Goal: Information Seeking & Learning: Learn about a topic

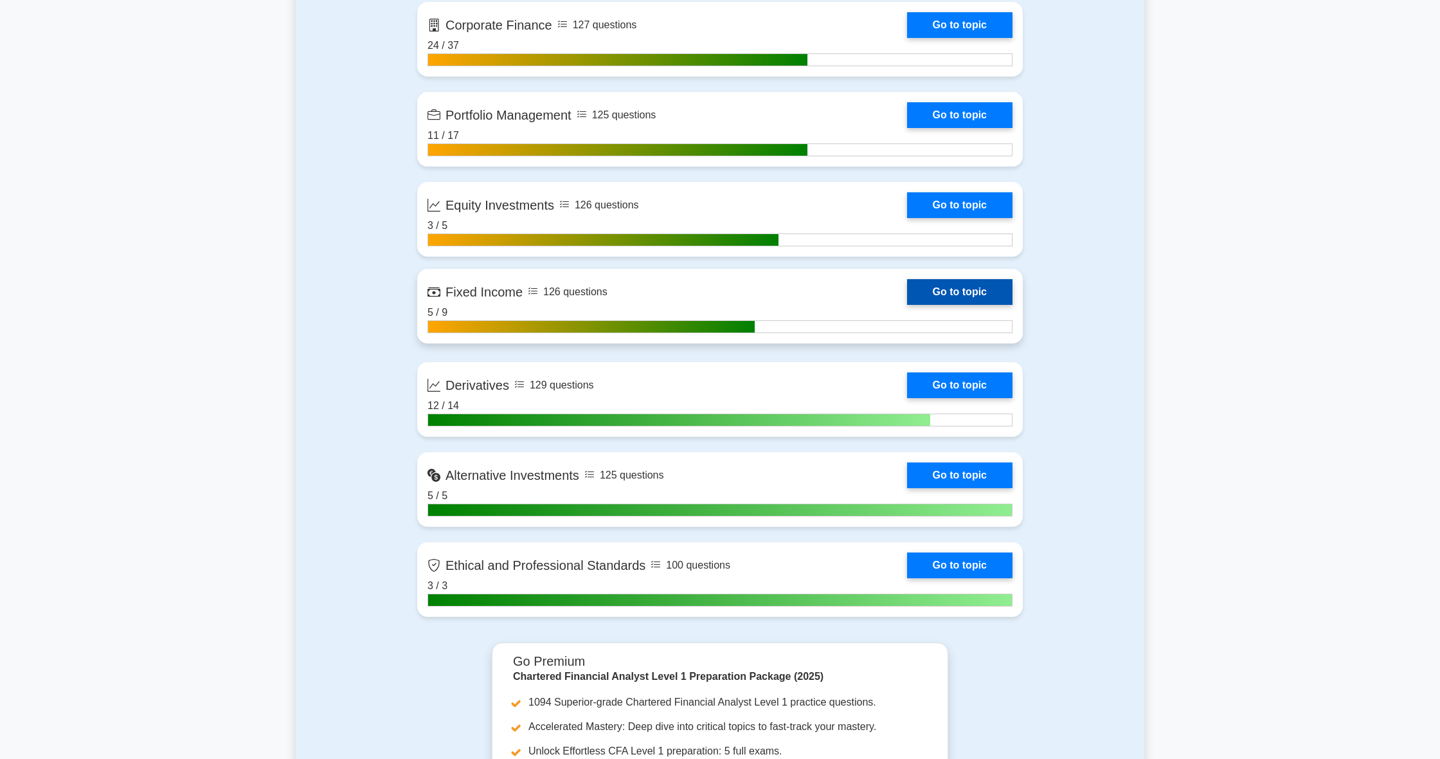
scroll to position [1185, 0]
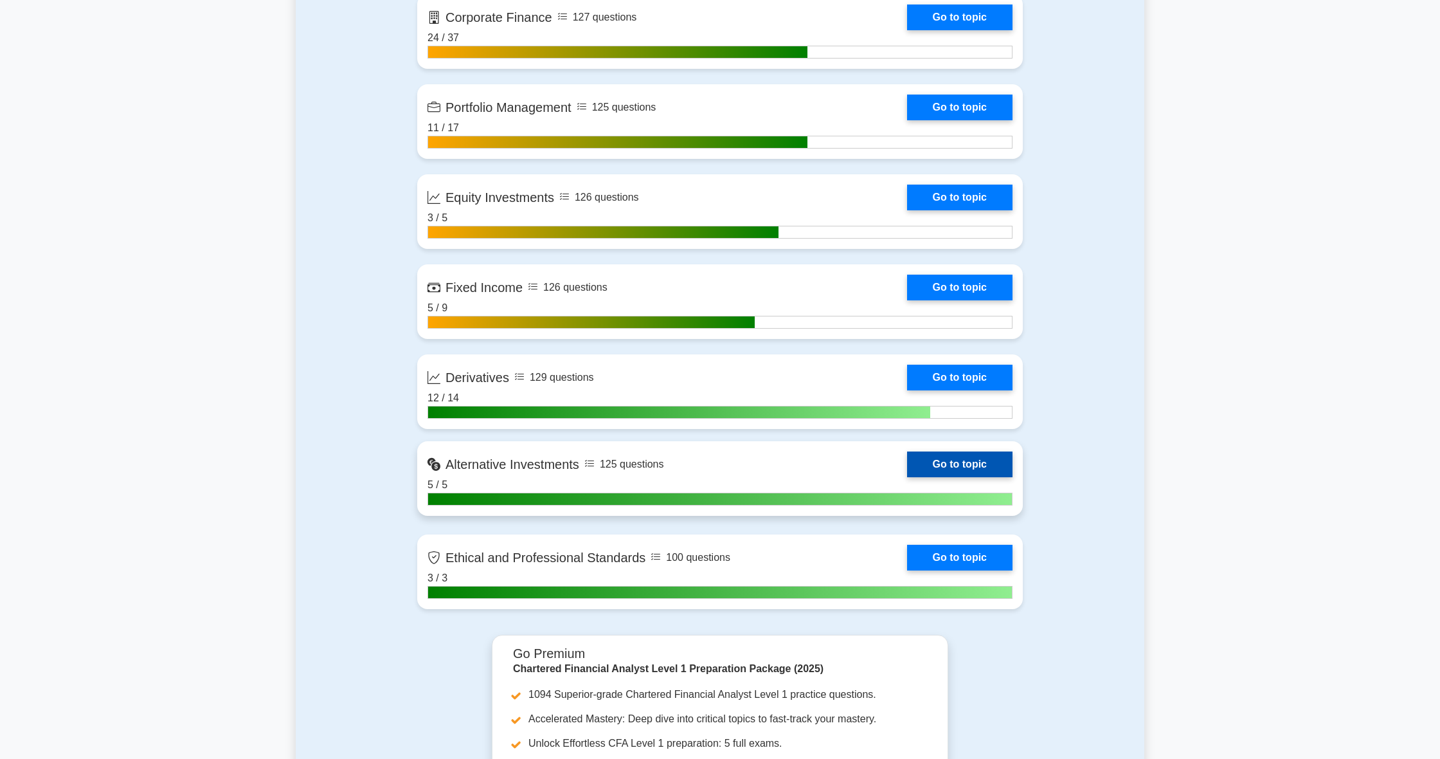
click at [927, 462] on link "Go to topic" at bounding box center [959, 464] width 105 height 26
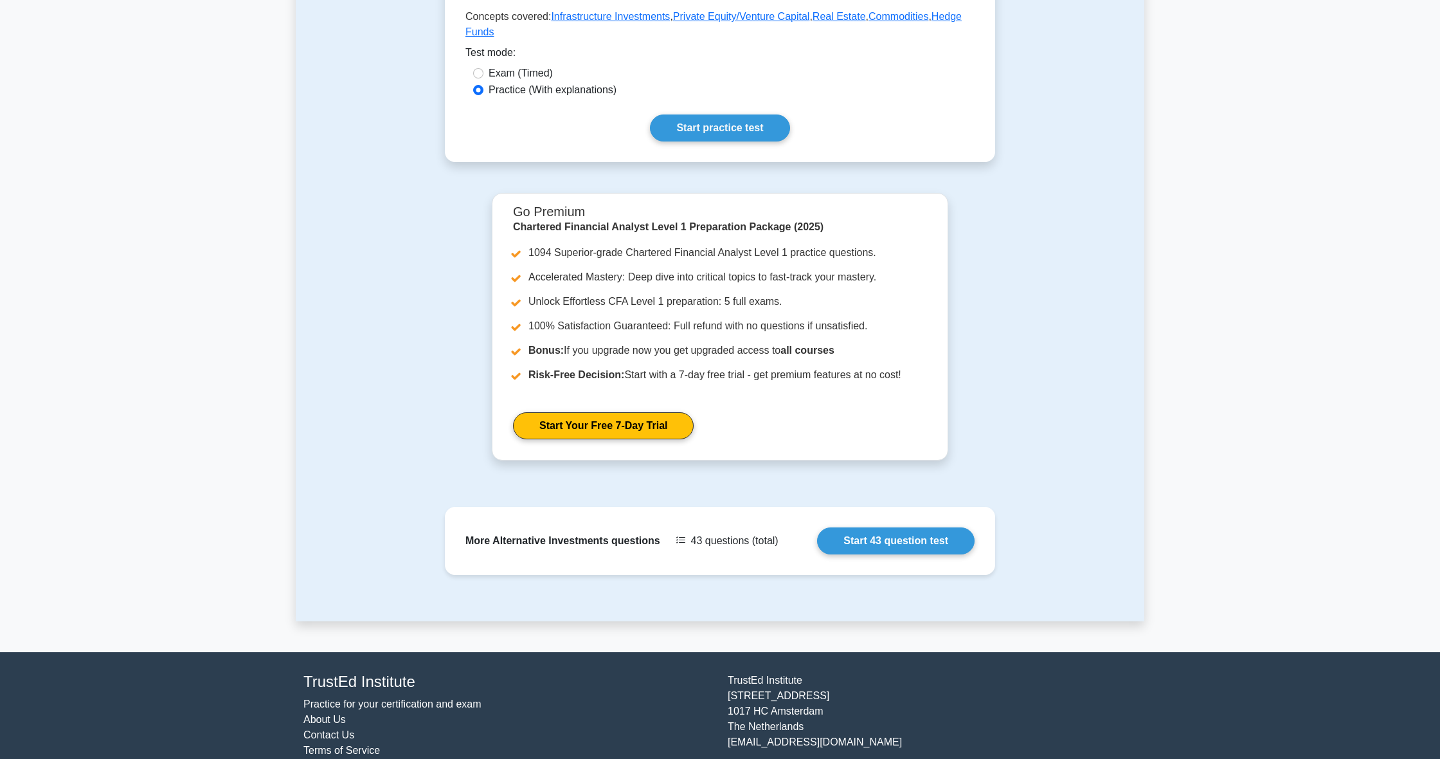
scroll to position [349, 0]
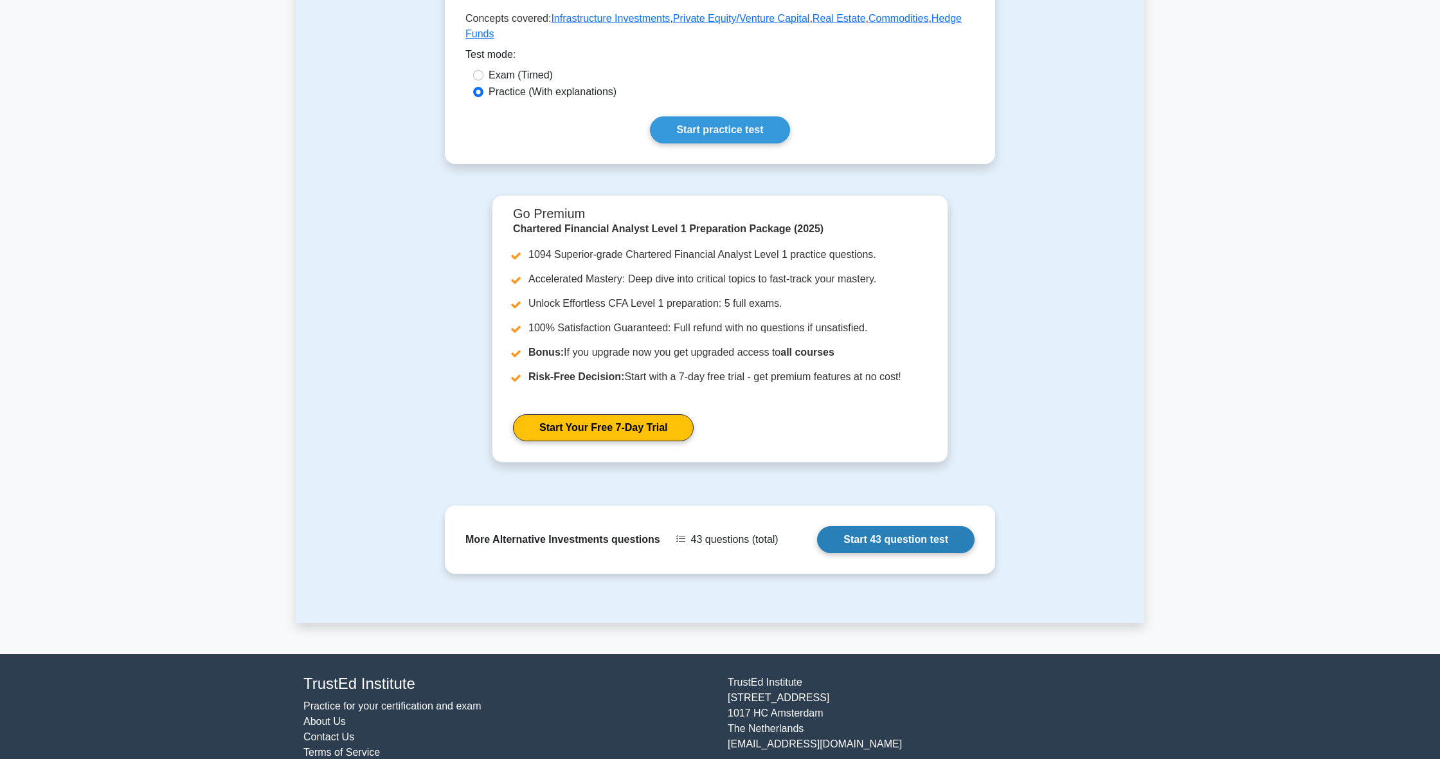
click at [846, 541] on link "Start 43 question test" at bounding box center [896, 539] width 158 height 27
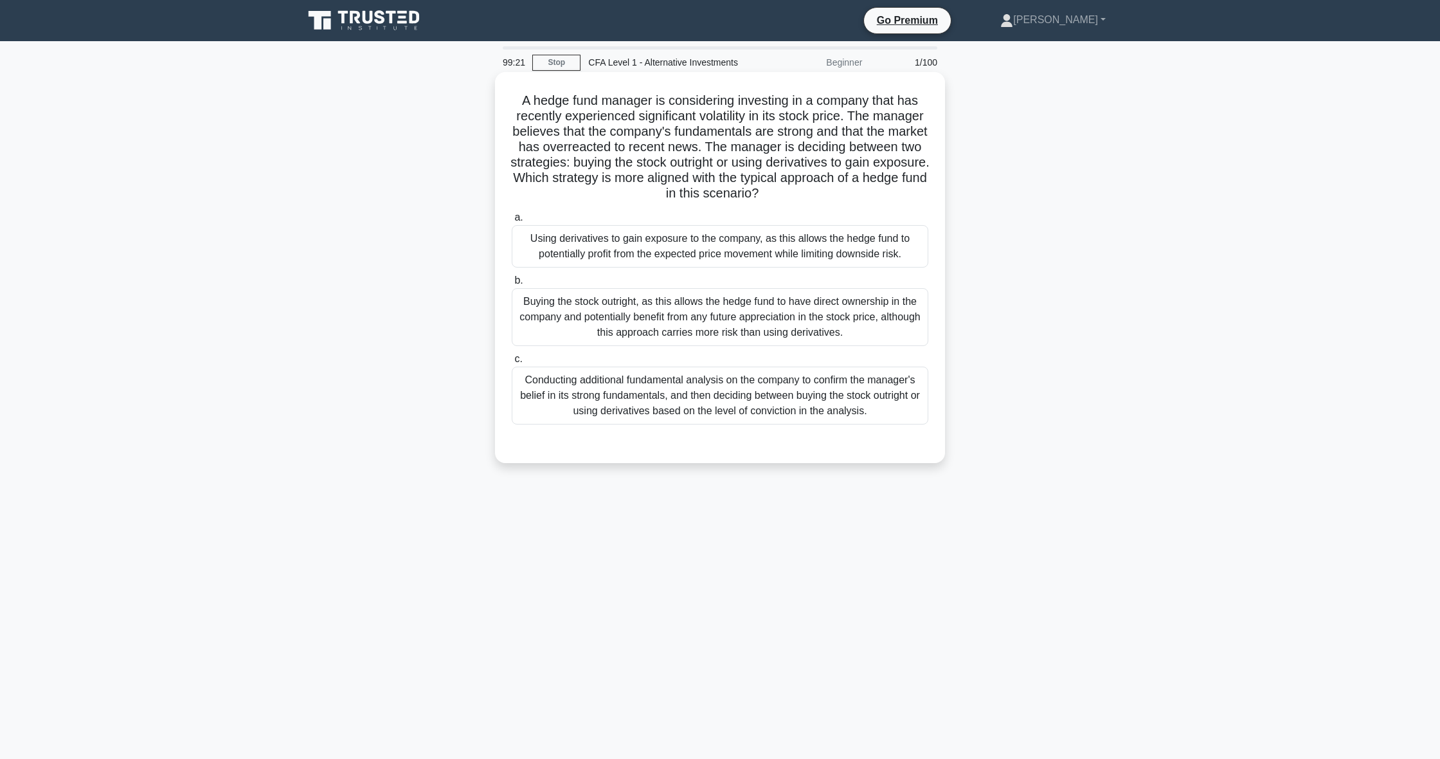
click at [829, 240] on div "Using derivatives to gain exposure to the company, as this allows the hedge fun…" at bounding box center [720, 246] width 417 height 42
click at [512, 222] on input "a. Using derivatives to gain exposure to the company, as this allows the hedge …" at bounding box center [512, 217] width 0 height 8
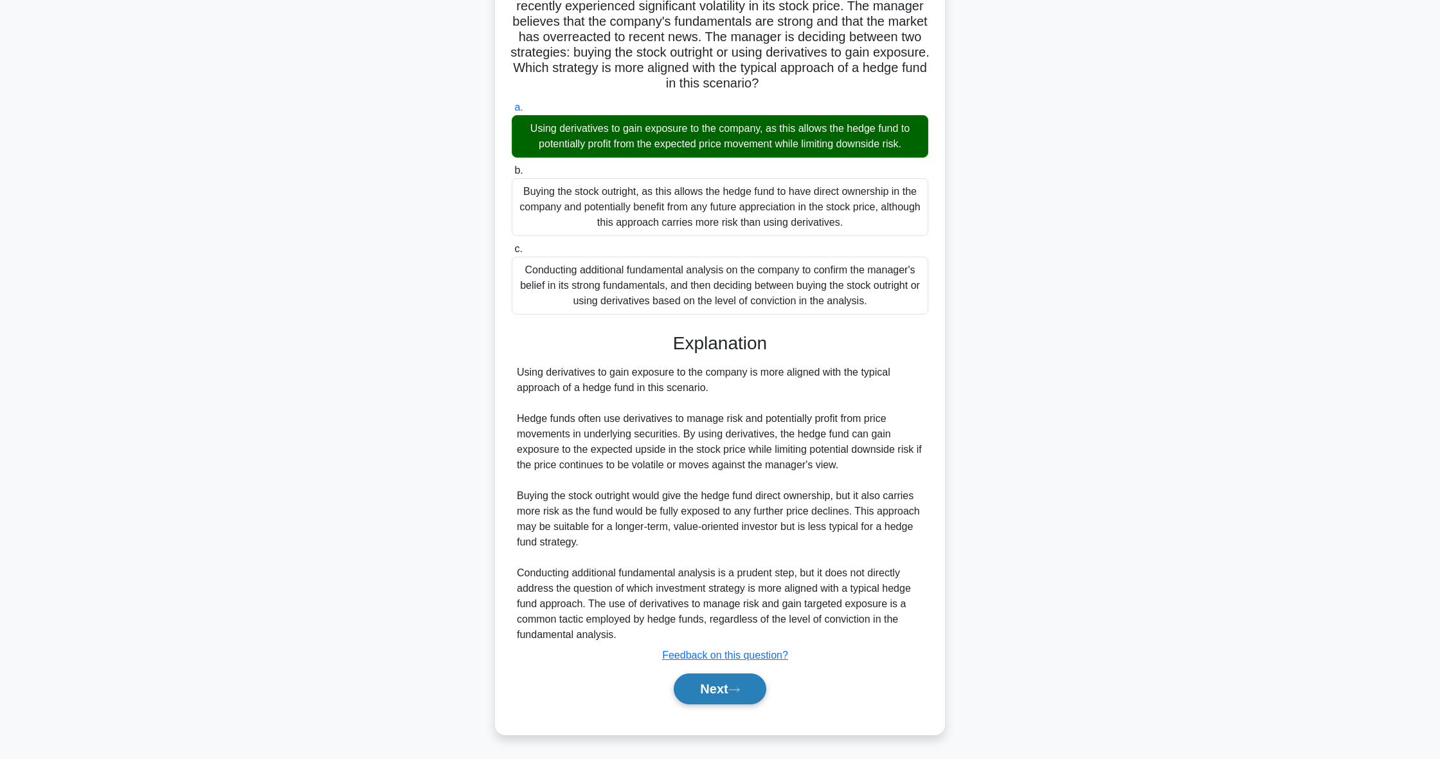
scroll to position [110, 0]
click at [712, 696] on button "Next" at bounding box center [720, 688] width 92 height 31
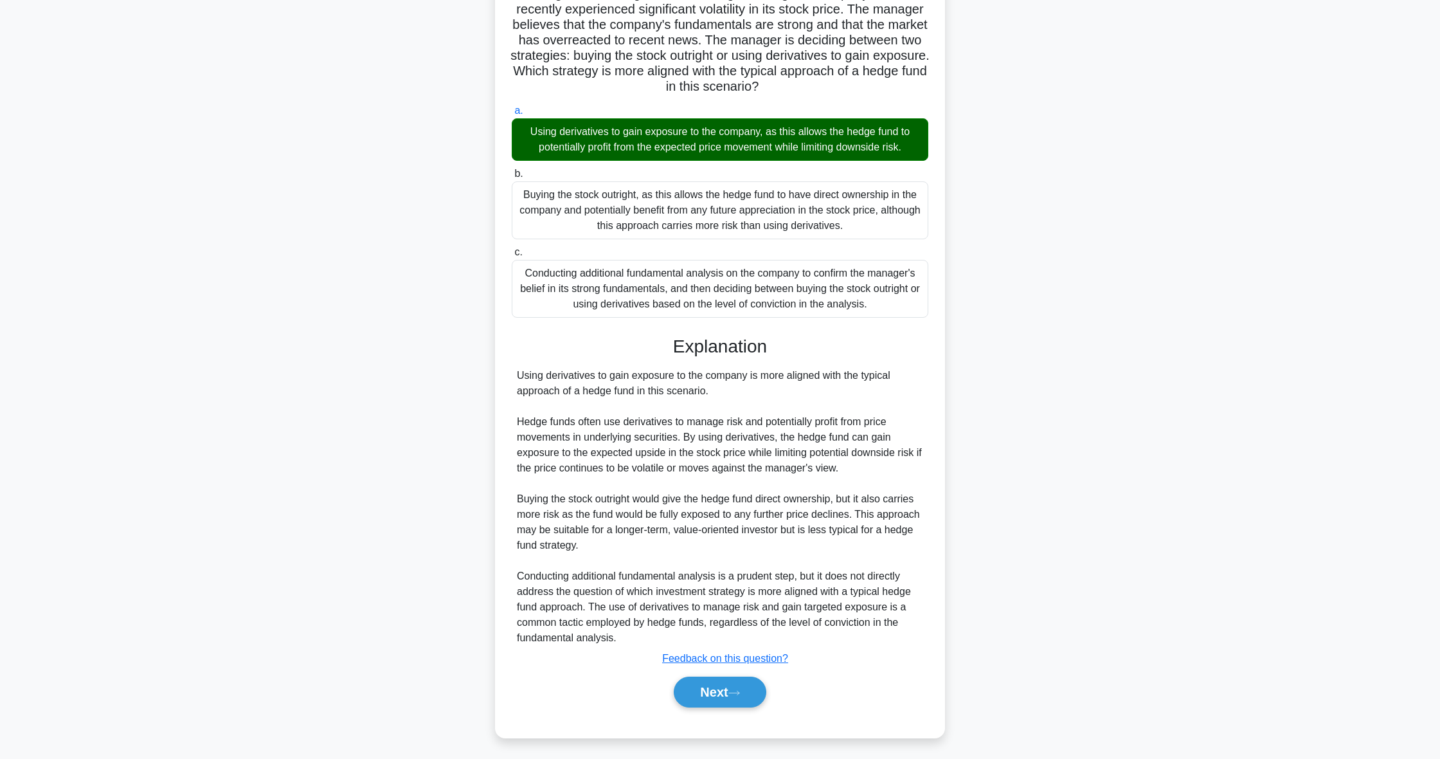
scroll to position [0, 0]
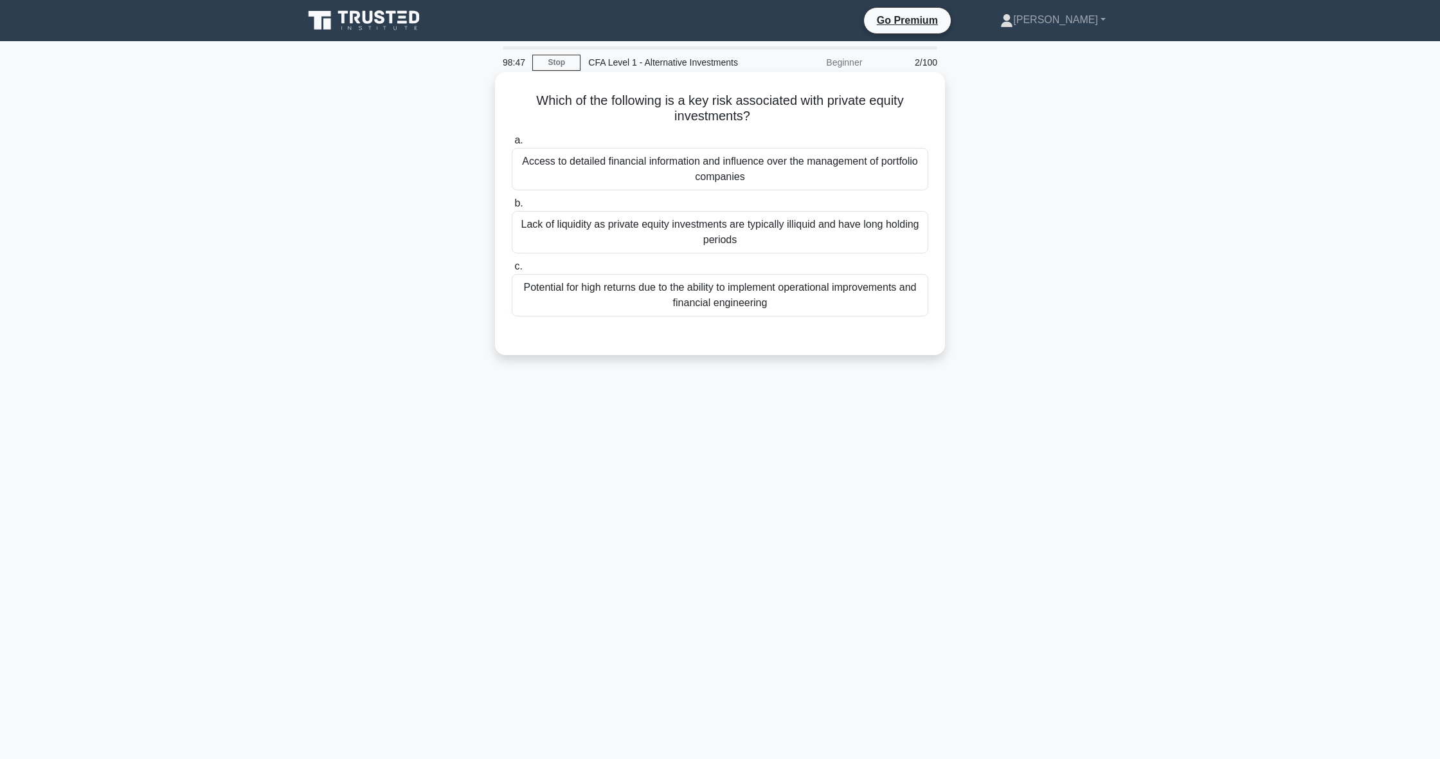
click at [719, 168] on div "Access to detailed financial information and influence over the management of p…" at bounding box center [720, 169] width 417 height 42
click at [512, 145] on input "a. Access to detailed financial information and influence over the management o…" at bounding box center [512, 140] width 0 height 8
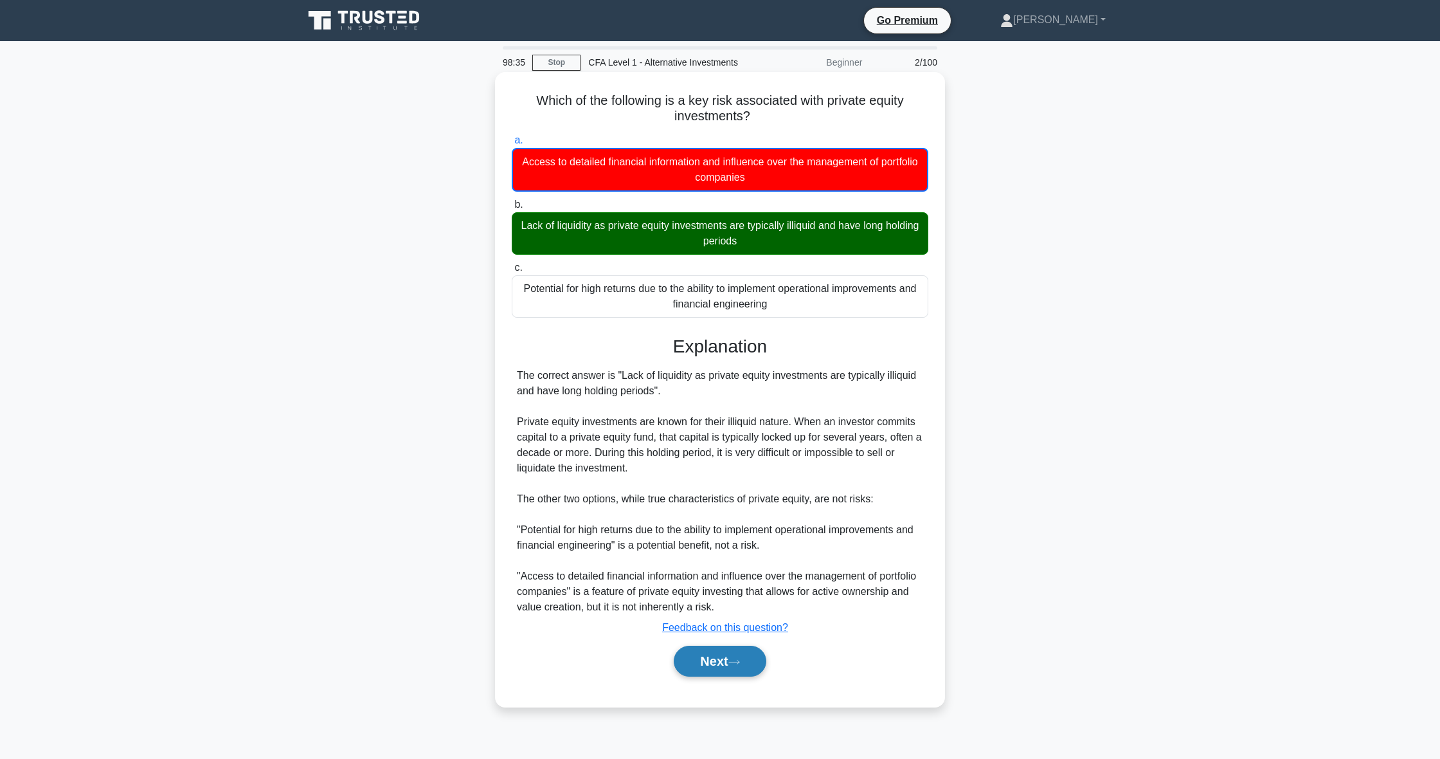
click at [725, 663] on button "Next" at bounding box center [720, 660] width 92 height 31
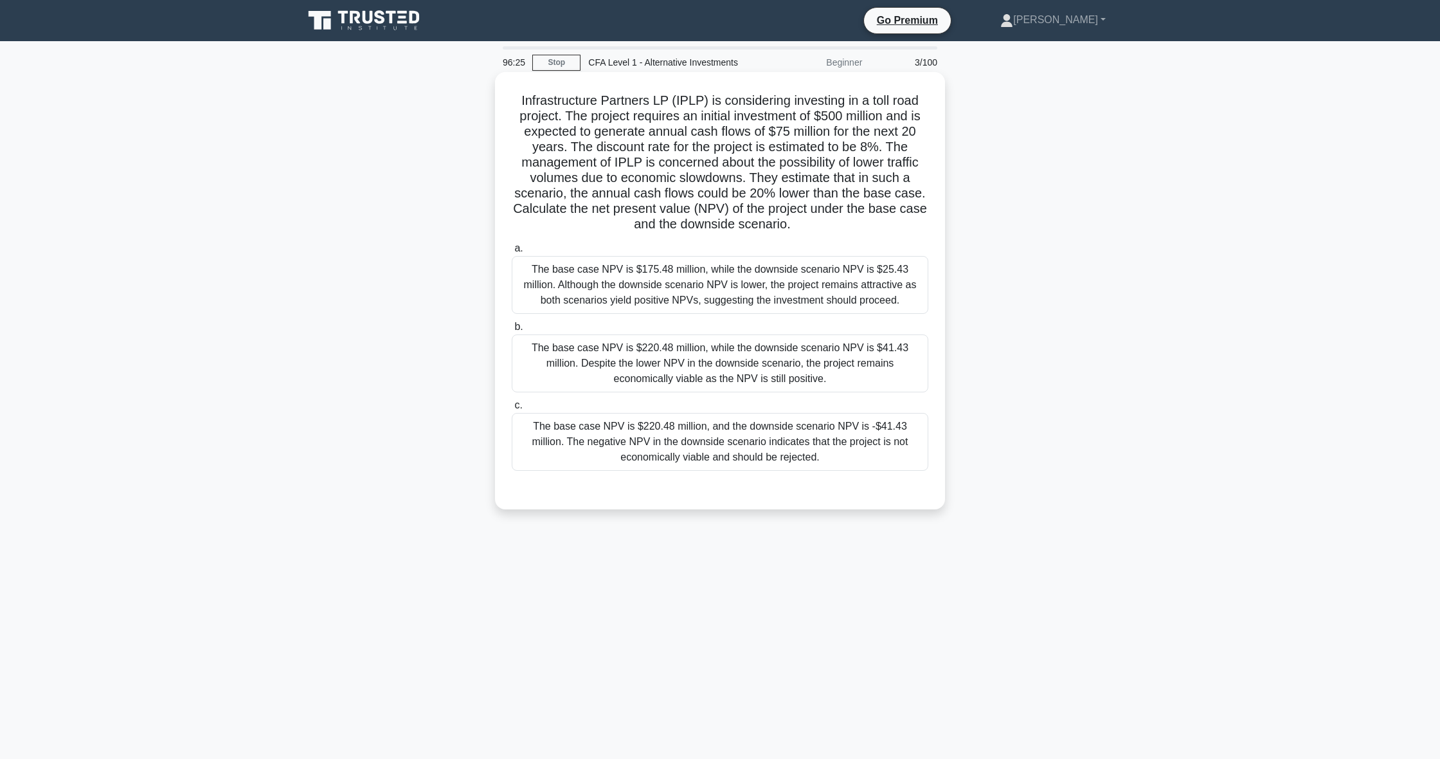
click at [797, 384] on div "The base case NPV is $220.48 million, while the downside scenario NPV is $41.43…" at bounding box center [720, 363] width 417 height 58
click at [512, 331] on input "b. The base case NPV is $220.48 million, while the downside scenario NPV is $41…" at bounding box center [512, 327] width 0 height 8
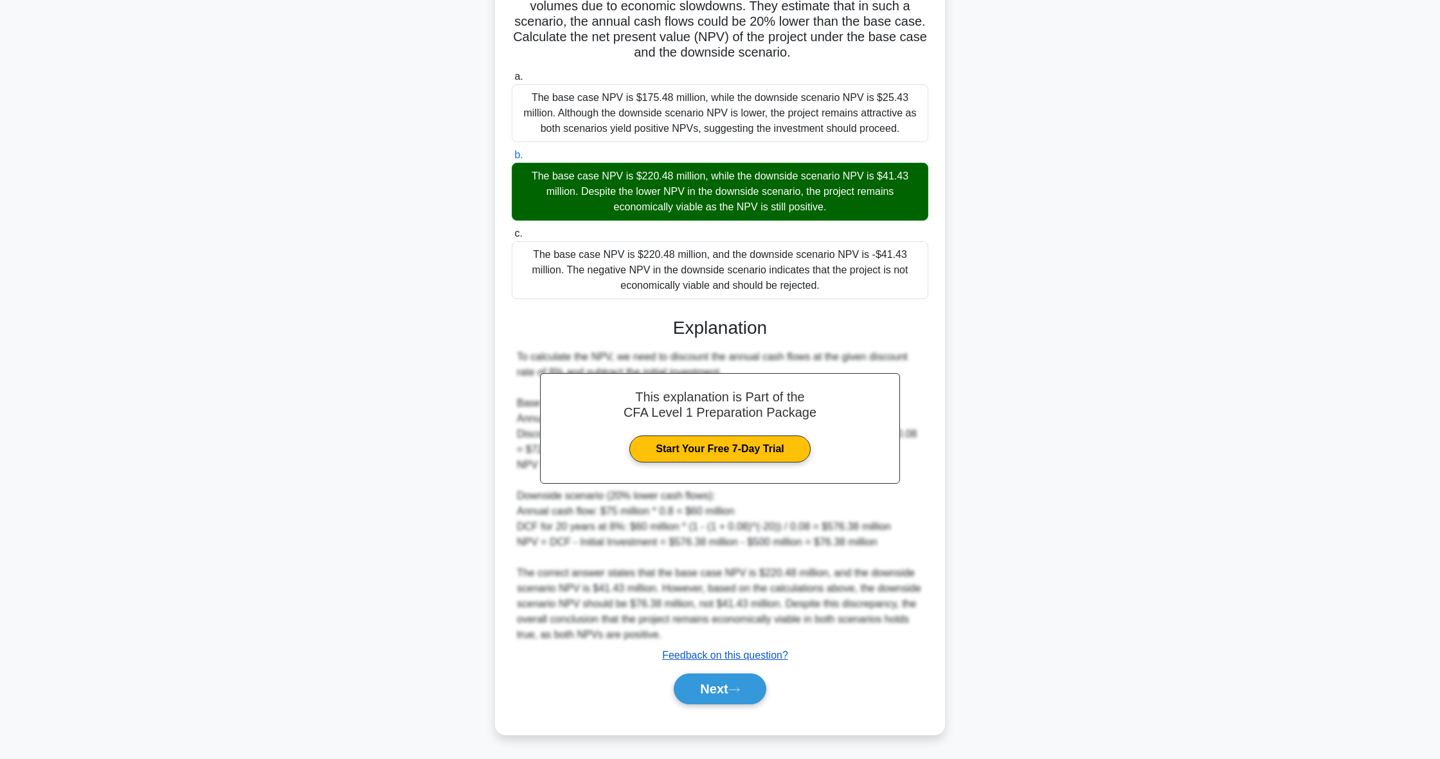
scroll to position [172, 0]
click at [725, 679] on button "Next" at bounding box center [720, 688] width 92 height 31
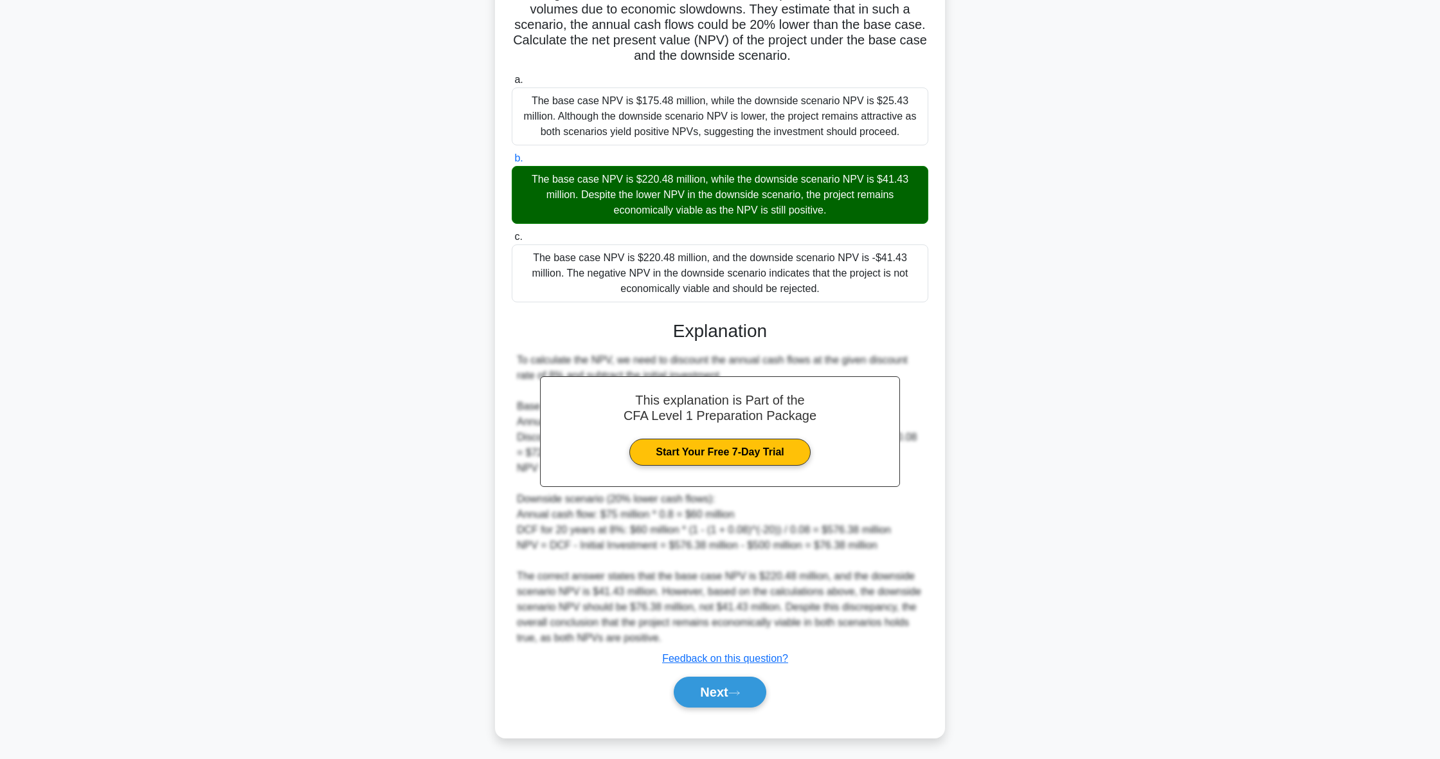
scroll to position [0, 0]
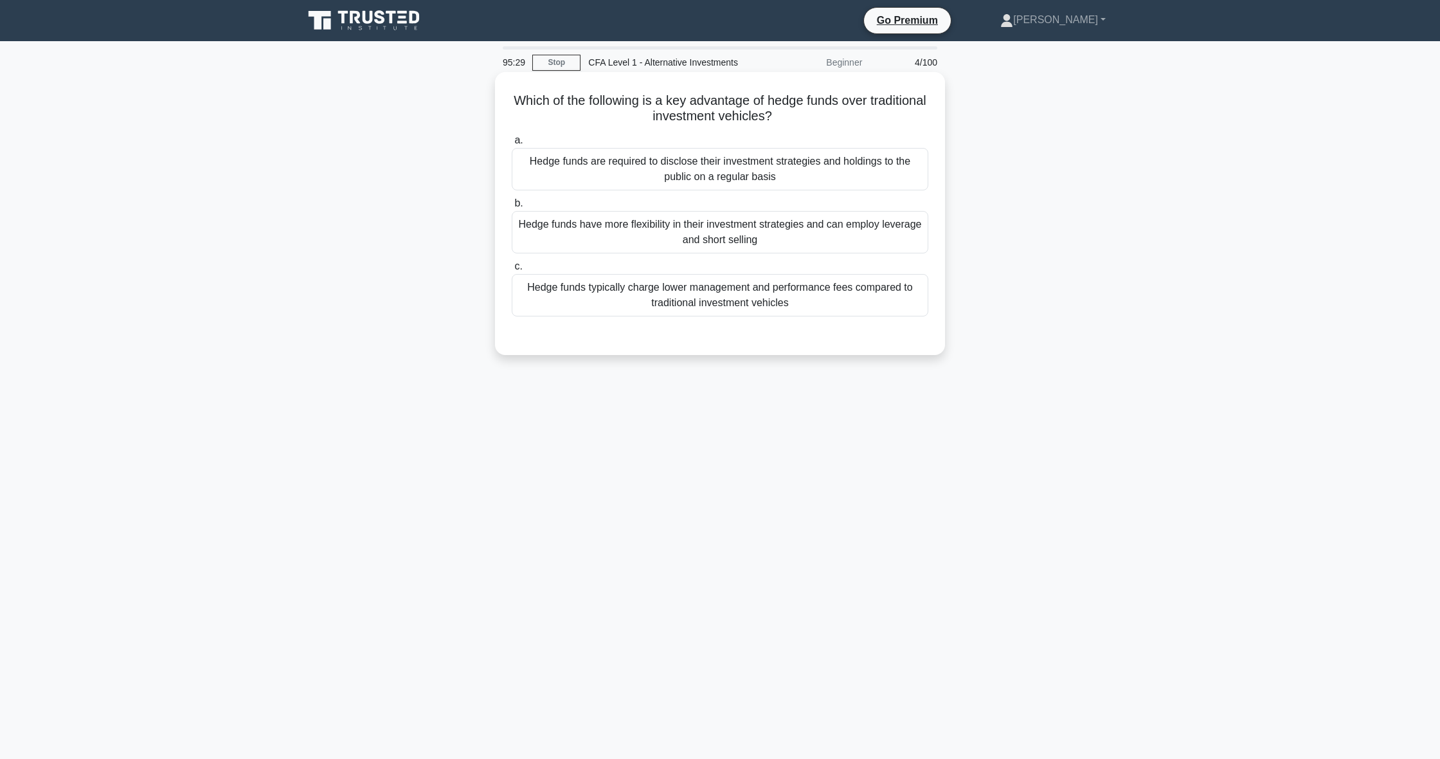
click at [618, 229] on div "Hedge funds have more flexibility in their investment strategies and can employ…" at bounding box center [720, 232] width 417 height 42
click at [512, 208] on input "b. Hedge funds have more flexibility in their investment strategies and can emp…" at bounding box center [512, 203] width 0 height 8
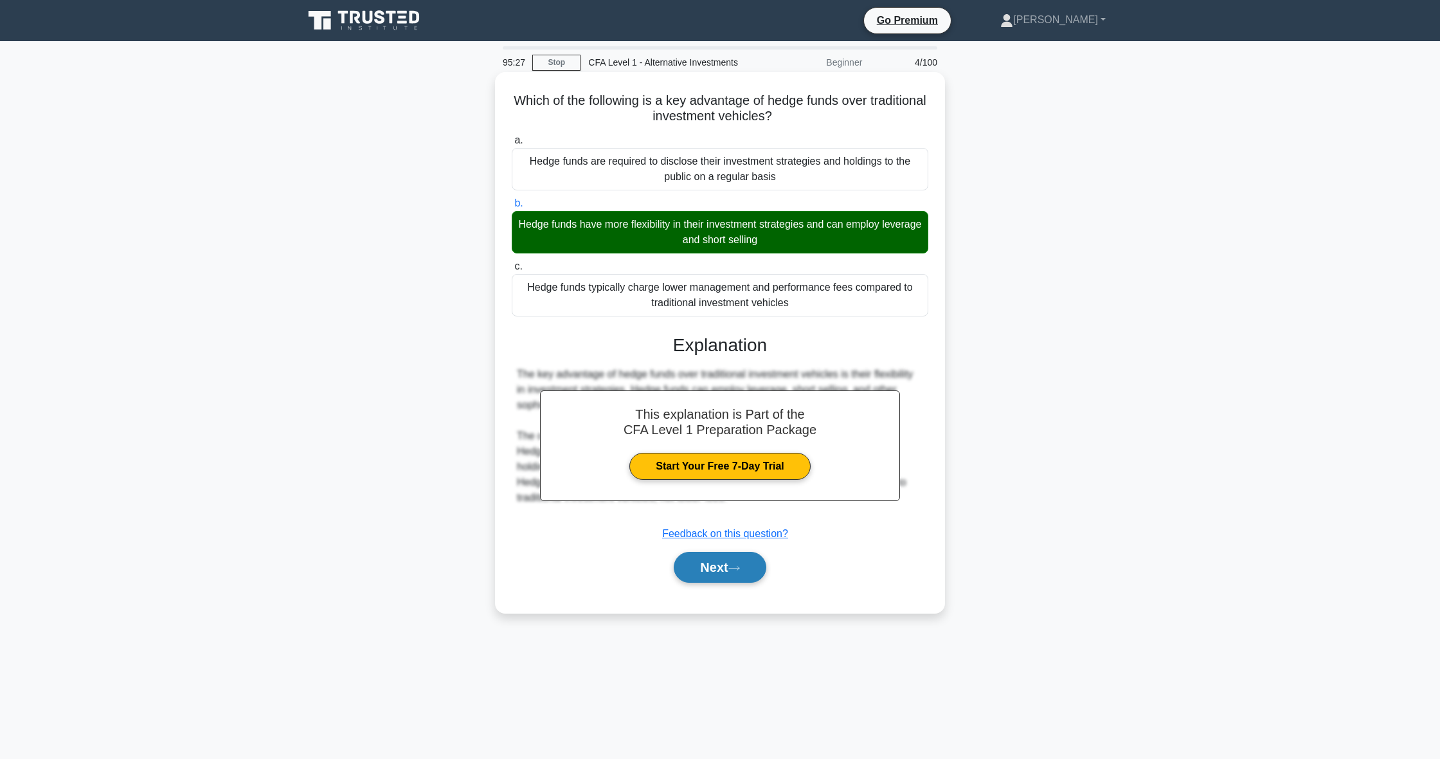
click at [755, 572] on button "Next" at bounding box center [720, 567] width 92 height 31
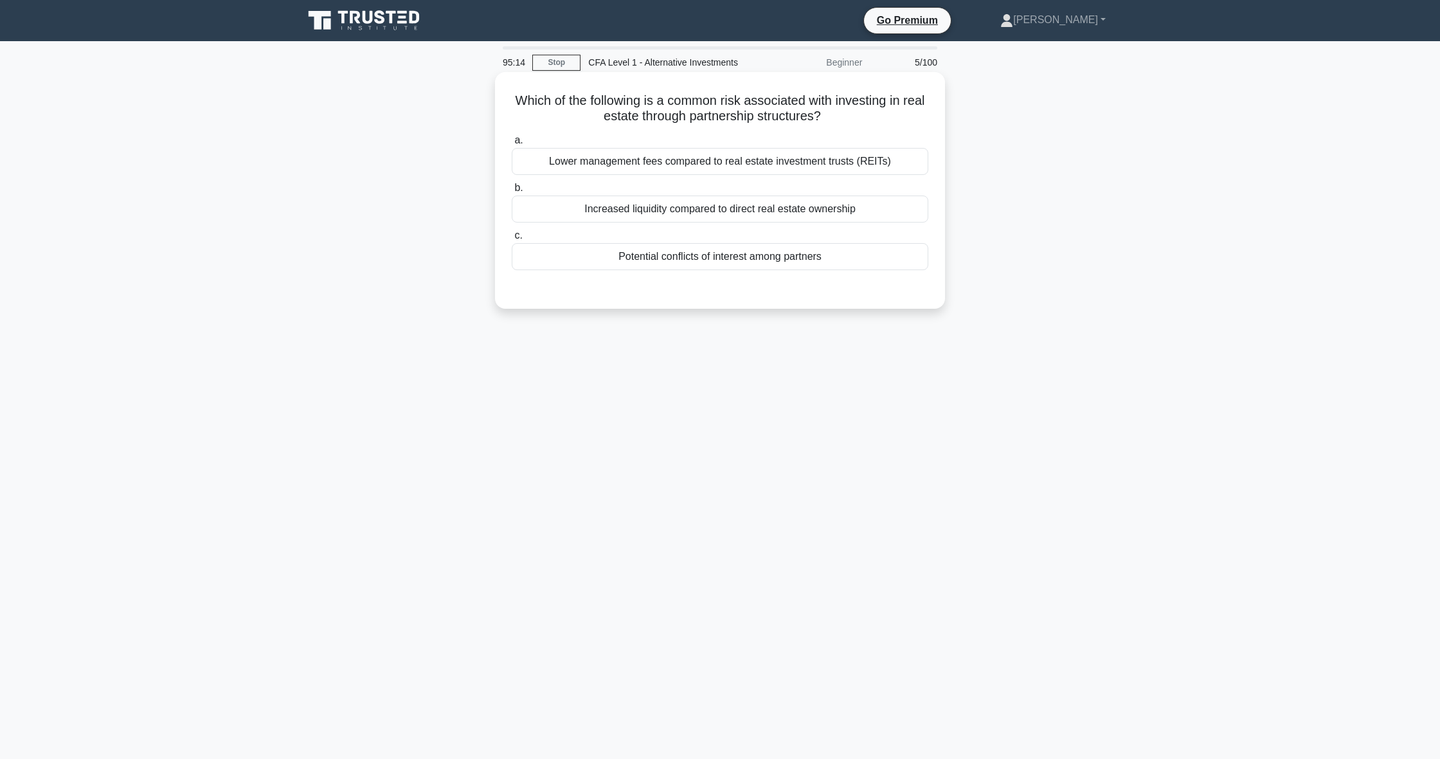
click at [816, 215] on div "Increased liquidity compared to direct real estate ownership" at bounding box center [720, 208] width 417 height 27
click at [512, 192] on input "b. Increased liquidity compared to direct real estate ownership" at bounding box center [512, 188] width 0 height 8
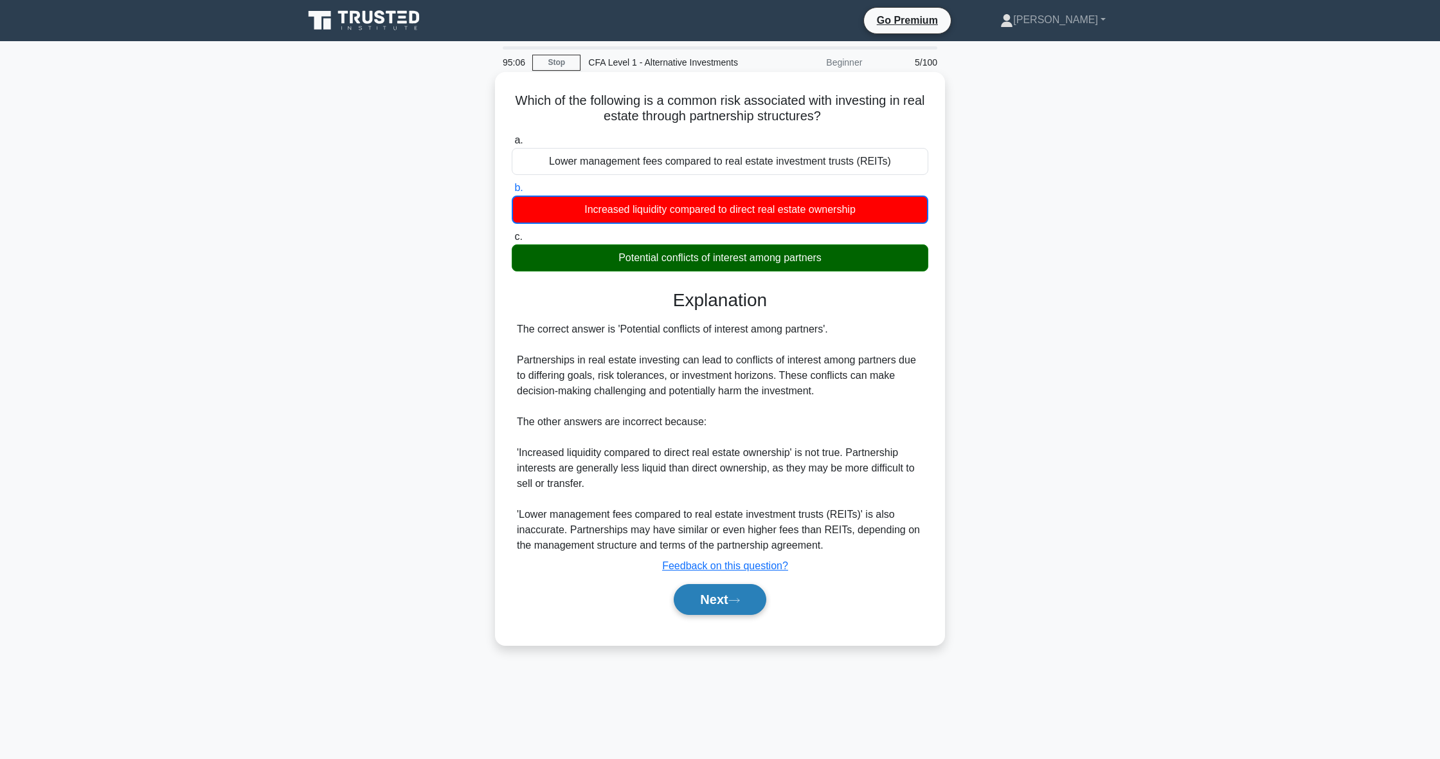
click at [704, 597] on button "Next" at bounding box center [720, 599] width 92 height 31
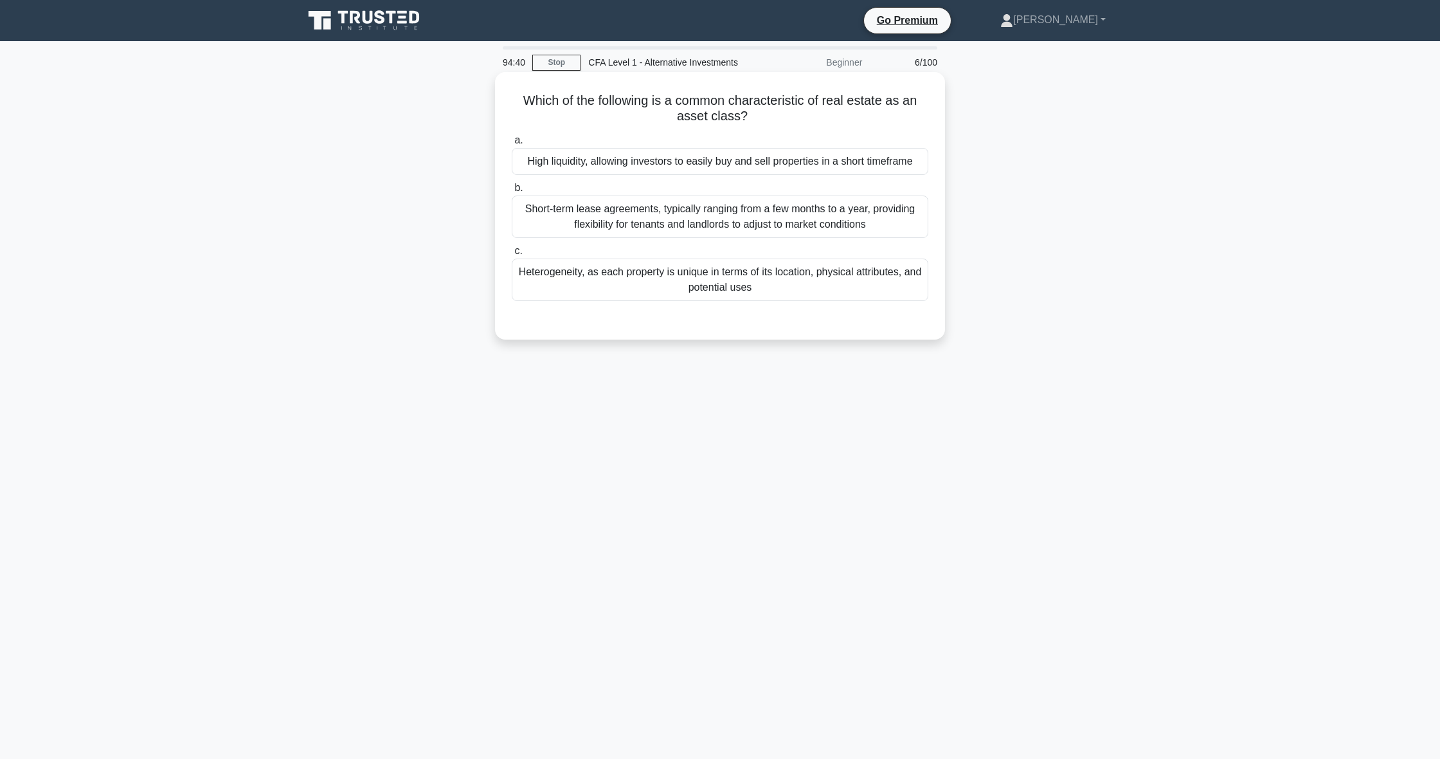
click at [814, 287] on div "Heterogeneity, as each property is unique in terms of its location, physical at…" at bounding box center [720, 279] width 417 height 42
click at [512, 255] on input "c. Heterogeneity, as each property is unique in terms of its location, physical…" at bounding box center [512, 251] width 0 height 8
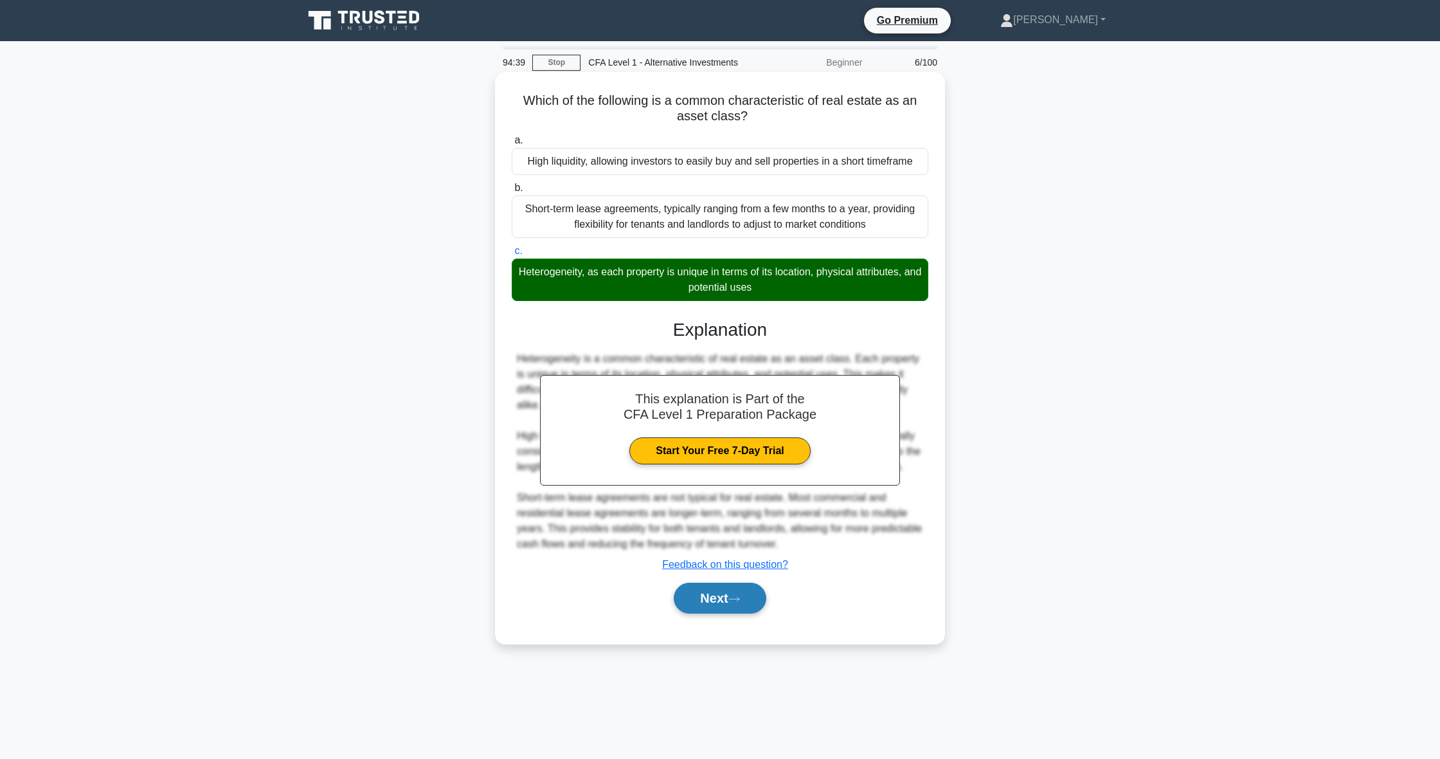
click at [702, 613] on button "Next" at bounding box center [720, 597] width 92 height 31
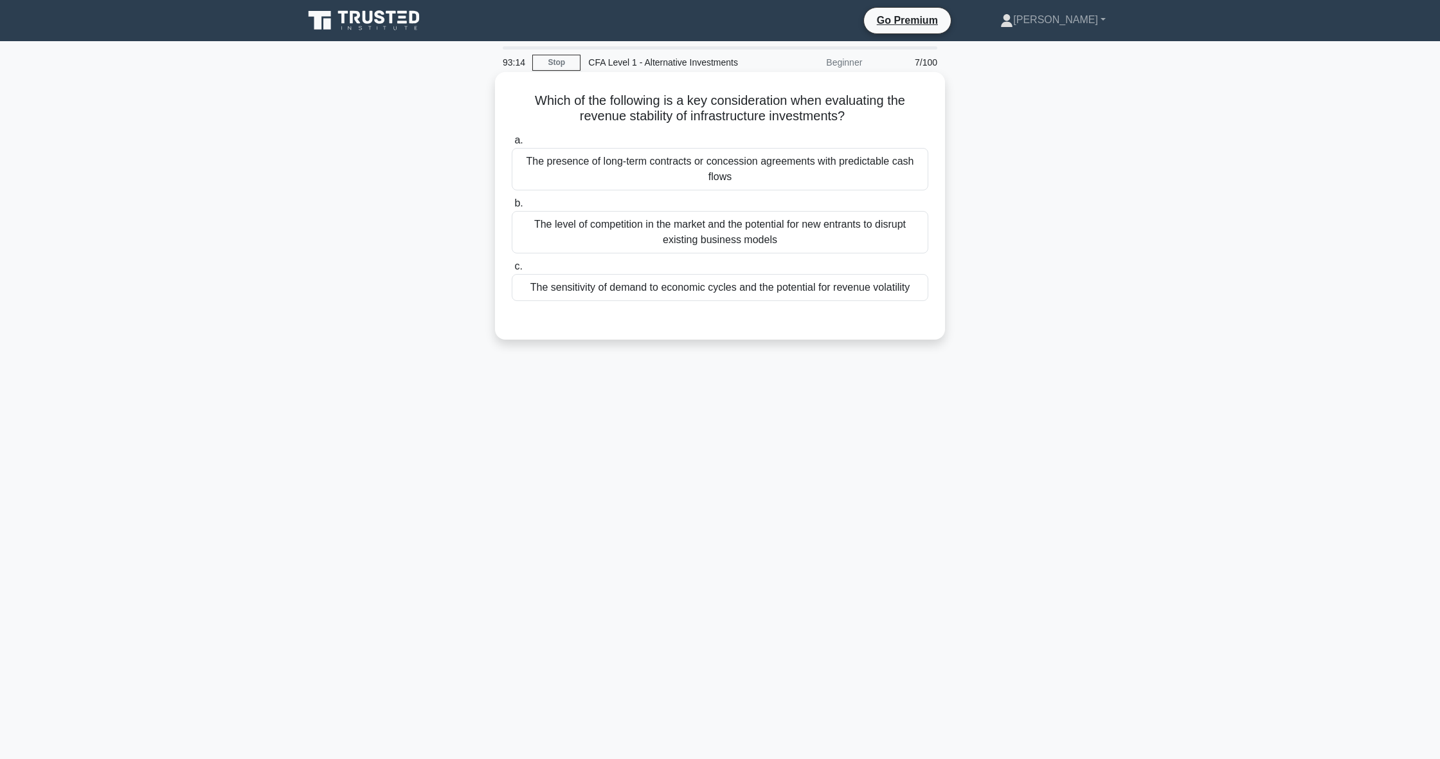
click at [788, 278] on div "The sensitivity of demand to economic cycles and the potential for revenue vola…" at bounding box center [720, 287] width 417 height 27
click at [512, 271] on input "c. The sensitivity of demand to economic cycles and the potential for revenue v…" at bounding box center [512, 266] width 0 height 8
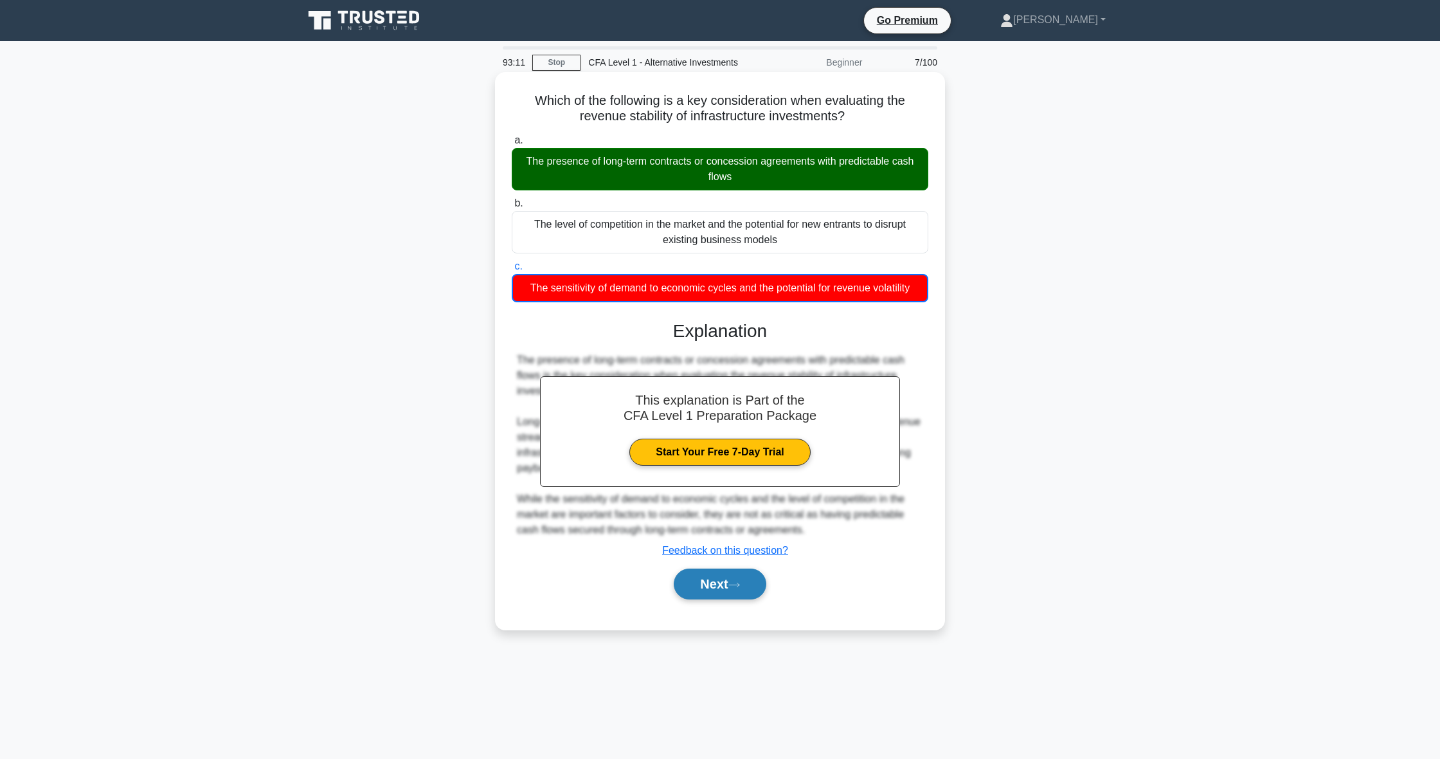
click at [683, 579] on button "Next" at bounding box center [720, 583] width 92 height 31
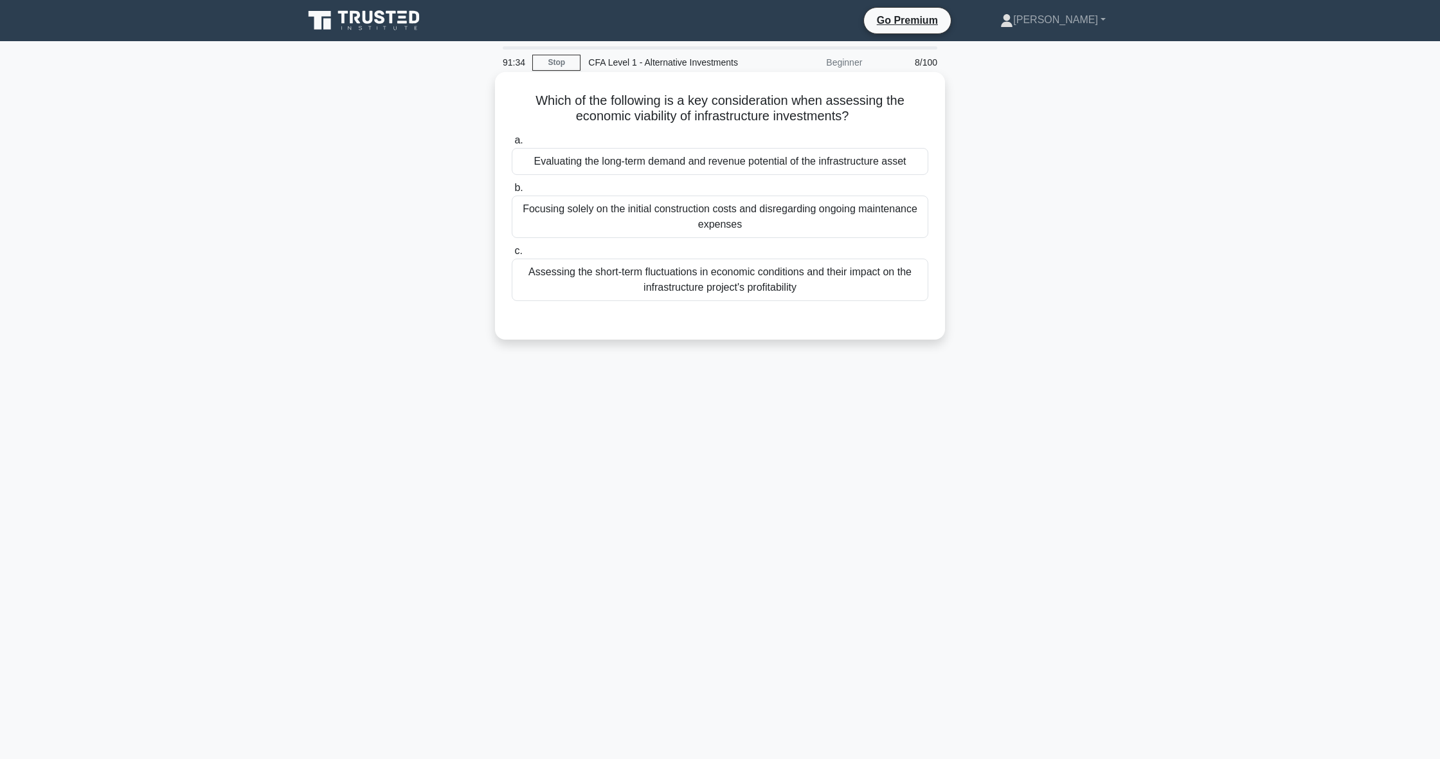
click at [739, 169] on div "Evaluating the long-term demand and revenue potential of the infrastructure ass…" at bounding box center [720, 161] width 417 height 27
click at [512, 145] on input "a. Evaluating the long-term demand and revenue potential of the infrastructure …" at bounding box center [512, 140] width 0 height 8
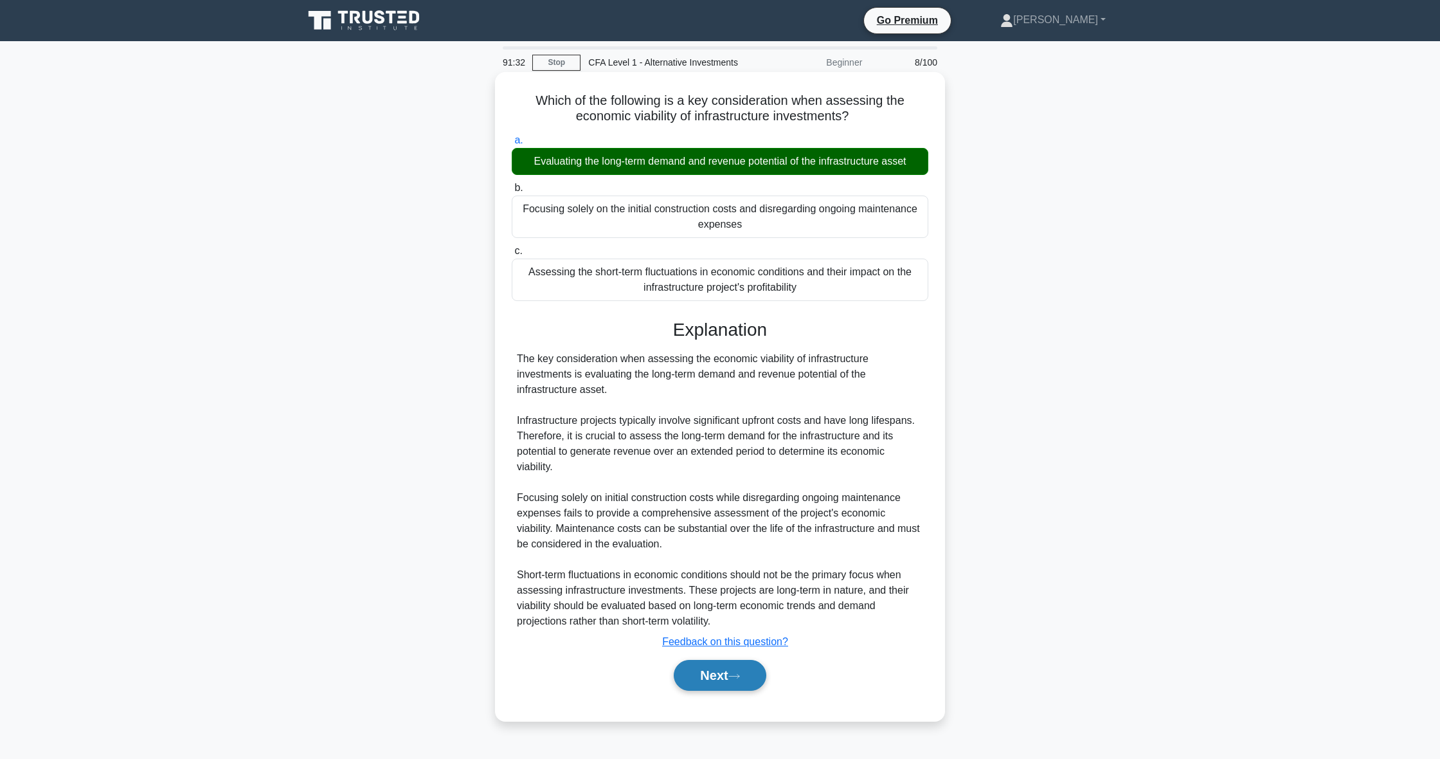
click at [689, 662] on button "Next" at bounding box center [720, 675] width 92 height 31
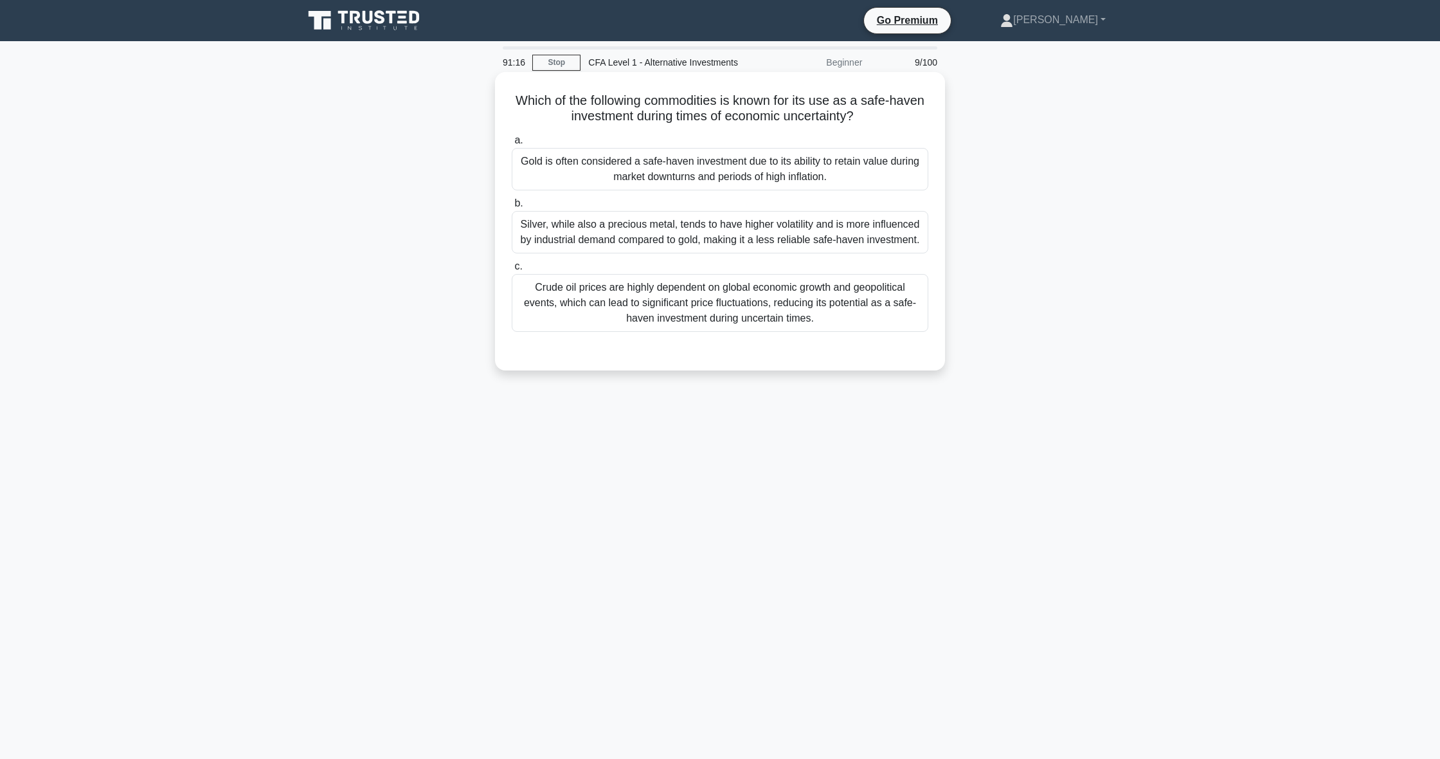
click at [581, 160] on div "Gold is often considered a safe-haven investment due to its ability to retain v…" at bounding box center [720, 169] width 417 height 42
click at [512, 145] on input "a. Gold is often considered a safe-haven investment due to its ability to retai…" at bounding box center [512, 140] width 0 height 8
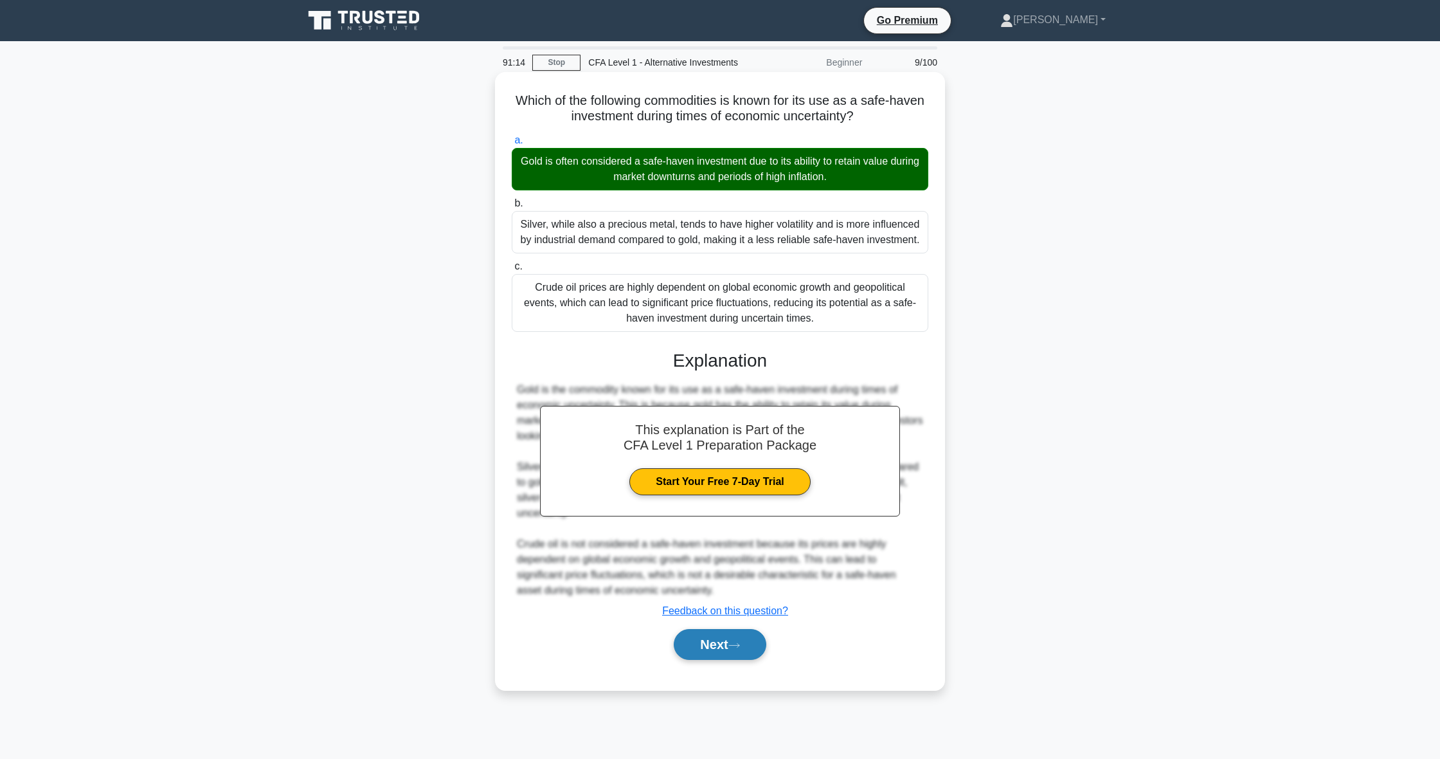
click at [716, 642] on button "Next" at bounding box center [720, 644] width 92 height 31
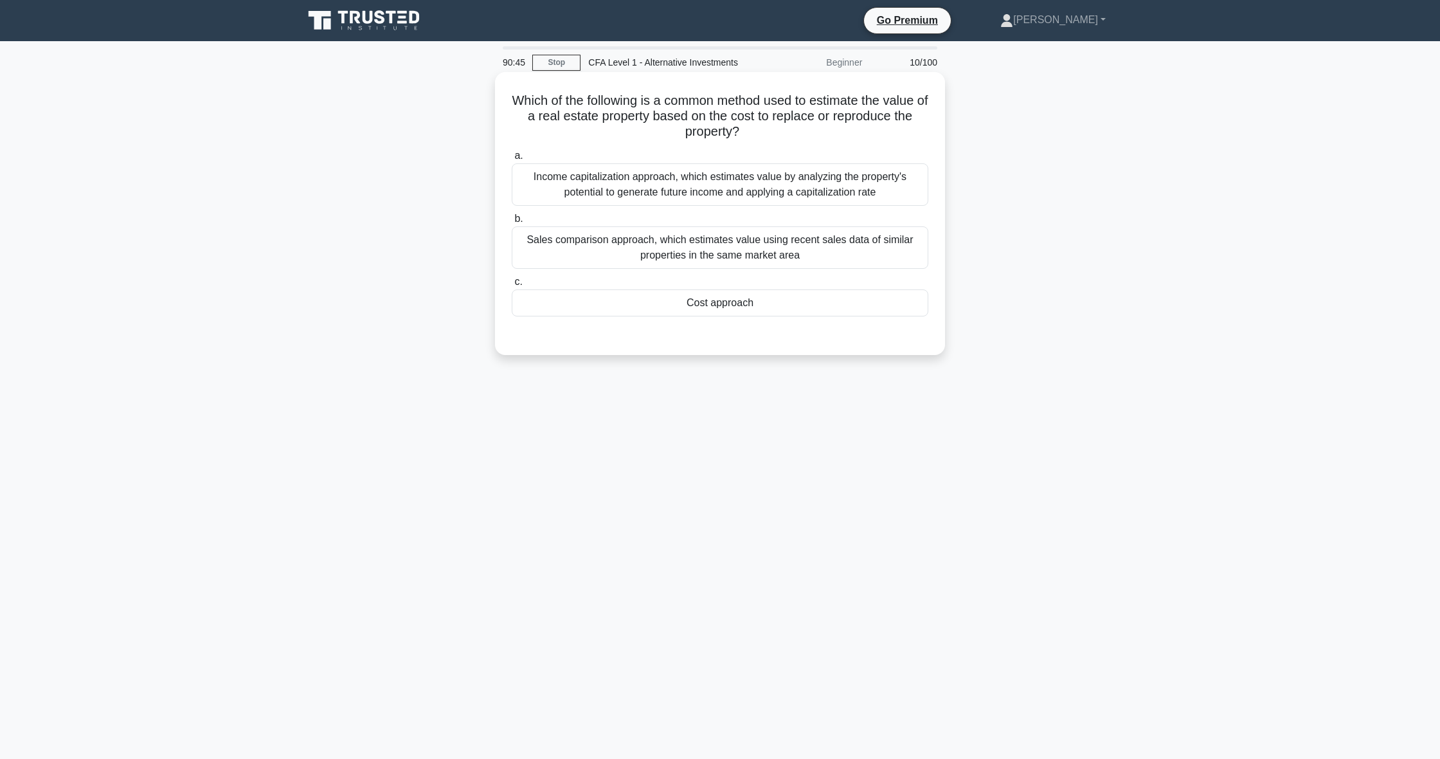
click at [752, 312] on div "Cost approach" at bounding box center [720, 302] width 417 height 27
click at [512, 286] on input "c. Cost approach" at bounding box center [512, 282] width 0 height 8
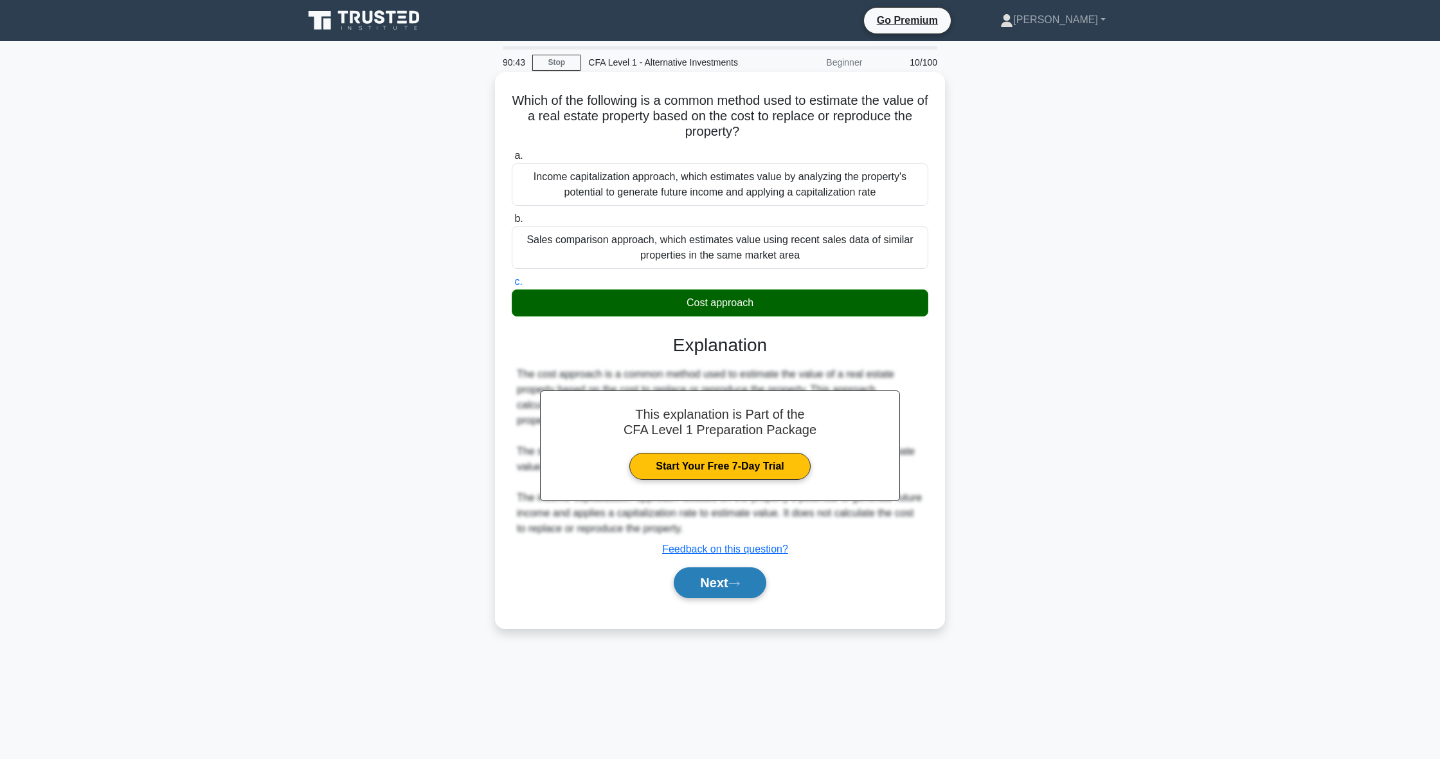
click at [735, 584] on icon at bounding box center [734, 583] width 12 height 7
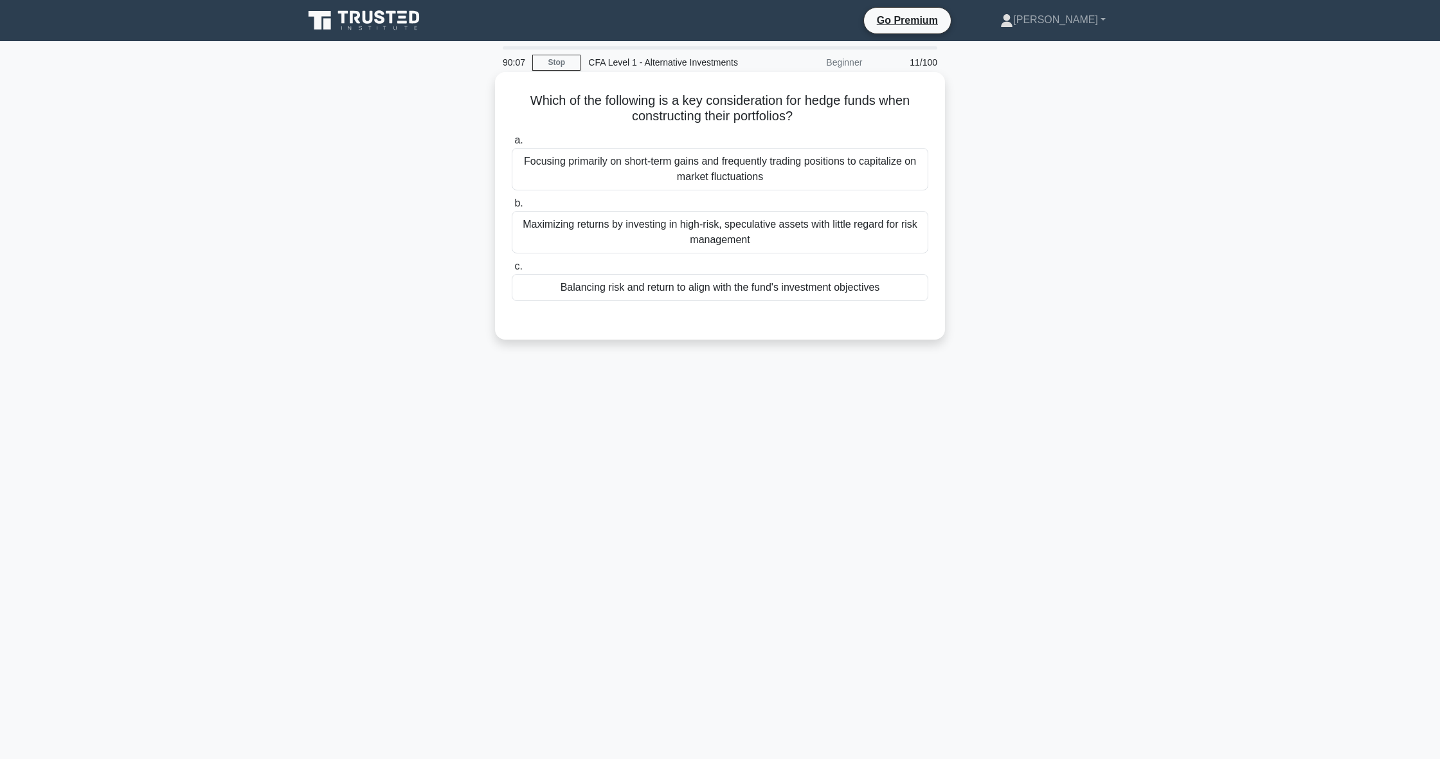
drag, startPoint x: 702, startPoint y: 111, endPoint x: 510, endPoint y: 103, distance: 191.7
click at [510, 103] on h5 "Which of the following is a key consideration for hedge funds when constructing…" at bounding box center [719, 109] width 419 height 32
click at [753, 293] on div "Balancing risk and return to align with the fund's investment objectives" at bounding box center [720, 287] width 417 height 27
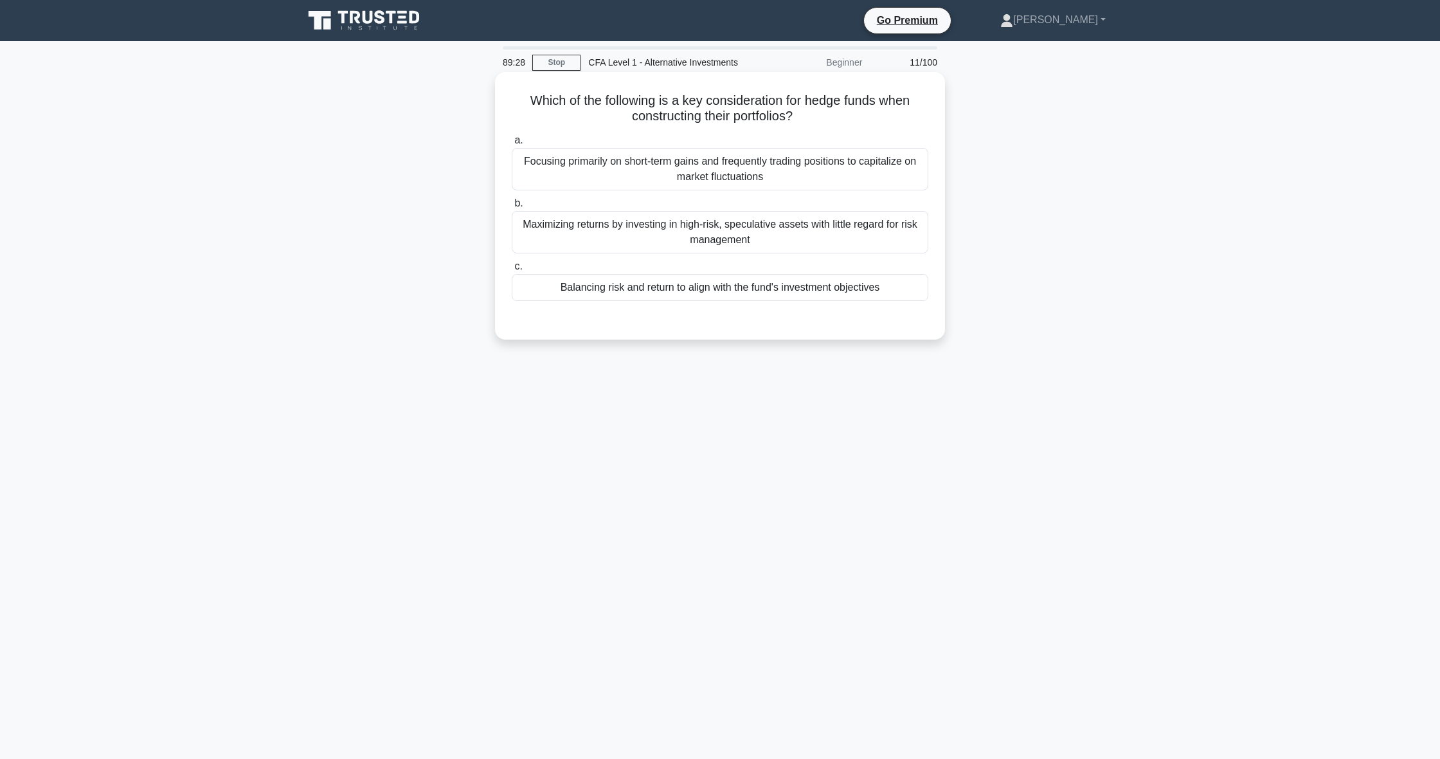
click at [512, 271] on input "c. Balancing risk and return to align with the fund's investment objectives" at bounding box center [512, 266] width 0 height 8
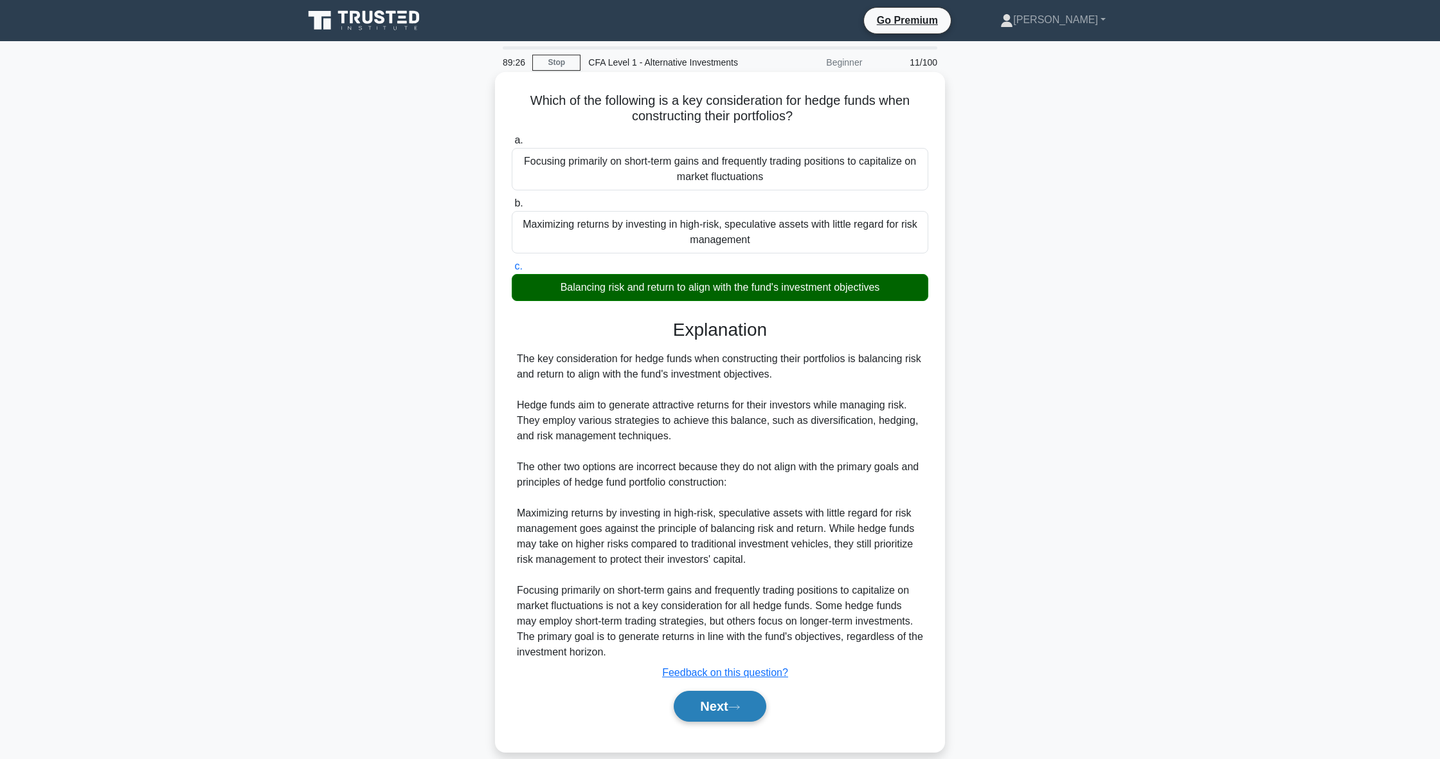
scroll to position [3, 0]
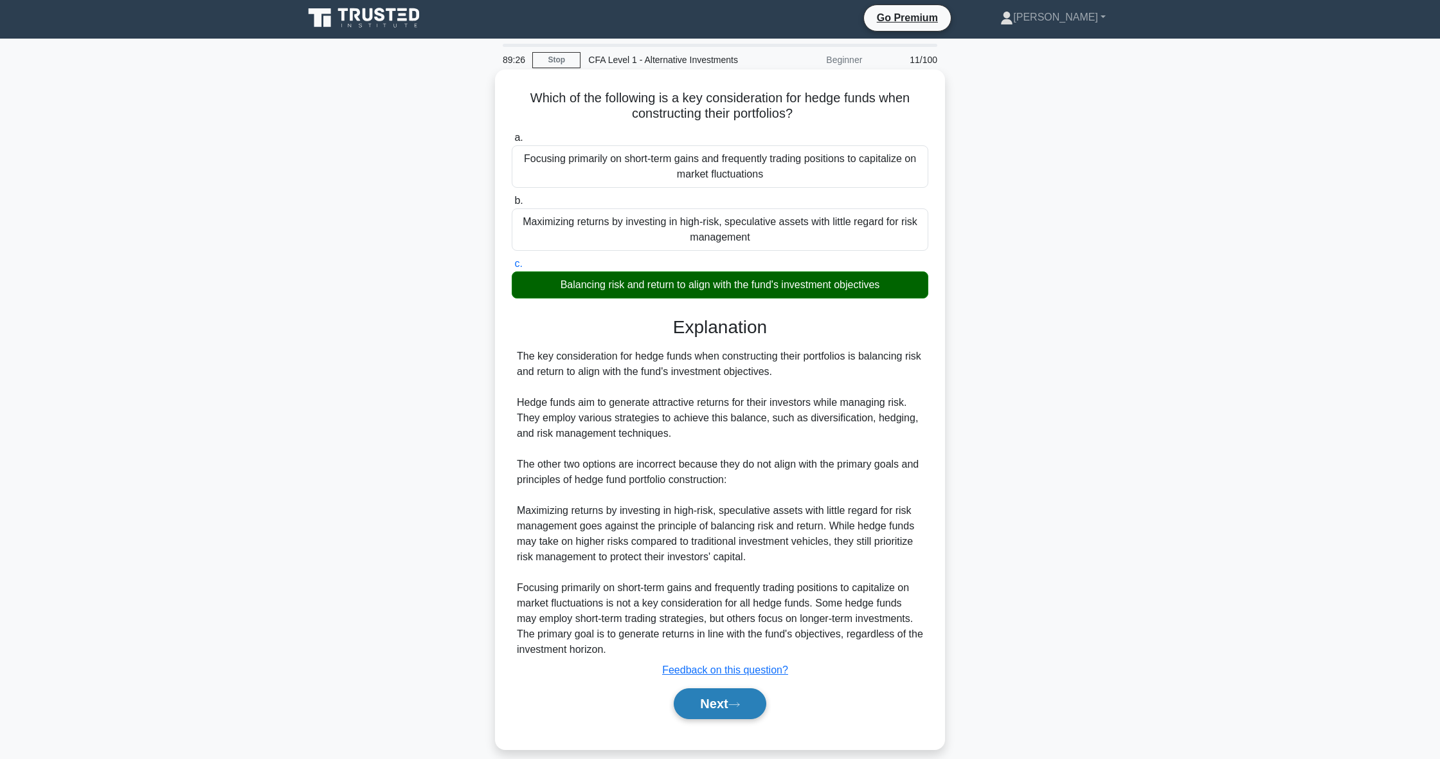
click at [692, 710] on button "Next" at bounding box center [720, 703] width 92 height 31
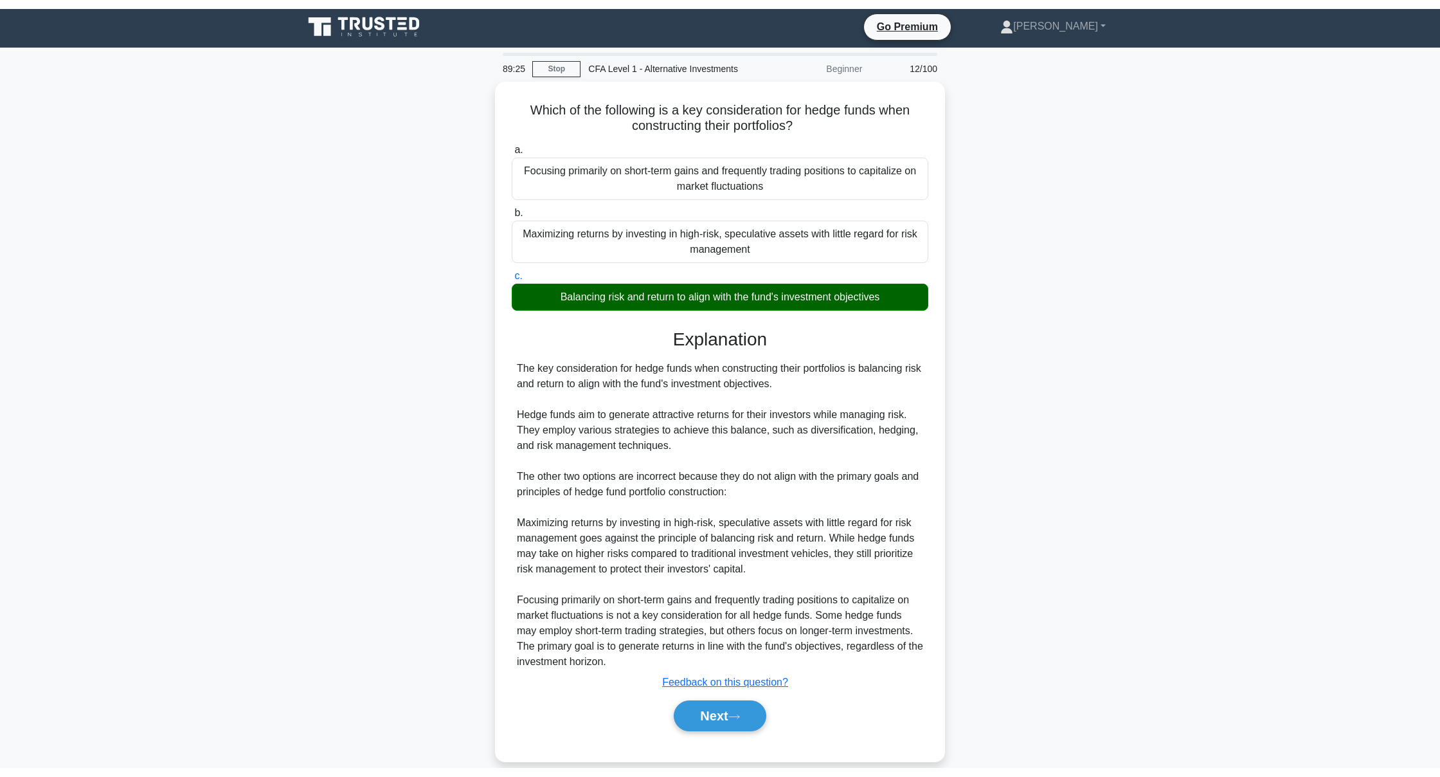
scroll to position [0, 0]
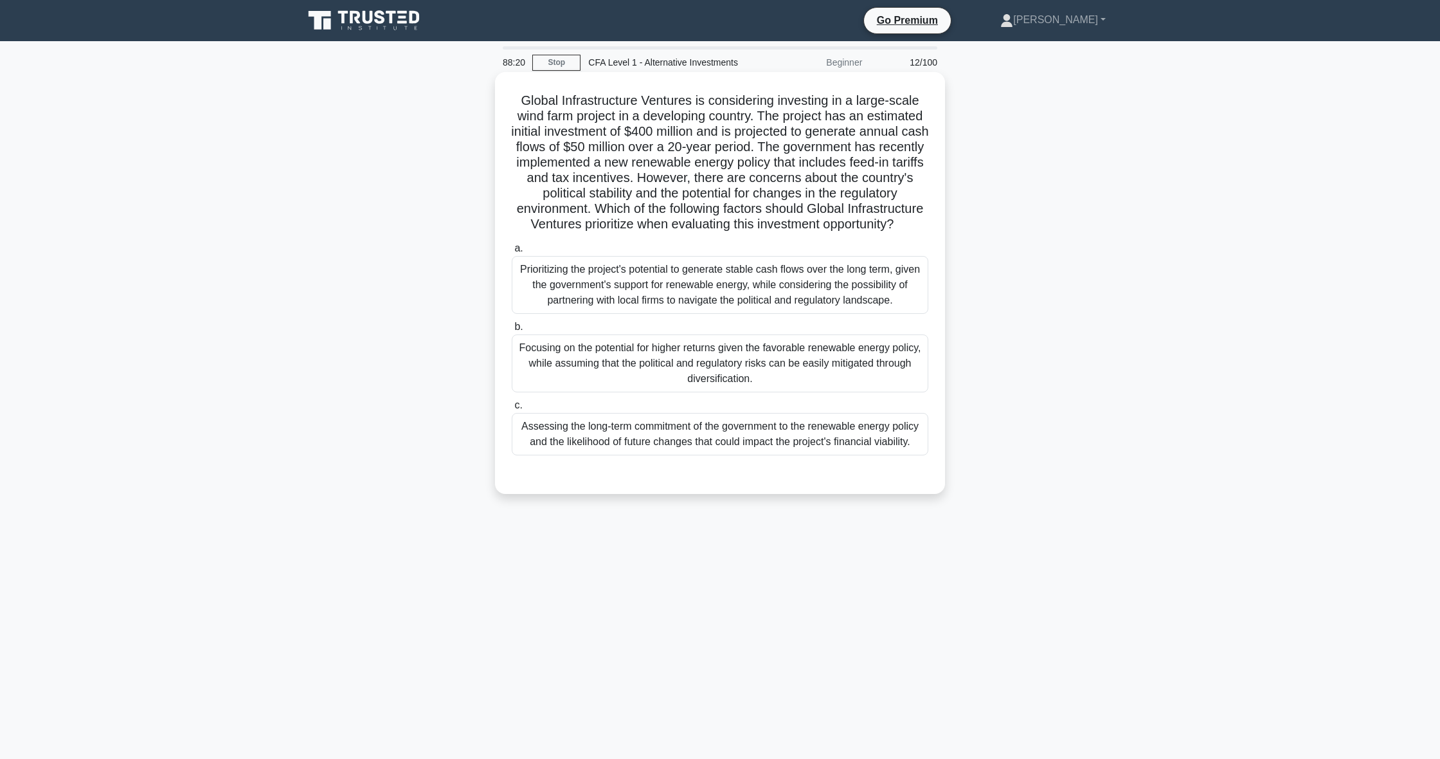
click at [676, 275] on div "Prioritizing the project's potential to generate stable cash flows over the lon…" at bounding box center [720, 285] width 417 height 58
click at [512, 253] on input "a. Prioritizing the project's potential to generate stable cash flows over the …" at bounding box center [512, 248] width 0 height 8
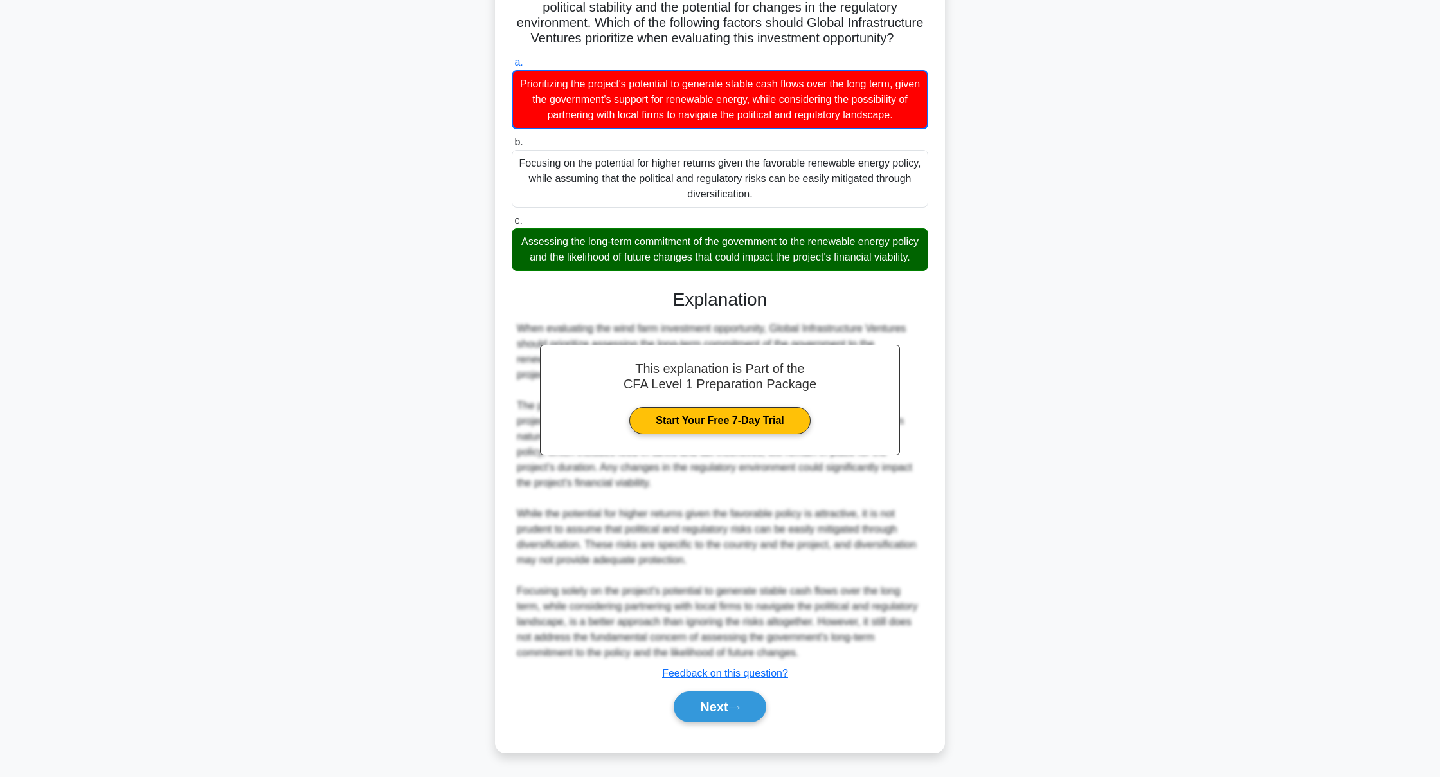
scroll to position [186, 0]
click at [710, 708] on button "Next" at bounding box center [720, 706] width 92 height 31
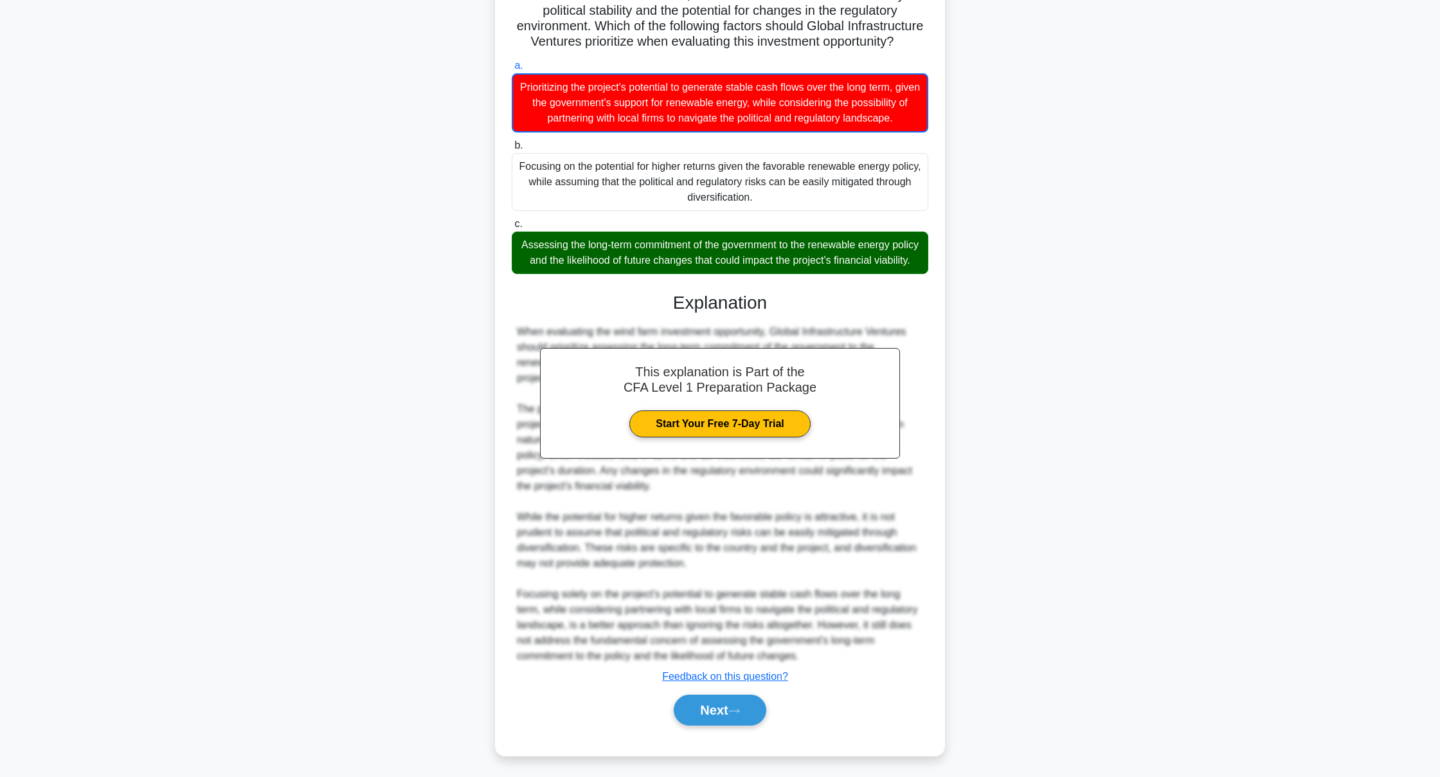
scroll to position [0, 0]
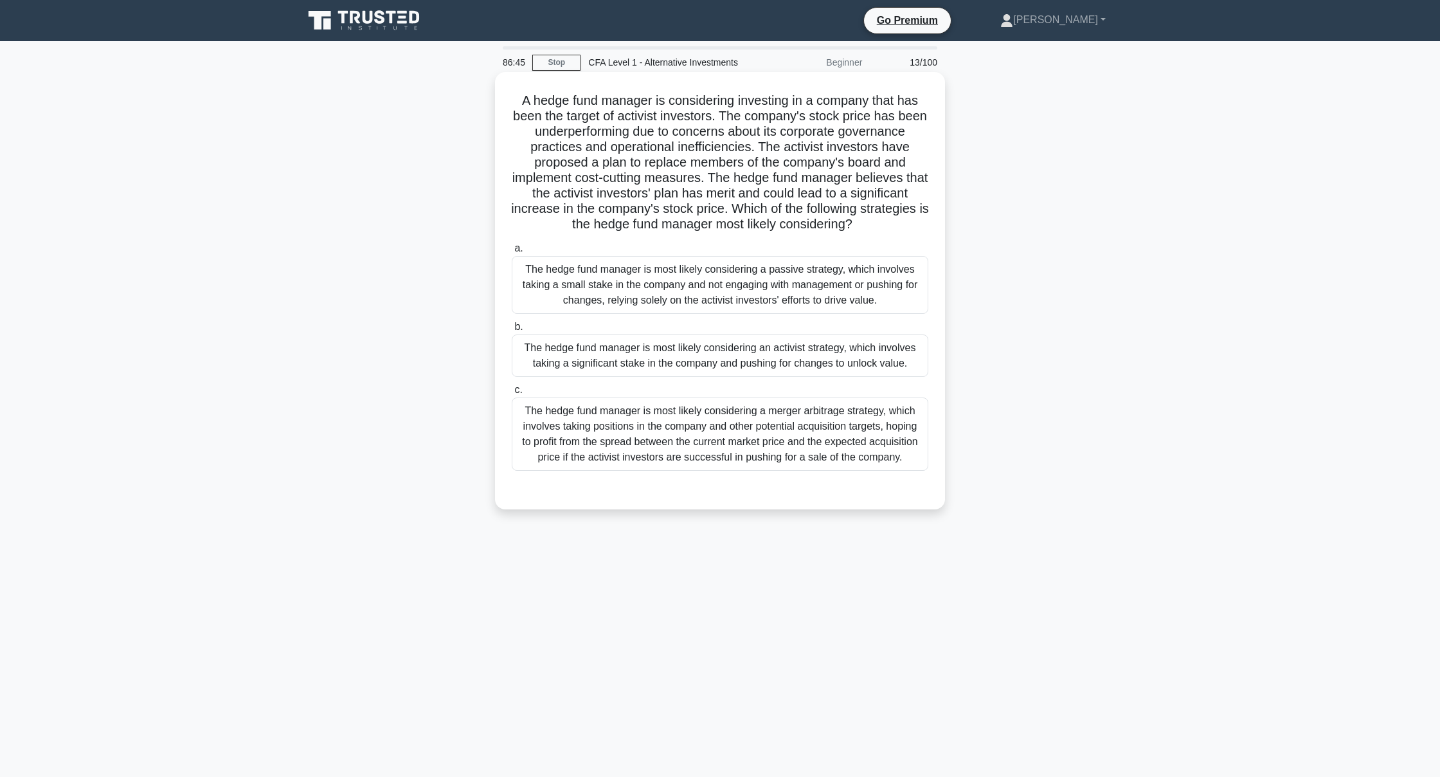
click at [636, 345] on div "The hedge fund manager is most likely considering an activist strategy, which i…" at bounding box center [720, 355] width 417 height 42
click at [512, 331] on input "b. The hedge fund manager is most likely considering an activist strategy, whic…" at bounding box center [512, 327] width 0 height 8
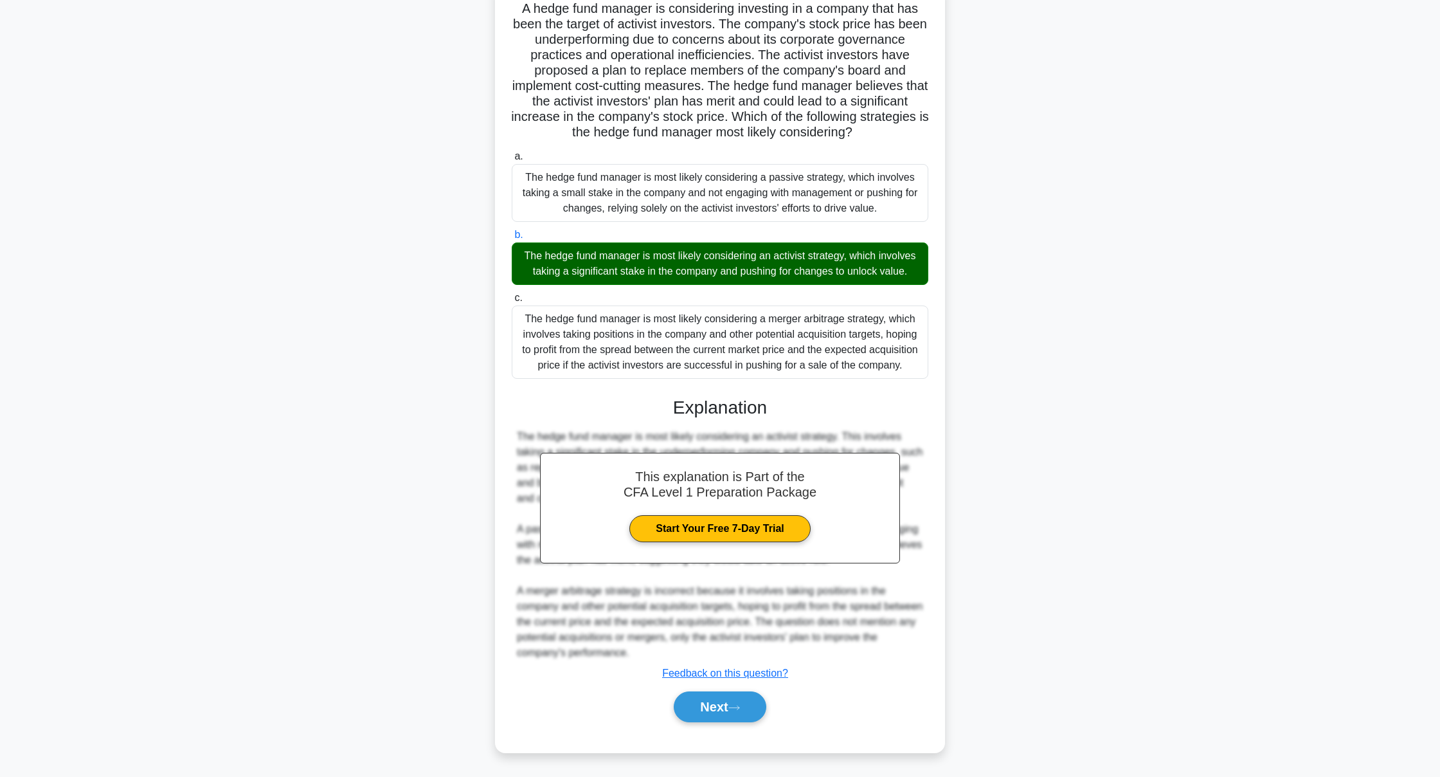
scroll to position [92, 0]
click at [708, 710] on button "Next" at bounding box center [720, 706] width 92 height 31
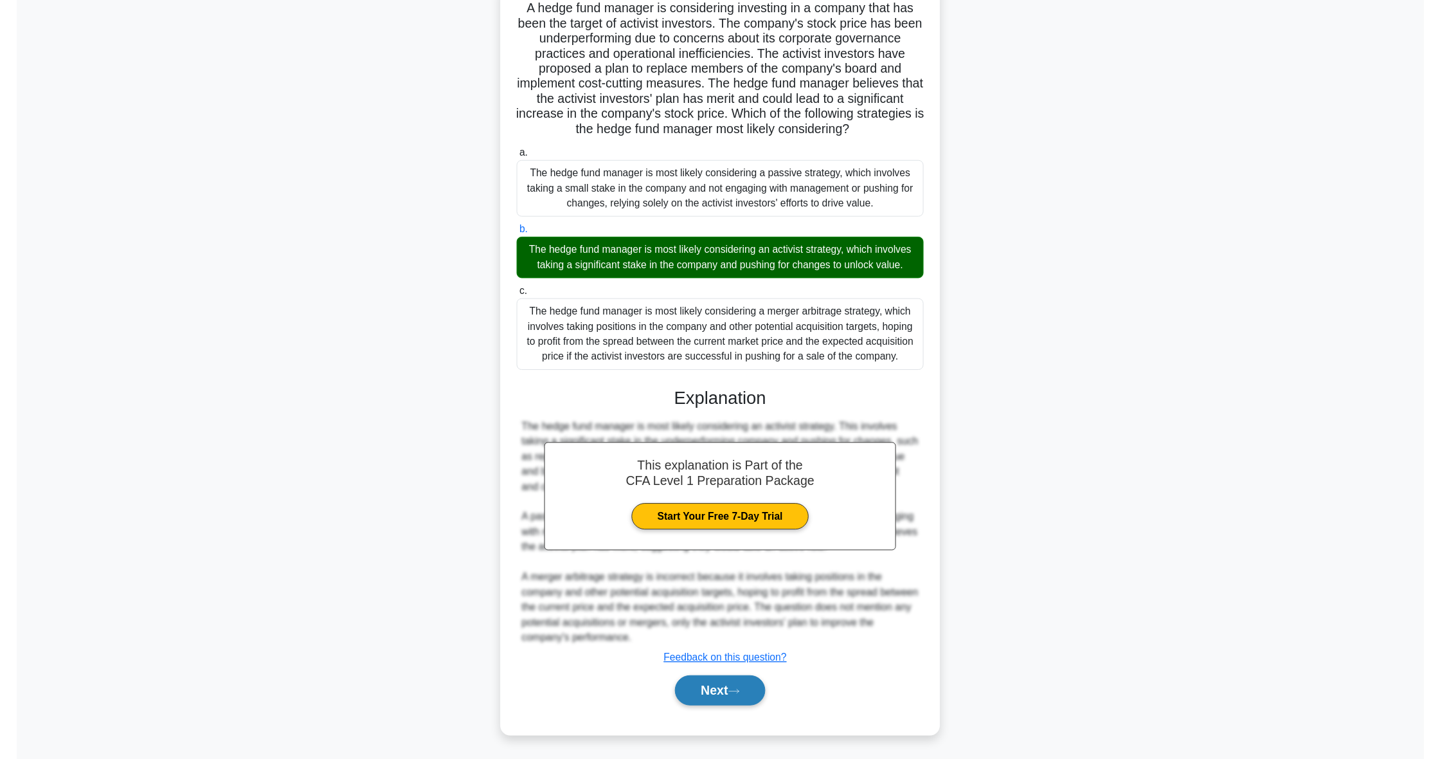
scroll to position [0, 0]
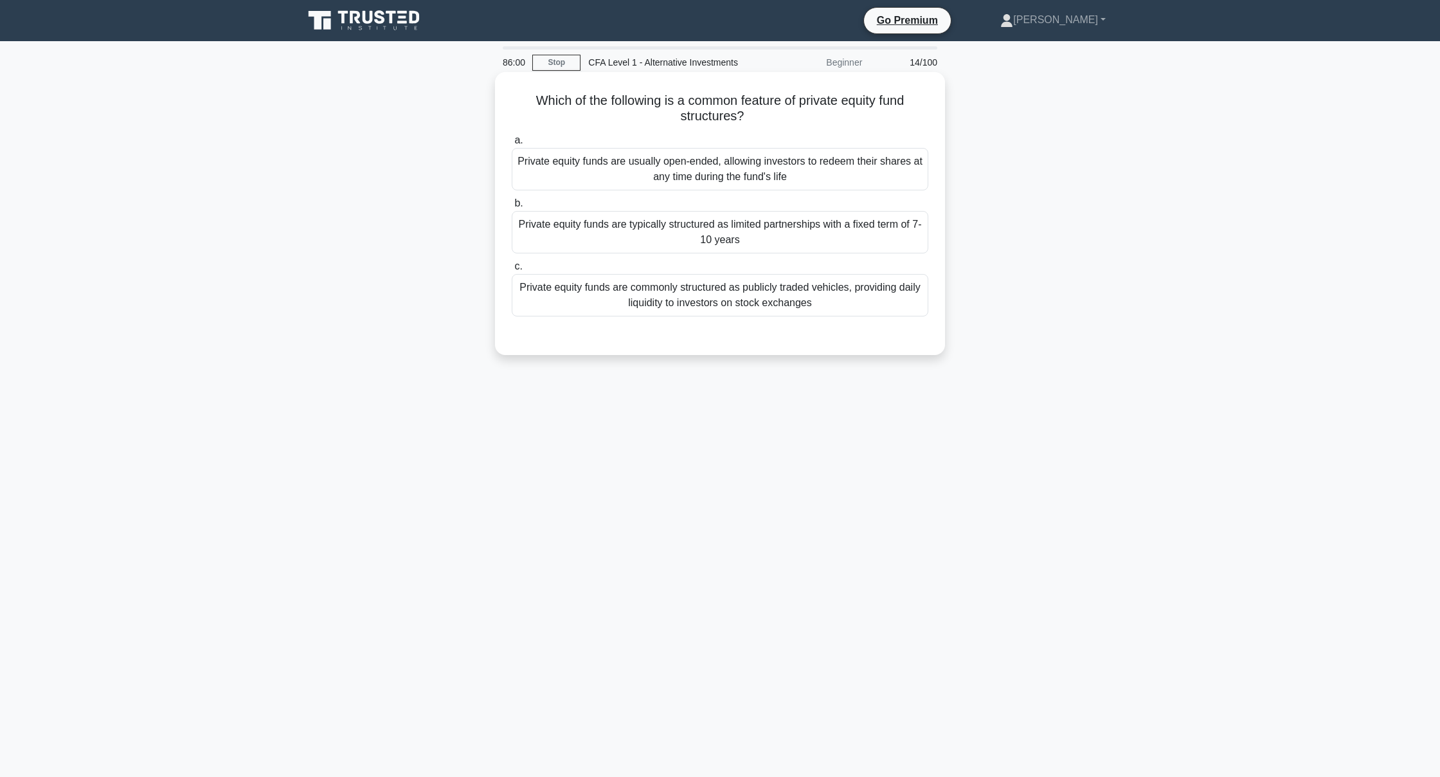
click at [529, 229] on div "Private equity funds are typically structured as limited partnerships with a fi…" at bounding box center [720, 232] width 417 height 42
click at [512, 208] on input "b. Private equity funds are typically structured as limited partnerships with a…" at bounding box center [512, 203] width 0 height 8
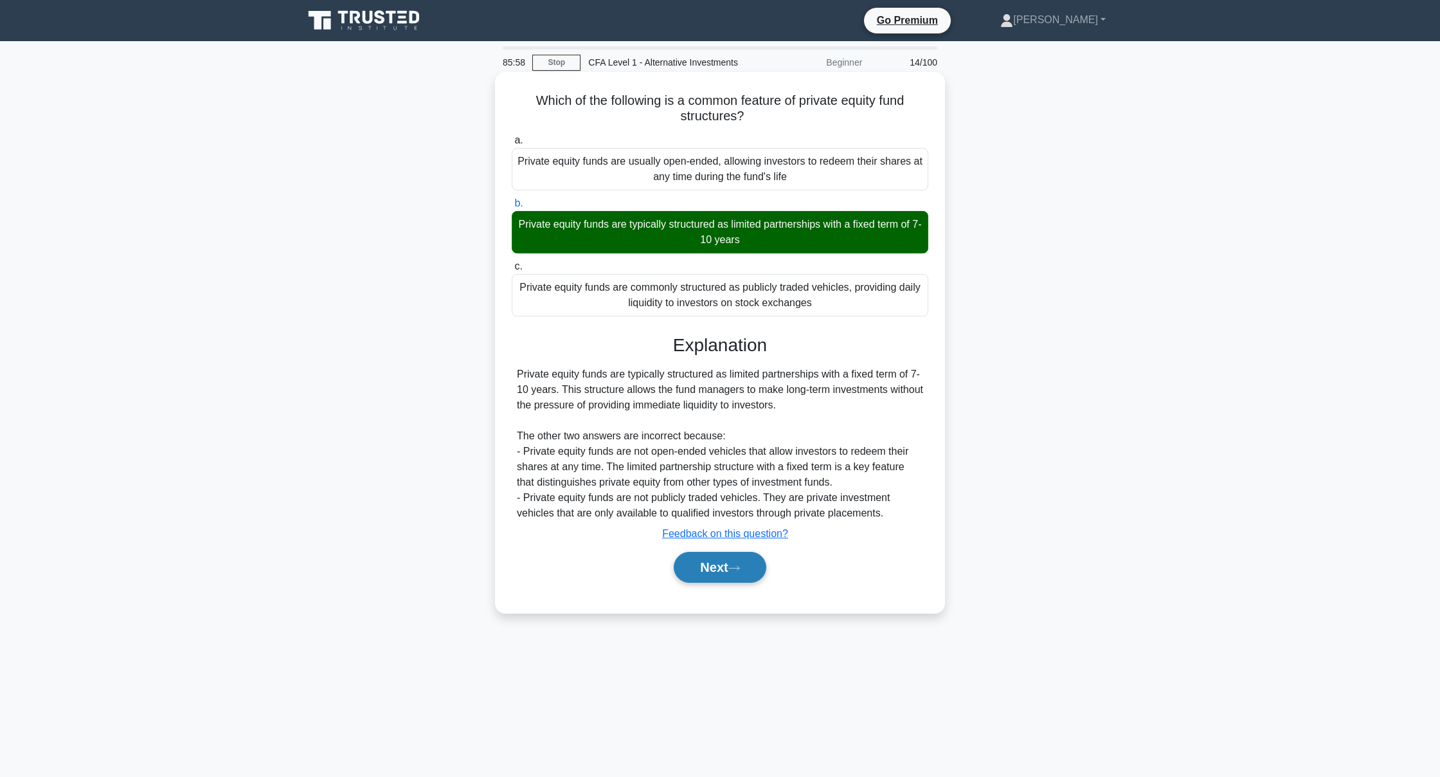
click at [710, 564] on button "Next" at bounding box center [720, 567] width 92 height 31
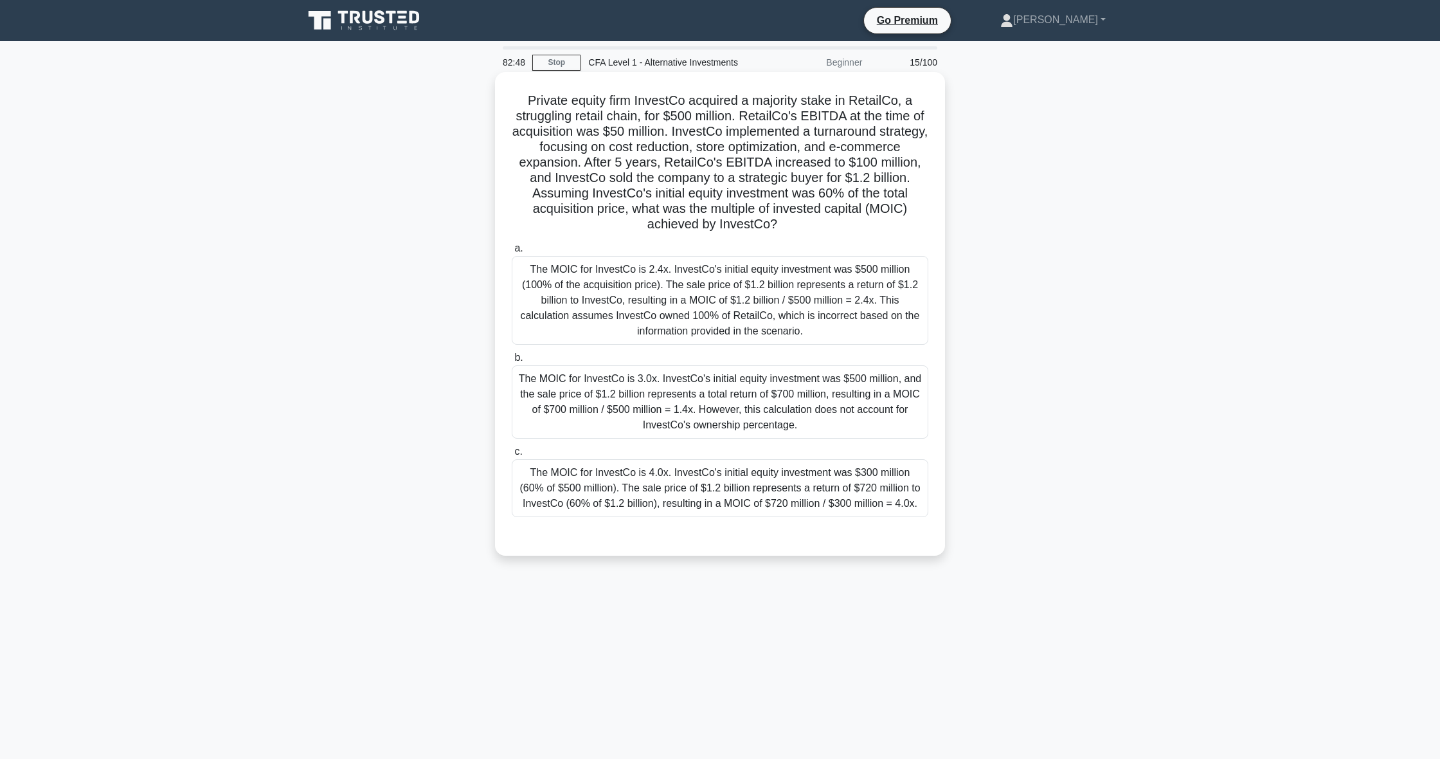
click at [677, 313] on div "The MOIC for InvestCo is 2.4x. InvestCo's initial equity investment was $500 mi…" at bounding box center [720, 300] width 417 height 89
click at [512, 253] on input "a. The MOIC for InvestCo is 2.4x. InvestCo's initial equity investment was $500…" at bounding box center [512, 248] width 0 height 8
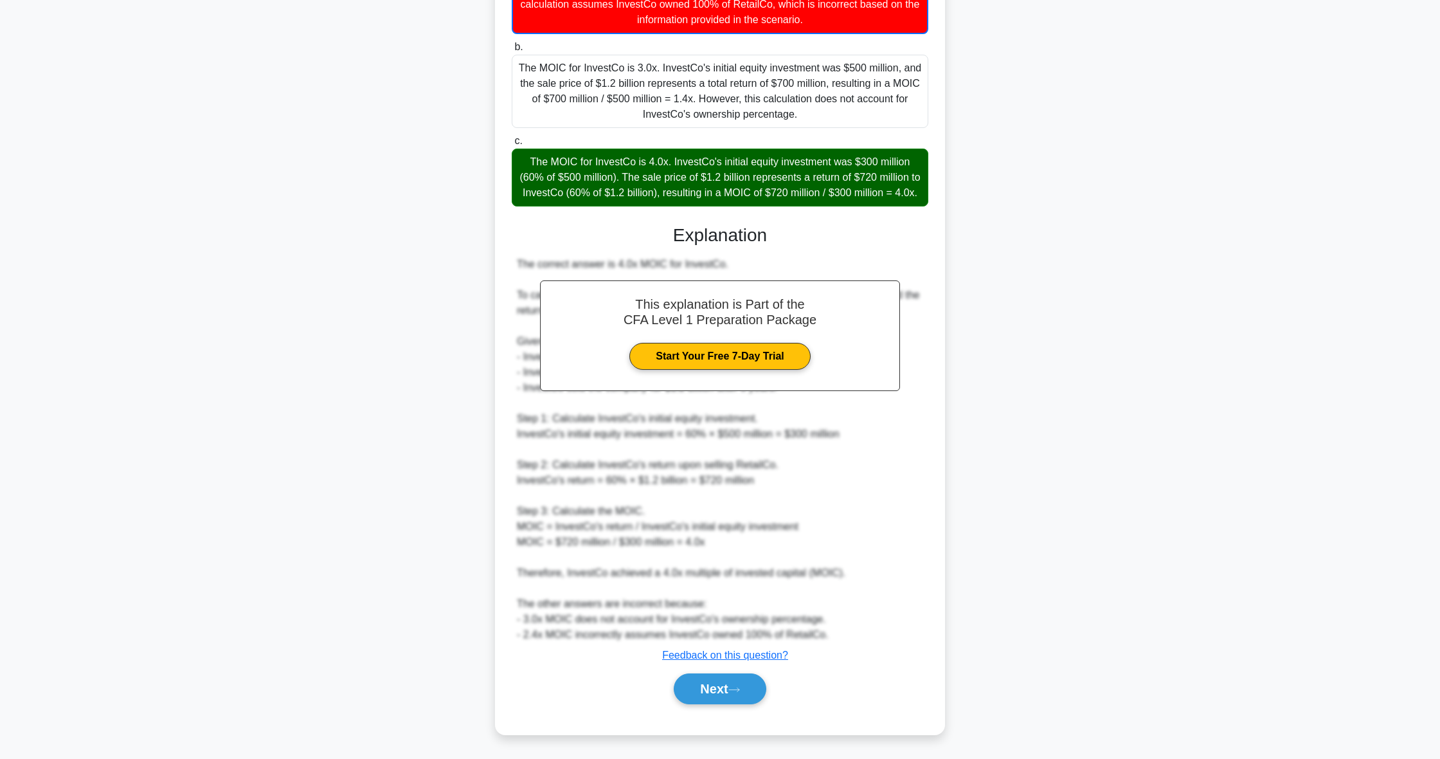
scroll to position [327, 0]
click at [755, 687] on button "Next" at bounding box center [720, 688] width 92 height 31
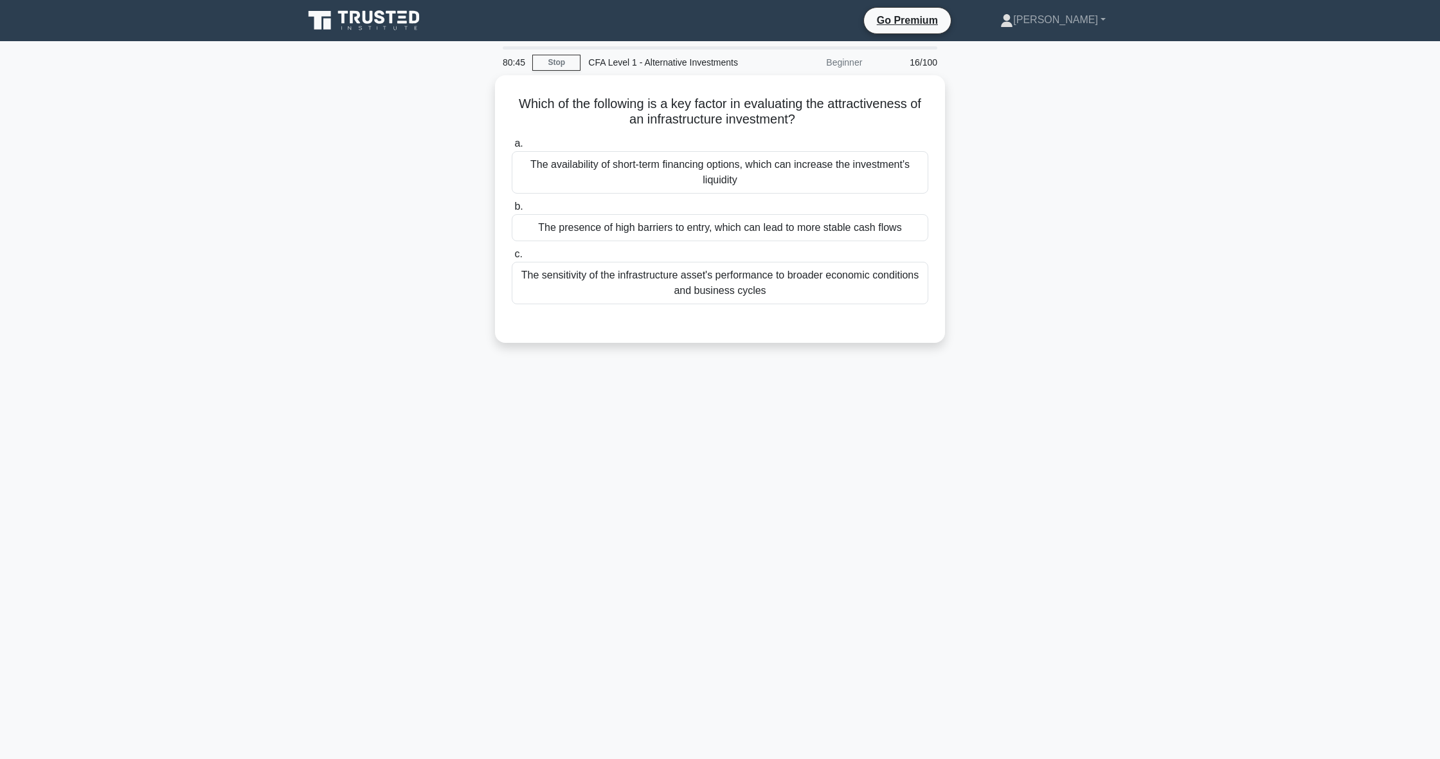
scroll to position [0, 0]
click at [598, 307] on div "a. The availability of short-term financing options, which can increase the inv…" at bounding box center [719, 227] width 419 height 194
click at [602, 276] on div "The sensitivity of the infrastructure asset's performance to broader economic c…" at bounding box center [720, 279] width 417 height 42
click at [512, 255] on input "c. The sensitivity of the infrastructure asset's performance to broader economi…" at bounding box center [512, 251] width 0 height 8
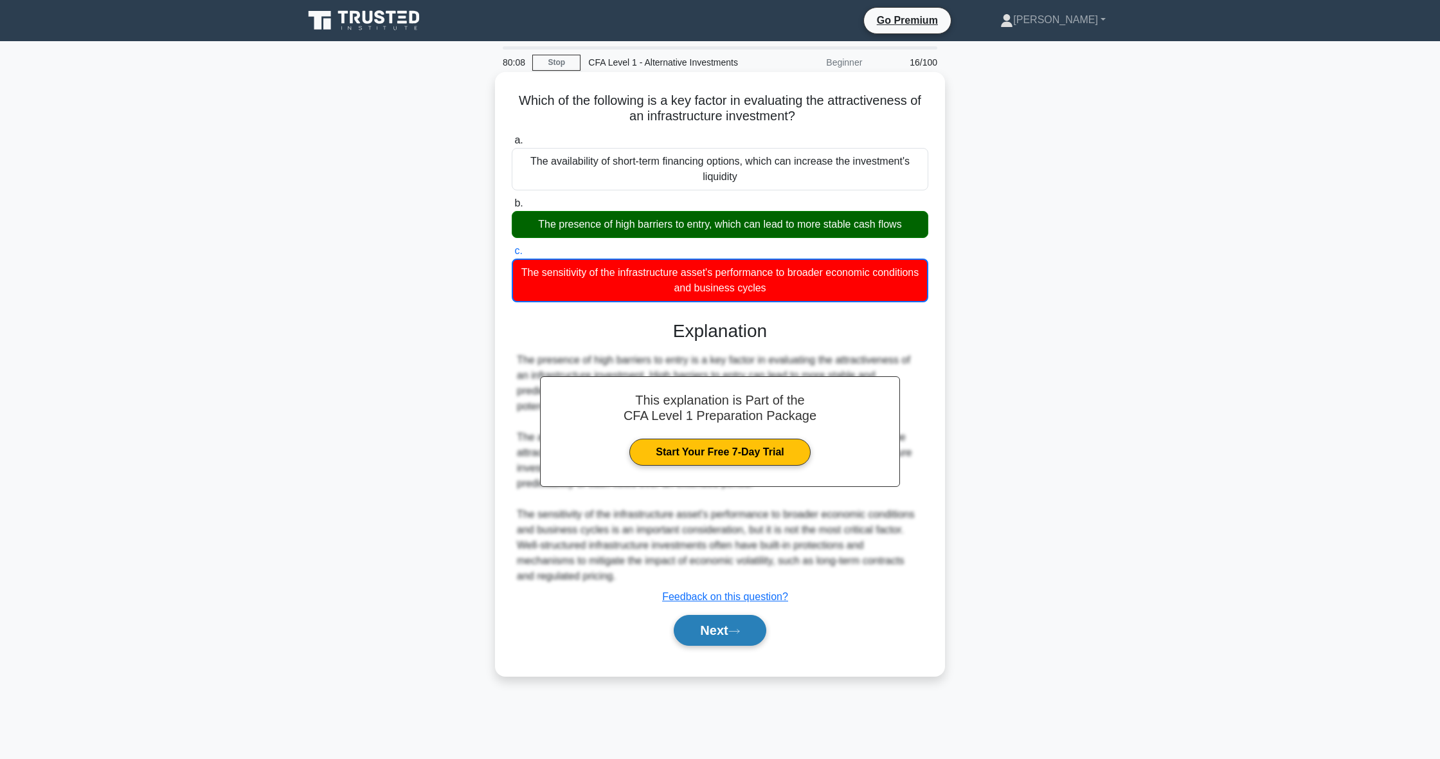
click at [719, 622] on button "Next" at bounding box center [720, 630] width 92 height 31
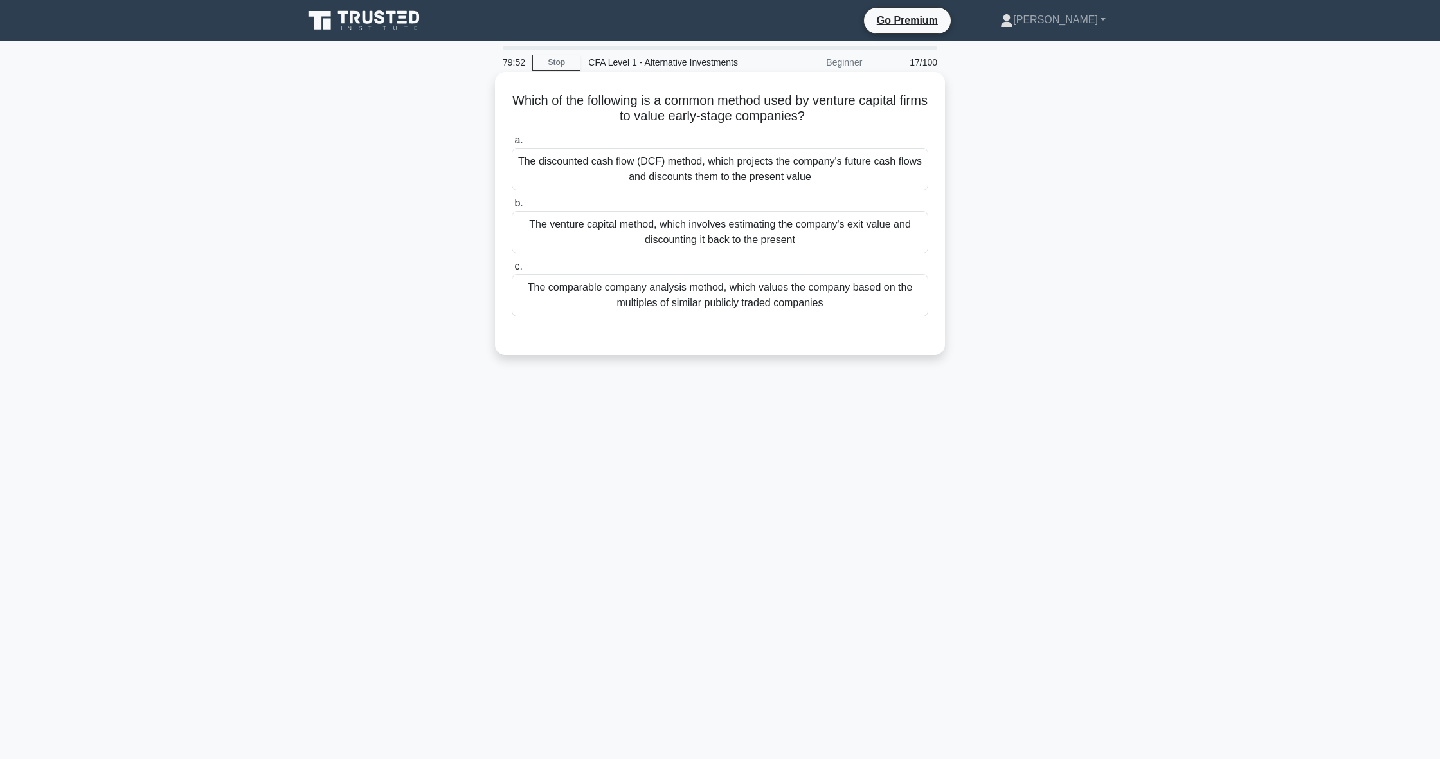
click at [712, 173] on div "The discounted cash flow (DCF) method, which projects the company's future cash…" at bounding box center [720, 169] width 417 height 42
click at [512, 145] on input "a. The discounted cash flow (DCF) method, which projects the company's future c…" at bounding box center [512, 140] width 0 height 8
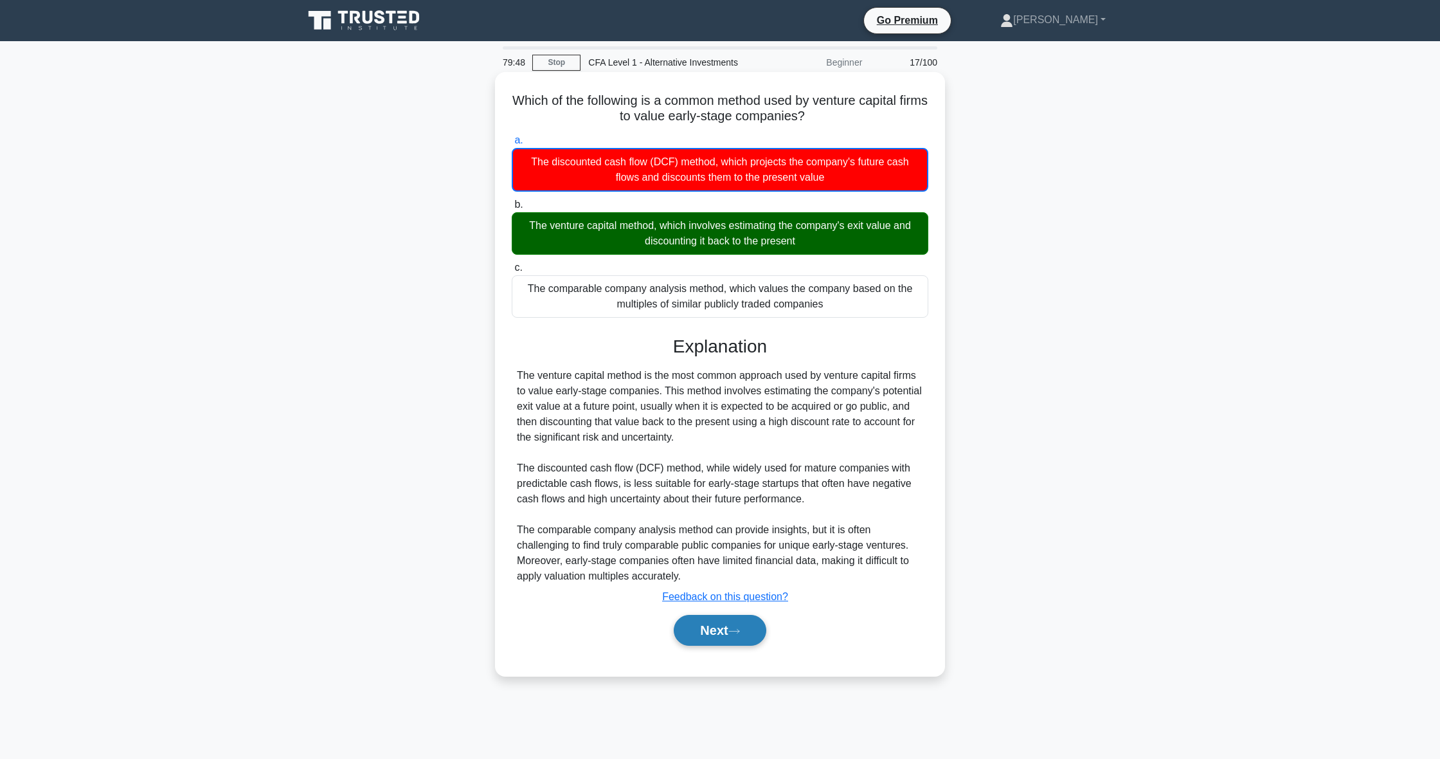
click at [697, 640] on button "Next" at bounding box center [720, 630] width 92 height 31
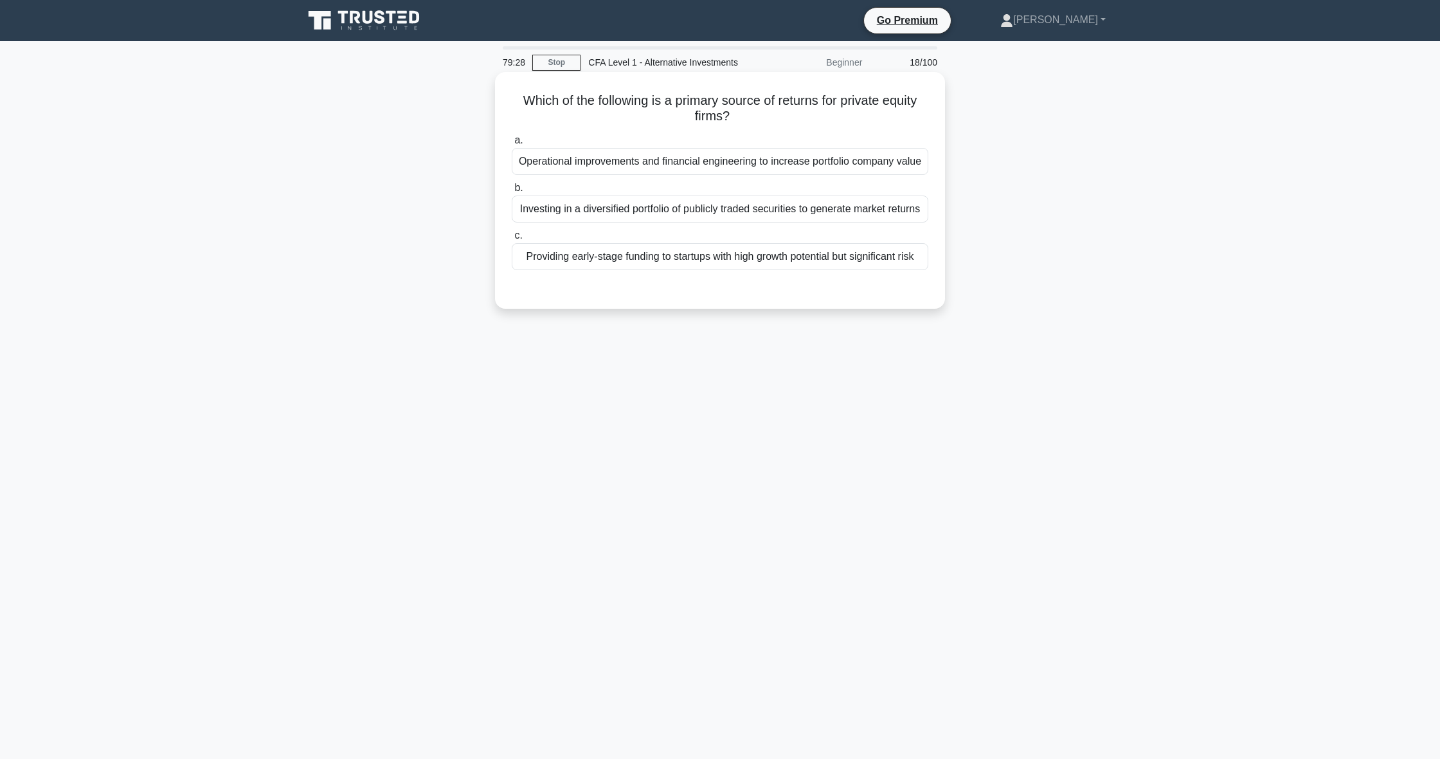
click at [838, 250] on div "Providing early-stage funding to startups with high growth potential but signif…" at bounding box center [720, 256] width 417 height 27
click at [512, 240] on input "c. Providing early-stage funding to startups with high growth potential but sig…" at bounding box center [512, 235] width 0 height 8
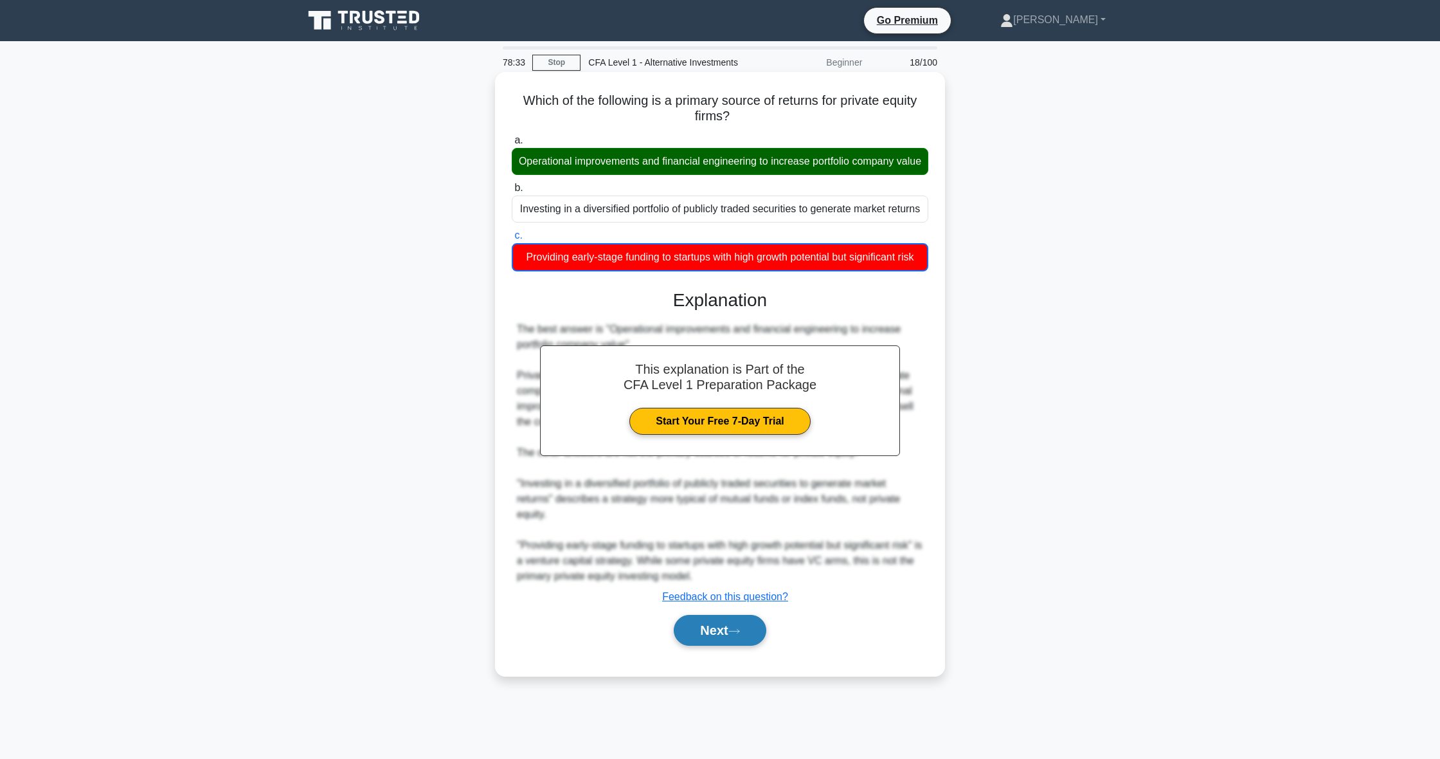
click at [725, 626] on button "Next" at bounding box center [720, 630] width 92 height 31
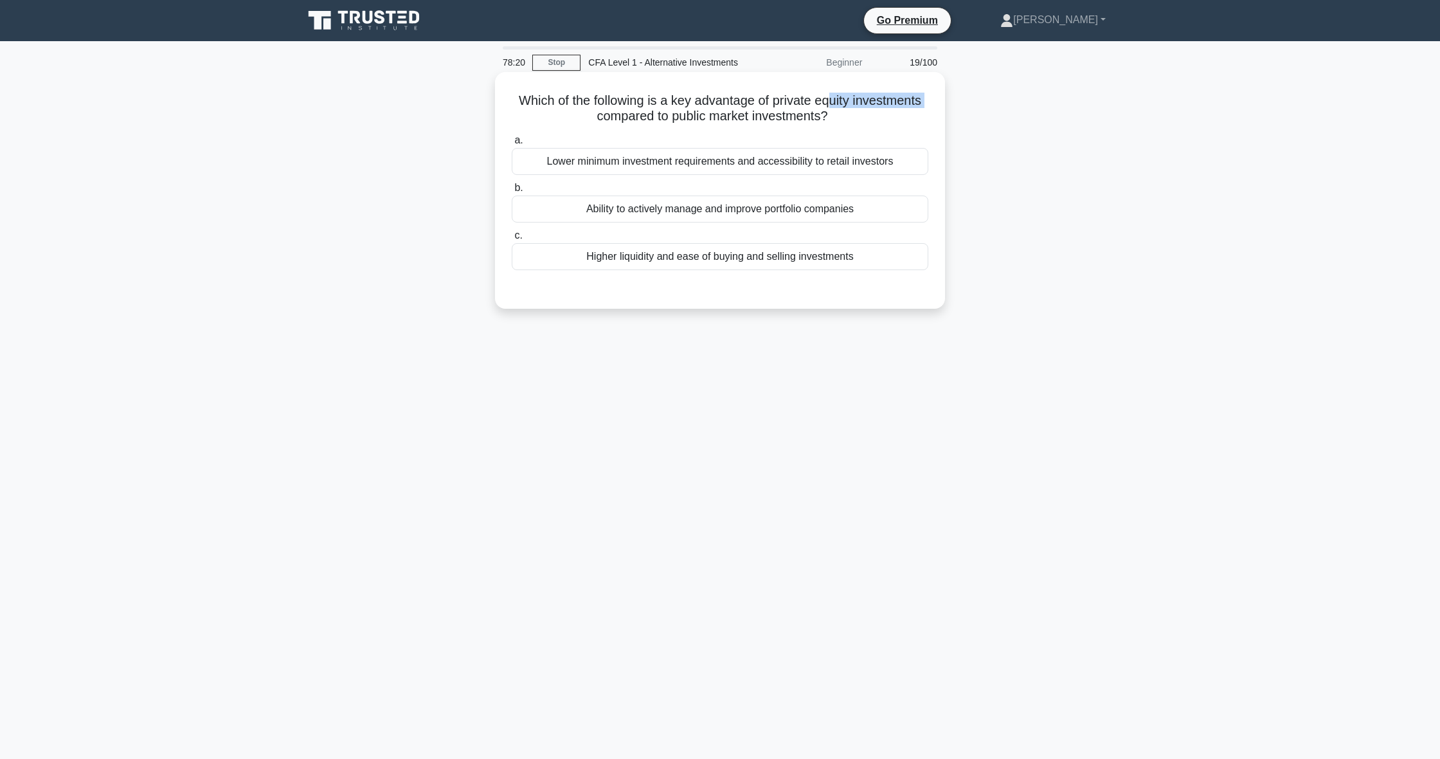
drag, startPoint x: 570, startPoint y: 114, endPoint x: 832, endPoint y: 100, distance: 262.0
click at [832, 99] on h5 "Which of the following is a key advantage of private equity investments compare…" at bounding box center [719, 109] width 419 height 32
click at [836, 119] on icon ".spinner_0XTQ{transform-origin:center;animation:spinner_y6GP .75s linear infini…" at bounding box center [835, 116] width 15 height 15
click at [712, 214] on div "Ability to actively manage and improve portfolio companies" at bounding box center [720, 208] width 417 height 27
click at [512, 192] on input "b. Ability to actively manage and improve portfolio companies" at bounding box center [512, 188] width 0 height 8
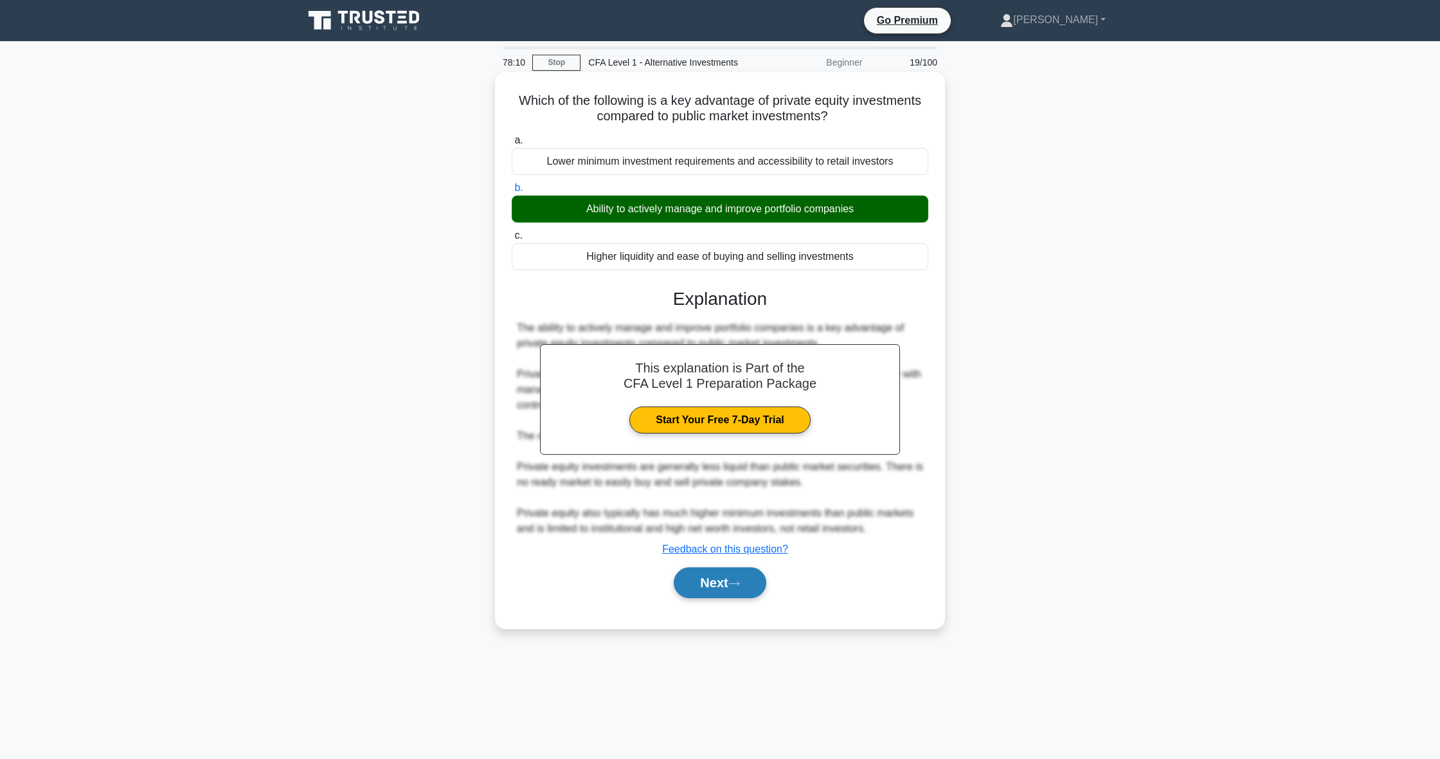
click at [726, 596] on button "Next" at bounding box center [720, 582] width 92 height 31
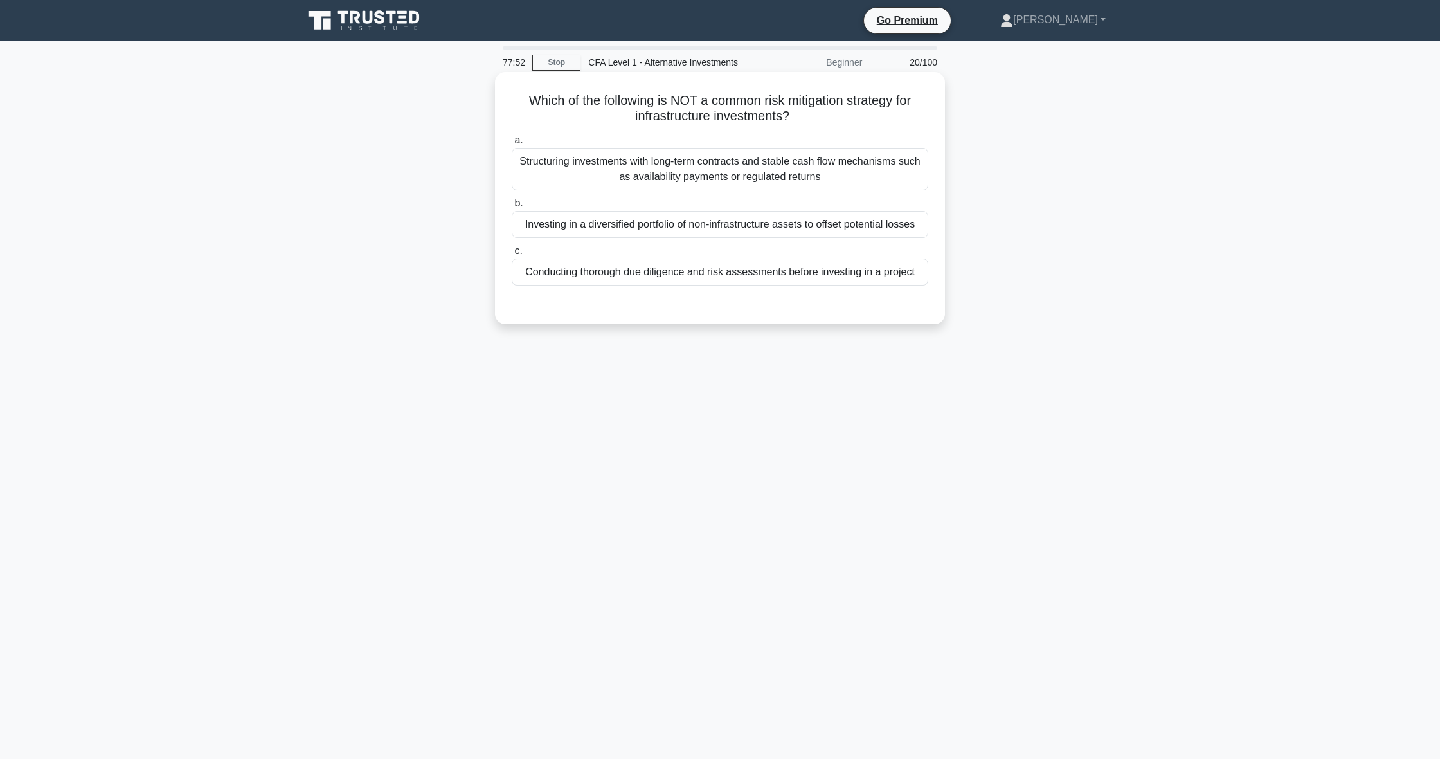
click at [597, 271] on div "Conducting thorough due diligence and risk assessments before investing in a pr…" at bounding box center [720, 271] width 417 height 27
click at [512, 255] on input "c. Conducting thorough due diligence and risk assessments before investing in a…" at bounding box center [512, 251] width 0 height 8
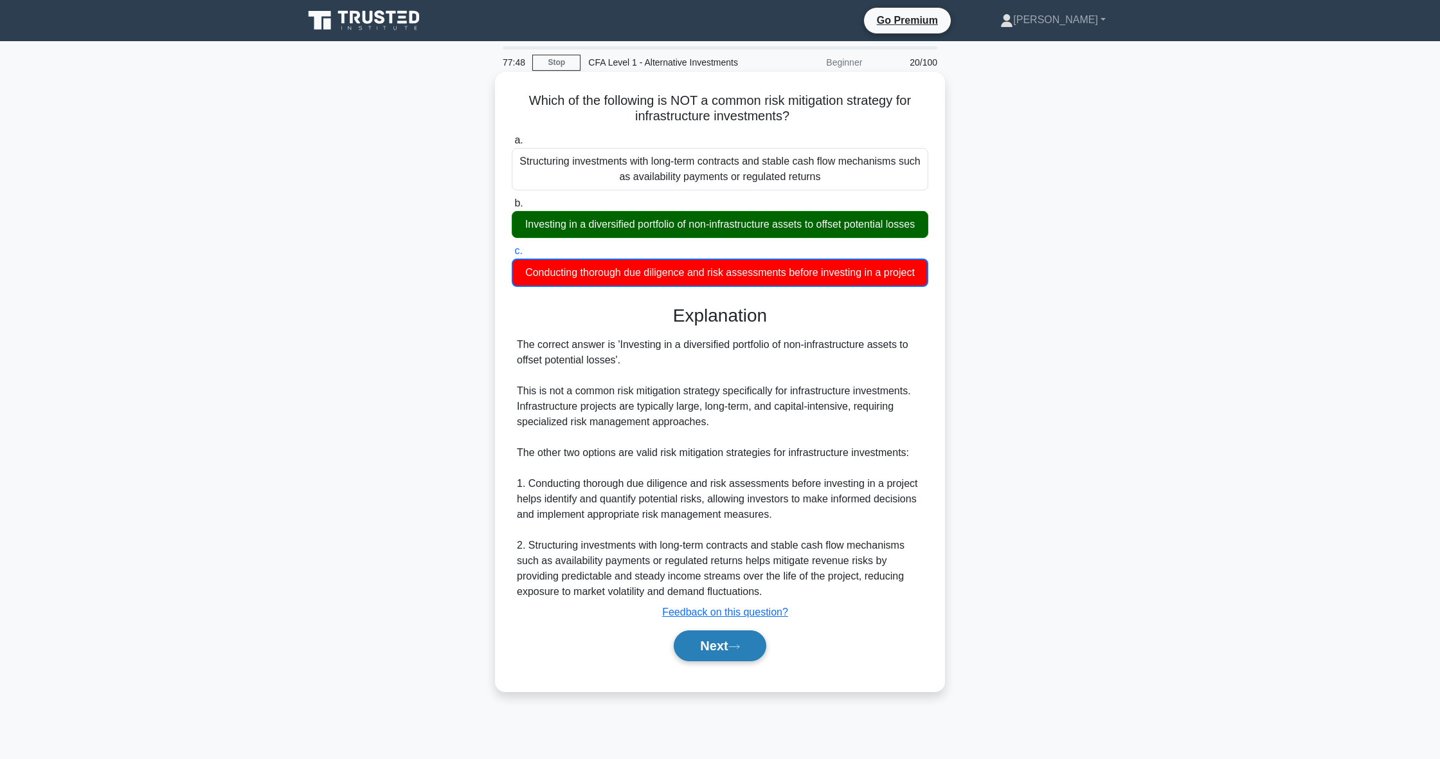
click at [728, 653] on button "Next" at bounding box center [720, 645] width 92 height 31
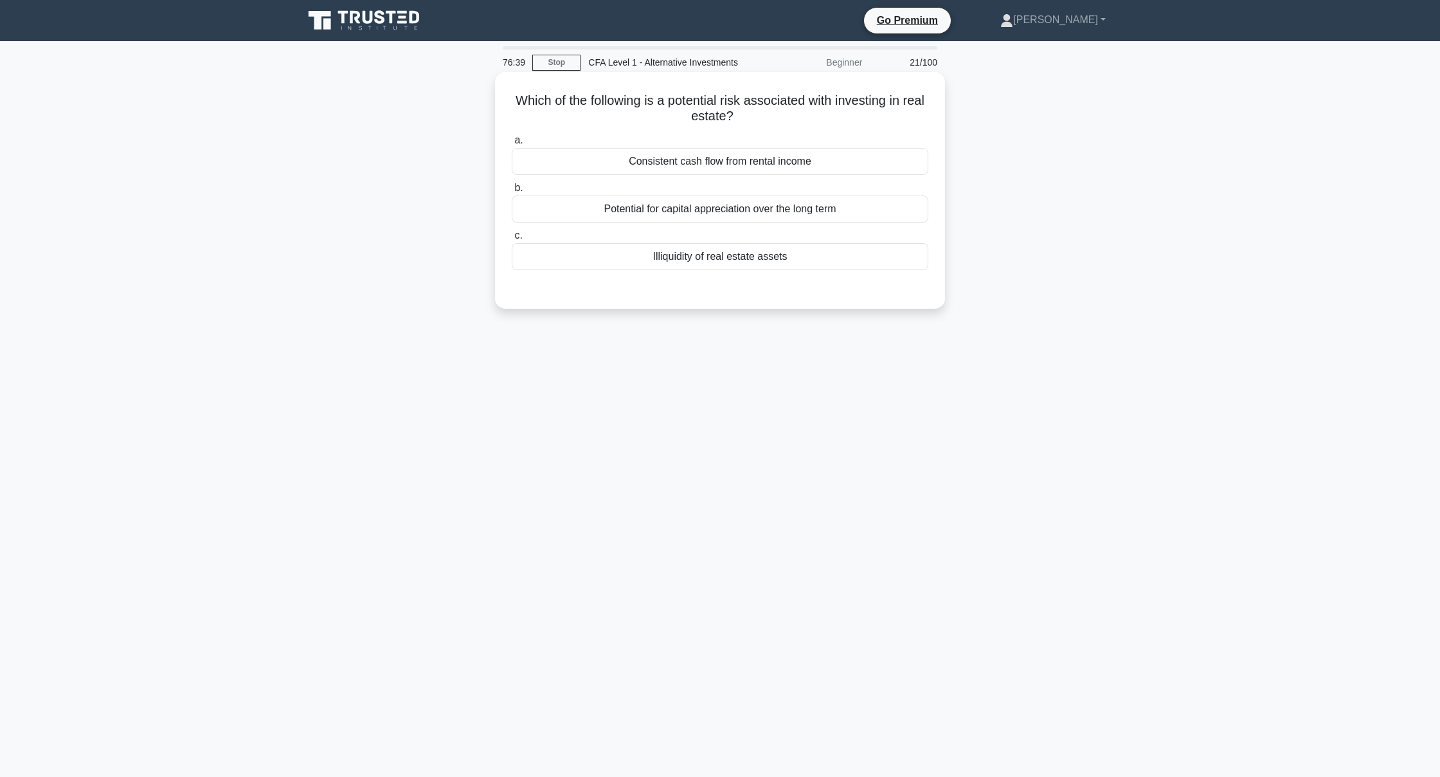
click at [750, 268] on div "Illiquidity of real estate assets" at bounding box center [720, 256] width 417 height 27
click at [512, 240] on input "c. Illiquidity of real estate assets" at bounding box center [512, 235] width 0 height 8
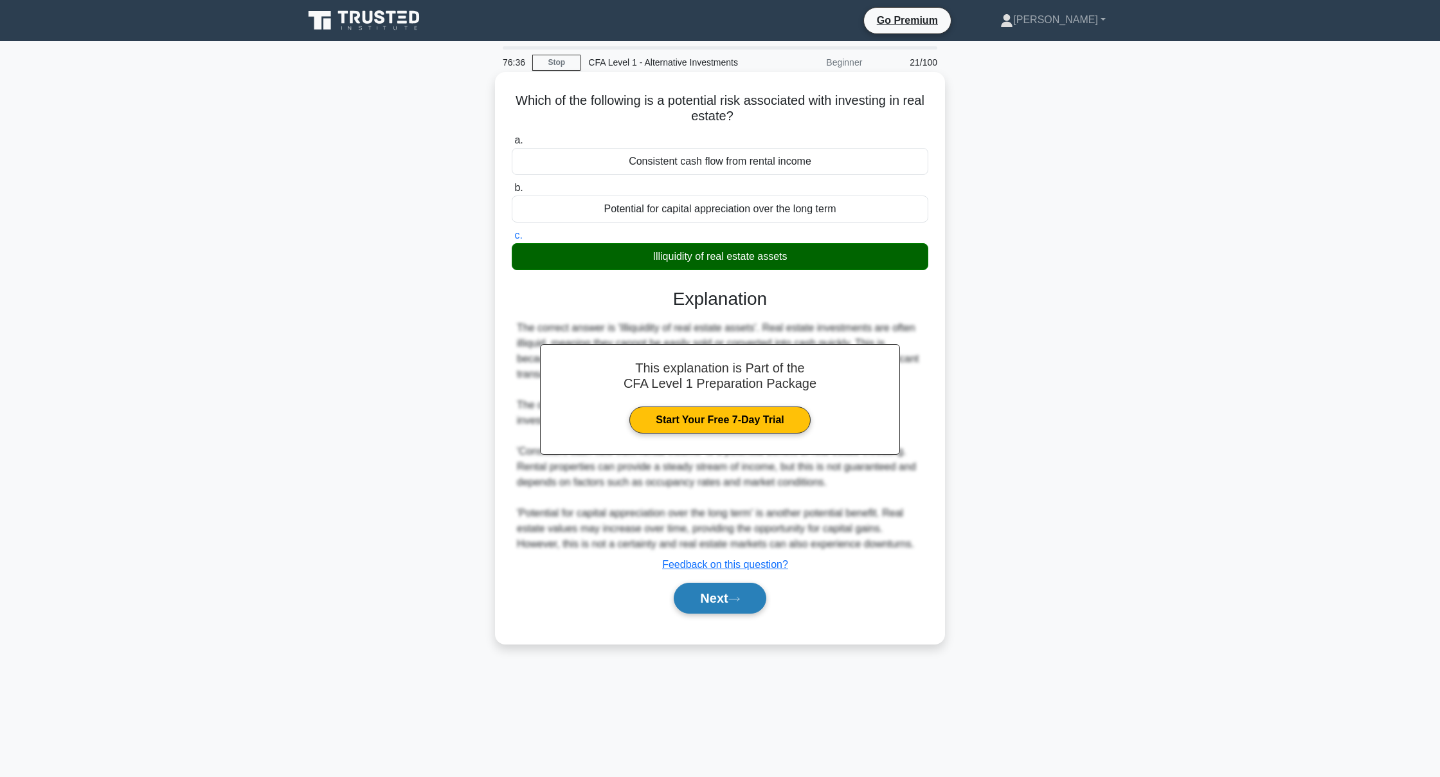
drag, startPoint x: 741, startPoint y: 597, endPoint x: 758, endPoint y: 591, distance: 18.3
click at [740, 595] on icon at bounding box center [734, 598] width 12 height 7
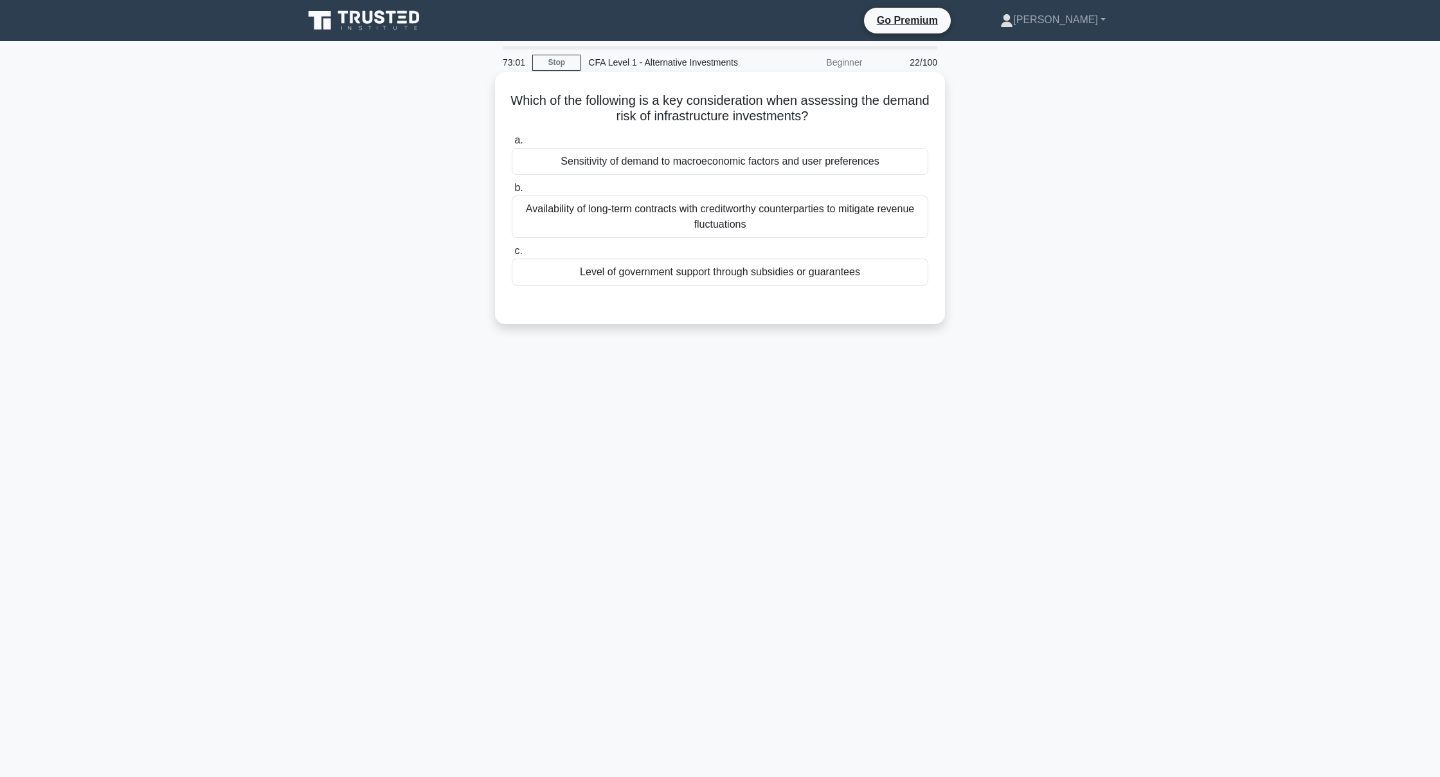
click at [624, 218] on div "Availability of long-term contracts with creditworthy counterparties to mitigat…" at bounding box center [720, 216] width 417 height 42
click at [512, 192] on input "b. Availability of long-term contracts with creditworthy counterparties to miti…" at bounding box center [512, 188] width 0 height 8
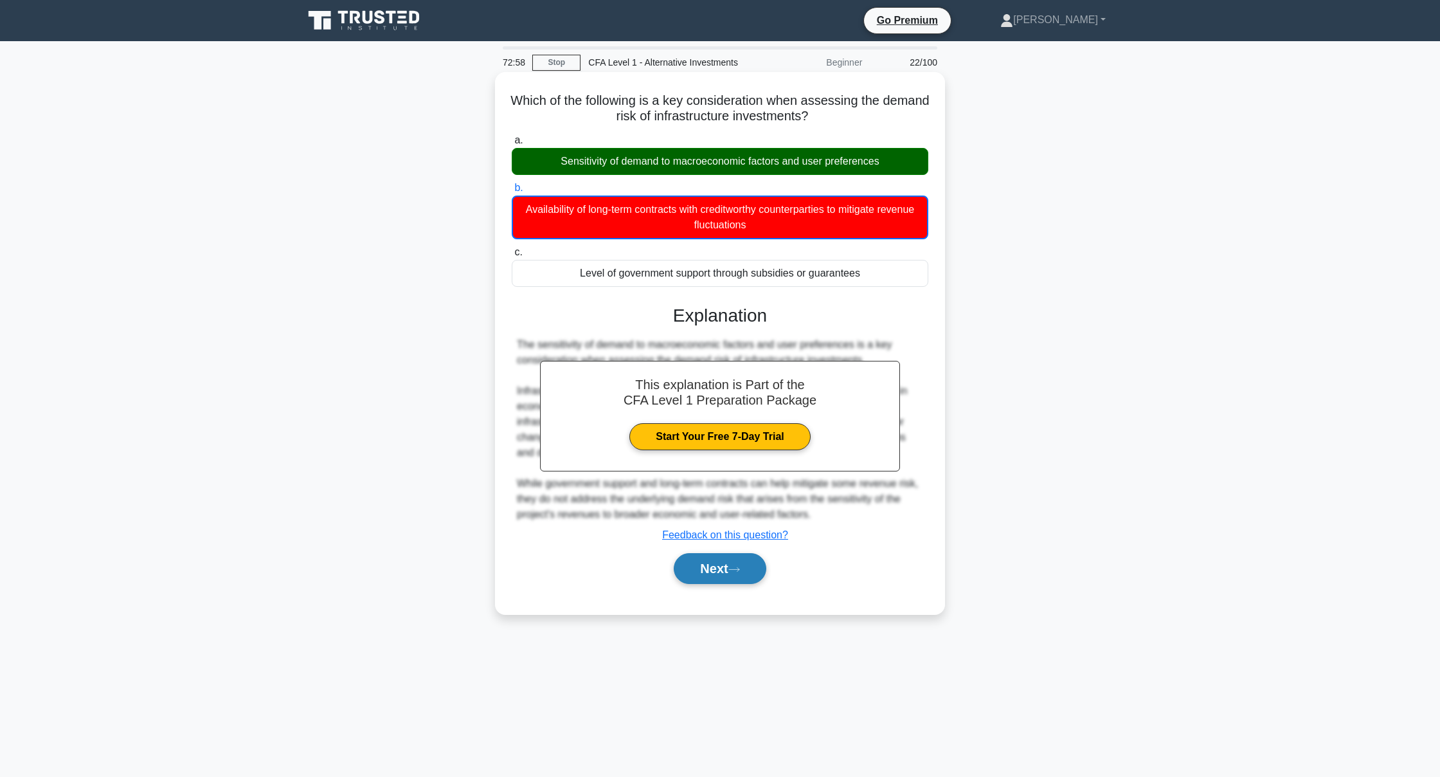
click at [740, 572] on icon at bounding box center [734, 569] width 12 height 7
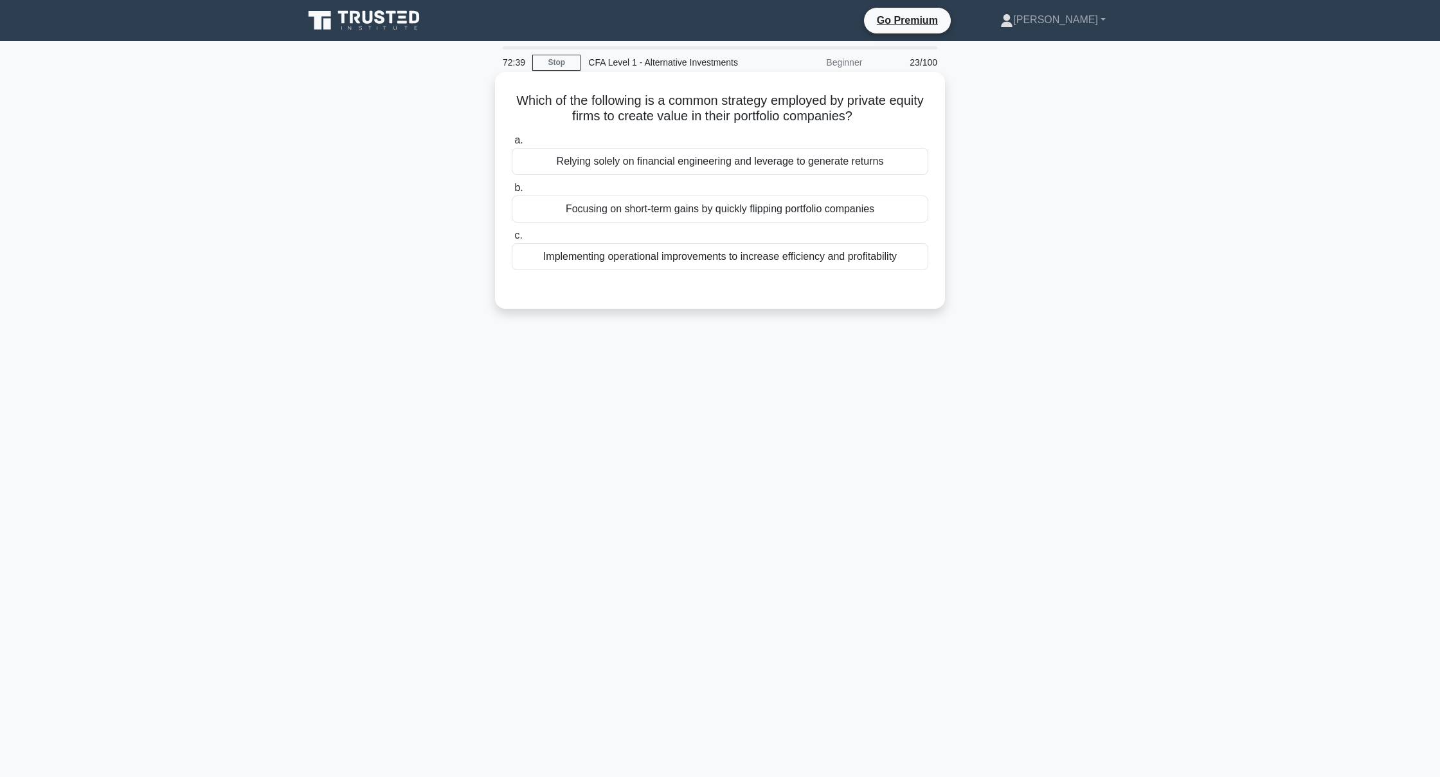
click at [588, 252] on div "Implementing operational improvements to increase efficiency and profitability" at bounding box center [720, 256] width 417 height 27
click at [512, 240] on input "c. Implementing operational improvements to increase efficiency and profitabili…" at bounding box center [512, 235] width 0 height 8
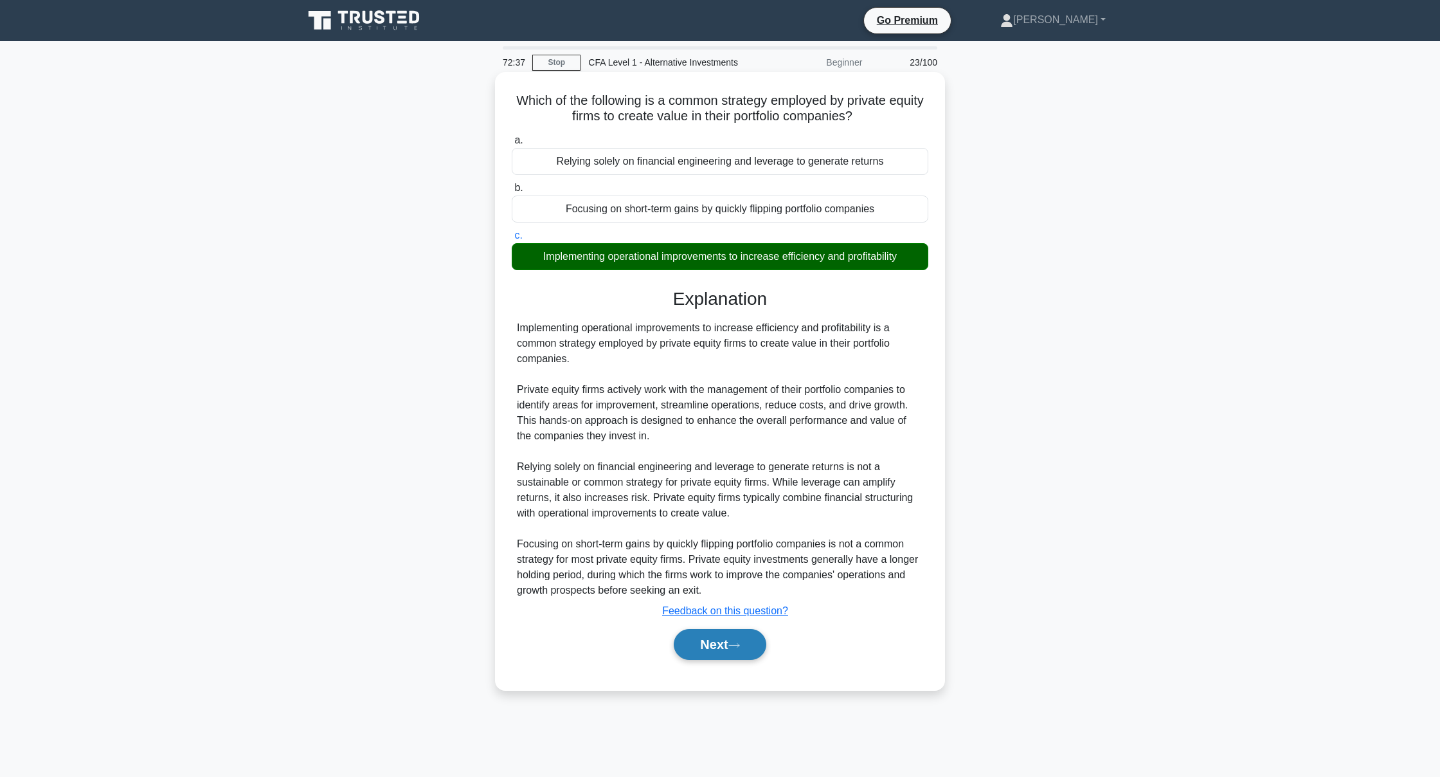
click at [736, 653] on button "Next" at bounding box center [720, 644] width 92 height 31
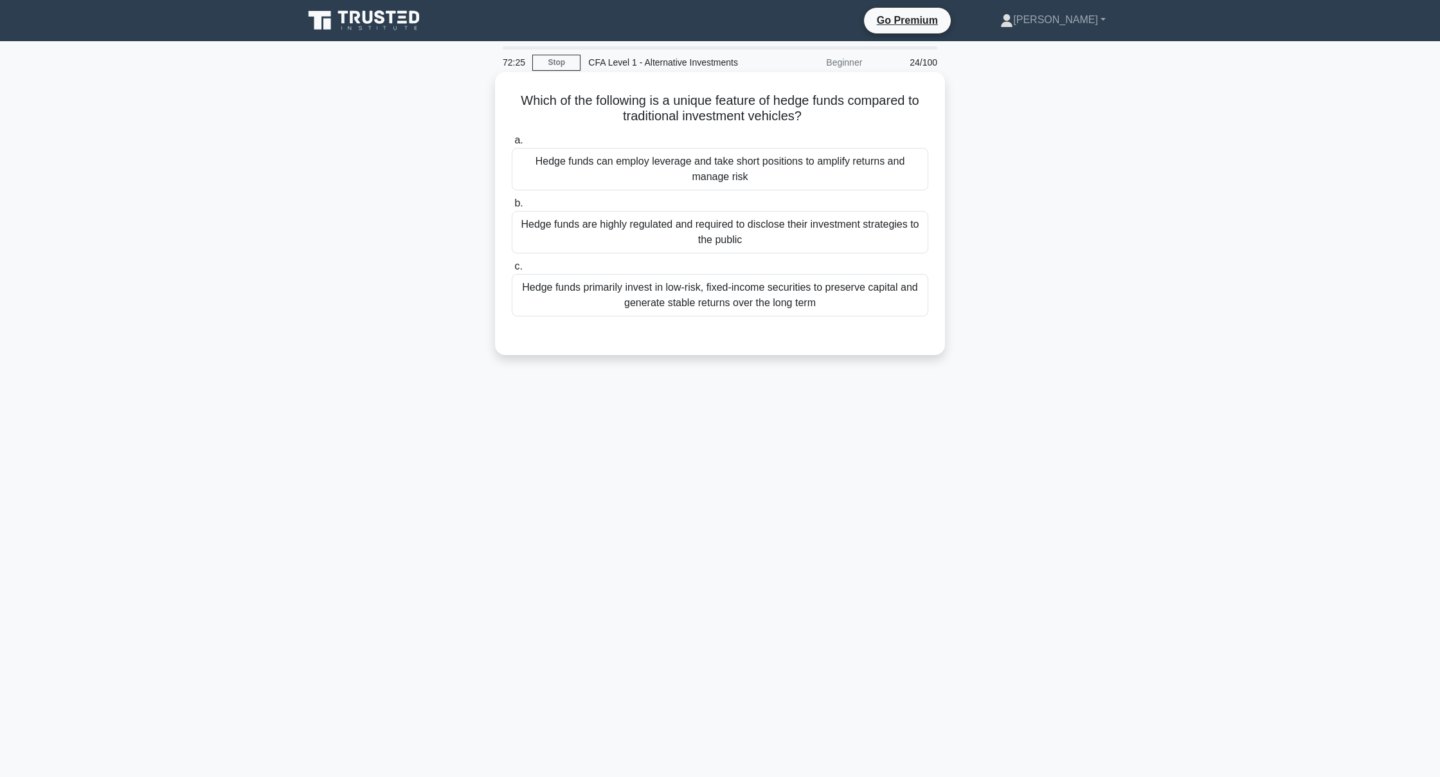
click at [569, 165] on div "Hedge funds can employ leverage and take short positions to amplify returns and…" at bounding box center [720, 169] width 417 height 42
click at [512, 145] on input "a. Hedge funds can employ leverage and take short positions to amplify returns …" at bounding box center [512, 140] width 0 height 8
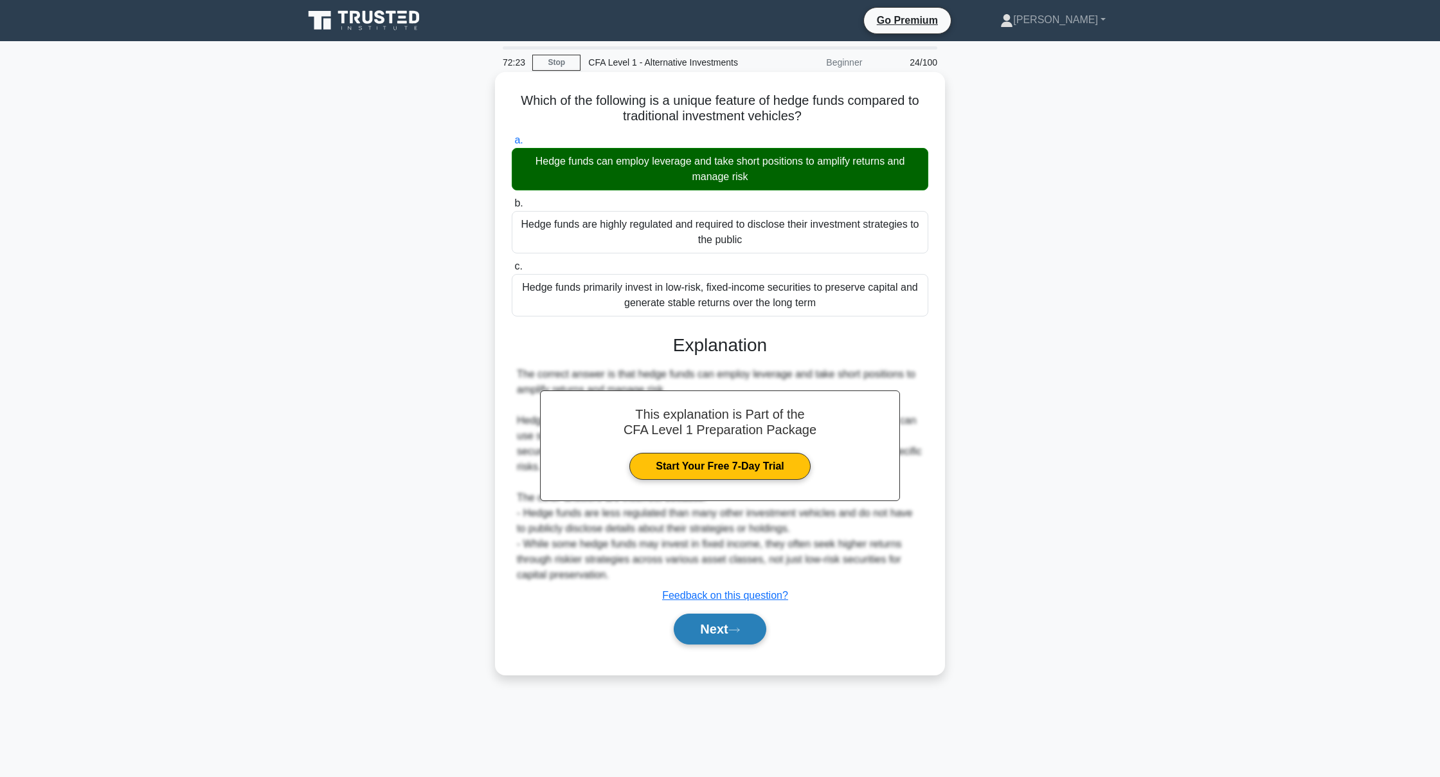
click at [721, 640] on button "Next" at bounding box center [720, 628] width 92 height 31
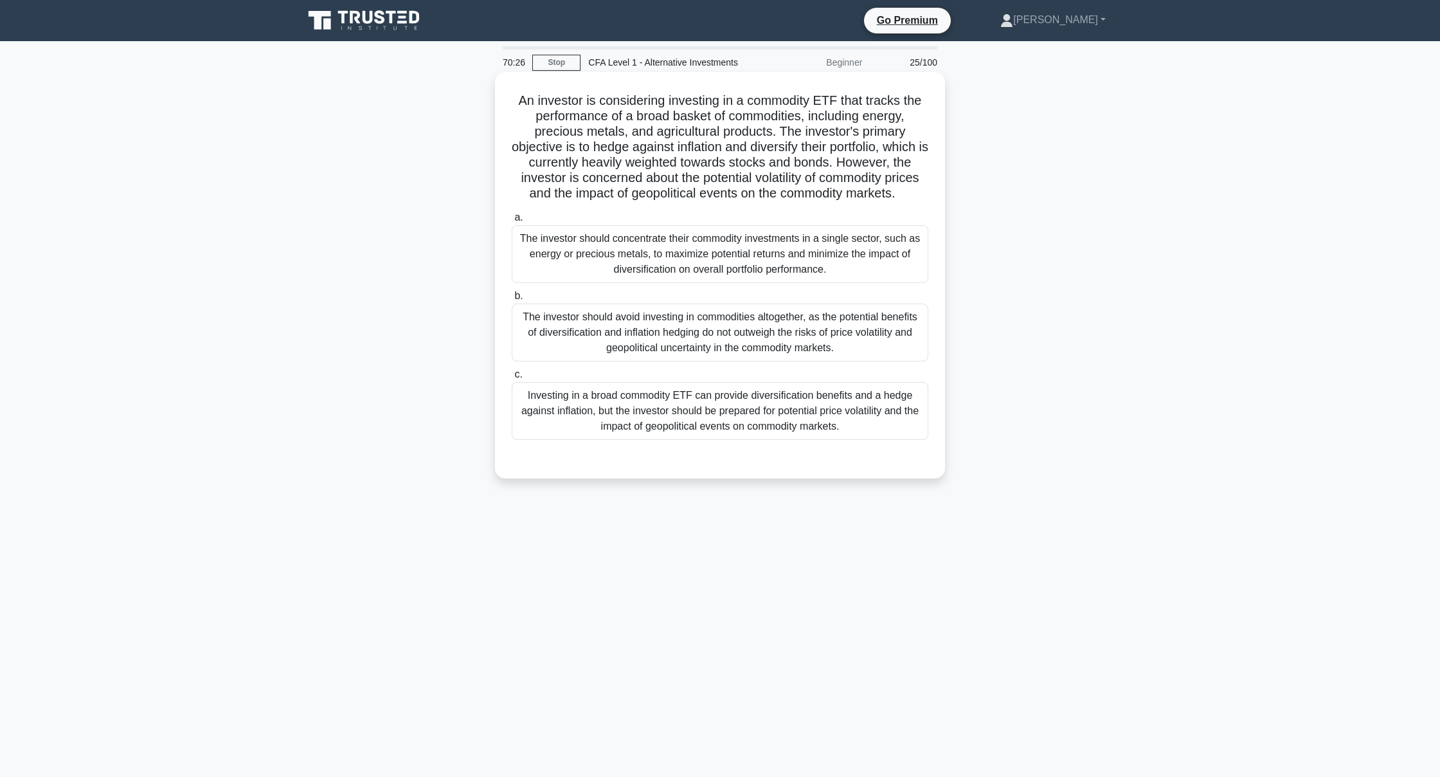
click at [610, 420] on div "Investing in a broad commodity ETF can provide diversification benefits and a h…" at bounding box center [720, 411] width 417 height 58
click at [512, 379] on input "c. Investing in a broad commodity ETF can provide diversification benefits and …" at bounding box center [512, 374] width 0 height 8
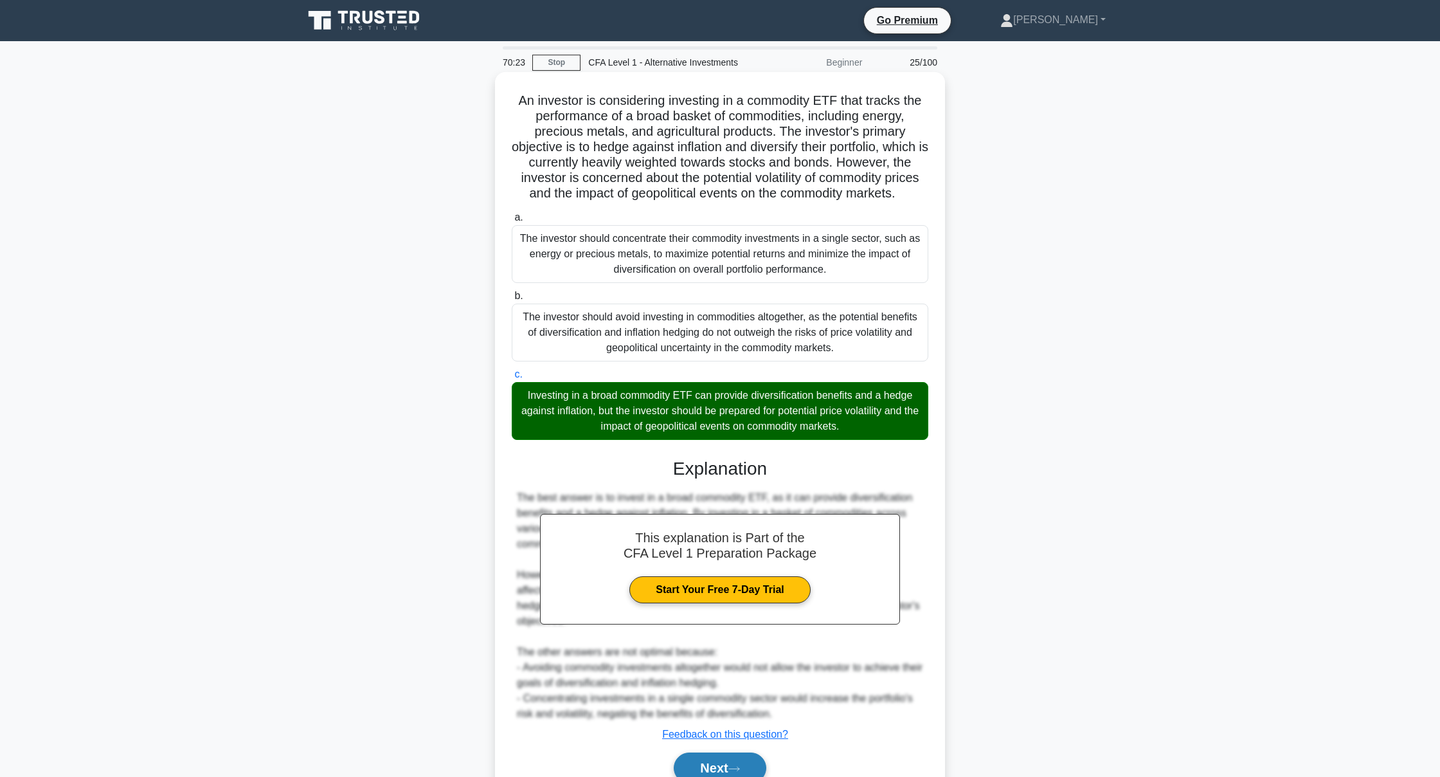
click at [686, 758] on button "Next" at bounding box center [720, 767] width 92 height 31
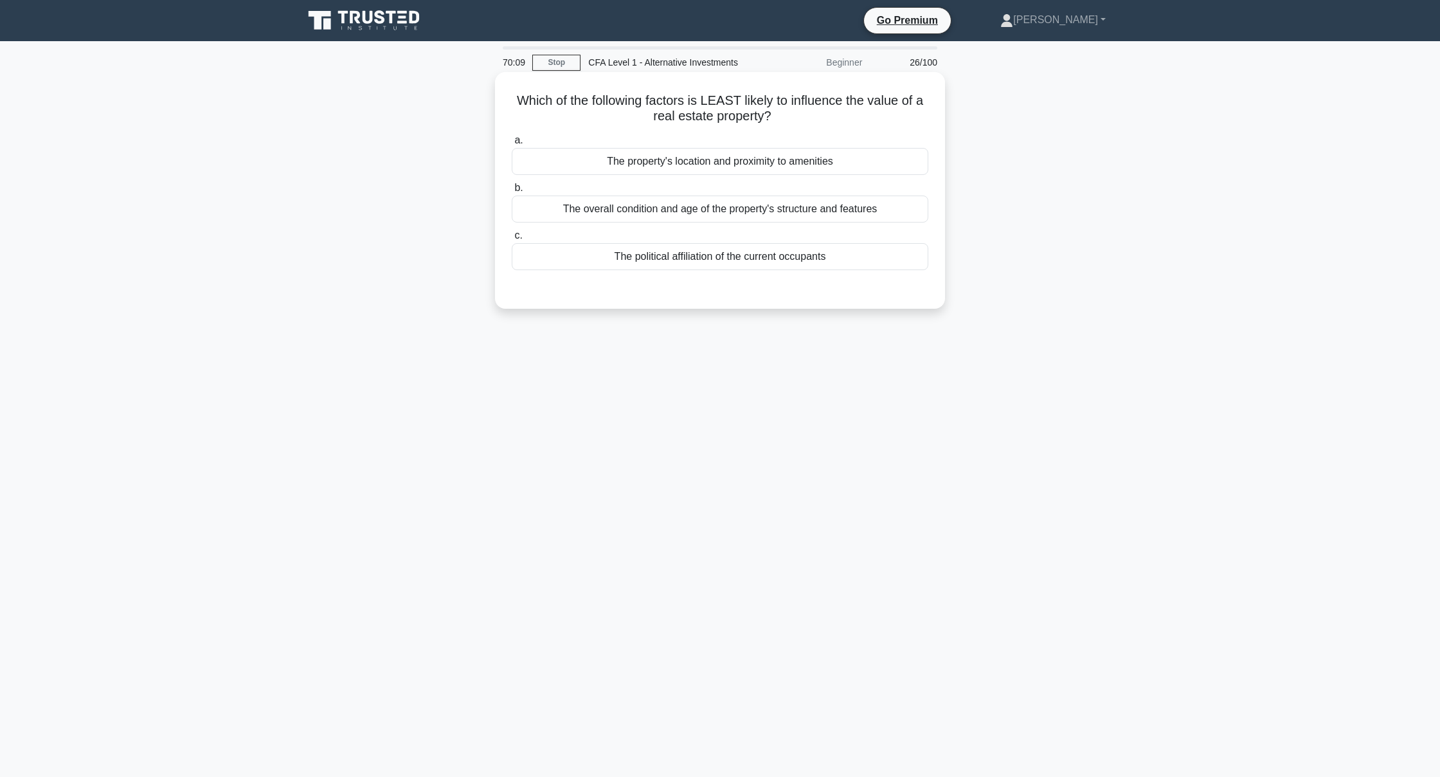
click at [690, 255] on div "The political affiliation of the current occupants" at bounding box center [720, 256] width 417 height 27
click at [512, 240] on input "c. The political affiliation of the current occupants" at bounding box center [512, 235] width 0 height 8
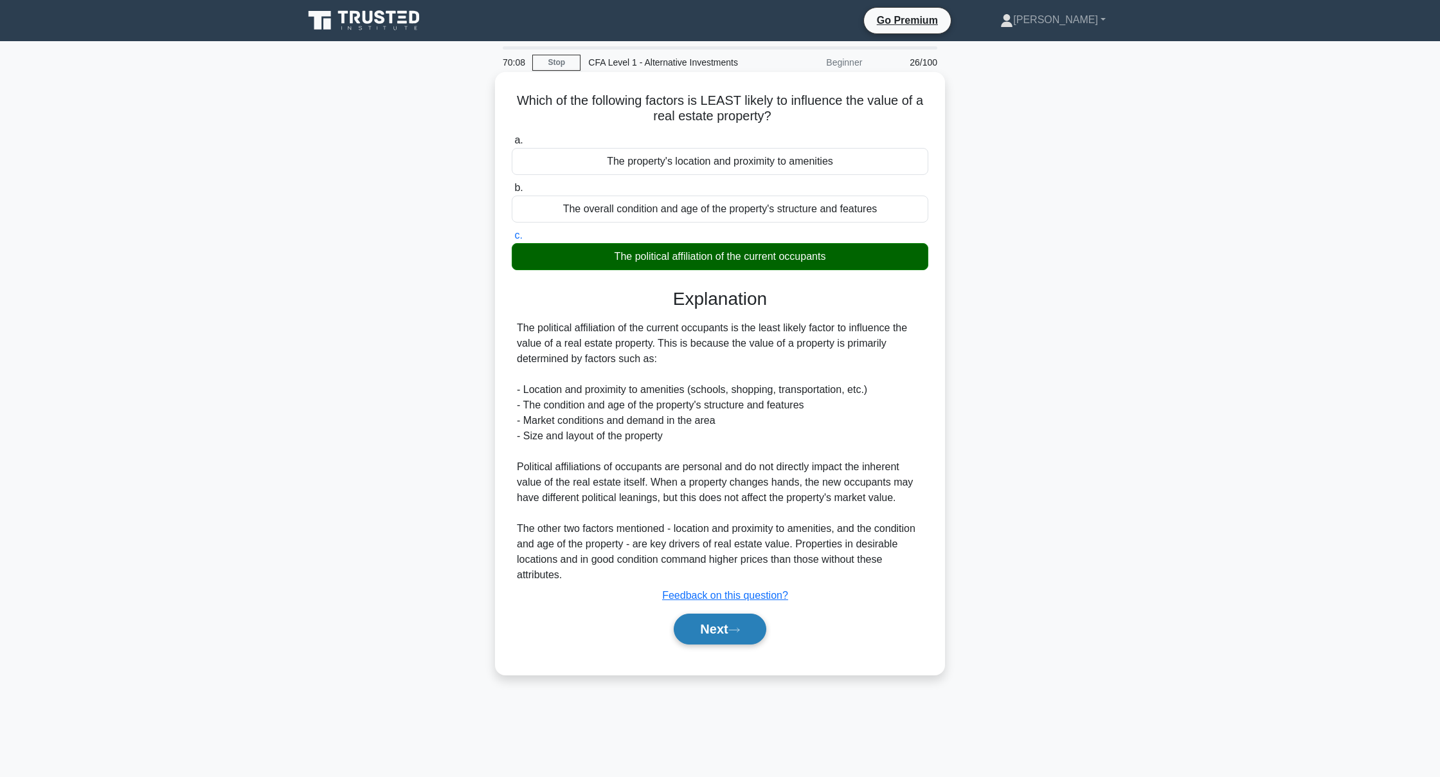
click at [738, 625] on button "Next" at bounding box center [720, 628] width 92 height 31
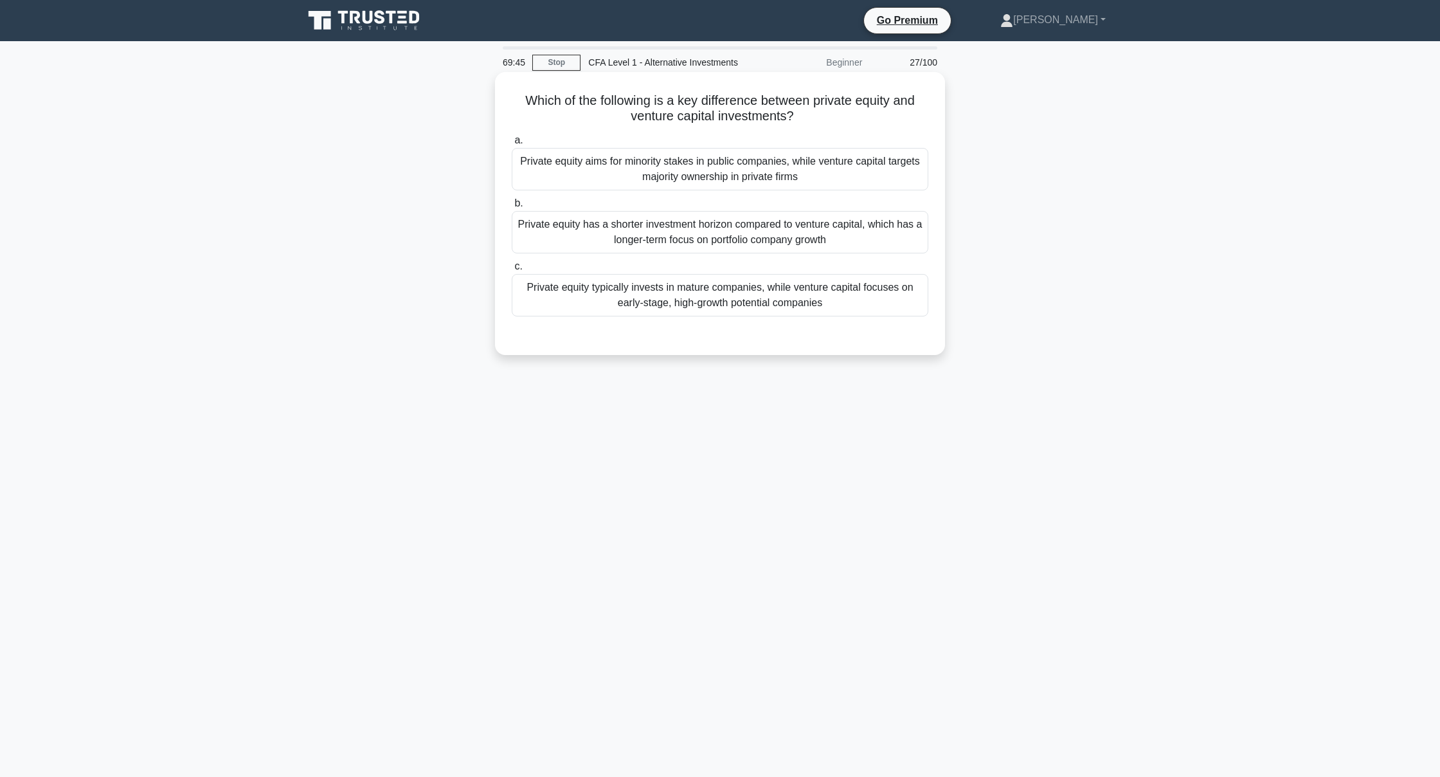
click at [655, 292] on div "Private equity typically invests in mature companies, while venture capital foc…" at bounding box center [720, 295] width 417 height 42
click at [512, 271] on input "c. Private equity typically invests in mature companies, while venture capital …" at bounding box center [512, 266] width 0 height 8
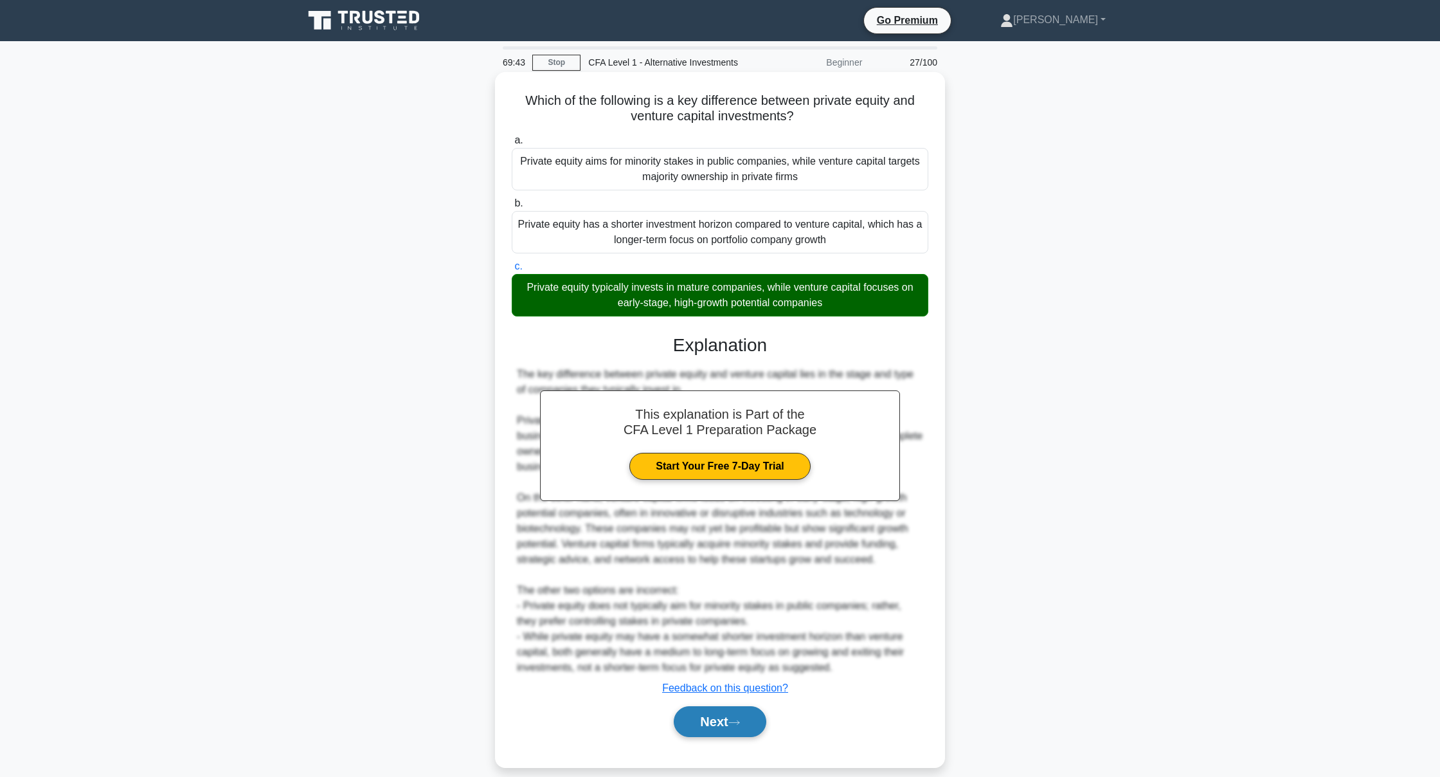
click at [718, 714] on button "Next" at bounding box center [720, 721] width 92 height 31
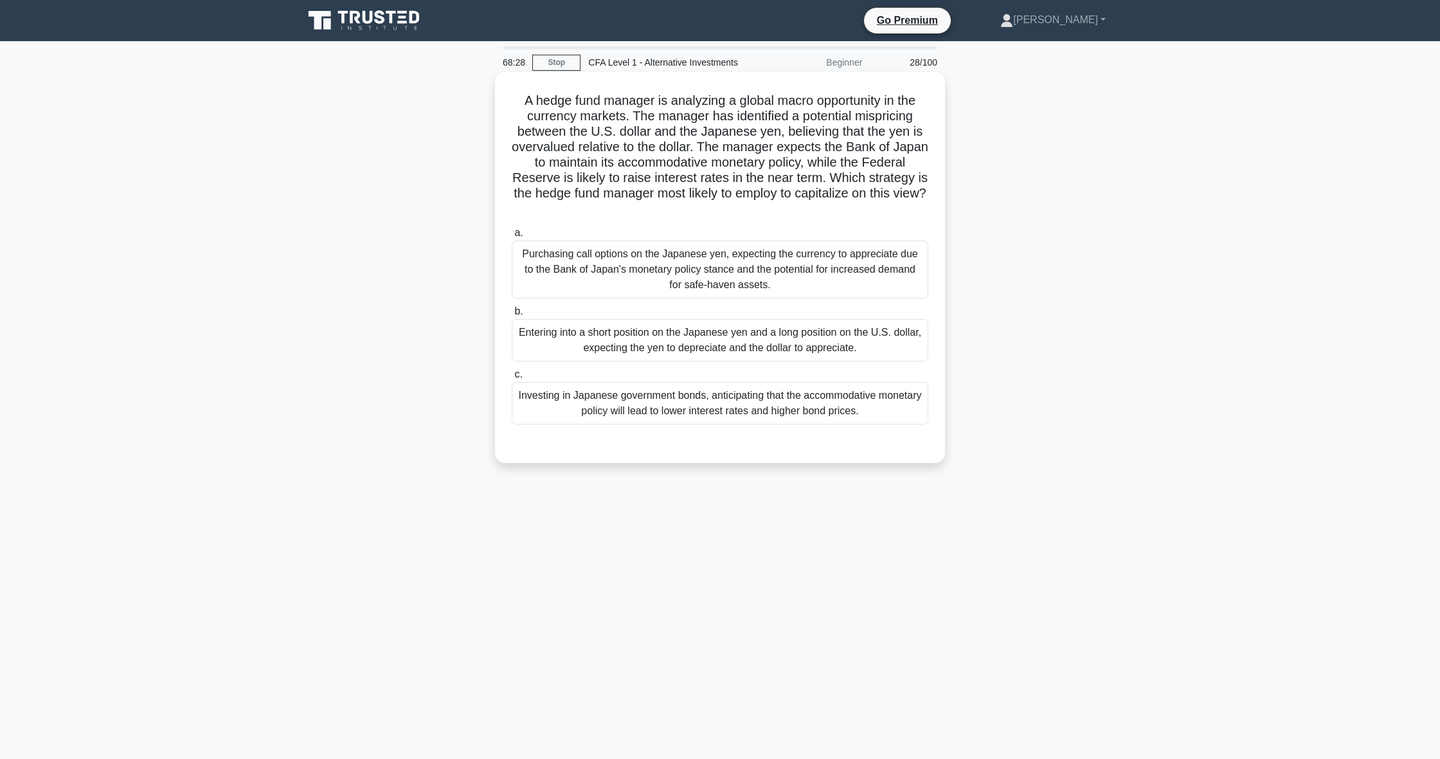
click at [781, 332] on div "Entering into a short position on the Japanese yen and a long position on the U…" at bounding box center [720, 340] width 417 height 42
click at [512, 316] on input "b. Entering into a short position on the Japanese yen and a long position on th…" at bounding box center [512, 311] width 0 height 8
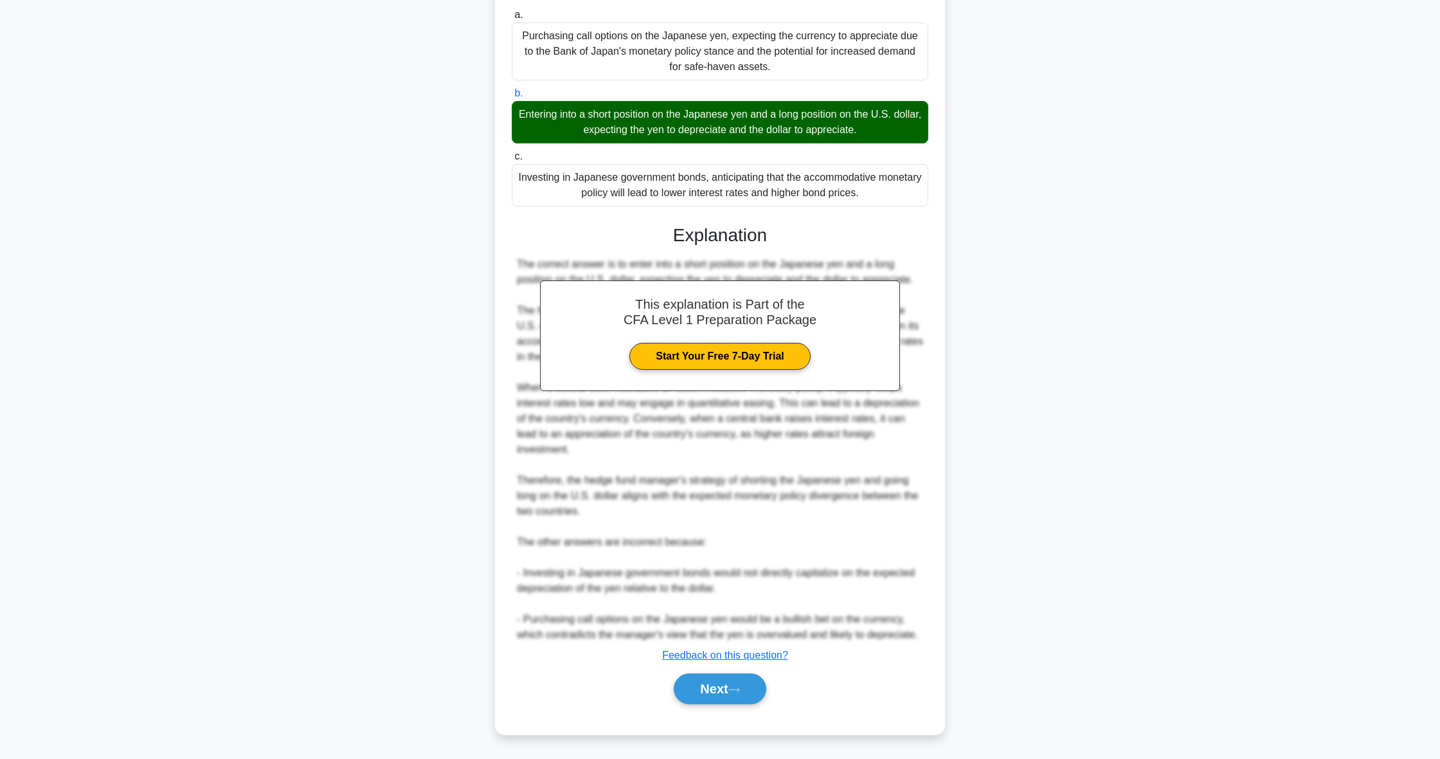
scroll to position [218, 0]
click at [735, 689] on icon at bounding box center [734, 689] width 12 height 7
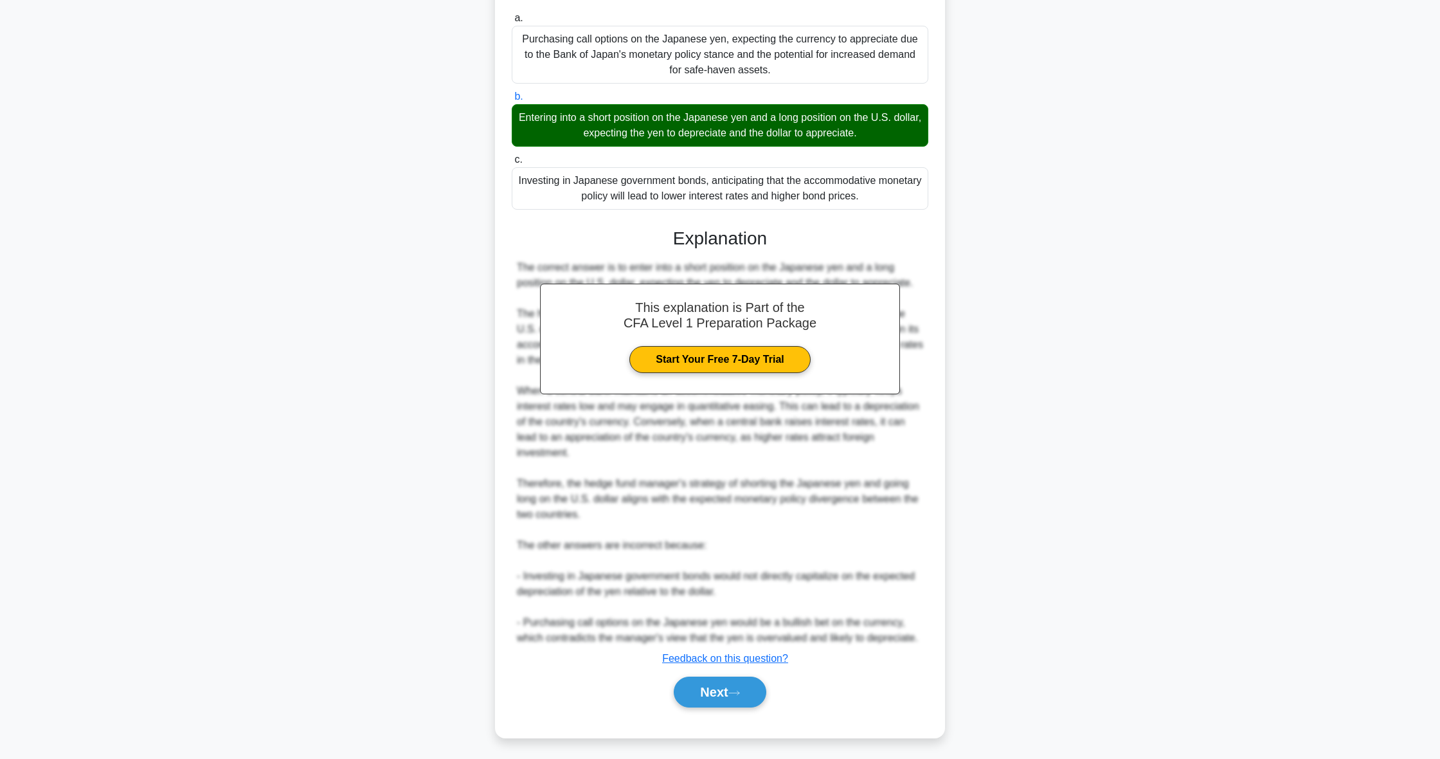
scroll to position [0, 0]
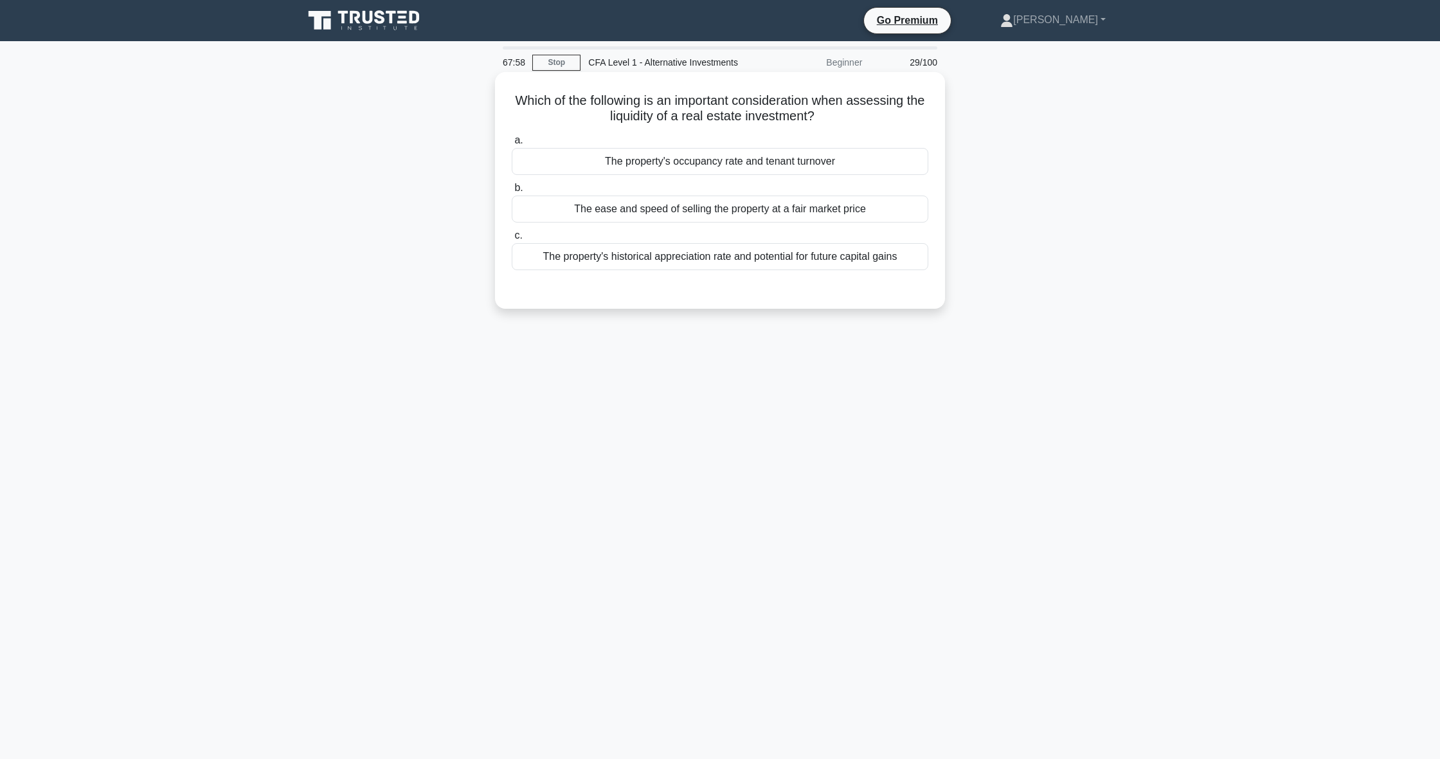
click at [734, 255] on div "The property's historical appreciation rate and potential for future capital ga…" at bounding box center [720, 256] width 417 height 27
click at [512, 240] on input "c. The property's historical appreciation rate and potential for future capital…" at bounding box center [512, 235] width 0 height 8
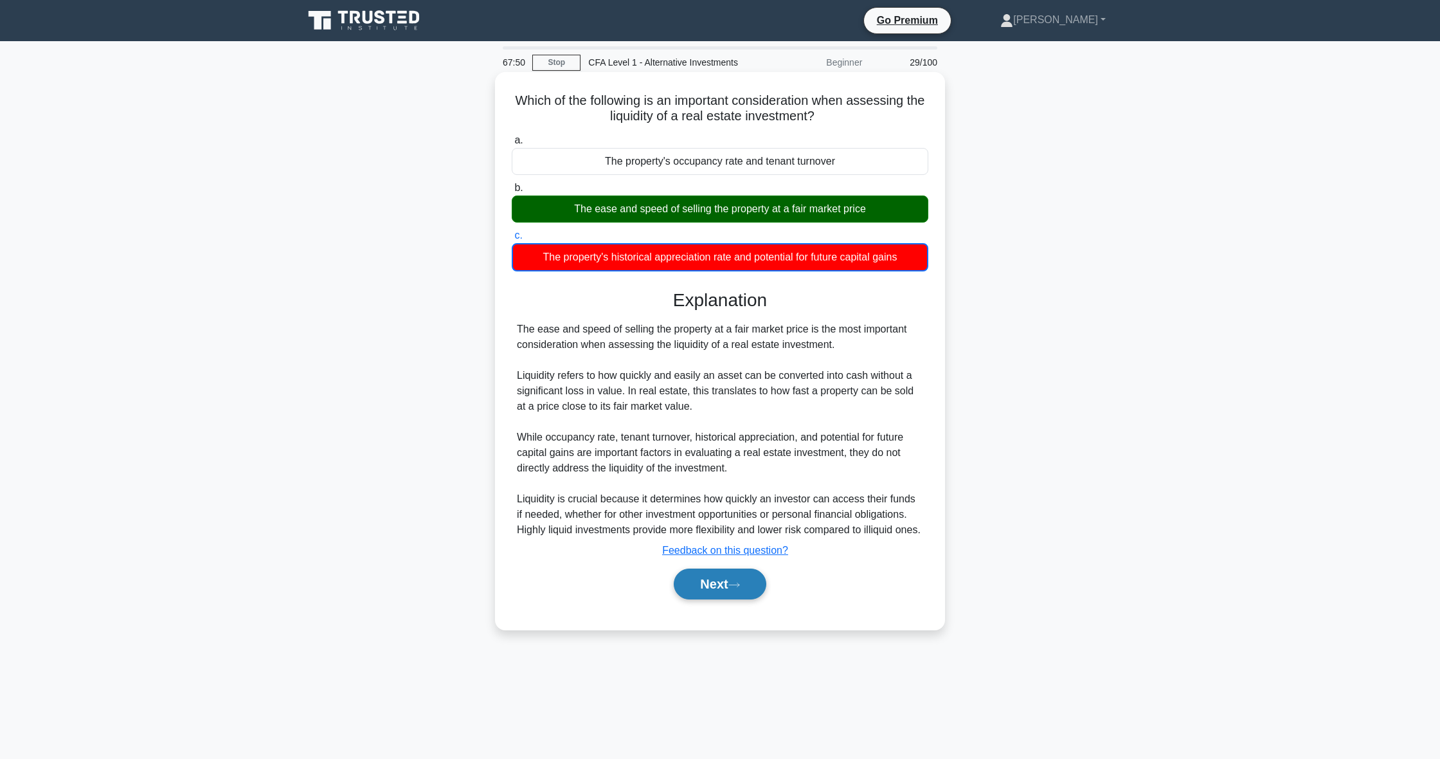
click at [708, 584] on button "Next" at bounding box center [720, 583] width 92 height 31
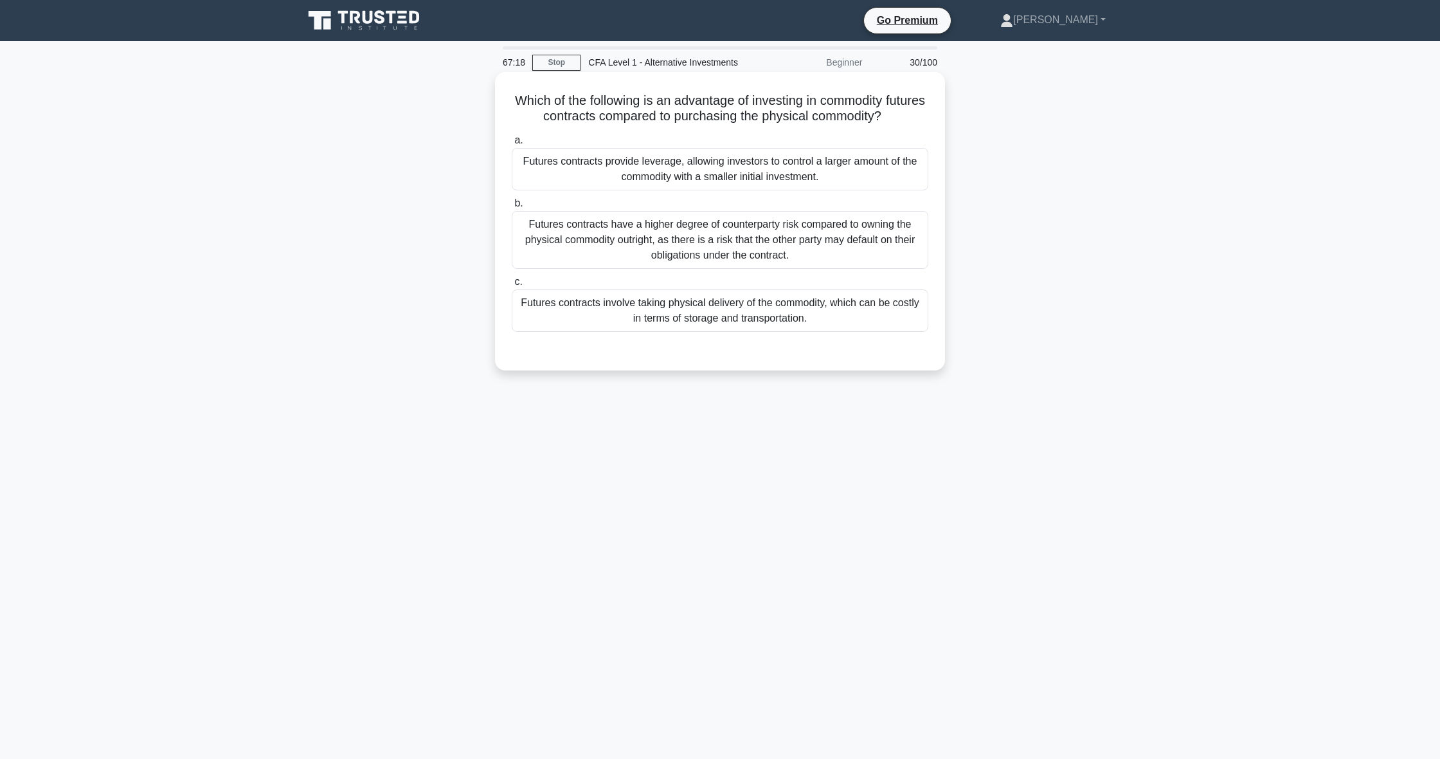
click at [781, 169] on div "Futures contracts provide leverage, allowing investors to control a larger amou…" at bounding box center [720, 169] width 417 height 42
click at [512, 145] on input "a. Futures contracts provide leverage, allowing investors to control a larger a…" at bounding box center [512, 140] width 0 height 8
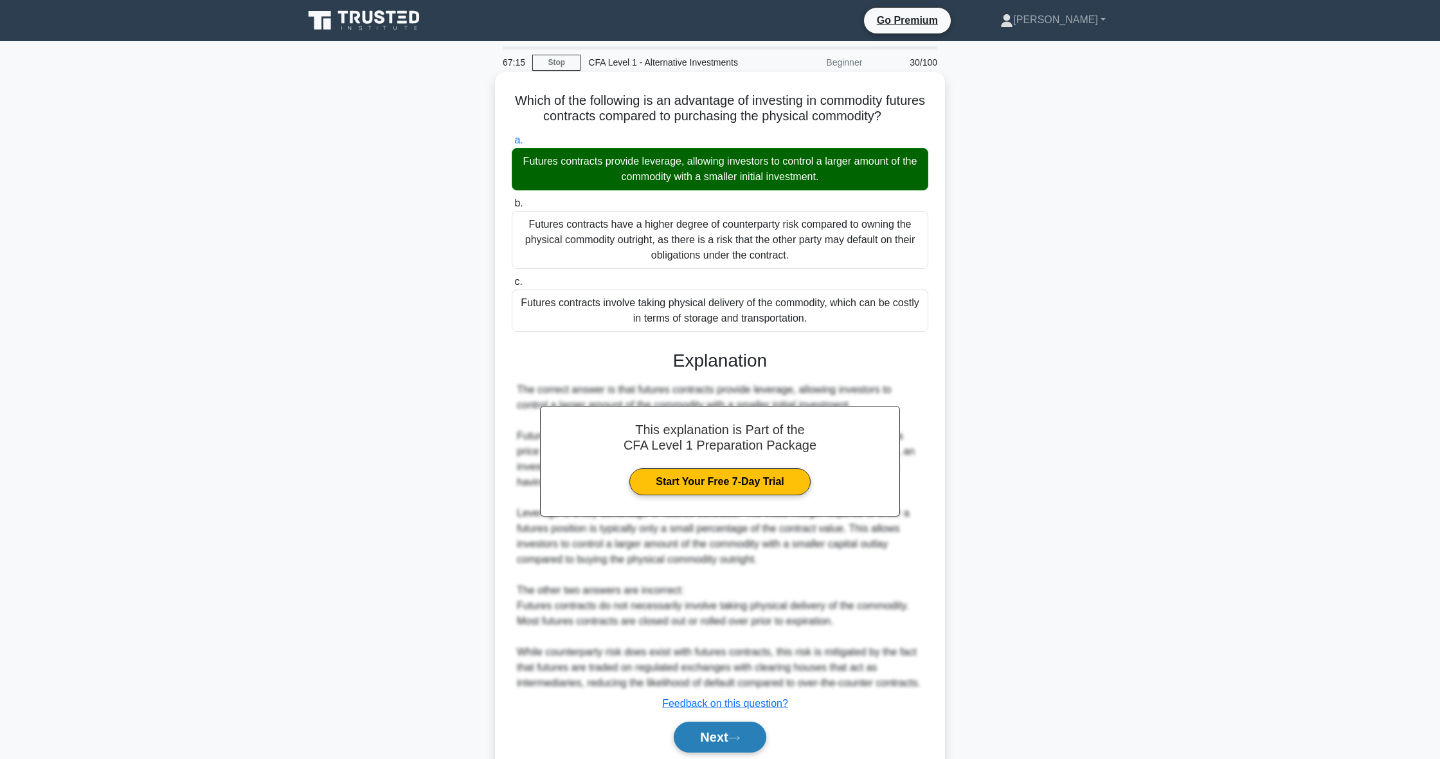
click at [727, 752] on button "Next" at bounding box center [720, 736] width 92 height 31
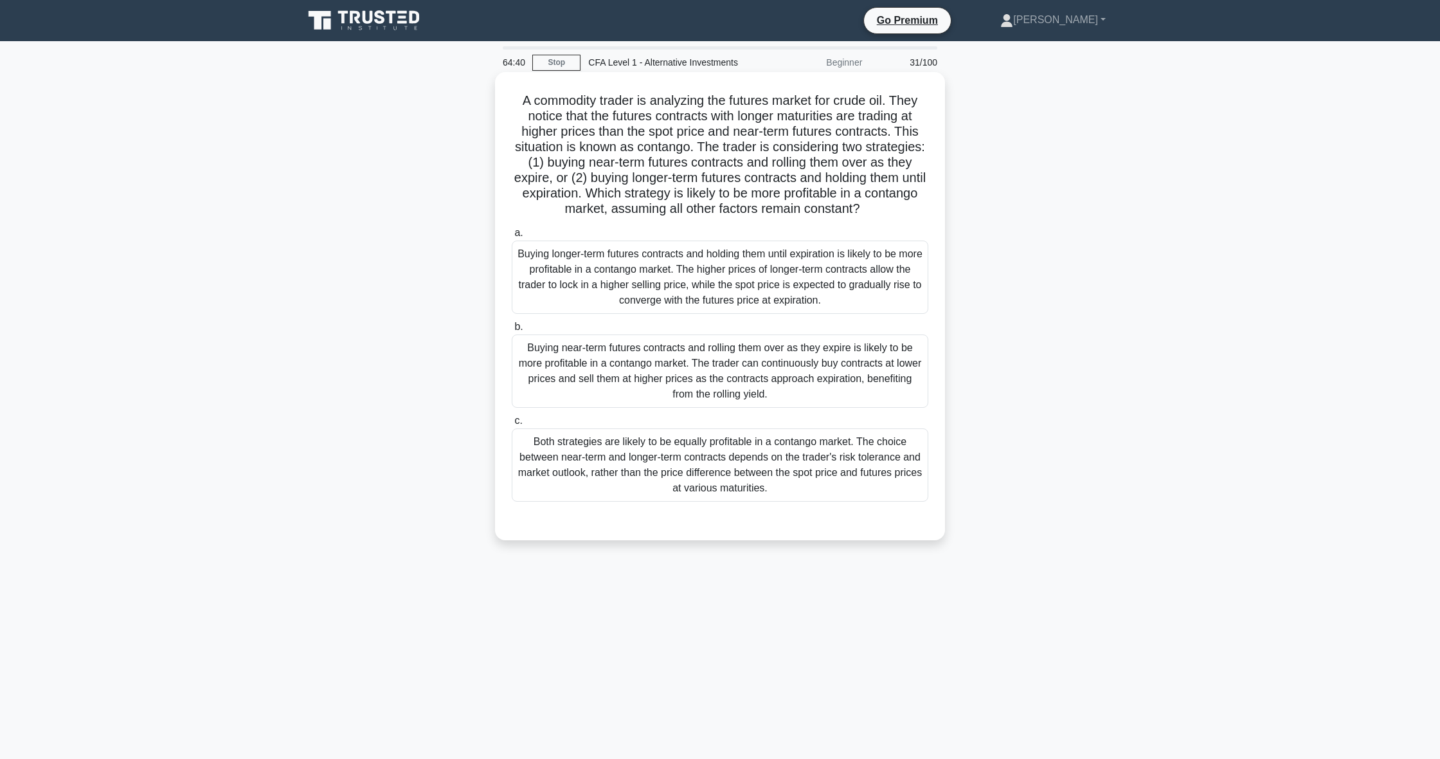
click at [555, 473] on div "Both strategies are likely to be equally profitable in a contango market. The c…" at bounding box center [720, 464] width 417 height 73
click at [512, 425] on input "c. Both strategies are likely to be equally profitable in a contango market. Th…" at bounding box center [512, 421] width 0 height 8
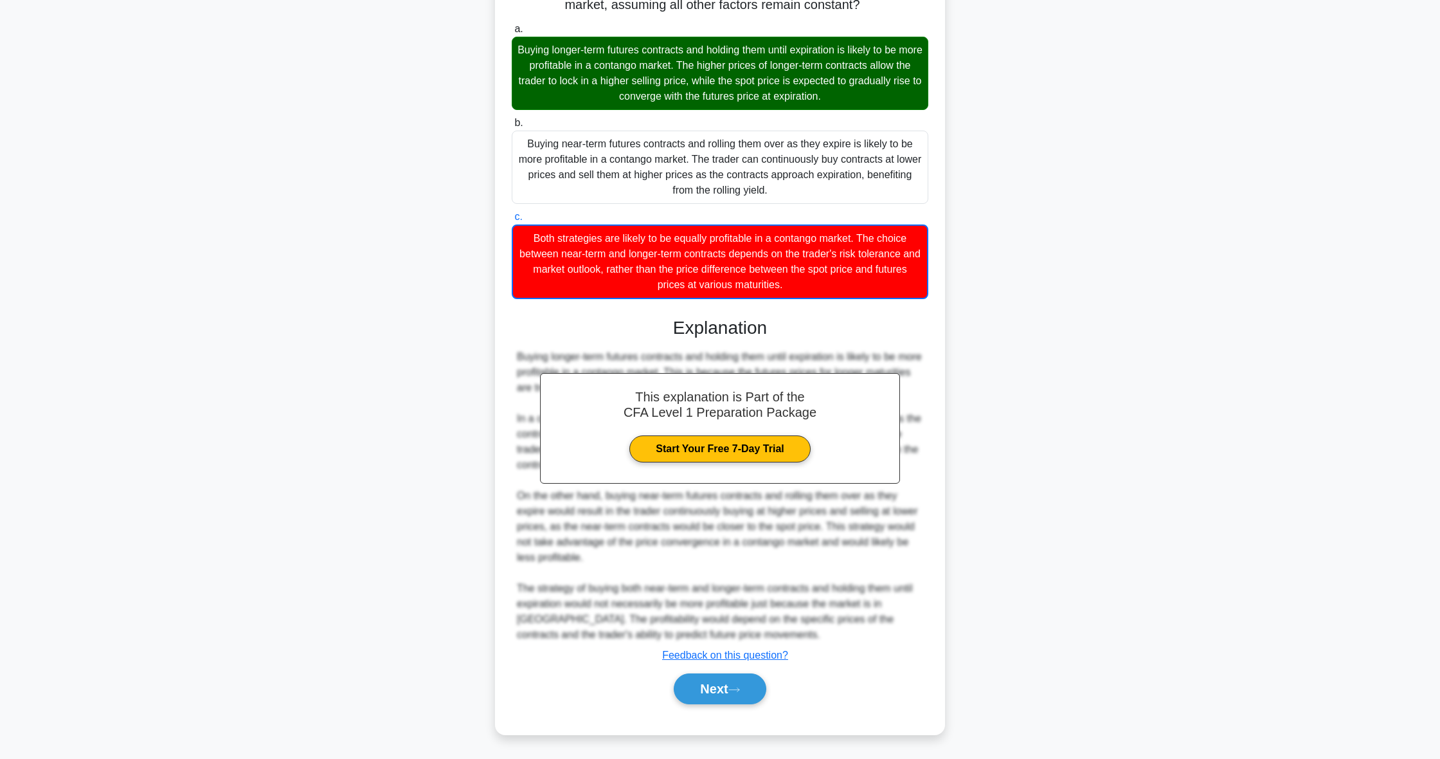
scroll to position [219, 0]
click at [700, 690] on button "Next" at bounding box center [720, 688] width 92 height 31
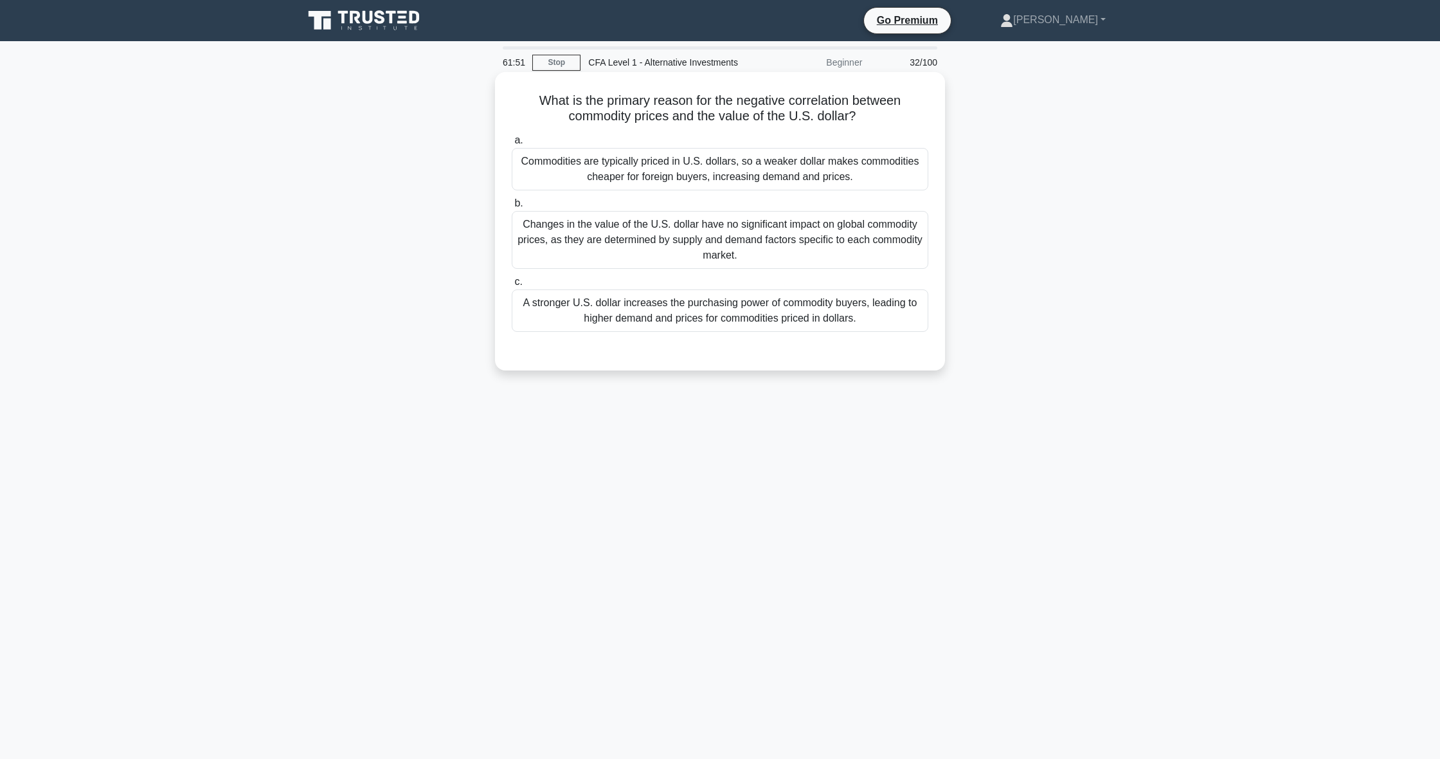
scroll to position [0, 0]
click at [768, 164] on div "Commodities are typically priced in U.S. dollars, so a weaker dollar makes comm…" at bounding box center [720, 169] width 417 height 42
click at [512, 145] on input "a. Commodities are typically priced in U.S. dollars, so a weaker dollar makes c…" at bounding box center [512, 140] width 0 height 8
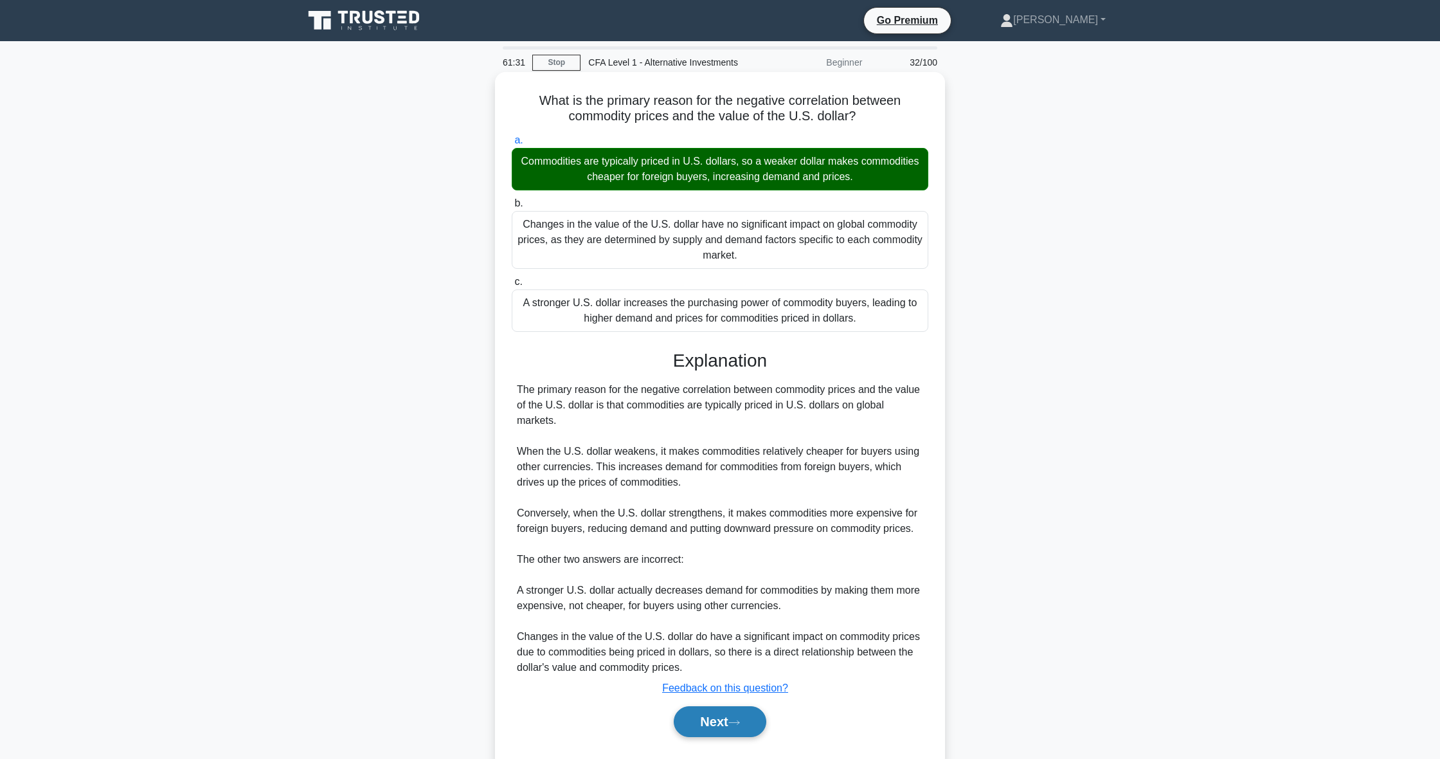
click at [739, 734] on button "Next" at bounding box center [720, 721] width 92 height 31
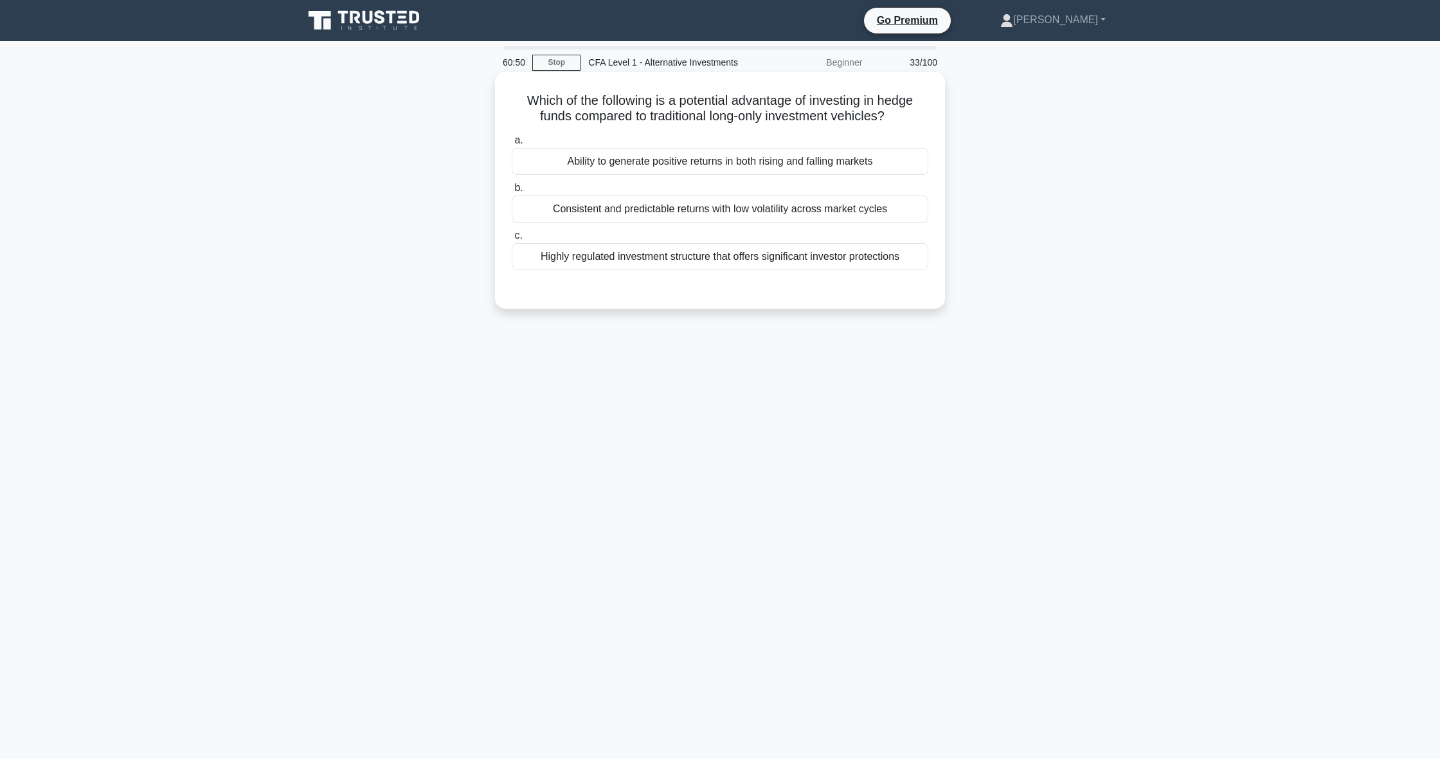
click at [755, 152] on div "Ability to generate positive returns in both rising and falling markets" at bounding box center [720, 161] width 417 height 27
click at [512, 145] on input "a. Ability to generate positive returns in both rising and falling markets" at bounding box center [512, 140] width 0 height 8
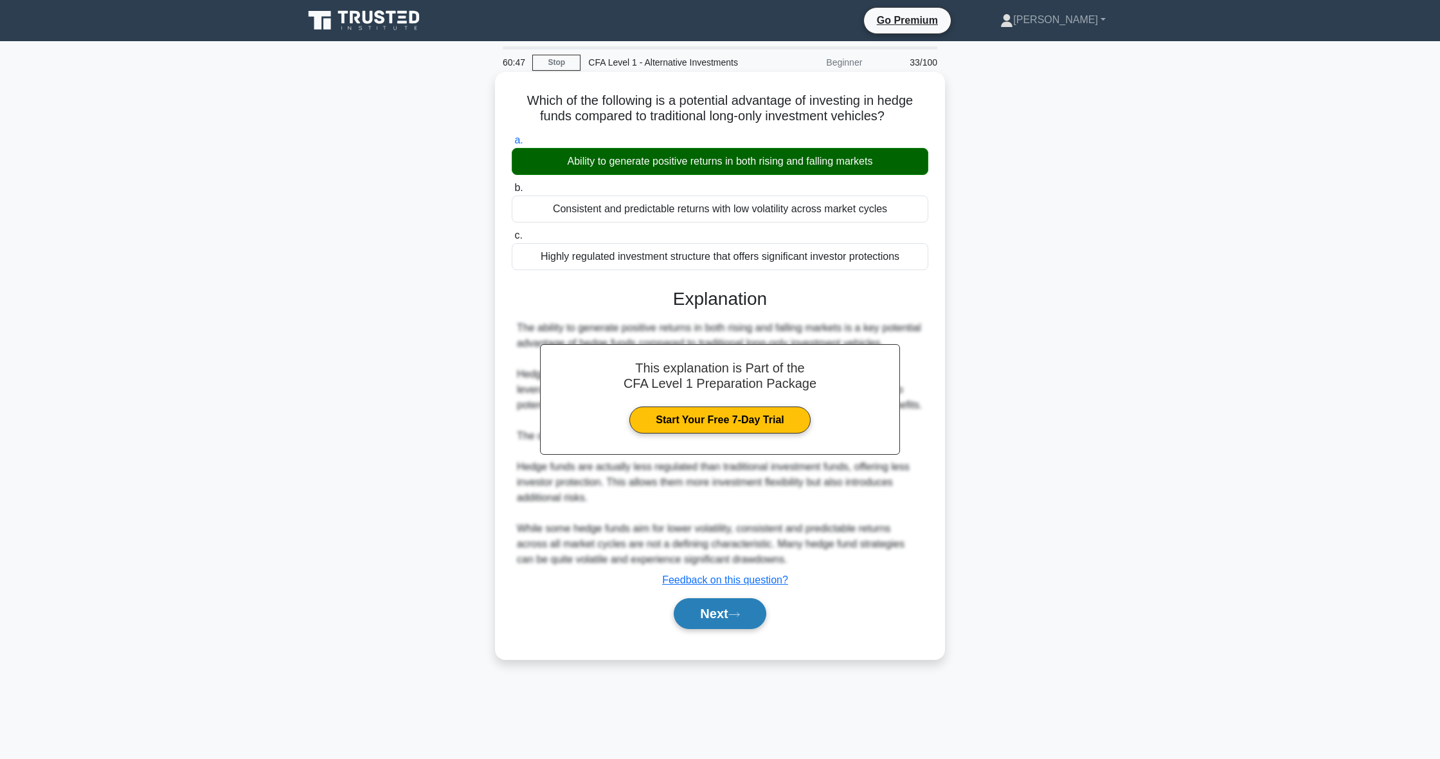
click at [712, 629] on button "Next" at bounding box center [720, 613] width 92 height 31
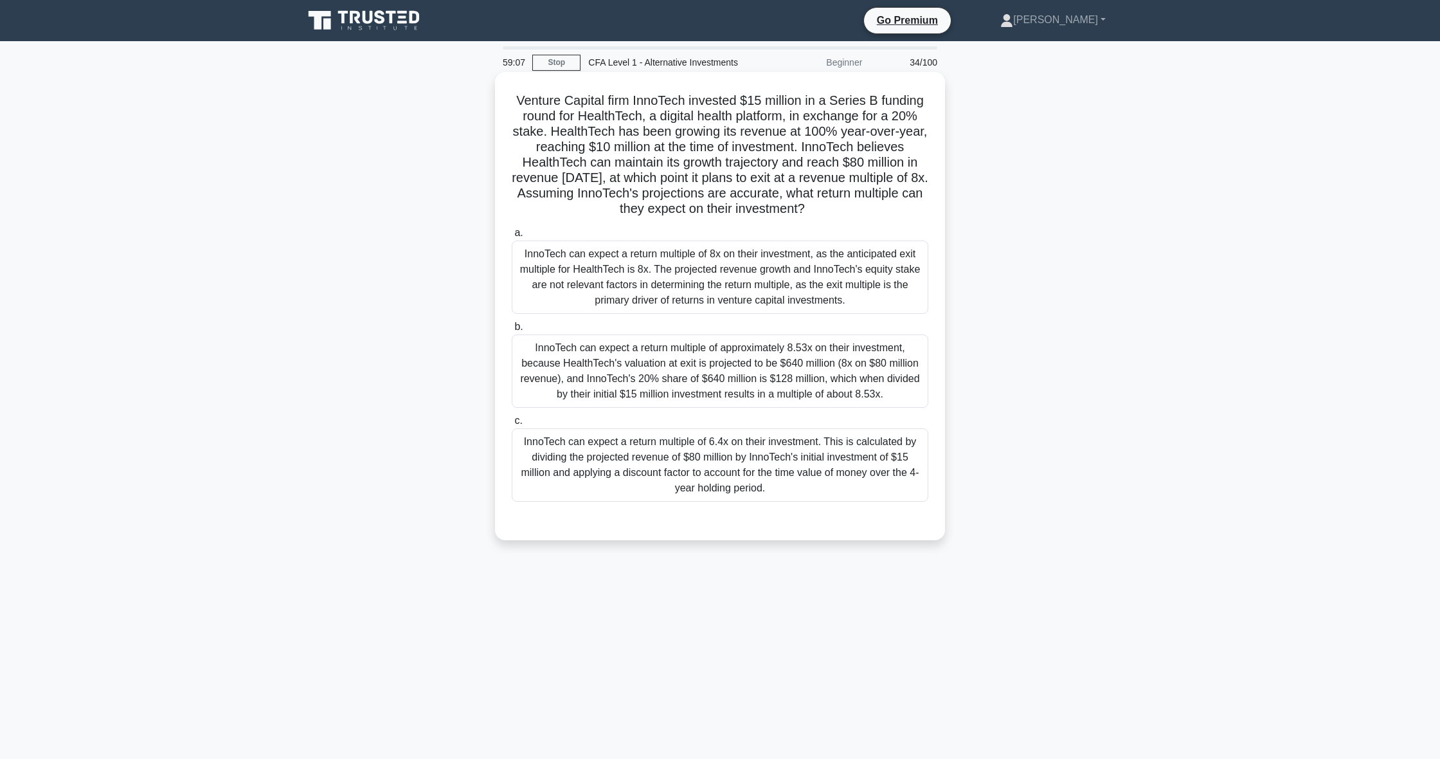
click at [735, 343] on div "InnoTech can expect a return multiple of approximately 8.53x on their investmen…" at bounding box center [720, 370] width 417 height 73
click at [512, 331] on input "b. InnoTech can expect a return multiple of approximately 8.53x on their invest…" at bounding box center [512, 327] width 0 height 8
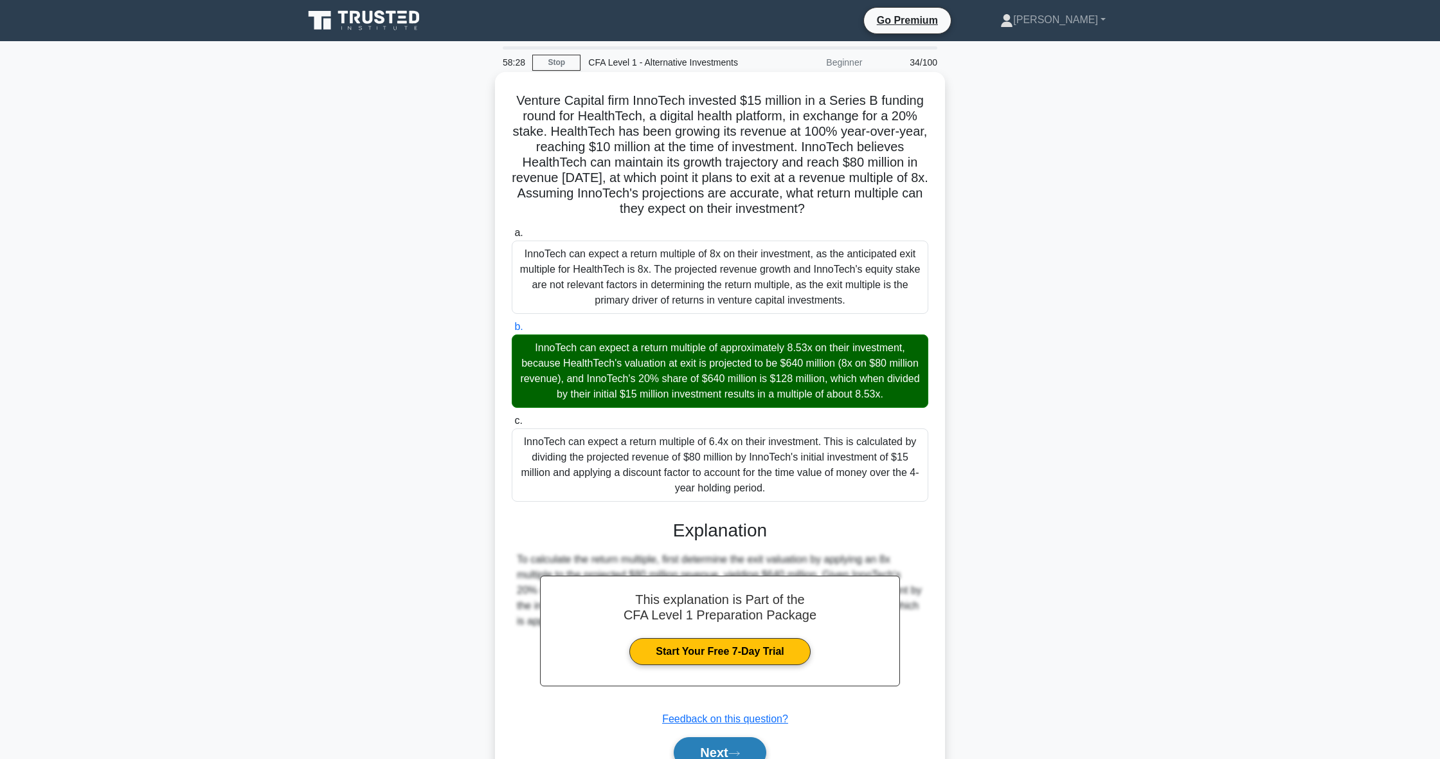
click at [729, 752] on button "Next" at bounding box center [720, 752] width 92 height 31
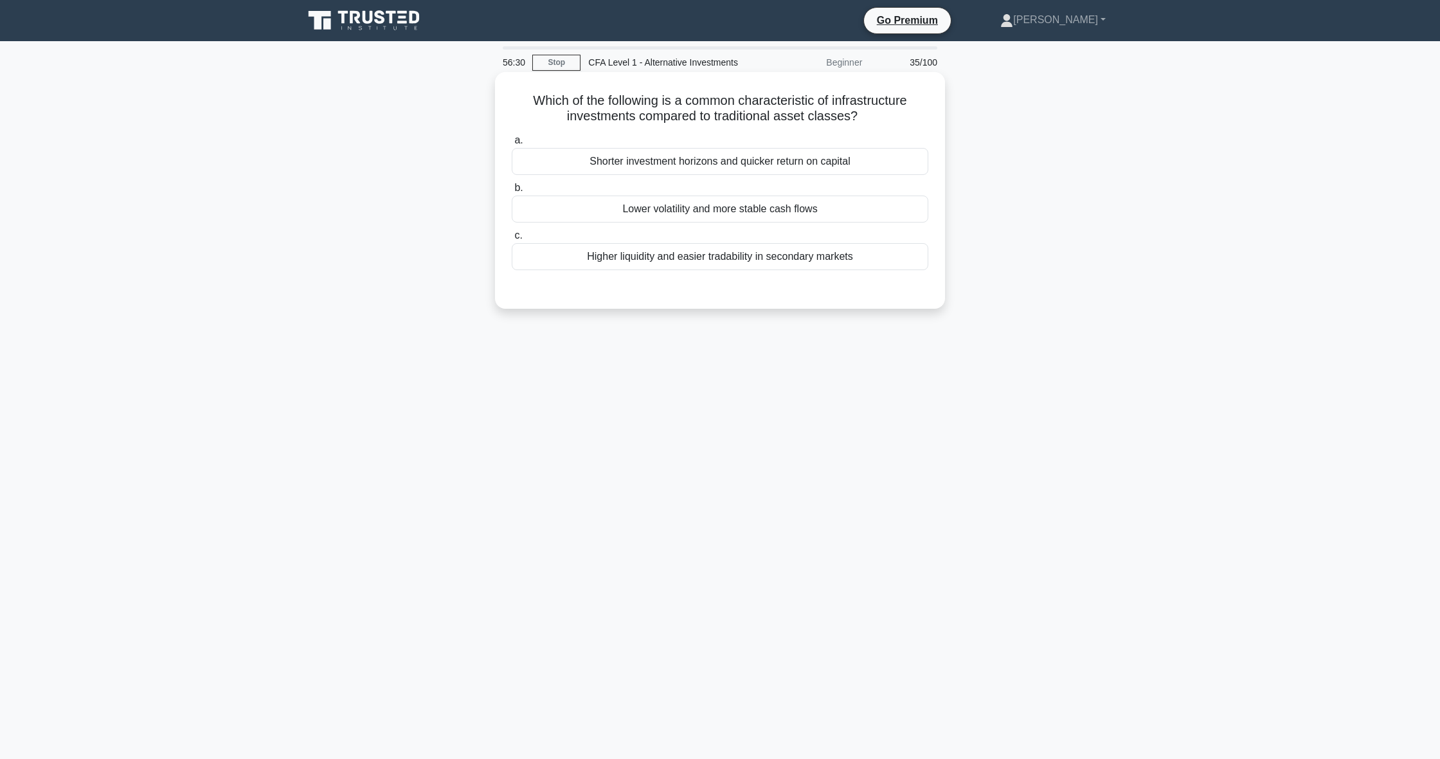
click at [703, 216] on div "Lower volatility and more stable cash flows" at bounding box center [720, 208] width 417 height 27
click at [512, 192] on input "b. Lower volatility and more stable cash flows" at bounding box center [512, 188] width 0 height 8
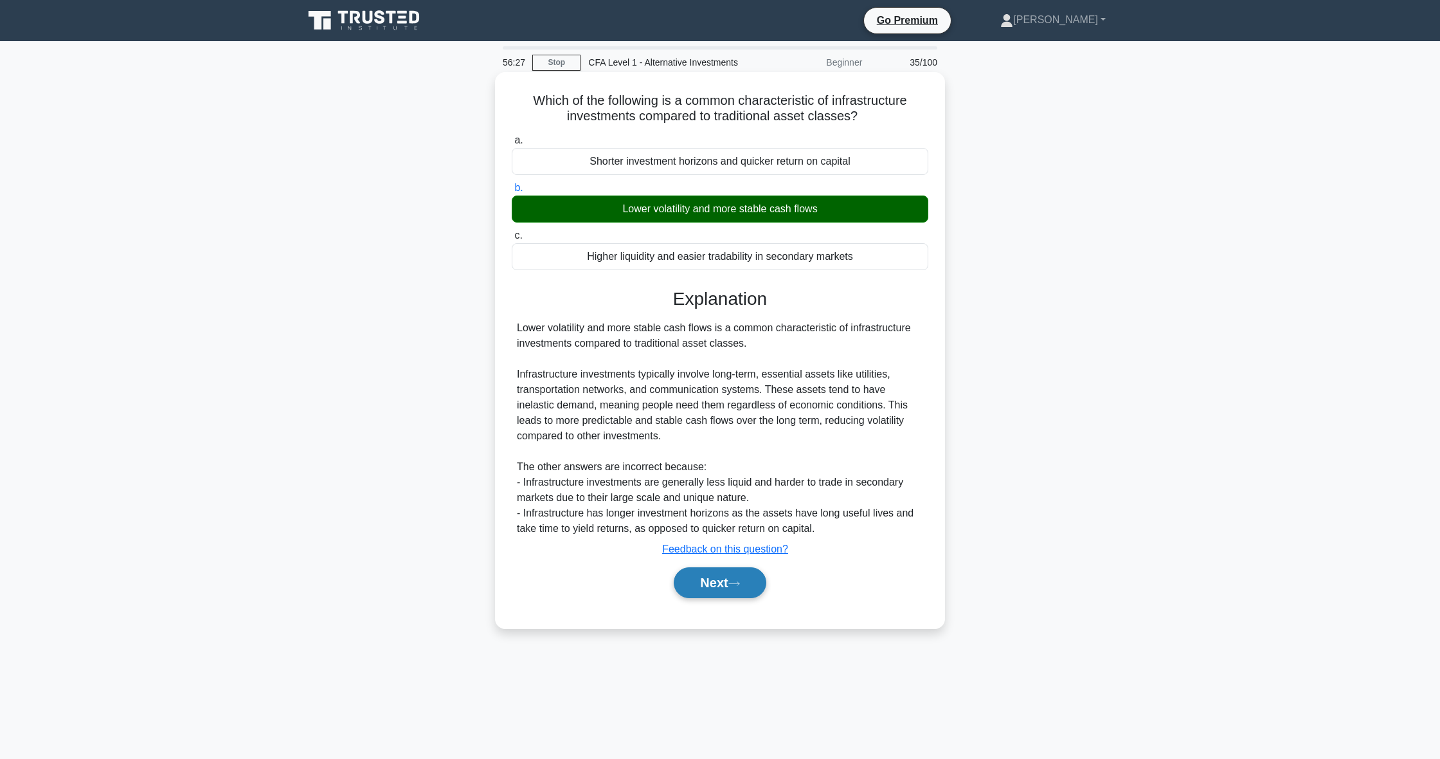
click at [705, 579] on button "Next" at bounding box center [720, 582] width 92 height 31
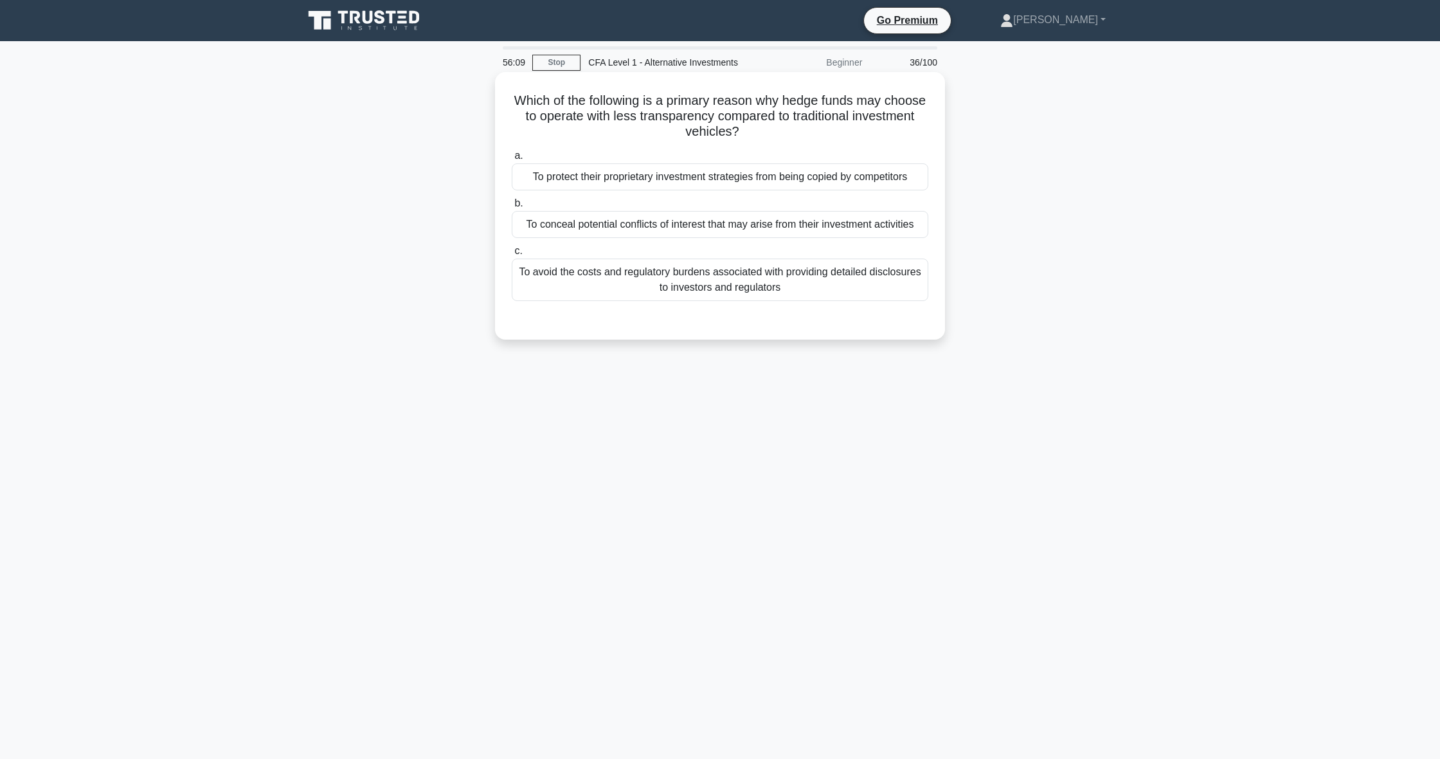
click at [754, 185] on div "To protect their proprietary investment strategies from being copied by competi…" at bounding box center [720, 176] width 417 height 27
click at [512, 160] on input "a. To protect their proprietary investment strategies from being copied by comp…" at bounding box center [512, 156] width 0 height 8
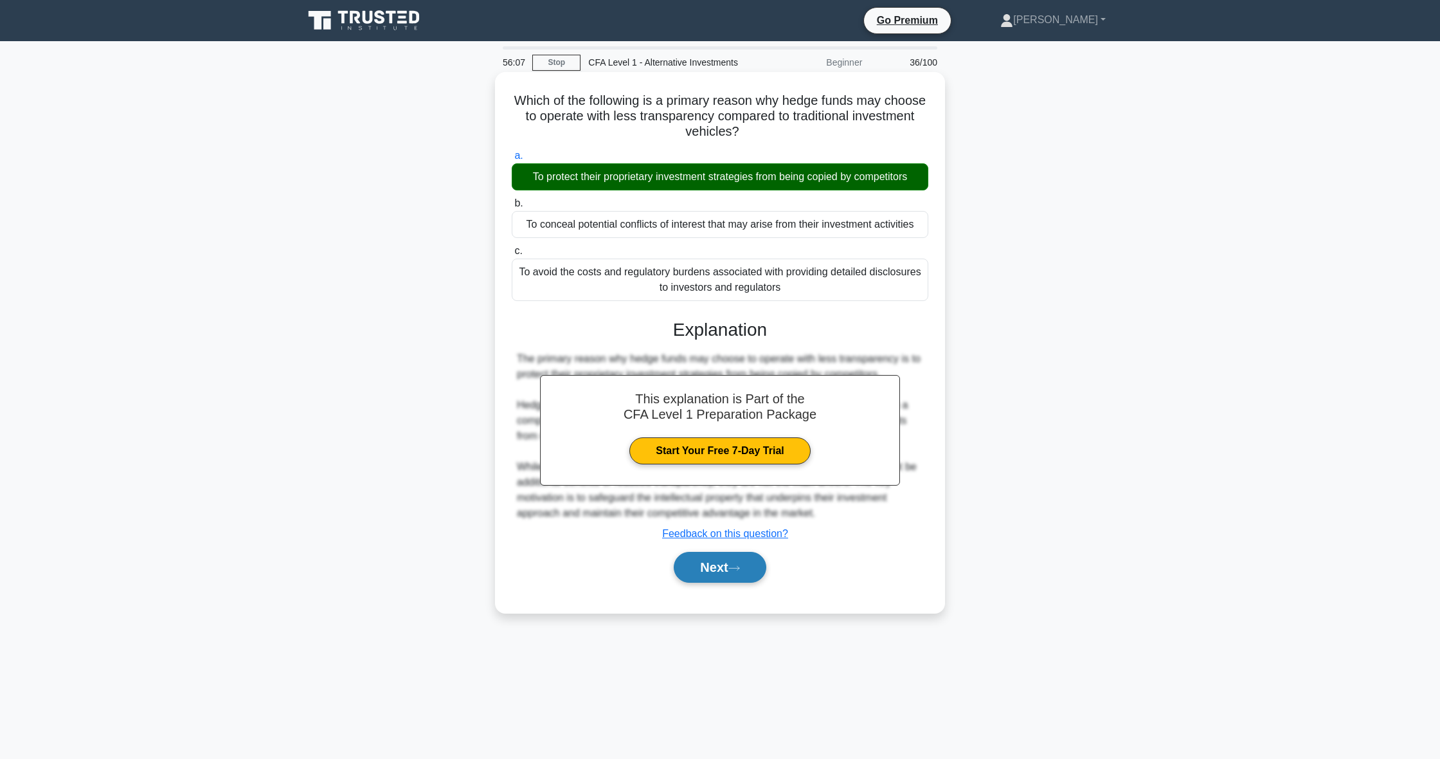
click at [689, 576] on button "Next" at bounding box center [720, 567] width 92 height 31
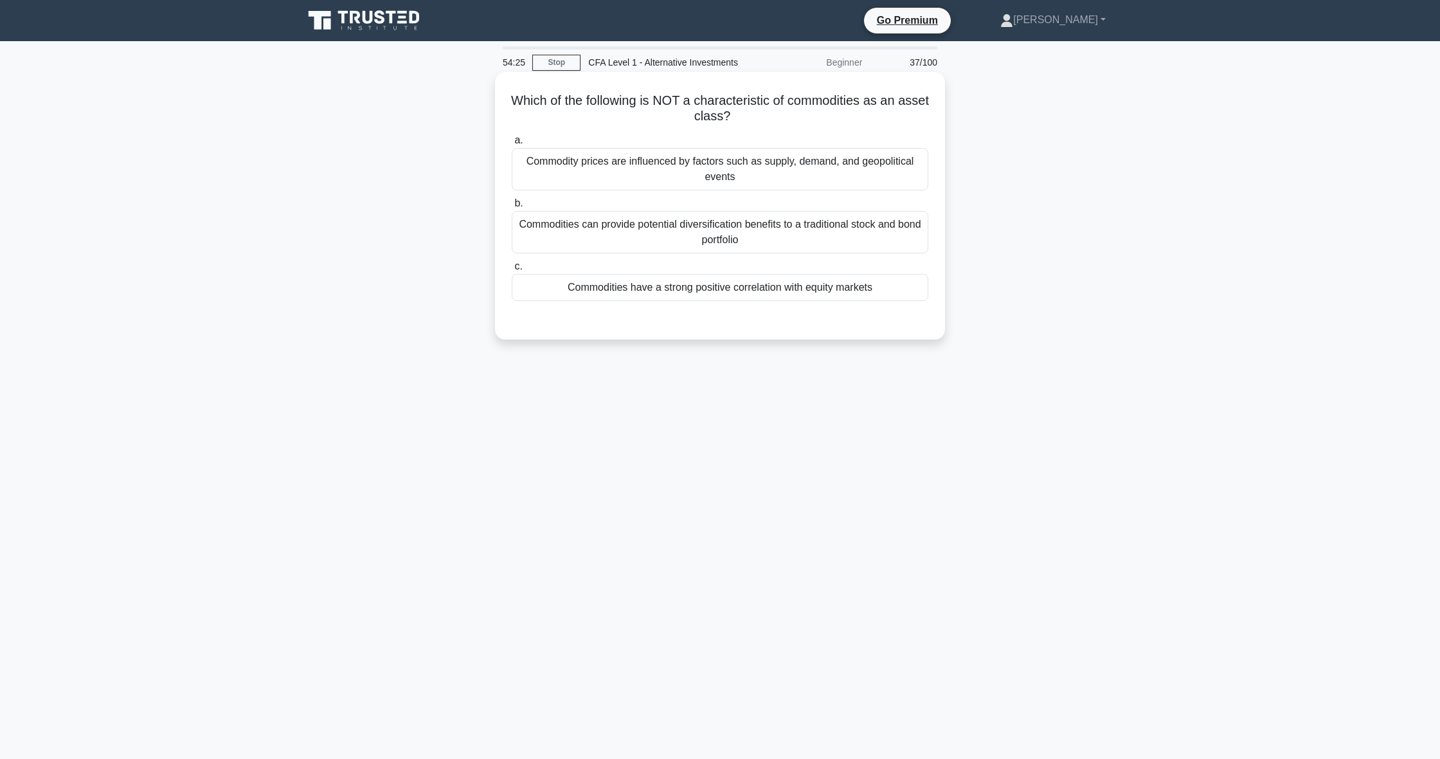
click at [700, 287] on div "Commodities have a strong positive correlation with equity markets" at bounding box center [720, 287] width 417 height 27
click at [512, 271] on input "c. Commodities have a strong positive correlation with equity markets" at bounding box center [512, 266] width 0 height 8
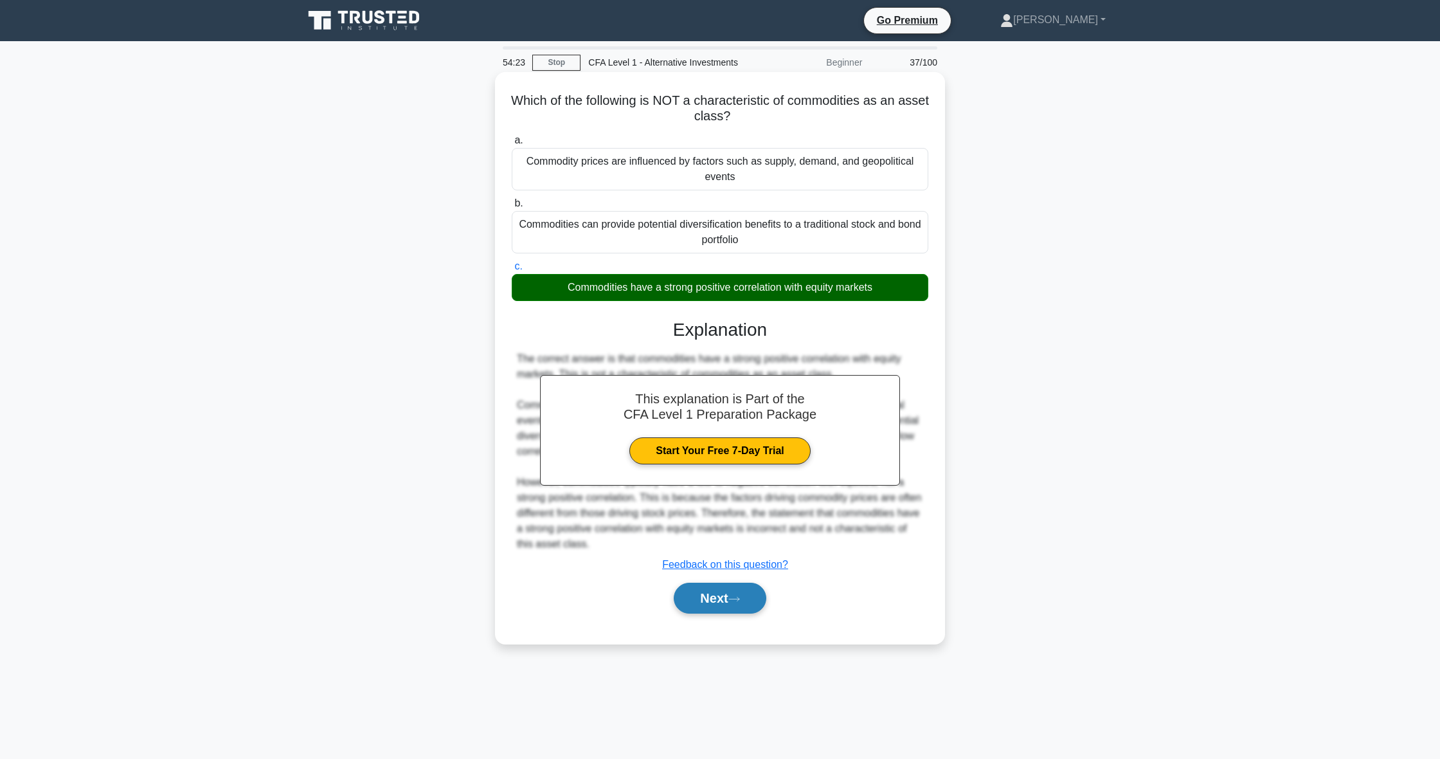
click at [746, 602] on button "Next" at bounding box center [720, 597] width 92 height 31
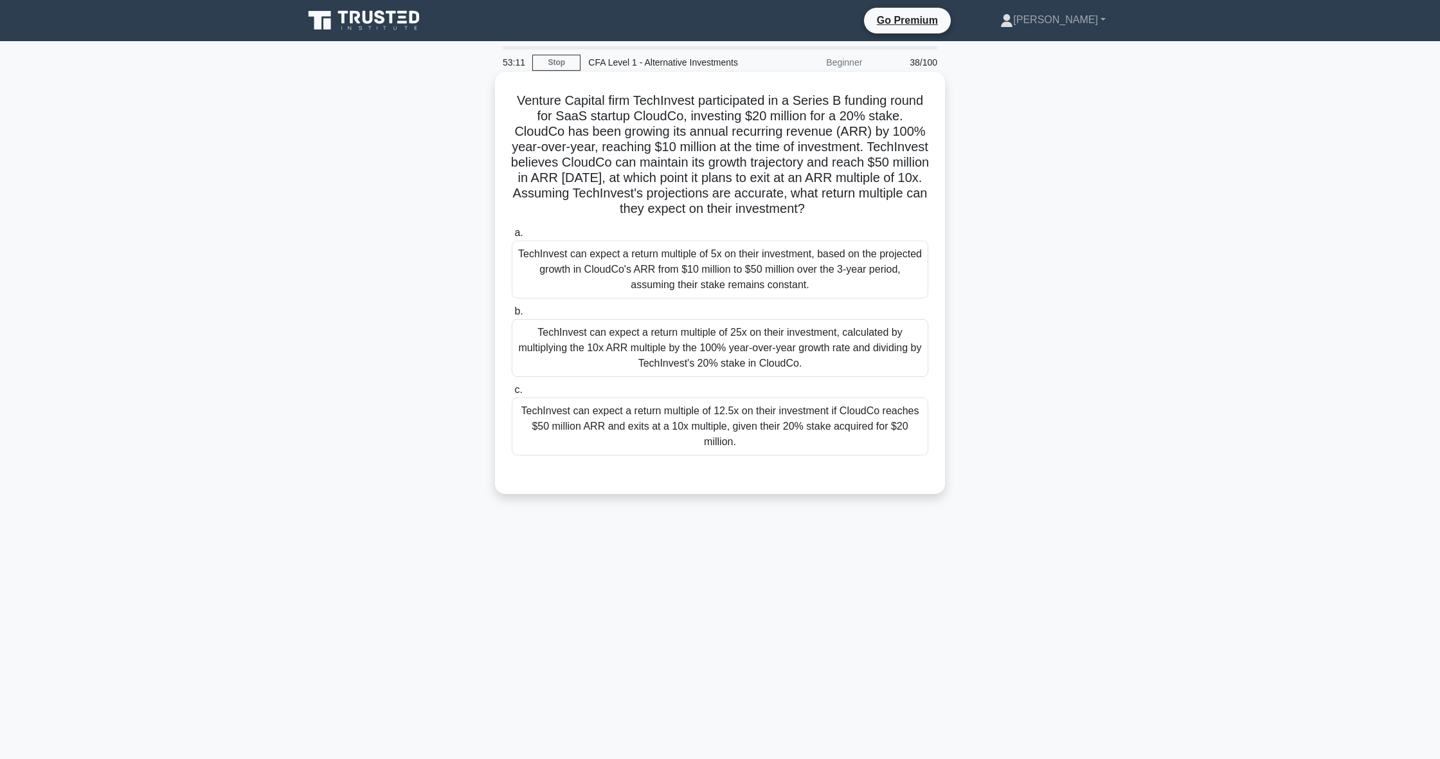
click at [613, 332] on div "TechInvest can expect a return multiple of 25x on their investment, calculated …" at bounding box center [720, 348] width 417 height 58
click at [512, 316] on input "b. TechInvest can expect a return multiple of 25x on their investment, calculat…" at bounding box center [512, 311] width 0 height 8
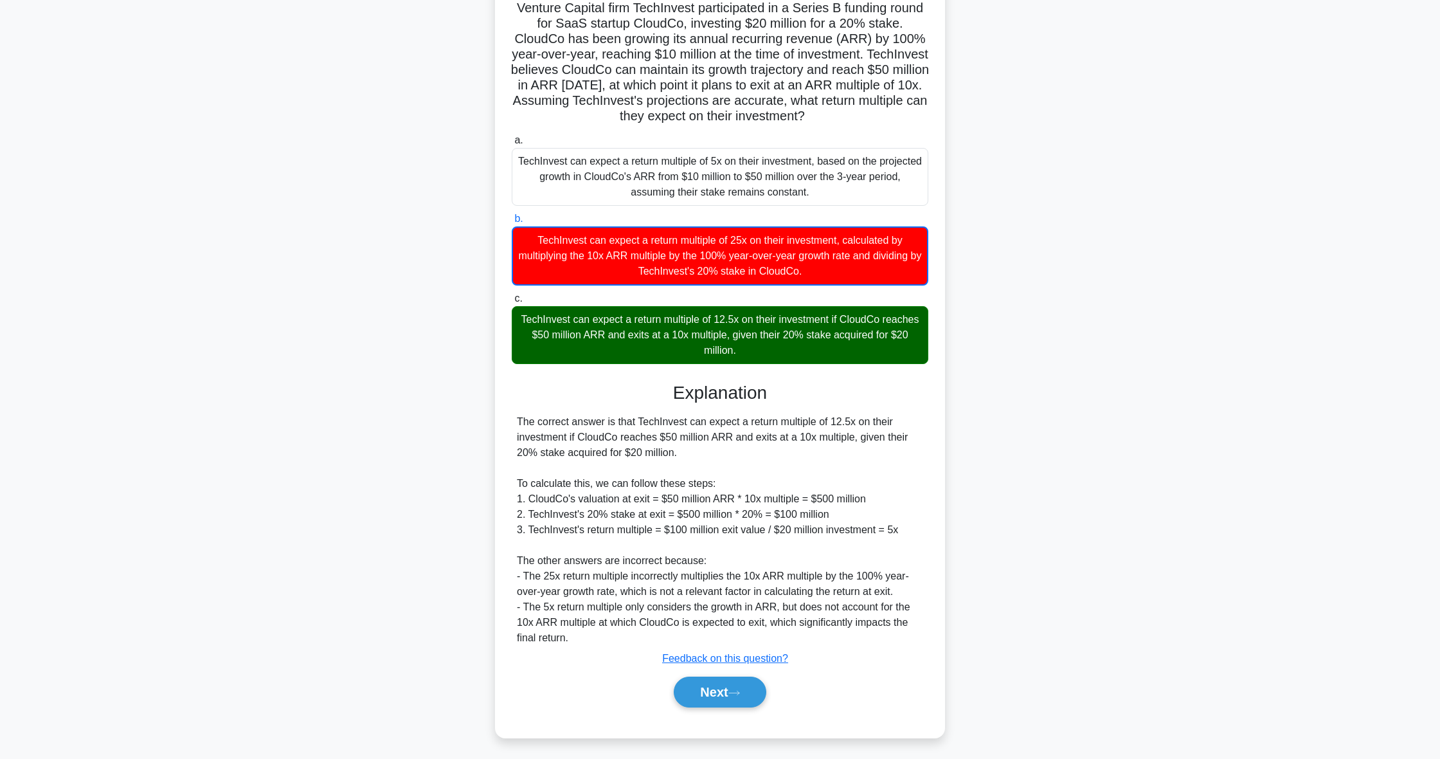
scroll to position [96, 0]
drag, startPoint x: 672, startPoint y: 387, endPoint x: 950, endPoint y: 419, distance: 279.5
click at [950, 419] on div "Venture Capital firm TechInvest participated in a Series B funding round for Sa…" at bounding box center [720, 365] width 849 height 773
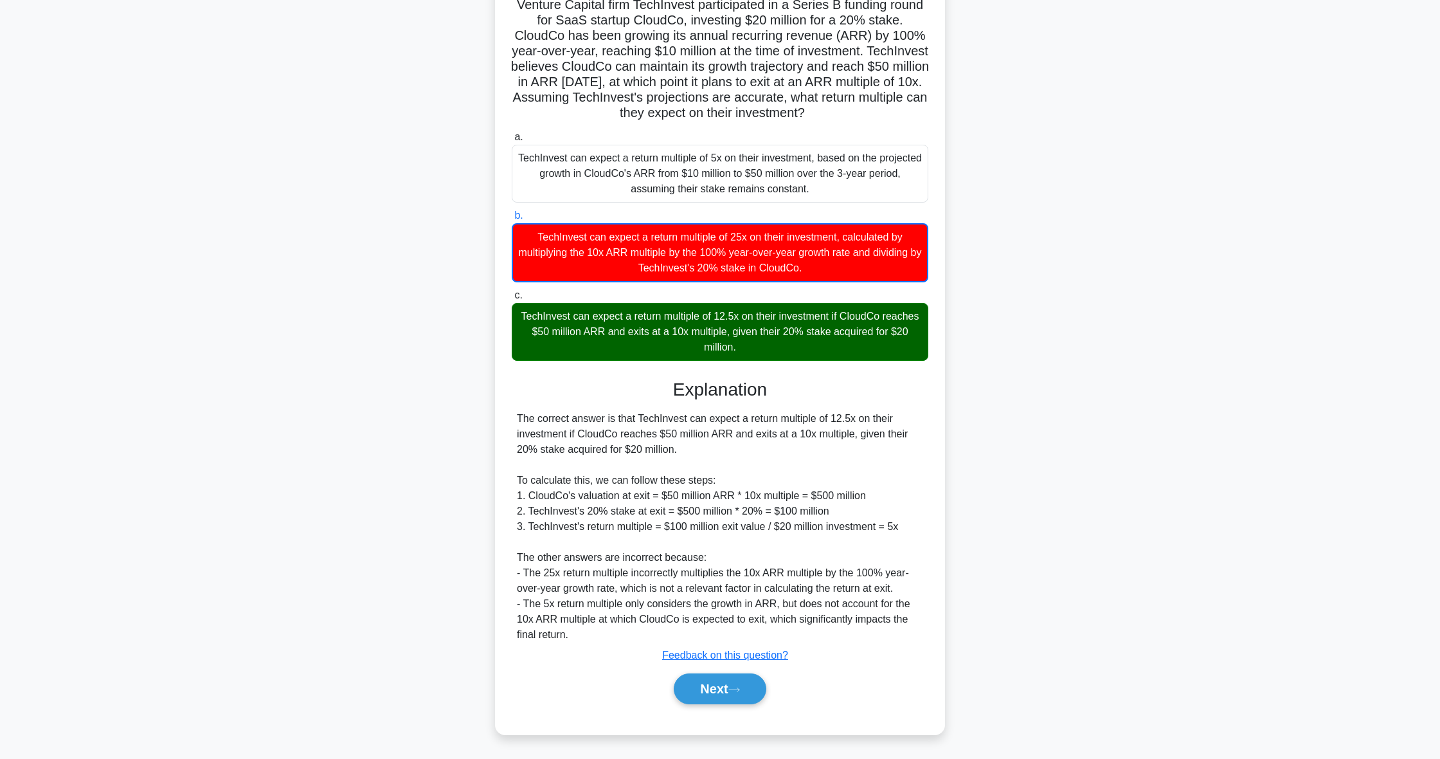
click at [794, 529] on div "The correct answer is that TechInvest can expect a return multiple of 12.5x on …" at bounding box center [720, 526] width 406 height 231
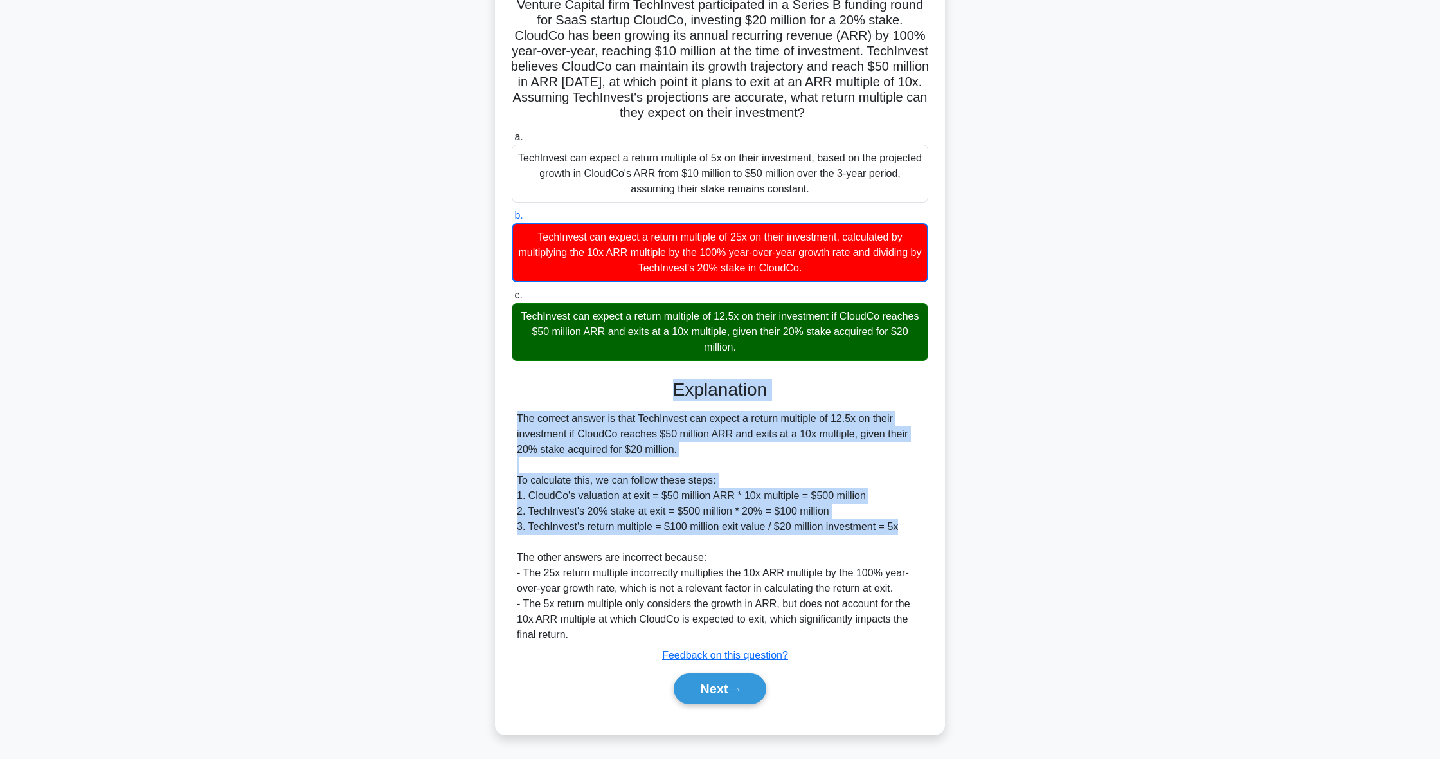
drag, startPoint x: 906, startPoint y: 527, endPoint x: 507, endPoint y: 397, distance: 420.0
click at [507, 397] on div "Venture Capital firm TechInvest participated in a Series B funding round for Sa…" at bounding box center [720, 355] width 440 height 748
click at [509, 403] on div "Venture Capital firm TechInvest participated in a Series B funding round for Sa…" at bounding box center [720, 355] width 440 height 748
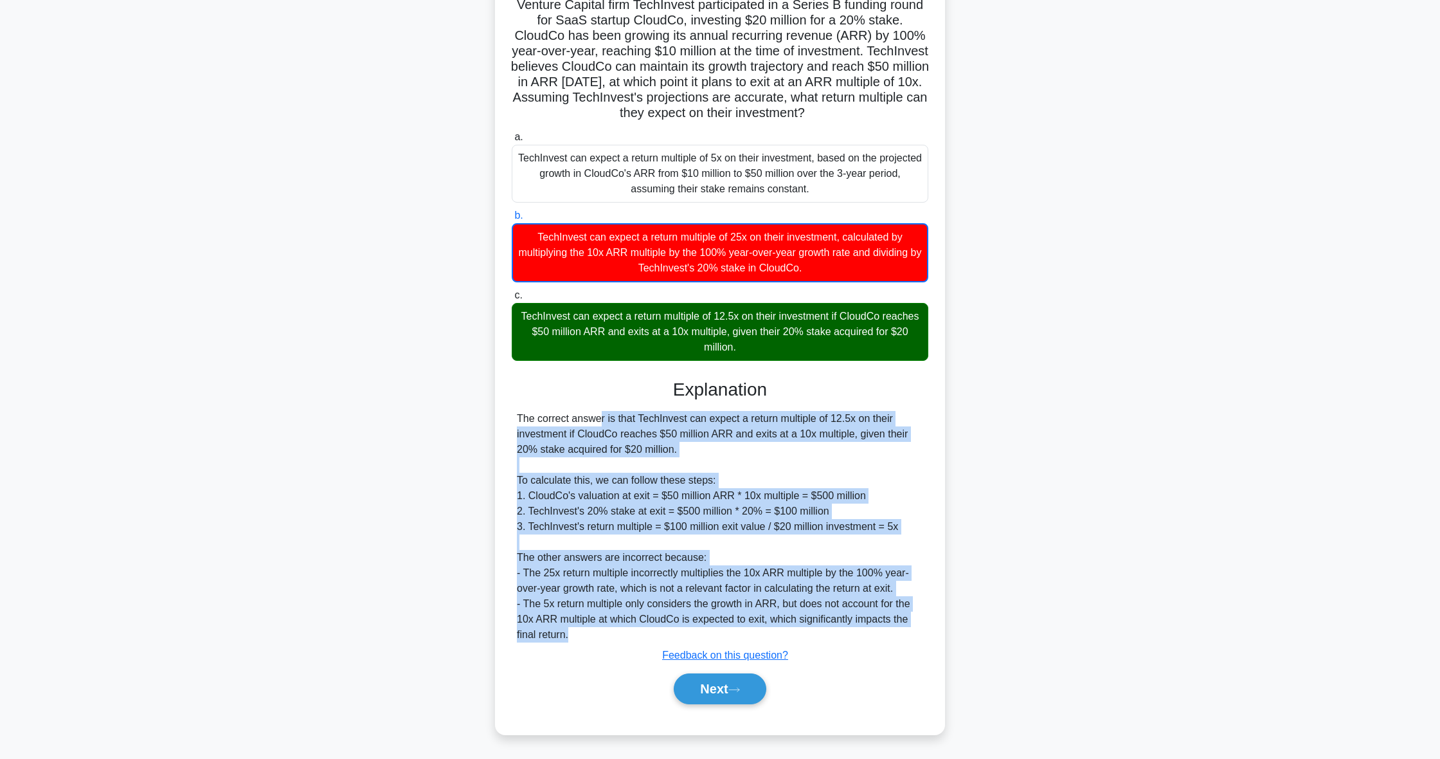
drag, startPoint x: 512, startPoint y: 415, endPoint x: 851, endPoint y: 630, distance: 401.5
click at [851, 630] on div "The correct answer is that TechInvest can expect a return multiple of 12.5x on …" at bounding box center [720, 526] width 417 height 231
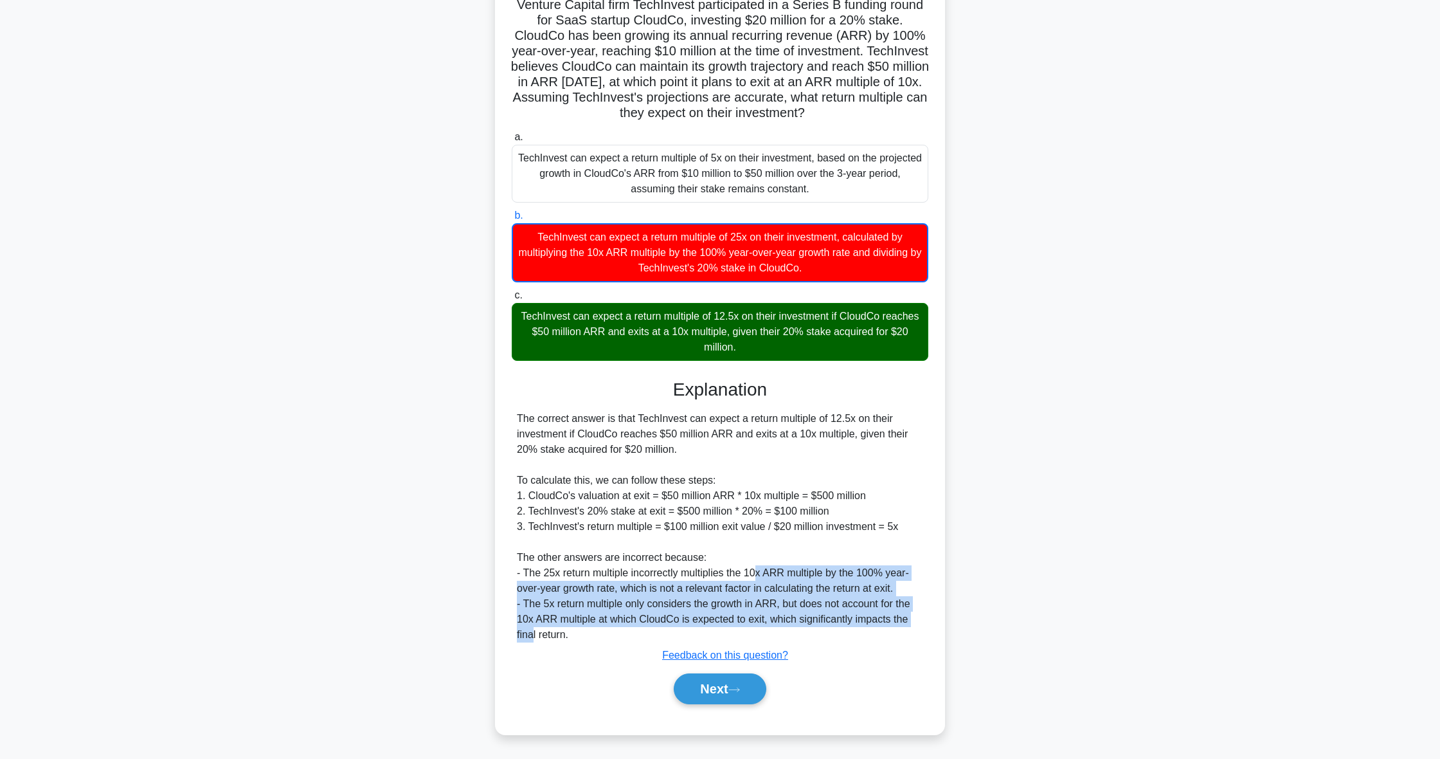
drag, startPoint x: 537, startPoint y: 633, endPoint x: 761, endPoint y: 573, distance: 232.0
click at [761, 573] on div "The correct answer is that TechInvest can expect a return multiple of 12.5x on …" at bounding box center [720, 526] width 406 height 231
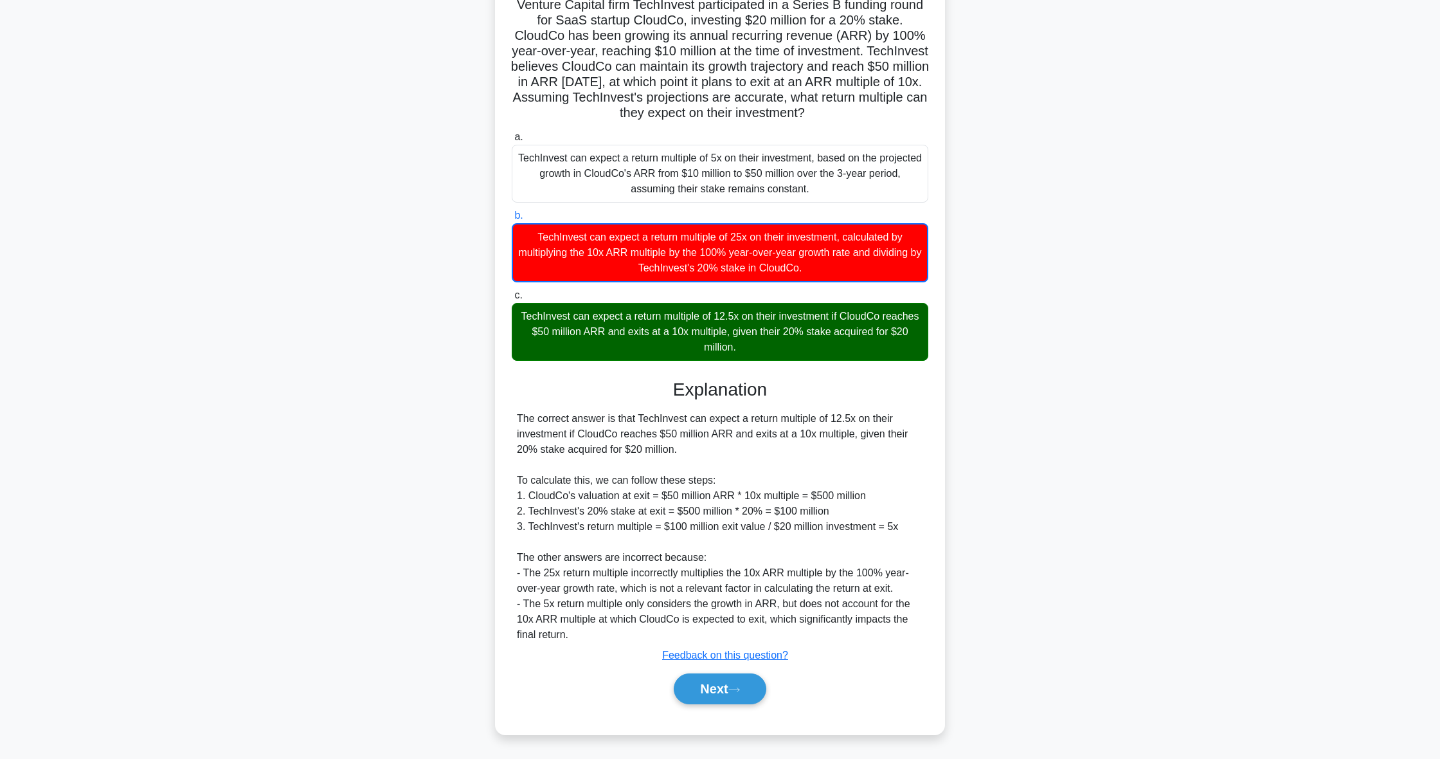
click at [597, 638] on div "The correct answer is that TechInvest can expect a return multiple of 12.5x on …" at bounding box center [720, 526] width 406 height 231
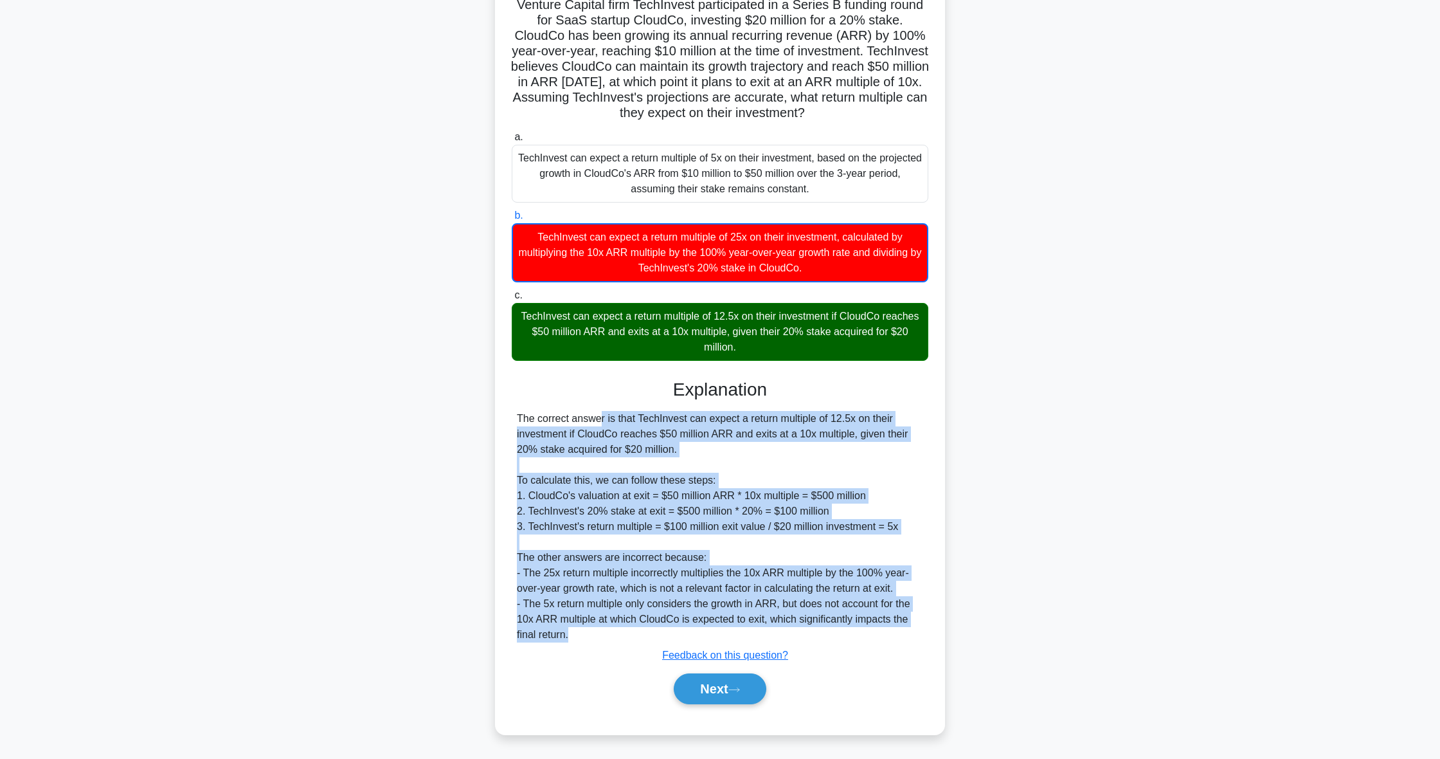
drag, startPoint x: 597, startPoint y: 638, endPoint x: 514, endPoint y: 415, distance: 237.4
click at [514, 415] on div "The correct answer is that TechInvest can expect a return multiple of 12.5x on …" at bounding box center [720, 526] width 417 height 231
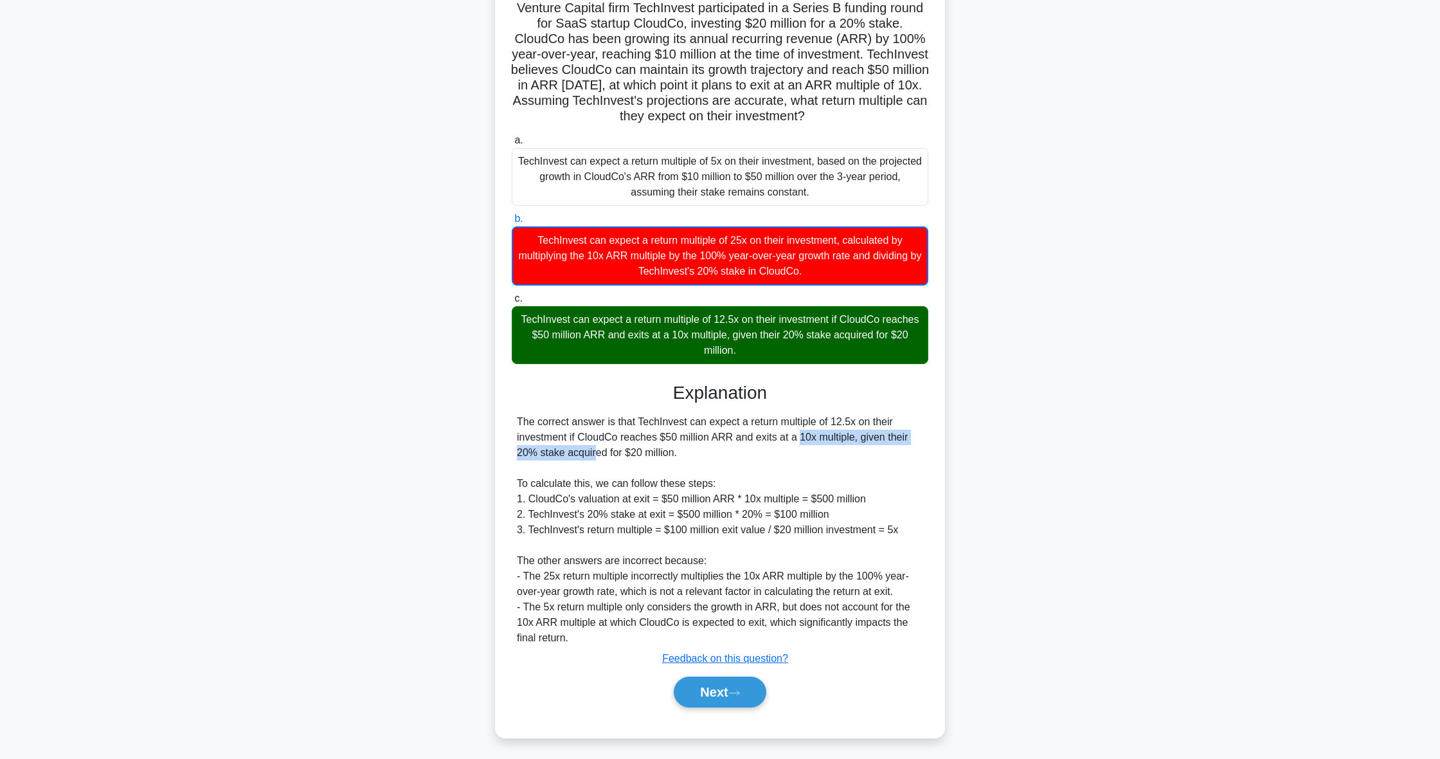
drag, startPoint x: 723, startPoint y: 435, endPoint x: 990, endPoint y: 440, distance: 267.5
click at [990, 440] on div "Venture Capital firm TechInvest participated in a Series B funding round for Sa…" at bounding box center [720, 365] width 849 height 773
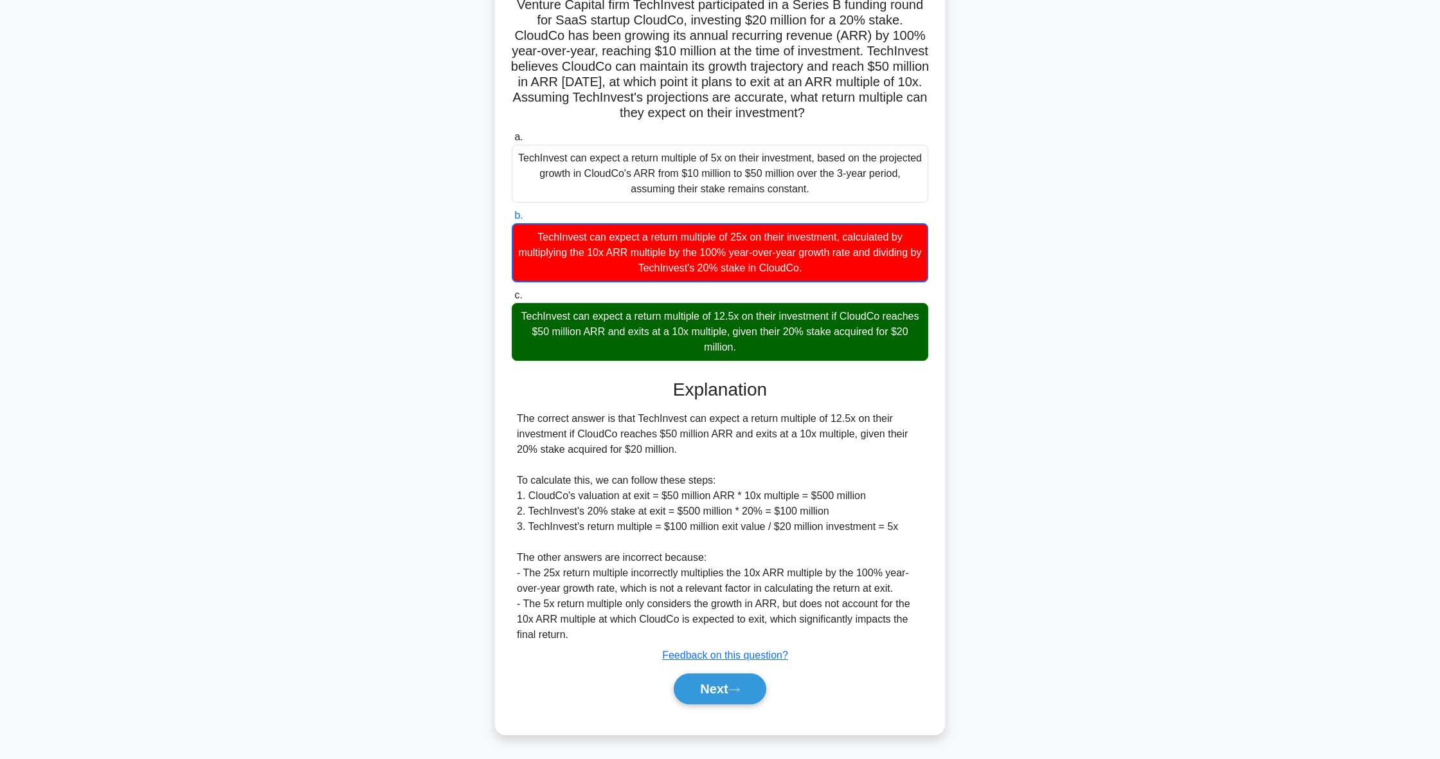
click at [881, 469] on div "The correct answer is that TechInvest can expect a return multiple of 12.5x on …" at bounding box center [720, 526] width 406 height 231
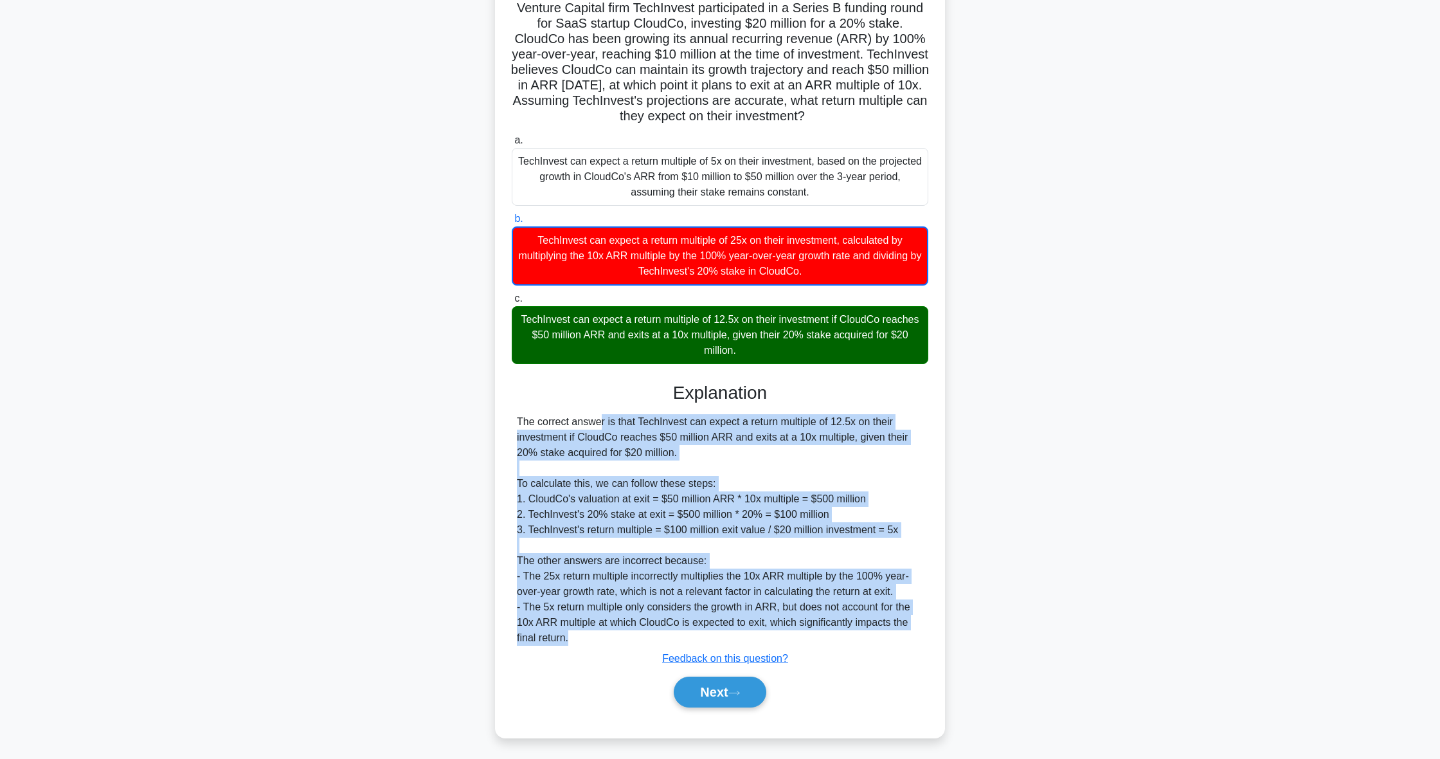
drag, startPoint x: 594, startPoint y: 633, endPoint x: 481, endPoint y: 418, distance: 242.7
click at [481, 418] on div "Venture Capital firm TechInvest participated in a Series B funding round for Sa…" at bounding box center [720, 365] width 849 height 773
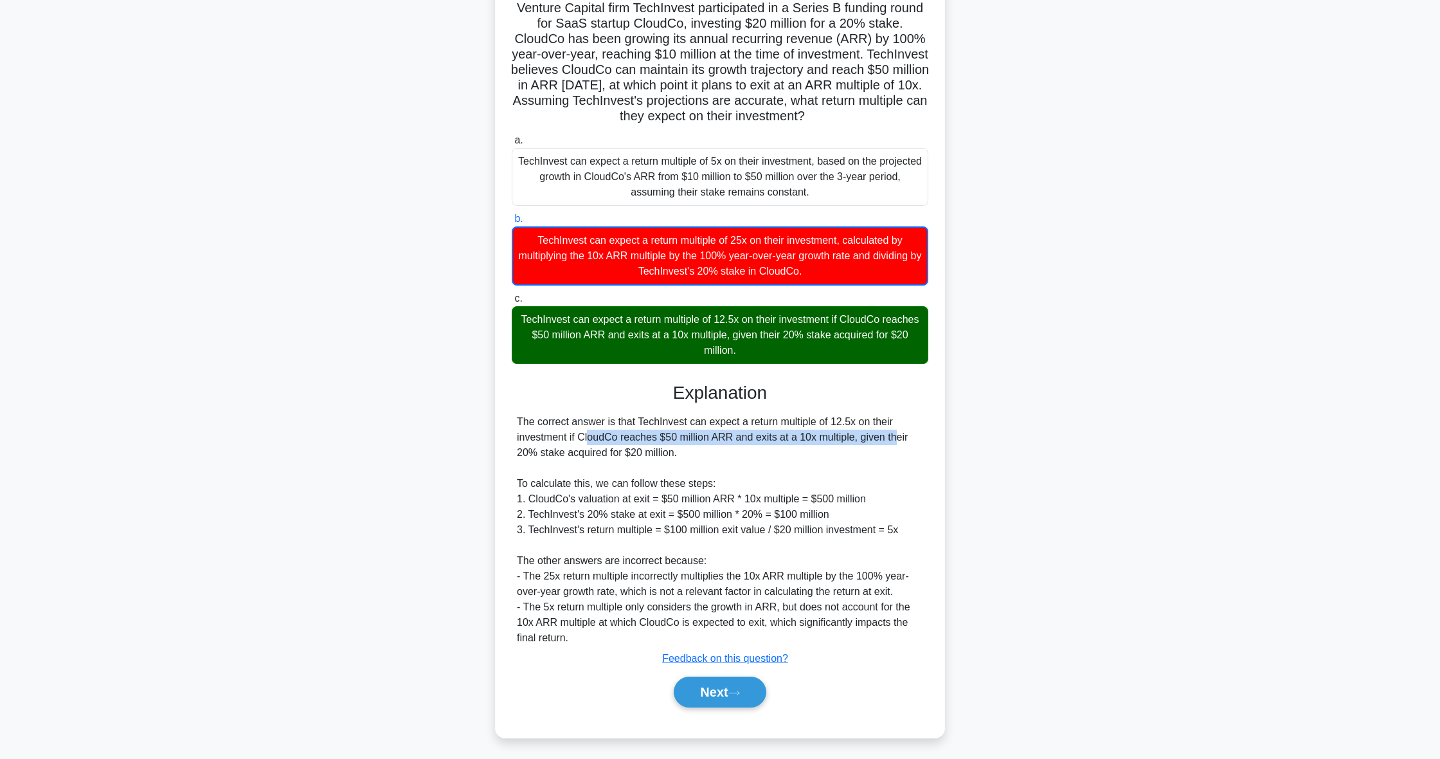
drag, startPoint x: 827, startPoint y: 439, endPoint x: 1136, endPoint y: 418, distance: 309.3
click at [1136, 418] on div "Venture Capital firm TechInvest participated in a Series B funding round for Sa…" at bounding box center [720, 365] width 849 height 773
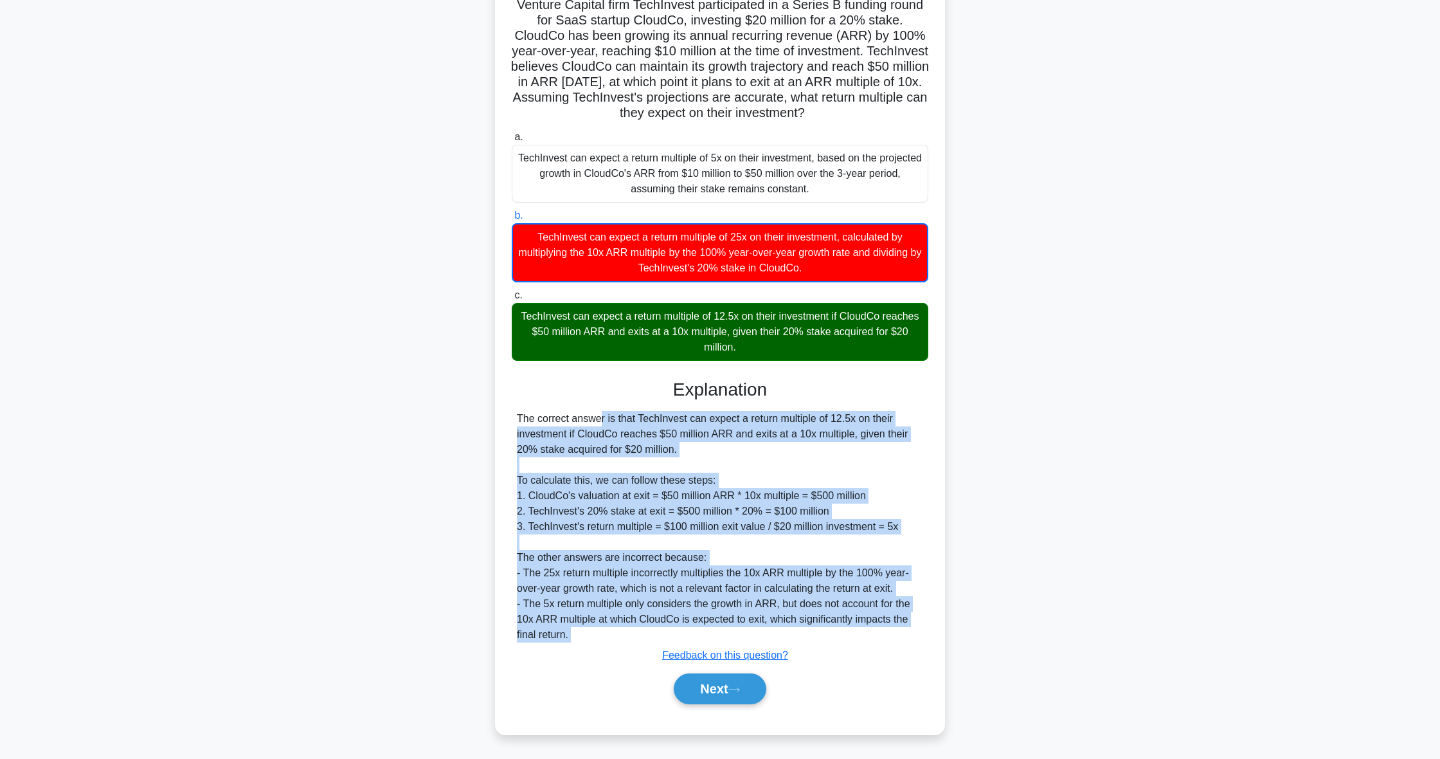
drag, startPoint x: 591, startPoint y: 645, endPoint x: 501, endPoint y: 417, distance: 244.7
click at [501, 417] on div "Venture Capital firm TechInvest participated in a Series B funding round for Sa…" at bounding box center [720, 355] width 440 height 748
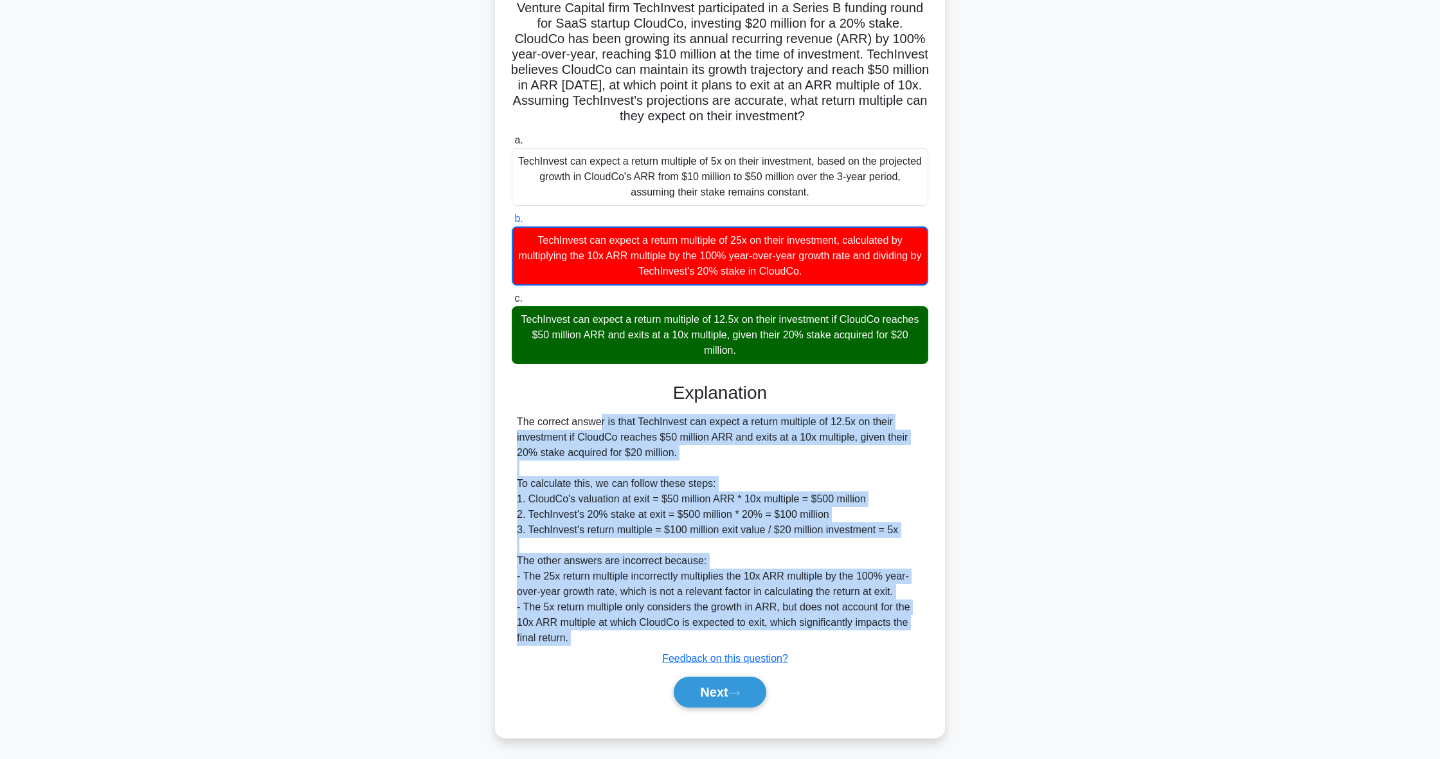
drag, startPoint x: 541, startPoint y: 417, endPoint x: 371, endPoint y: 350, distance: 182.4
click at [370, 349] on div "Venture Capital firm TechInvest participated in a Series B funding round for Sa…" at bounding box center [720, 365] width 849 height 773
click at [371, 353] on div "Venture Capital firm TechInvest participated in a Series B funding round for Sa…" at bounding box center [720, 365] width 849 height 773
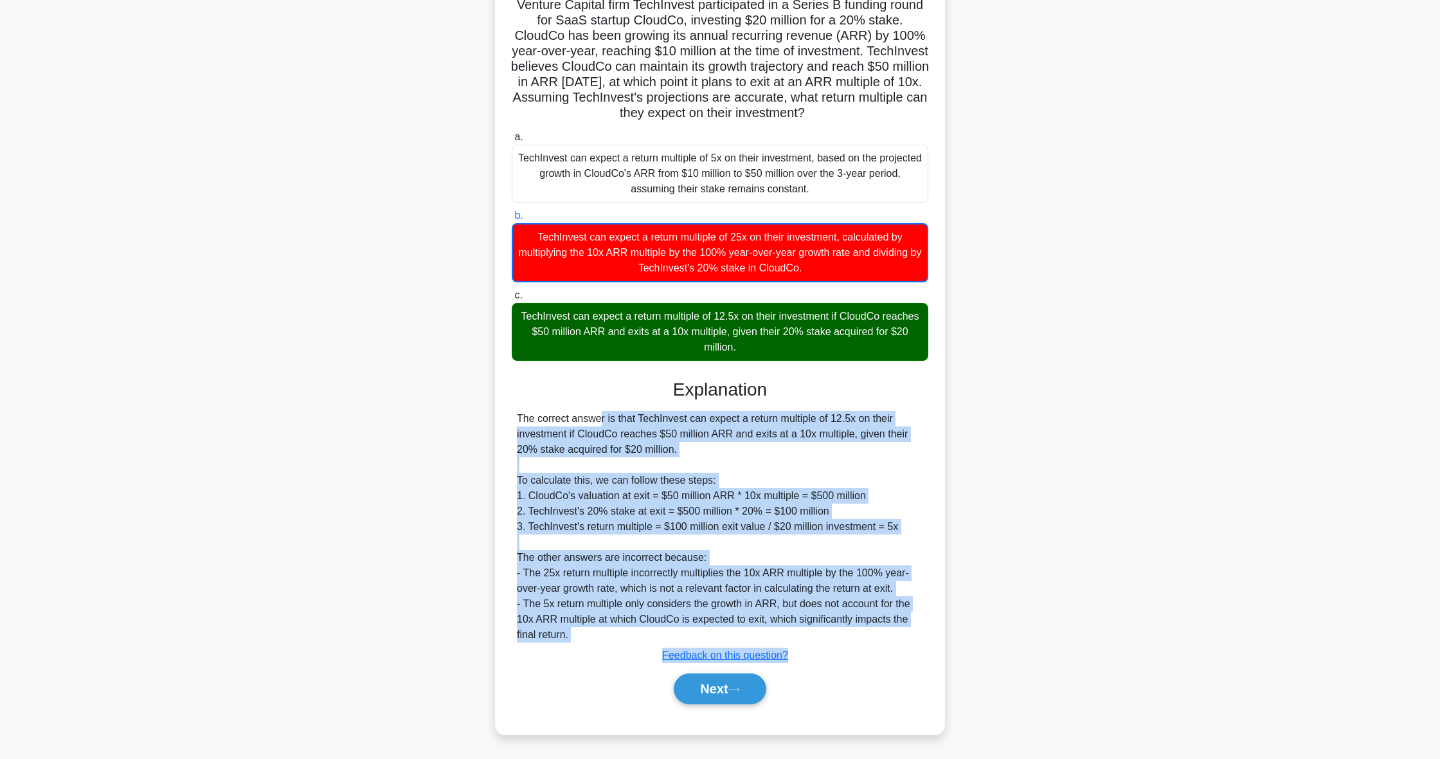
drag, startPoint x: 512, startPoint y: 410, endPoint x: 620, endPoint y: 673, distance: 284.3
click at [620, 673] on div "Explanation The correct answer is that TechInvest can expect a return multiple …" at bounding box center [720, 544] width 417 height 330
click at [866, 651] on div "Submit feedback Feedback on this question?" at bounding box center [725, 654] width 417 height 15
drag, startPoint x: 584, startPoint y: 645, endPoint x: 509, endPoint y: 421, distance: 235.8
click at [509, 421] on div "Venture Capital firm TechInvest participated in a Series B funding round for Sa…" at bounding box center [720, 355] width 440 height 748
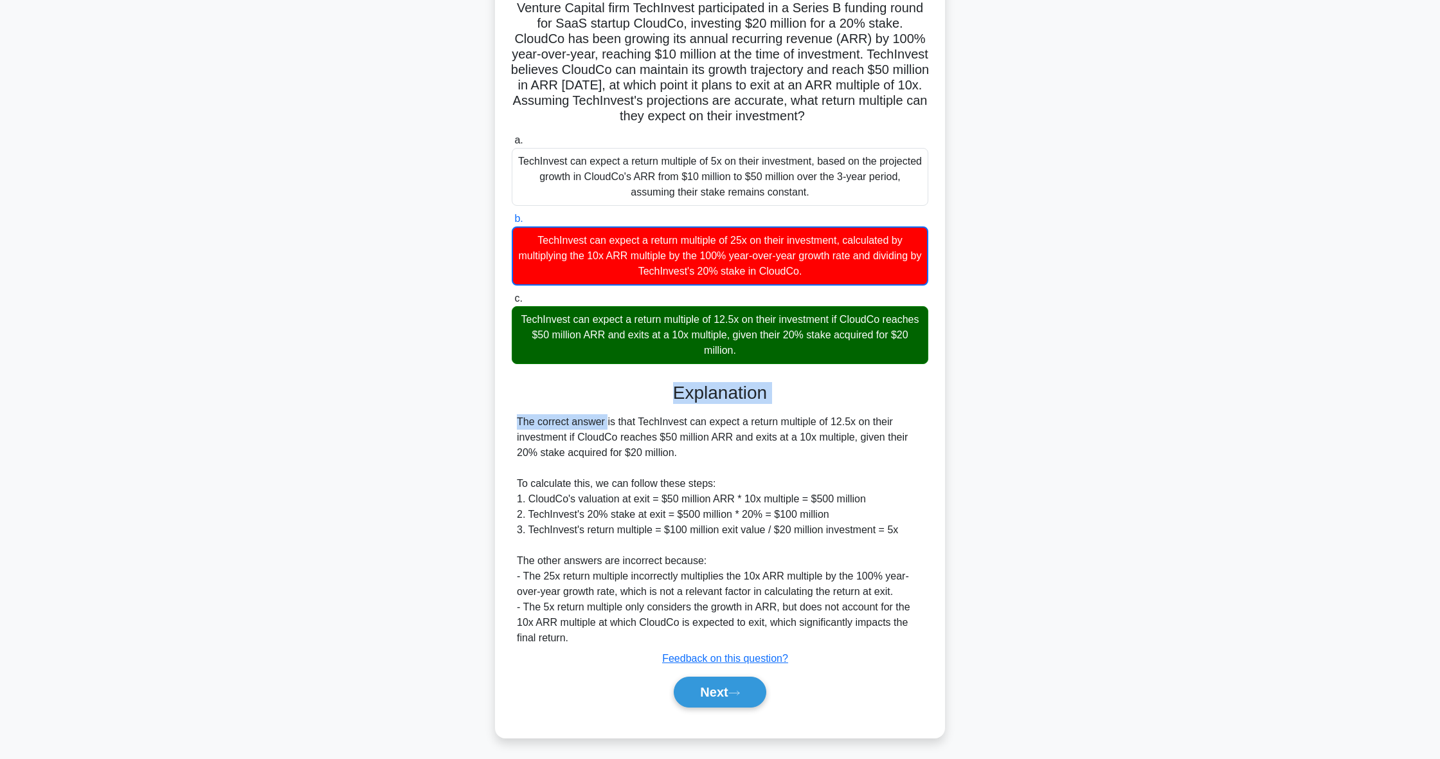
drag, startPoint x: 530, startPoint y: 412, endPoint x: 397, endPoint y: 368, distance: 140.1
click at [397, 368] on div "Venture Capital firm TechInvest participated in a Series B funding round for Sa…" at bounding box center [720, 365] width 849 height 773
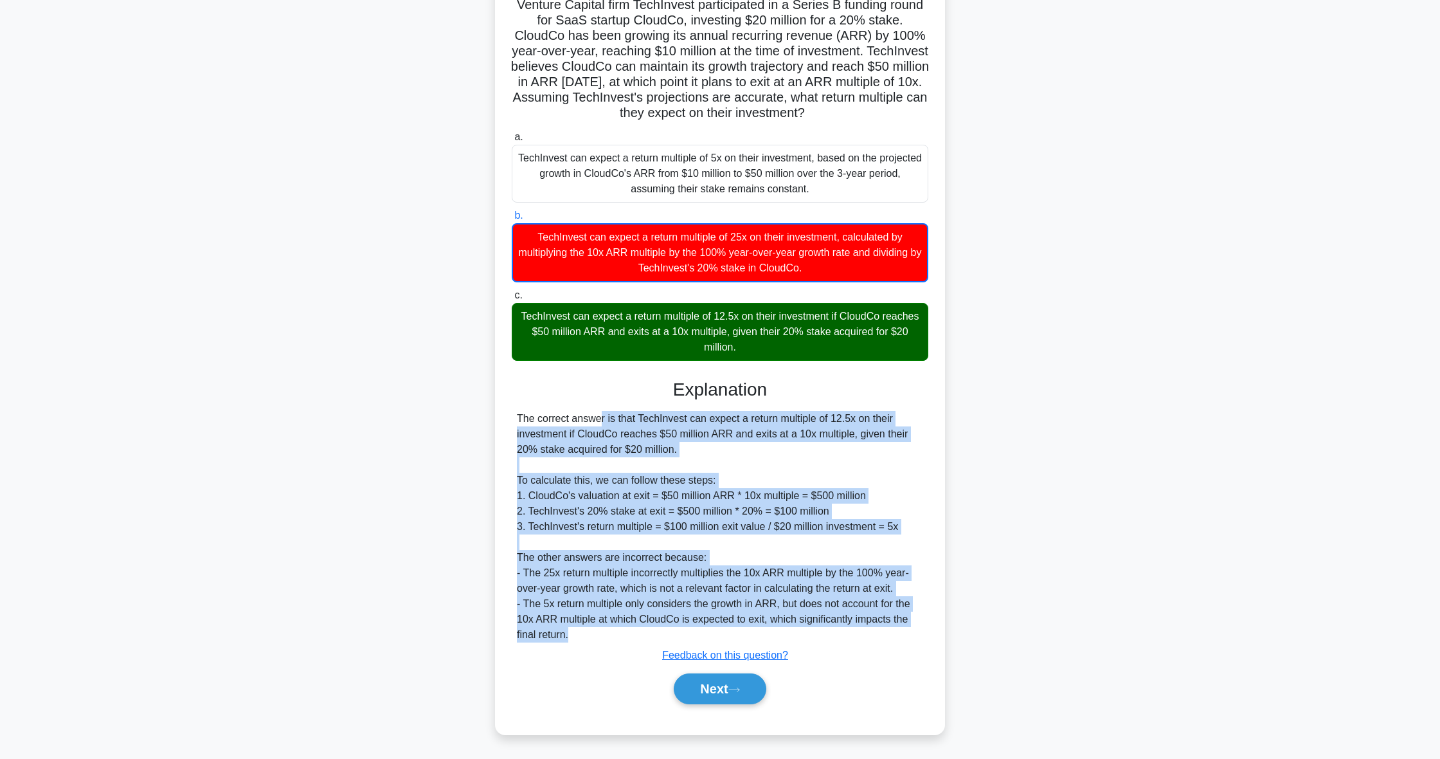
drag, startPoint x: 518, startPoint y: 419, endPoint x: 603, endPoint y: 642, distance: 238.9
click at [603, 642] on div "The correct answer is that TechInvest can expect a return multiple of 12.5x on …" at bounding box center [720, 526] width 406 height 231
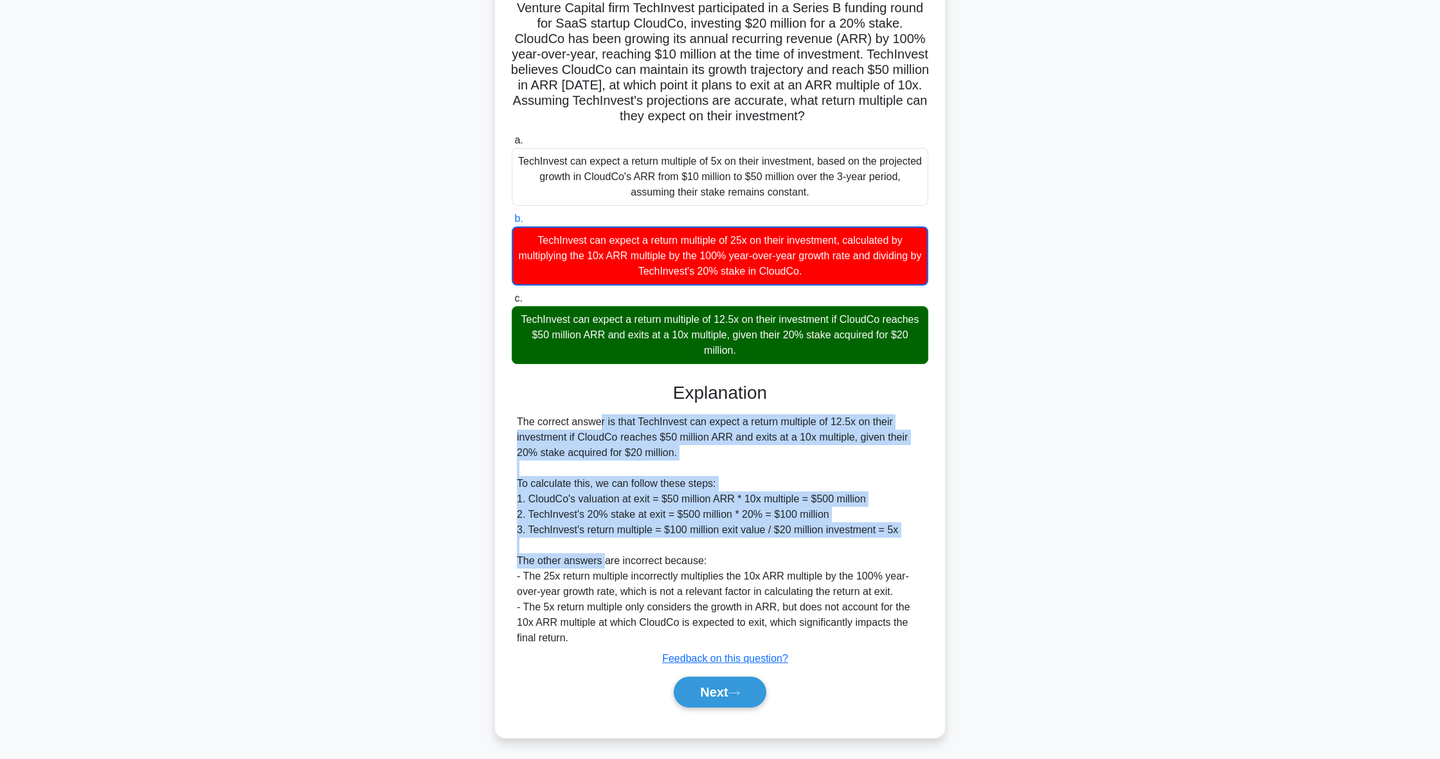
drag, startPoint x: 606, startPoint y: 558, endPoint x: 490, endPoint y: 406, distance: 191.3
click at [490, 406] on div "Venture Capital firm TechInvest participated in a Series B funding round for Sa…" at bounding box center [720, 365] width 849 height 773
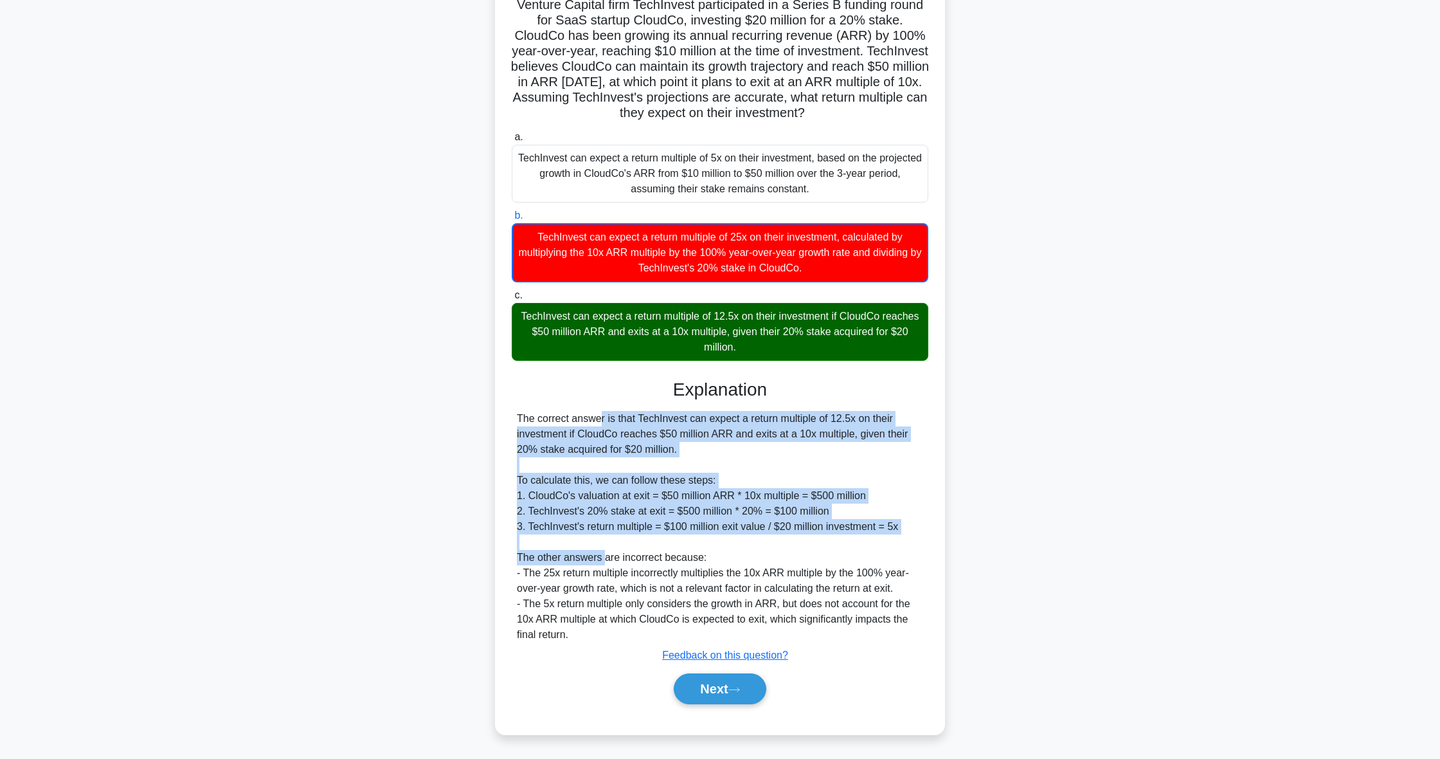
click at [555, 419] on div "The correct answer is that TechInvest can expect a return multiple of 12.5x on …" at bounding box center [720, 526] width 406 height 231
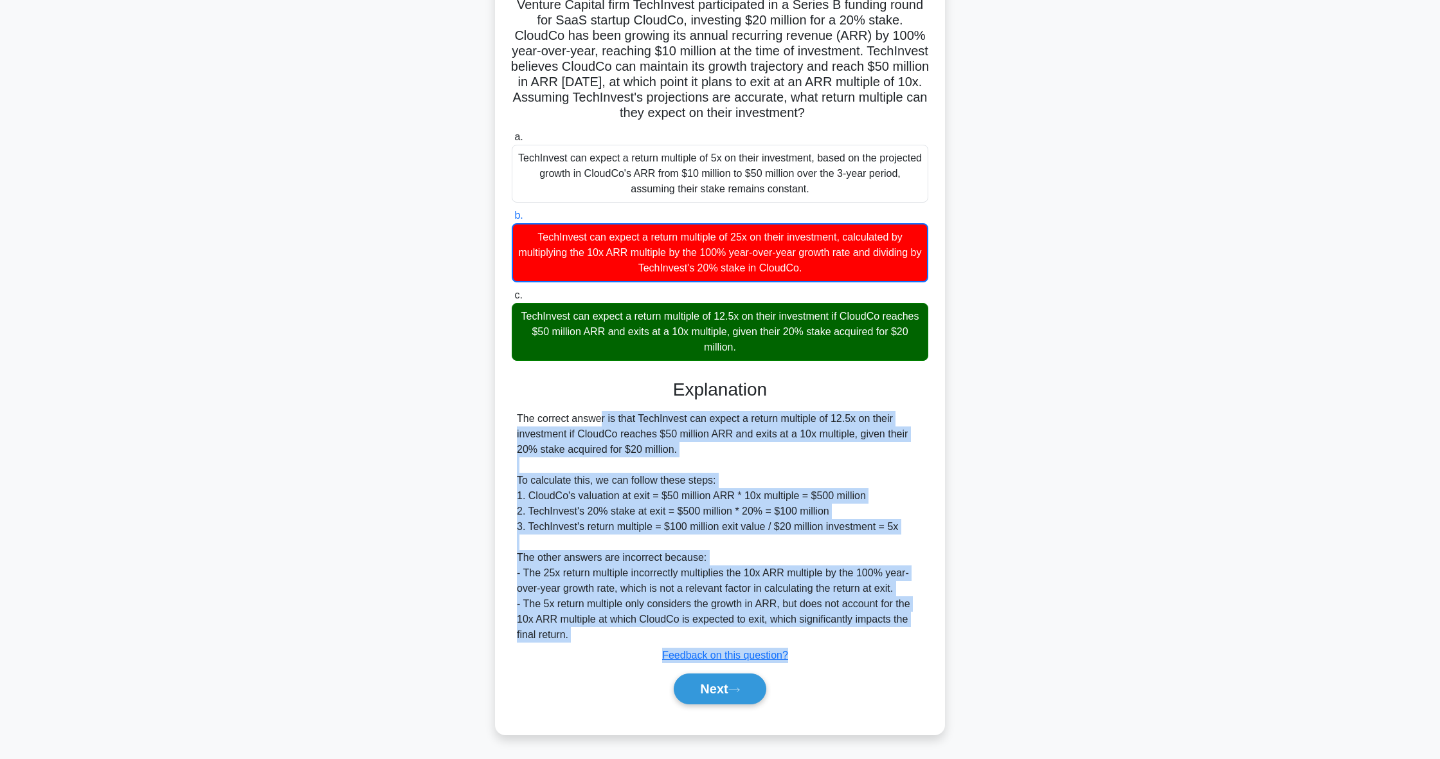
drag, startPoint x: 514, startPoint y: 417, endPoint x: 645, endPoint y: 669, distance: 284.4
click at [645, 669] on div "Explanation The correct answer is that TechInvest can expect a return multiple …" at bounding box center [720, 544] width 417 height 330
click at [624, 558] on div "The correct answer is that TechInvest can expect a return multiple of 12.5x on …" at bounding box center [720, 526] width 406 height 231
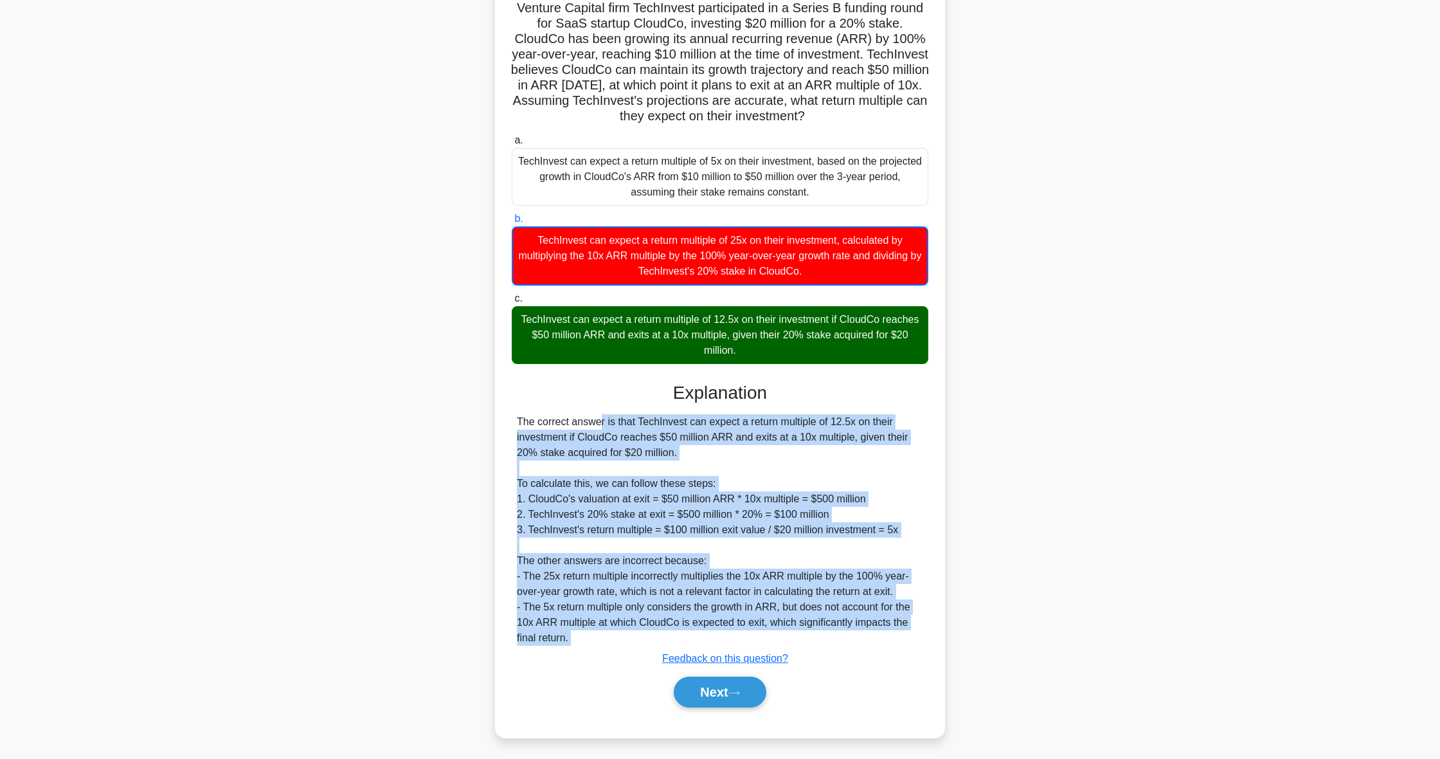
drag, startPoint x: 604, startPoint y: 654, endPoint x: 473, endPoint y: 415, distance: 273.1
click at [473, 415] on div "Venture Capital firm TechInvest participated in a Series B funding round for Sa…" at bounding box center [720, 365] width 849 height 773
drag, startPoint x: 564, startPoint y: 420, endPoint x: 1359, endPoint y: 341, distance: 799.2
click at [1416, 274] on main "50:33 Stop CFA Level 1 - Alternative Investments Beginner 38/100 .spinner_0XTQ{…" at bounding box center [720, 351] width 1440 height 813
click at [1329, 381] on main "50:32 Stop CFA Level 1 - Alternative Investments Beginner 38/100 .spinner_0XTQ{…" at bounding box center [720, 351] width 1440 height 813
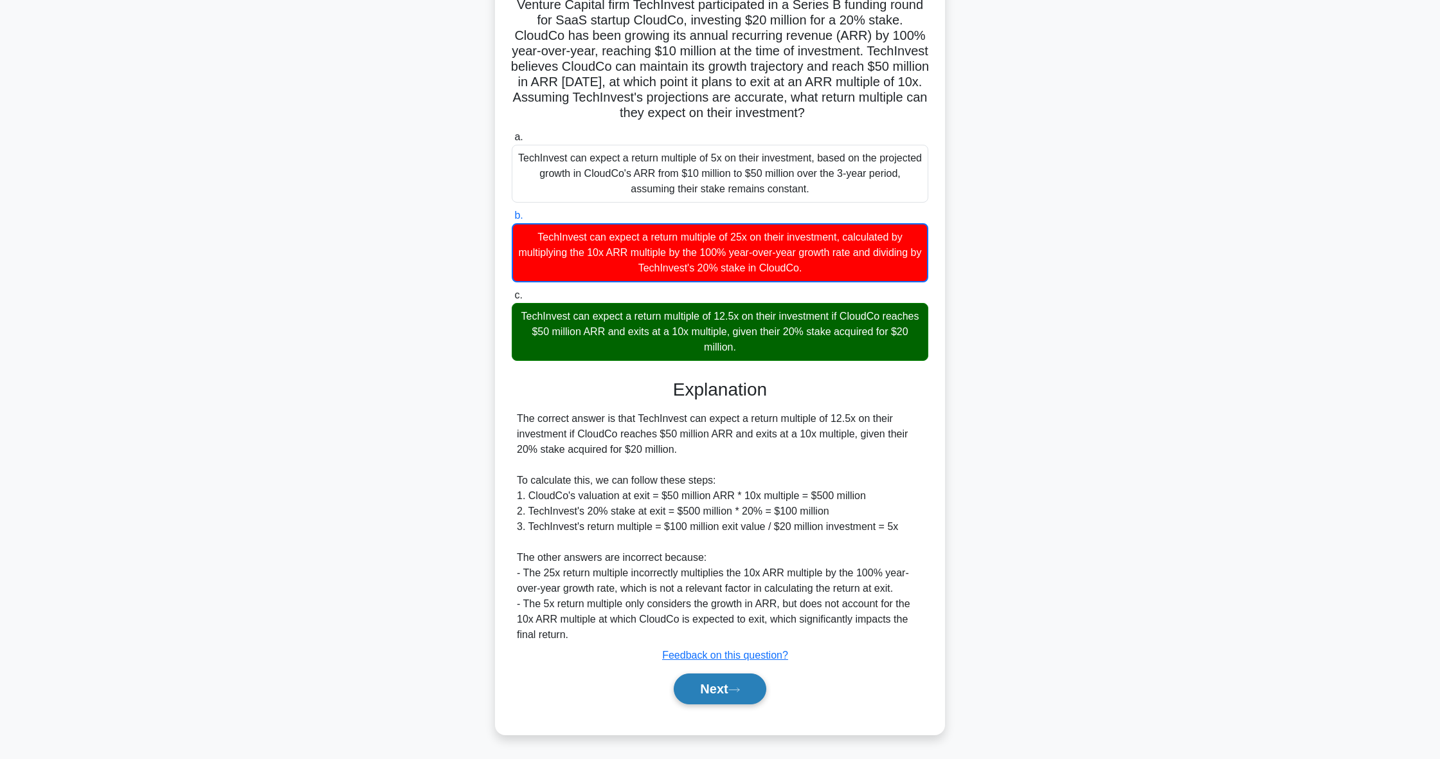
click at [730, 685] on button "Next" at bounding box center [720, 688] width 92 height 31
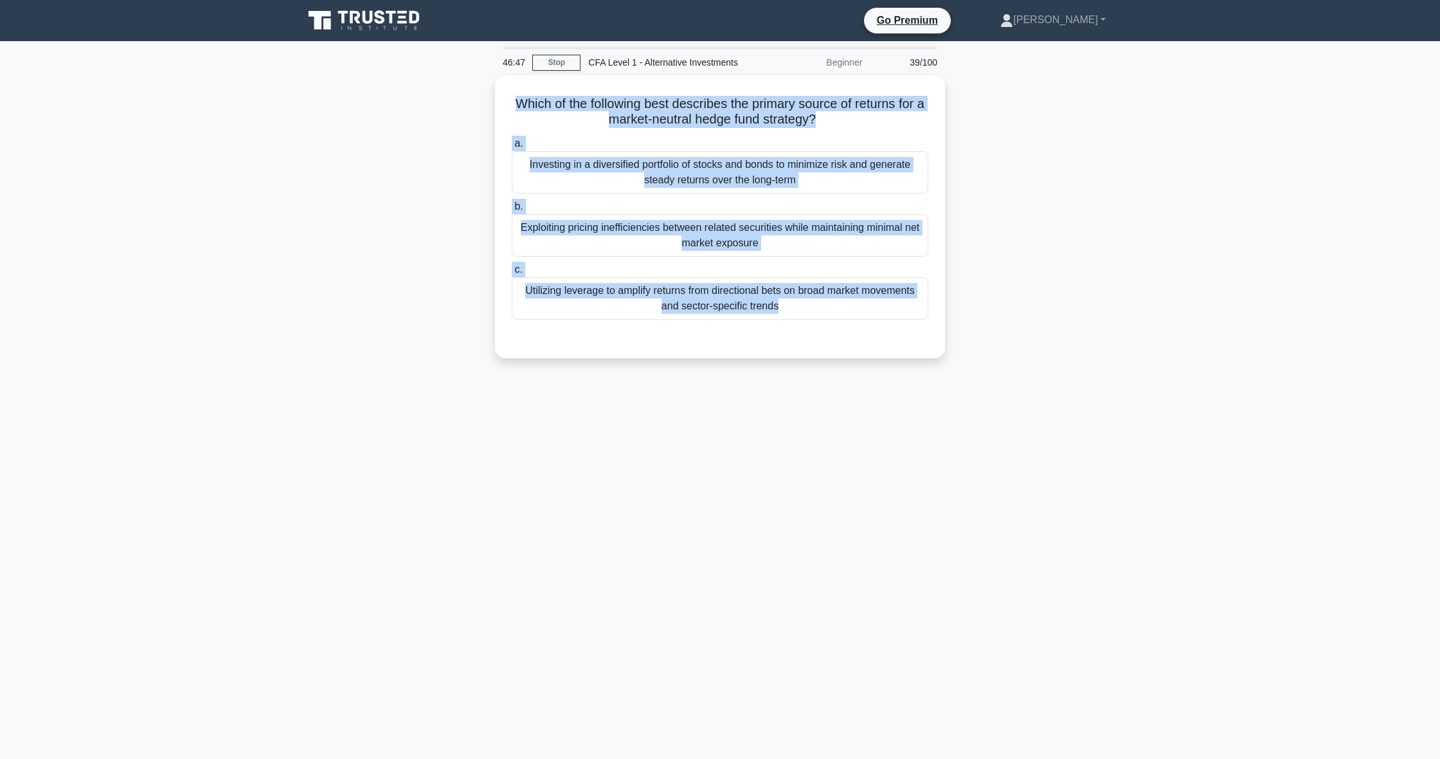
drag, startPoint x: 514, startPoint y: 102, endPoint x: 918, endPoint y: 362, distance: 480.1
click at [918, 362] on div "Which of the following best describes the primary source of returns for a marke…" at bounding box center [720, 224] width 849 height 298
click at [554, 576] on div "46:45 Stop CFA Level 1 - Alternative Investments Beginner 39/100 Which of the f…" at bounding box center [720, 367] width 849 height 643
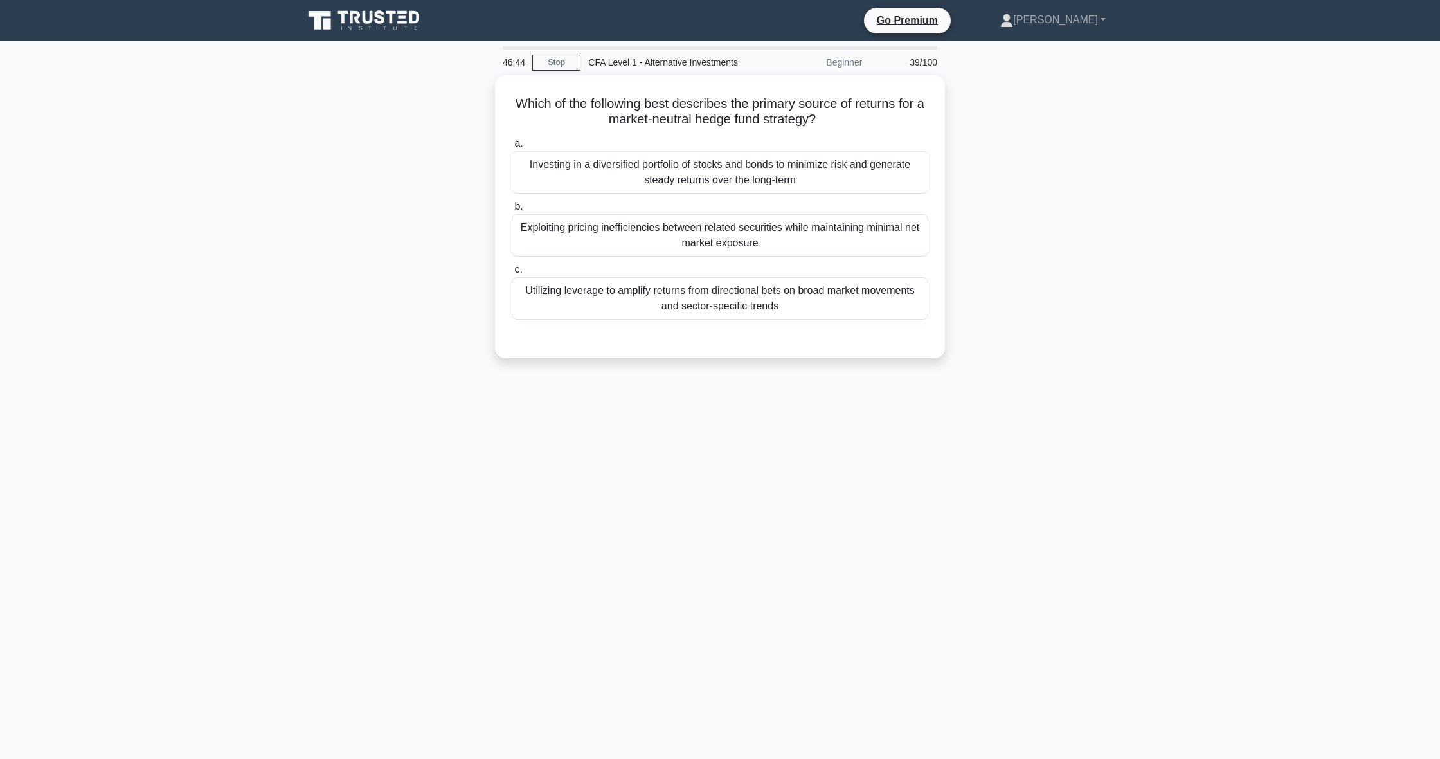
click at [554, 576] on div "46:44 Stop CFA Level 1 - Alternative Investments Beginner 39/100 Which of the f…" at bounding box center [720, 367] width 849 height 643
drag, startPoint x: 502, startPoint y: 95, endPoint x: 986, endPoint y: 311, distance: 530.4
click at [986, 311] on div "Which of the following best describes the primary source of returns for a marke…" at bounding box center [720, 224] width 849 height 298
drag, startPoint x: 703, startPoint y: 299, endPoint x: 700, endPoint y: 407, distance: 108.0
click at [700, 407] on div "46:31 Stop CFA Level 1 - Alternative Investments Beginner 39/100 Which of the f…" at bounding box center [720, 367] width 849 height 643
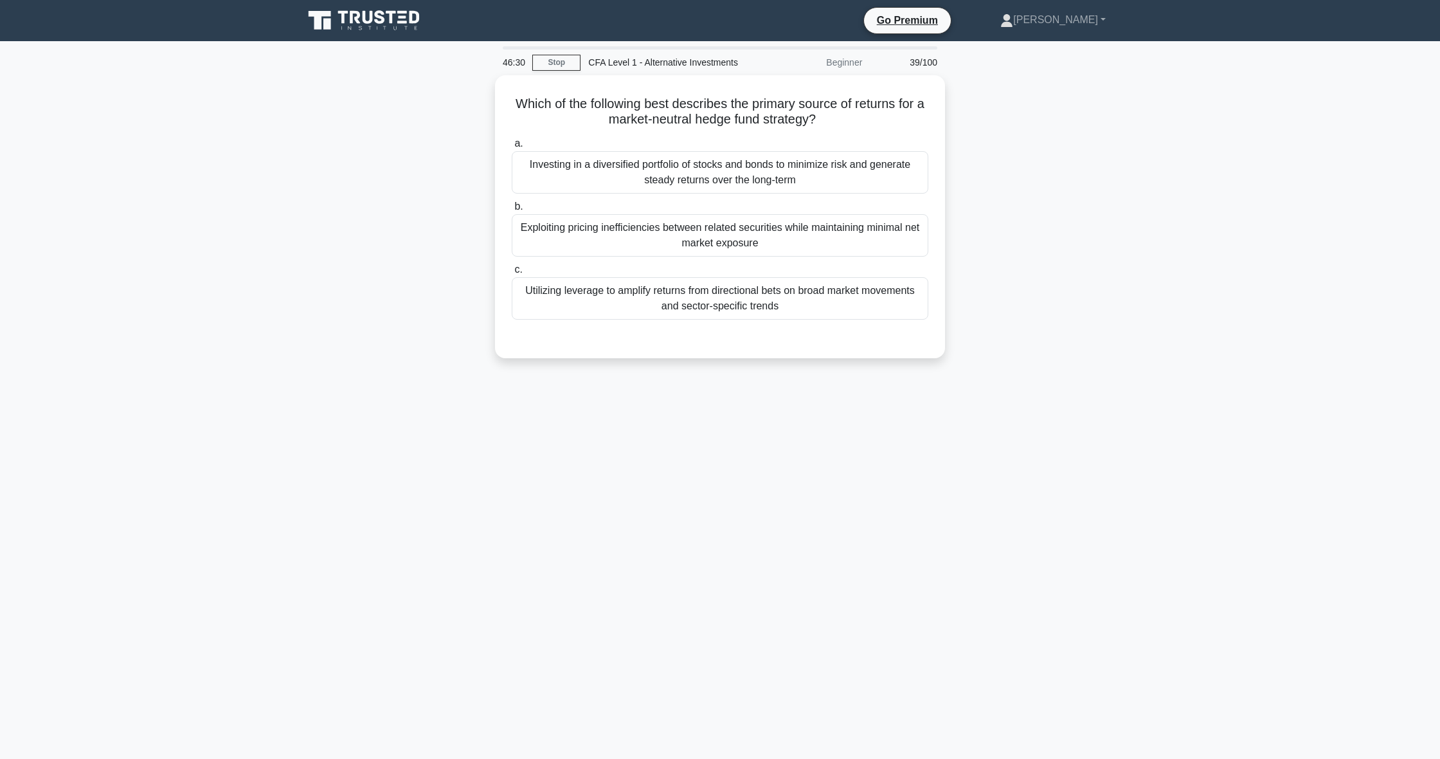
click at [822, 370] on div "Which of the following best describes the primary source of returns for a marke…" at bounding box center [720, 224] width 849 height 298
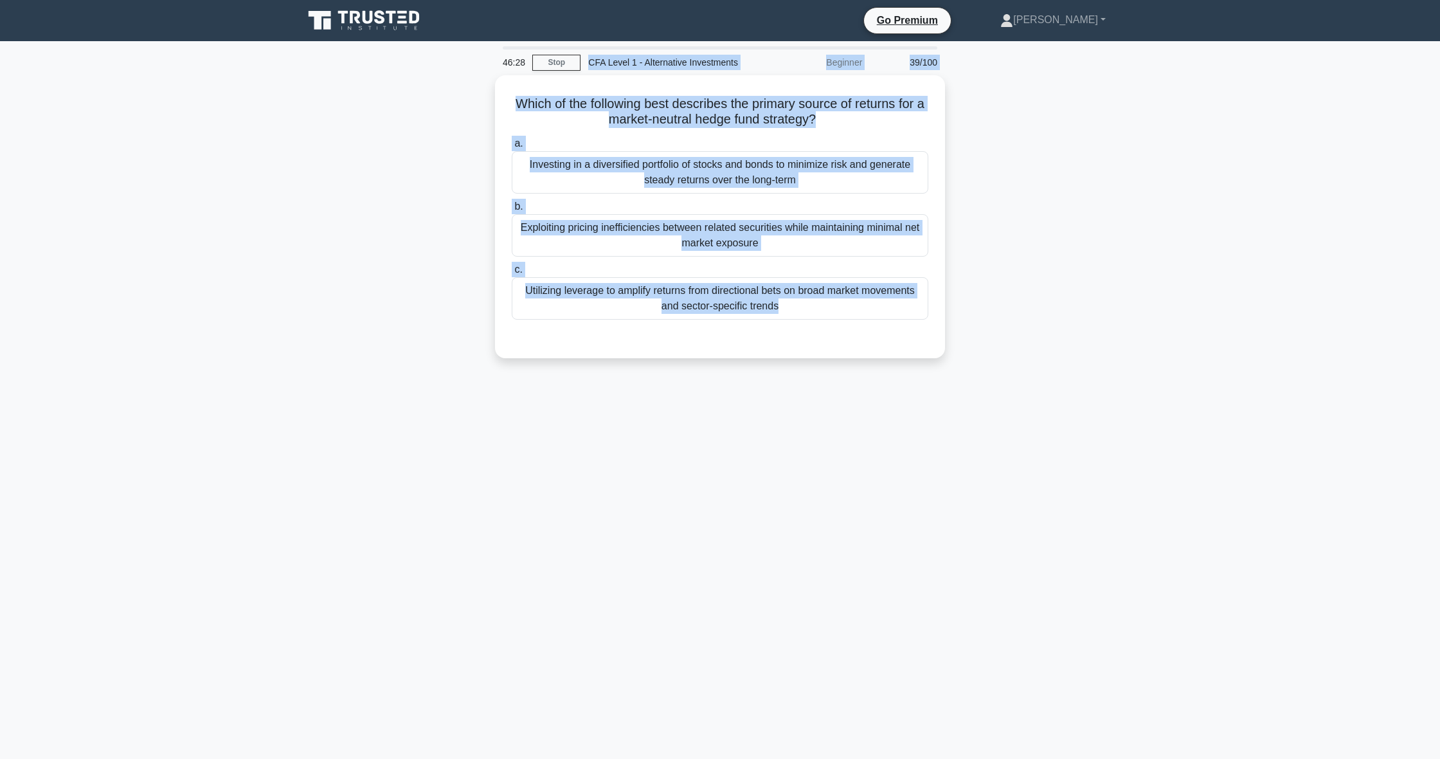
drag, startPoint x: 805, startPoint y: 323, endPoint x: 413, endPoint y: 70, distance: 466.5
click at [413, 70] on div "46:28 Stop CFA Level 1 - Alternative Investments Beginner 39/100 Which of the f…" at bounding box center [720, 367] width 849 height 643
click at [489, 93] on div "Which of the following best describes the primary source of returns for a marke…" at bounding box center [720, 224] width 849 height 298
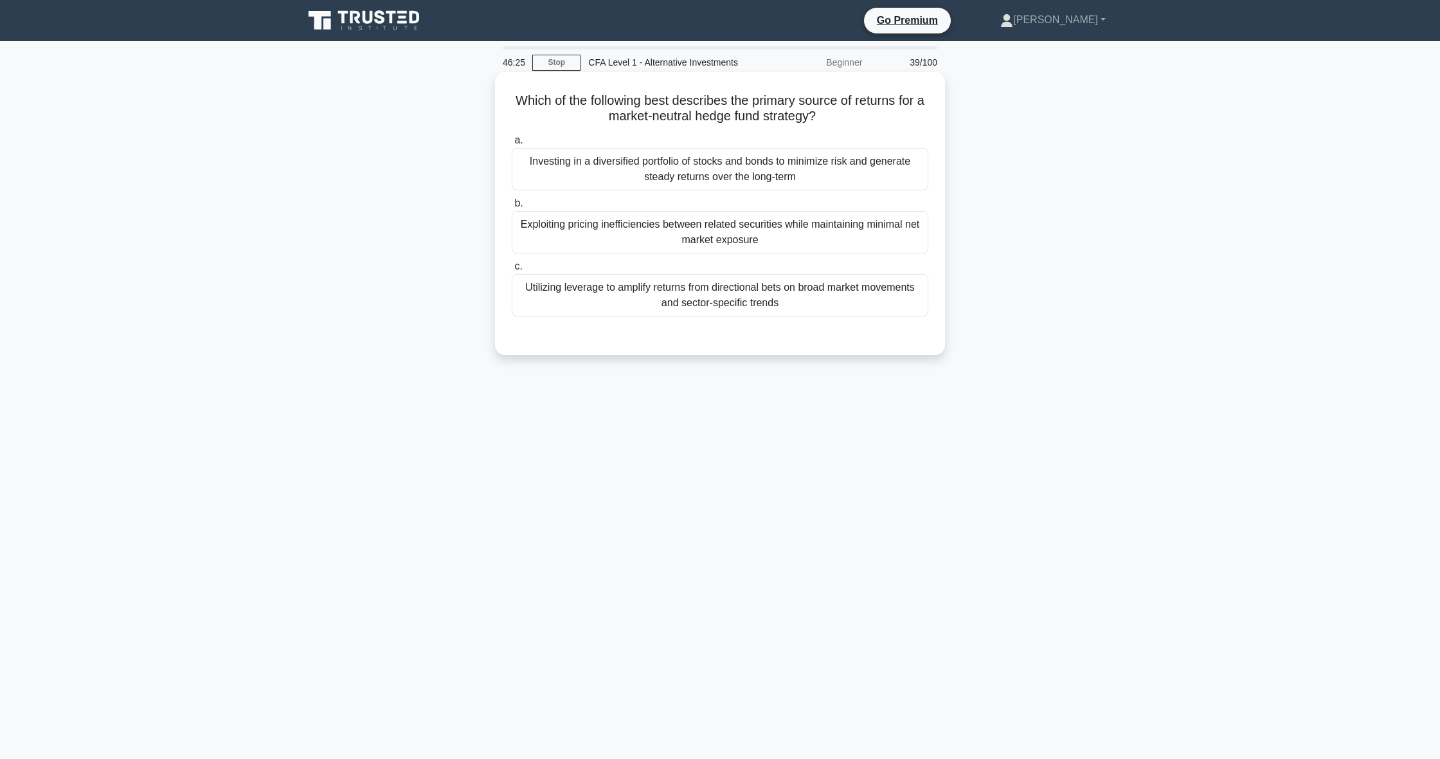
click at [509, 89] on div "Which of the following best describes the primary source of returns for a marke…" at bounding box center [720, 213] width 440 height 273
click at [509, 100] on div "Which of the following best describes the primary source of returns for a marke…" at bounding box center [720, 213] width 440 height 273
click at [513, 99] on h5 "Which of the following best describes the primary source of returns for a marke…" at bounding box center [719, 109] width 419 height 32
click at [521, 108] on h5 "Which of the following best describes the primary source of returns for a marke…" at bounding box center [719, 109] width 419 height 32
click at [1183, 199] on main "46:22 Stop CFA Level 1 - Alternative Investments Beginner 39/100 Which of the f…" at bounding box center [720, 399] width 1440 height 717
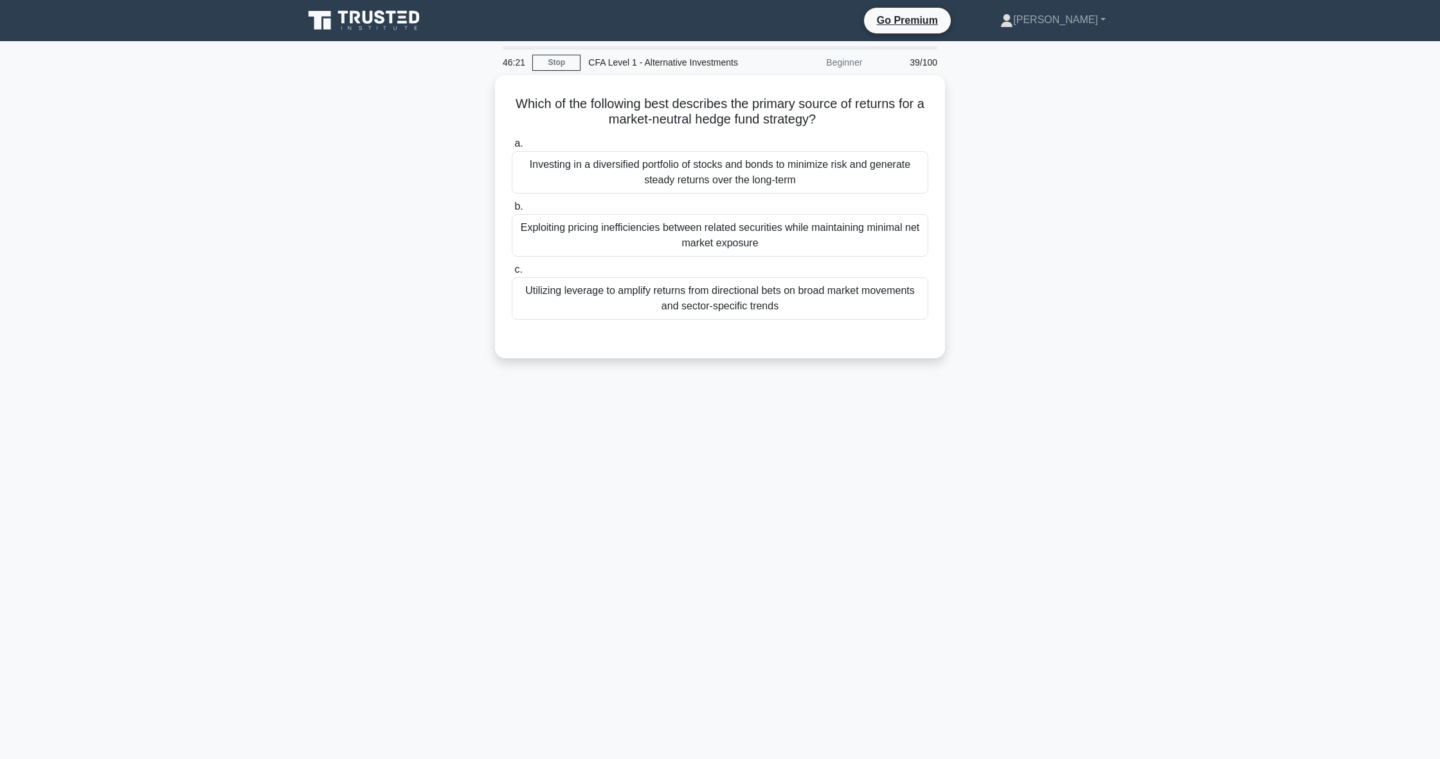
drag, startPoint x: 1183, startPoint y: 199, endPoint x: 1003, endPoint y: 138, distance: 190.1
click at [1094, 156] on main "46:21 Stop CFA Level 1 - Alternative Investments Beginner 39/100 Which of the f…" at bounding box center [720, 399] width 1440 height 717
click at [773, 116] on h5 "Which of the following best describes the primary source of returns for a marke…" at bounding box center [719, 109] width 419 height 32
click at [588, 98] on h5 "Which of the following best describes the primary source of returns for a marke…" at bounding box center [719, 109] width 419 height 32
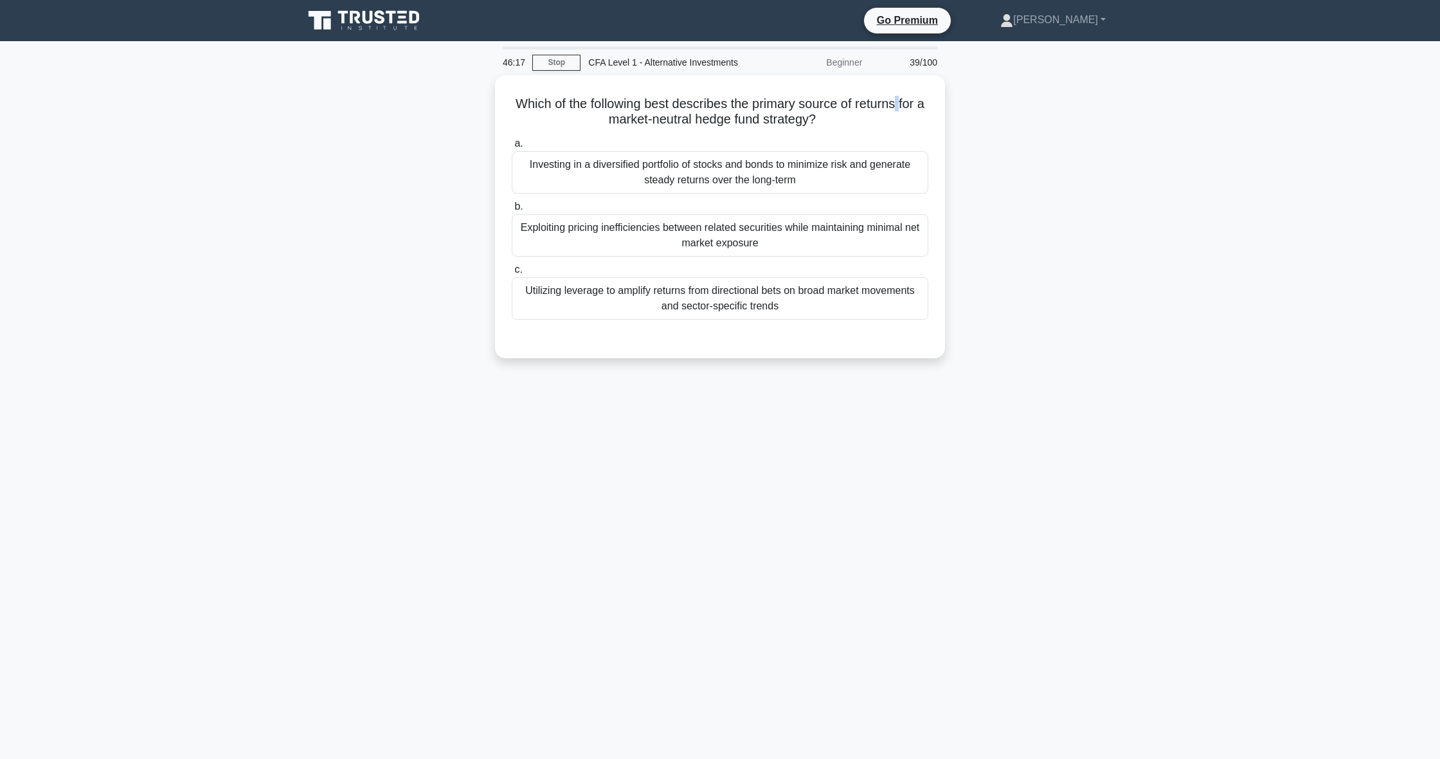
drag, startPoint x: 897, startPoint y: 98, endPoint x: 1110, endPoint y: 123, distance: 213.7
click at [1110, 123] on div "Which of the following best describes the primary source of returns for a marke…" at bounding box center [720, 224] width 849 height 298
click at [789, 44] on main "46:16 Stop CFA Level 1 - Alternative Investments Beginner 39/100 Which of the f…" at bounding box center [720, 399] width 1440 height 717
click at [780, 60] on div "Beginner" at bounding box center [813, 63] width 113 height 26
click at [528, 339] on div "a. Investing in a diversified portfolio of stocks and bonds to minimize risk an…" at bounding box center [719, 235] width 419 height 210
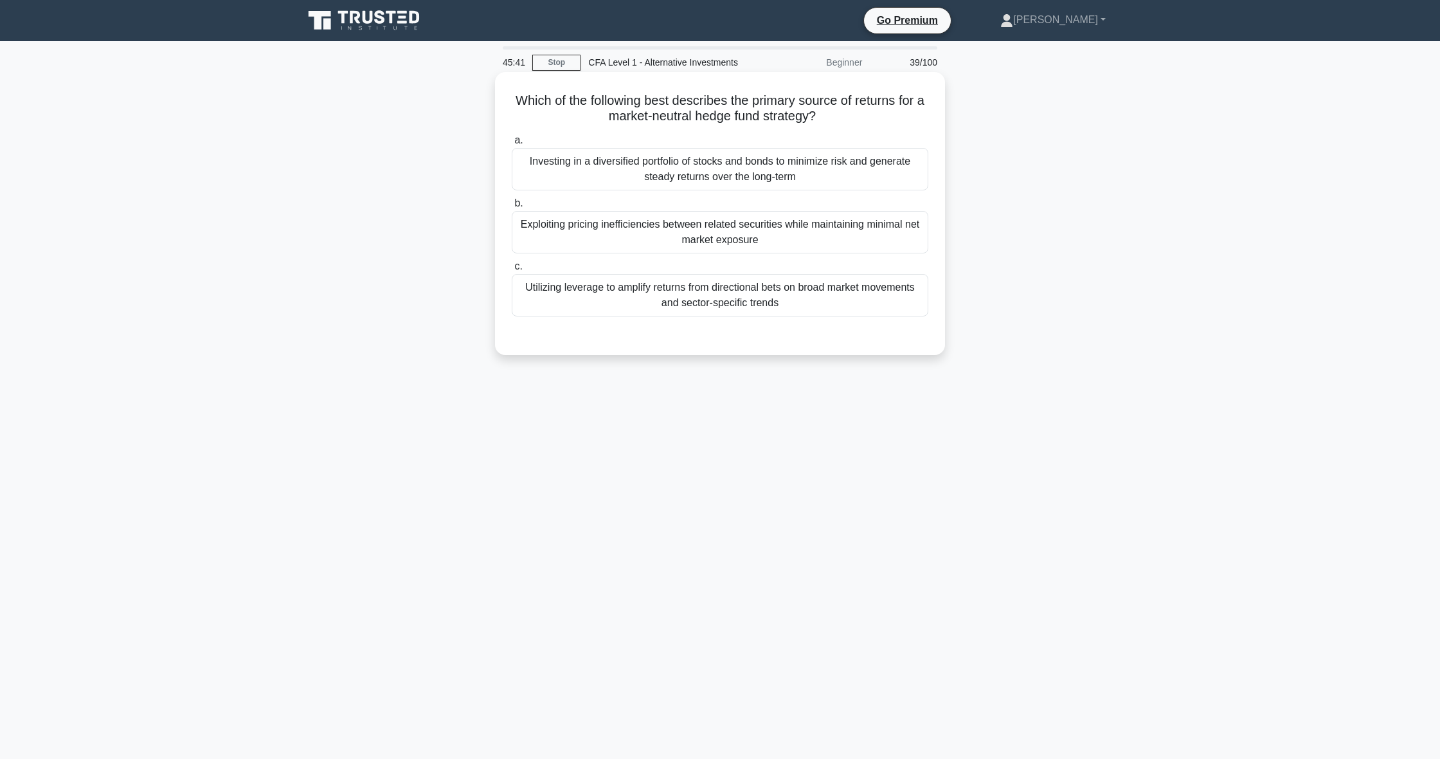
click at [699, 153] on div "Investing in a diversified portfolio of stocks and bonds to minimize risk and g…" at bounding box center [720, 169] width 417 height 42
click at [512, 145] on input "a. Investing in a diversified portfolio of stocks and bonds to minimize risk an…" at bounding box center [512, 140] width 0 height 8
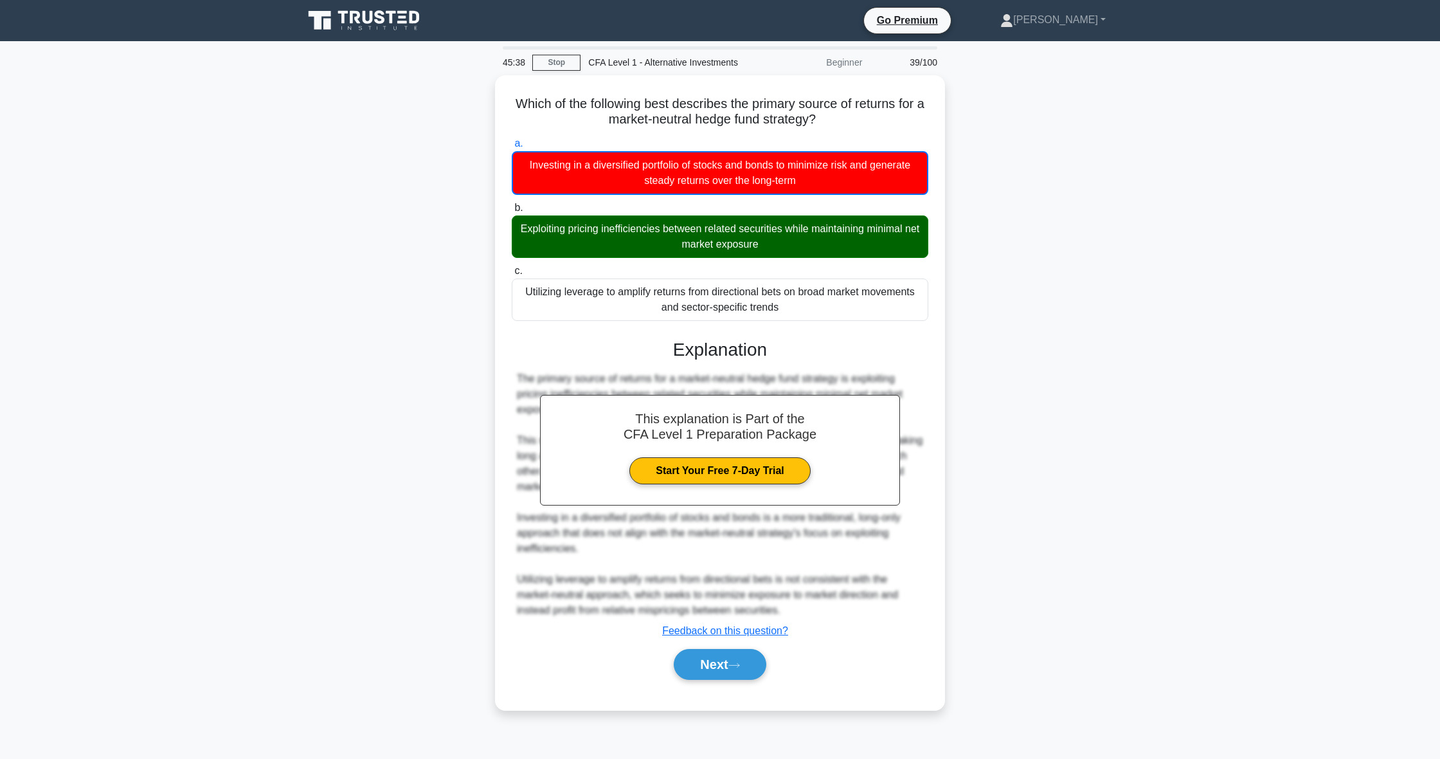
click at [1009, 284] on div "Which of the following best describes the primary source of returns for a marke…" at bounding box center [720, 400] width 849 height 650
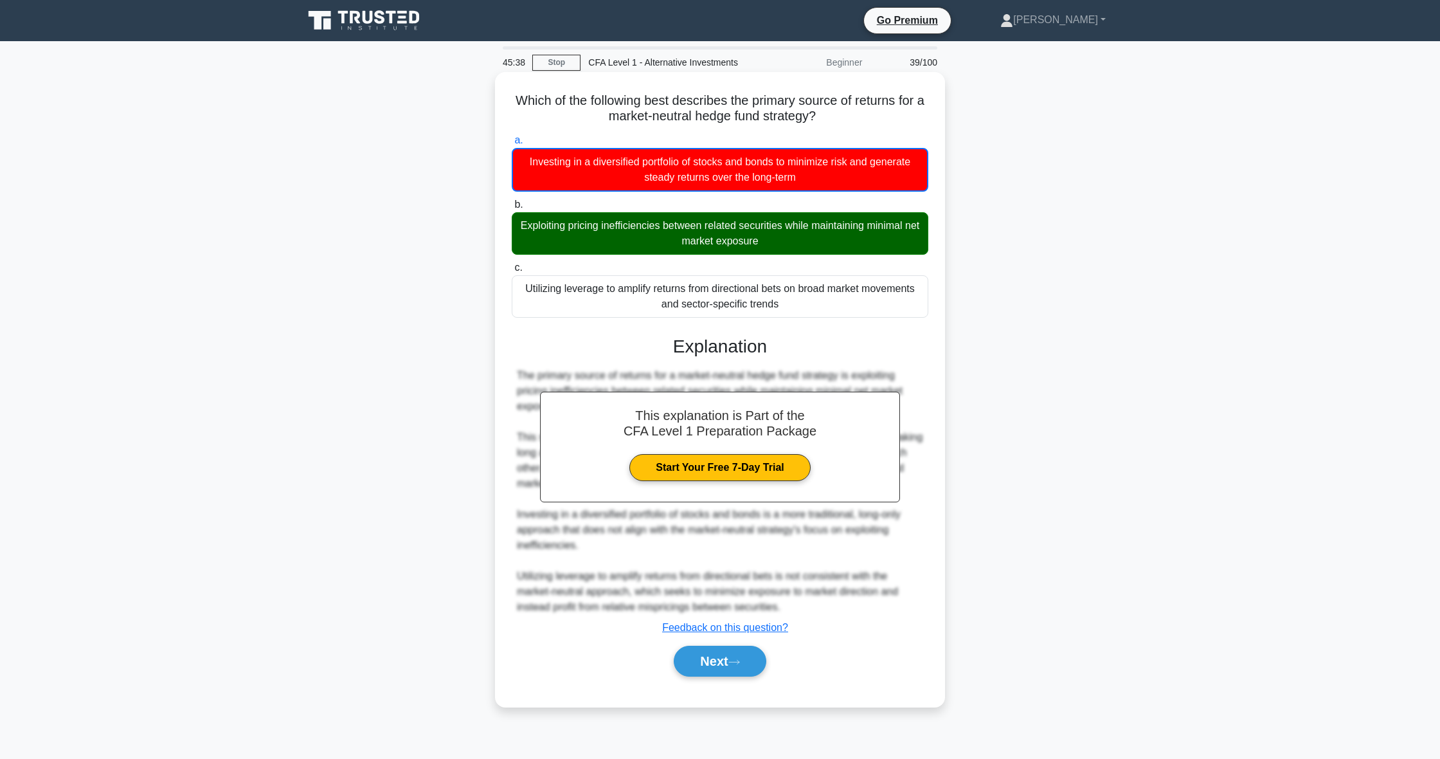
click at [915, 316] on div "Utilizing leverage to amplify returns from directional bets on broad market mov…" at bounding box center [720, 296] width 417 height 42
click at [512, 272] on input "c. Utilizing leverage to amplify returns from directional bets on broad market …" at bounding box center [512, 268] width 0 height 8
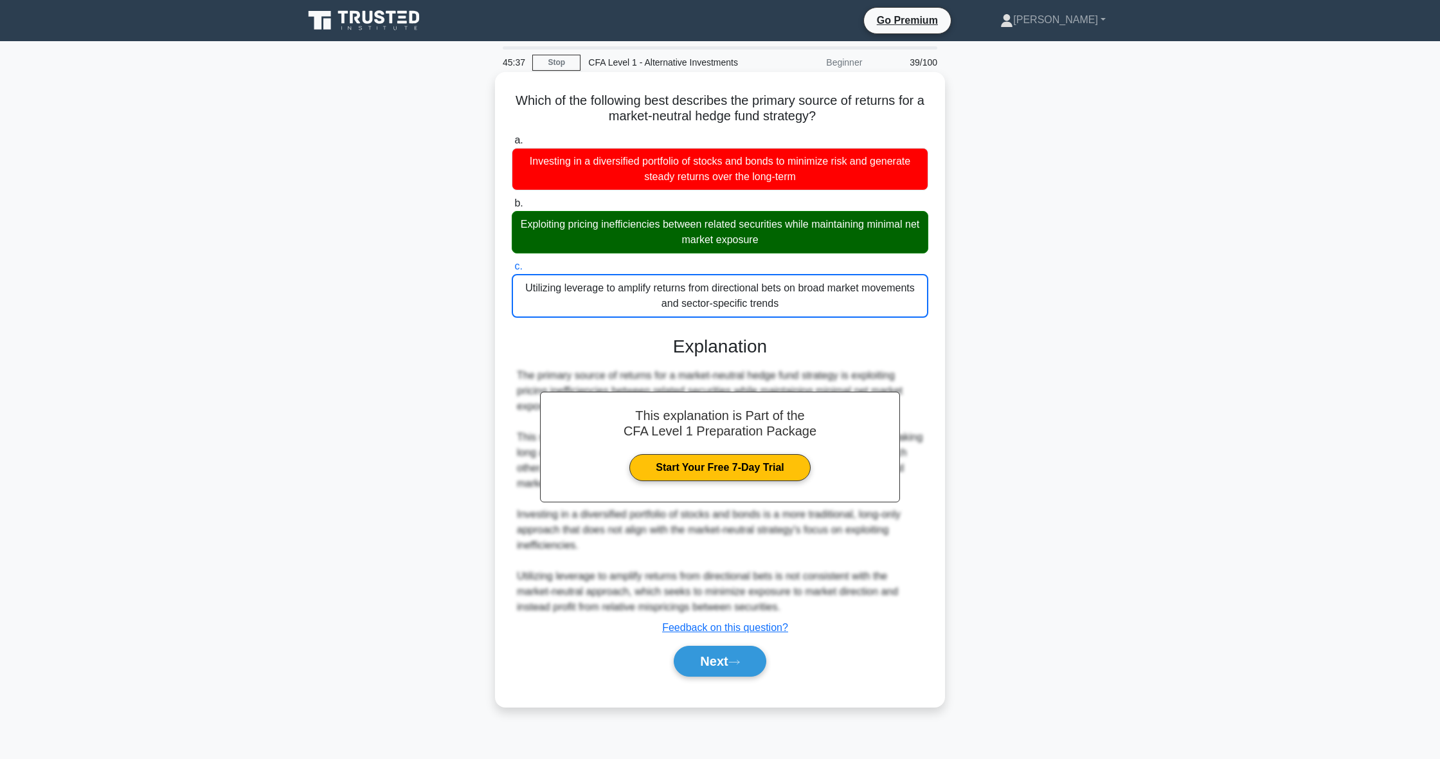
click at [800, 257] on div "a. Investing in a diversified portfolio of stocks and bonds to minimize risk an…" at bounding box center [720, 225] width 432 height 190
click at [788, 233] on div "Exploiting pricing inefficiencies between related securities while maintaining …" at bounding box center [720, 232] width 417 height 42
click at [512, 208] on input "b. Exploiting pricing inefficiencies between related securities while maintaini…" at bounding box center [512, 203] width 0 height 8
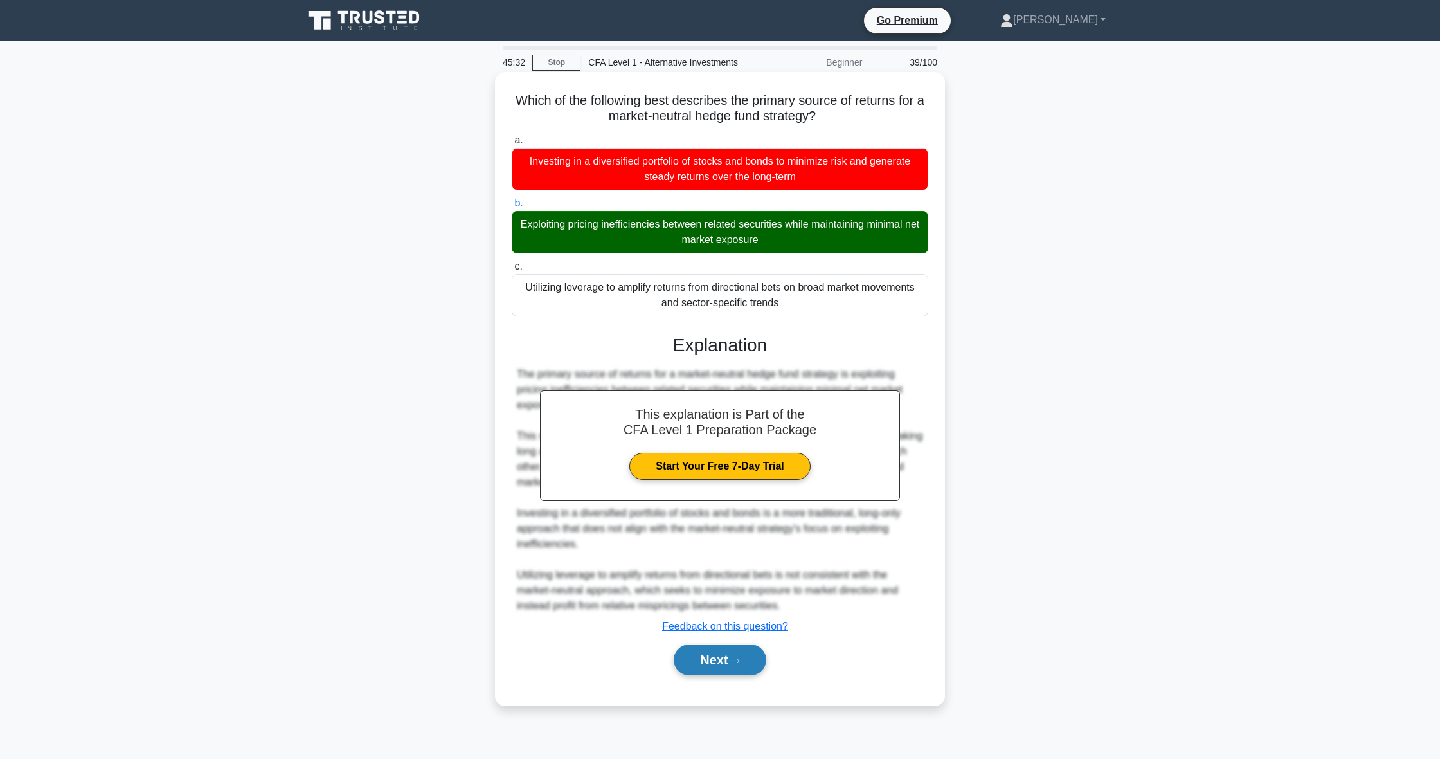
click at [753, 660] on button "Next" at bounding box center [720, 659] width 92 height 31
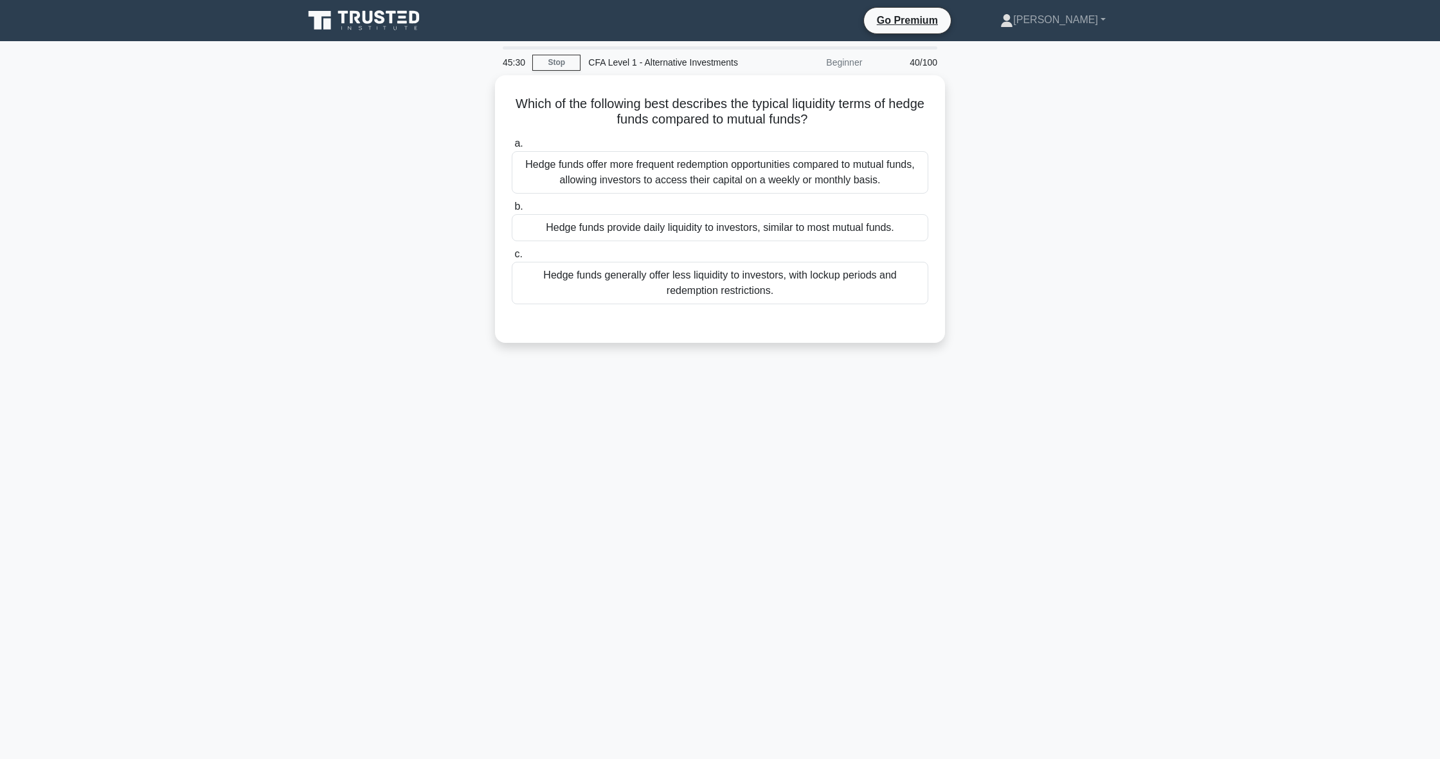
click at [712, 474] on div "45:30 Stop CFA Level 1 - Alternative Investments Beginner 40/100 Which of the f…" at bounding box center [720, 367] width 849 height 643
click at [642, 62] on div "CFA Level 1 - Alternative Investments" at bounding box center [669, 63] width 177 height 26
click at [805, 60] on div "Beginner" at bounding box center [813, 63] width 113 height 26
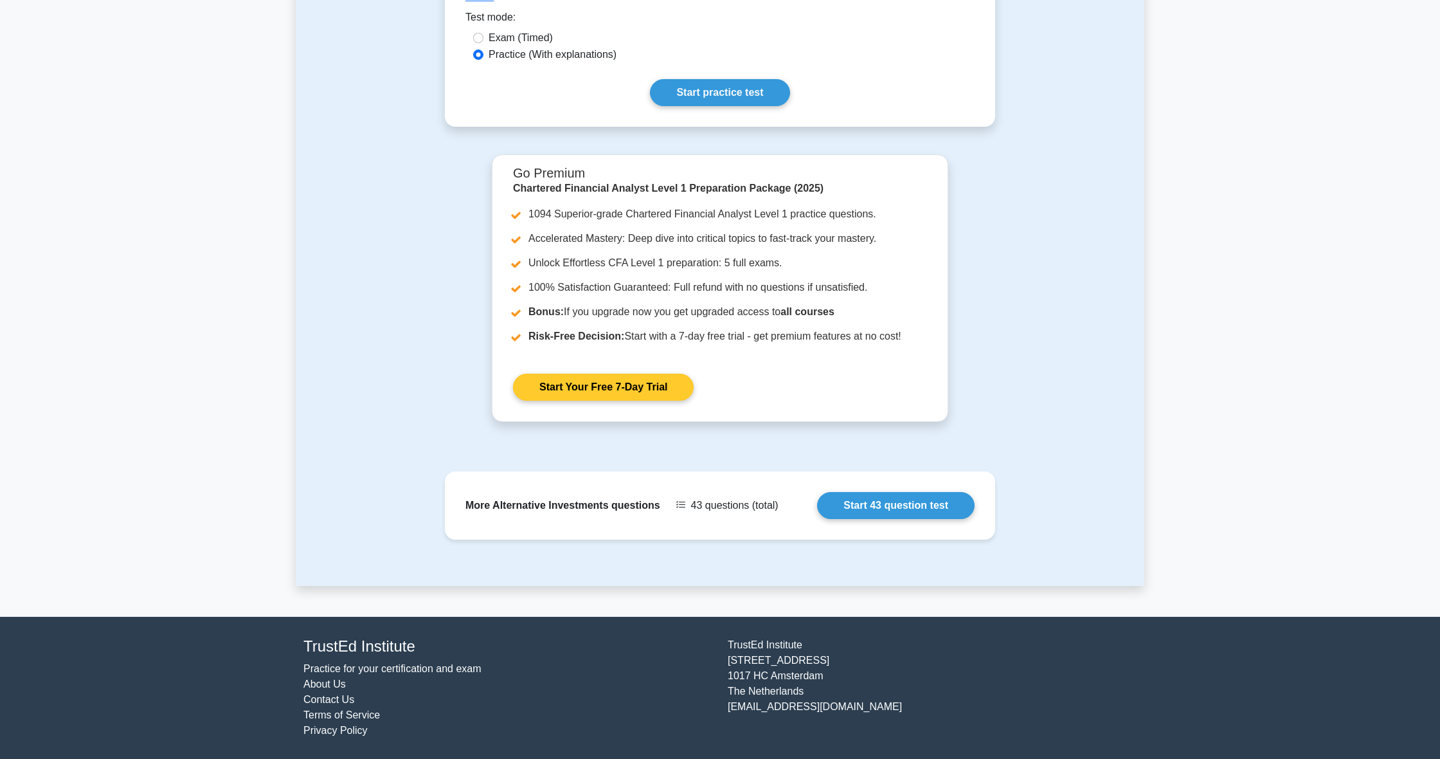
scroll to position [386, 0]
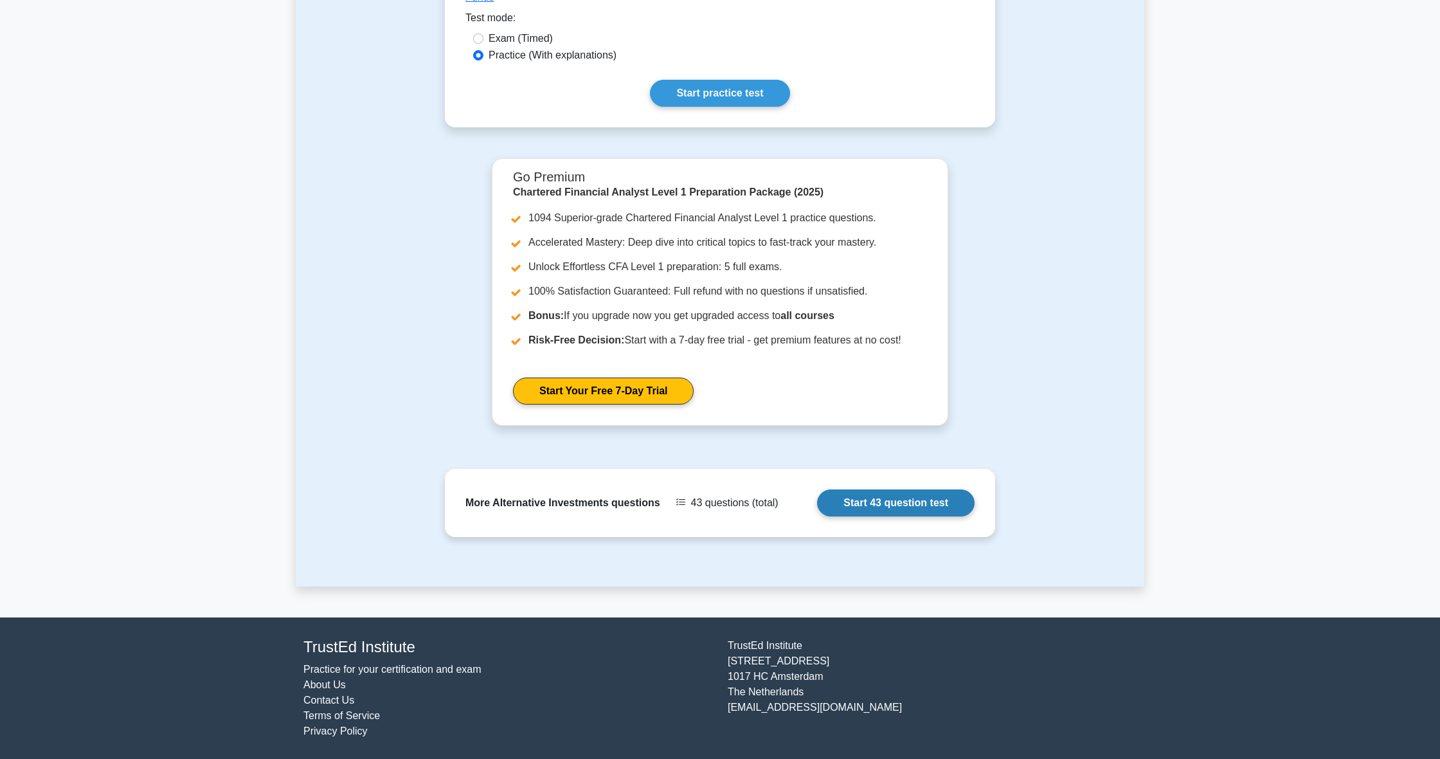
click at [817, 504] on link "Start 43 question test" at bounding box center [896, 502] width 158 height 27
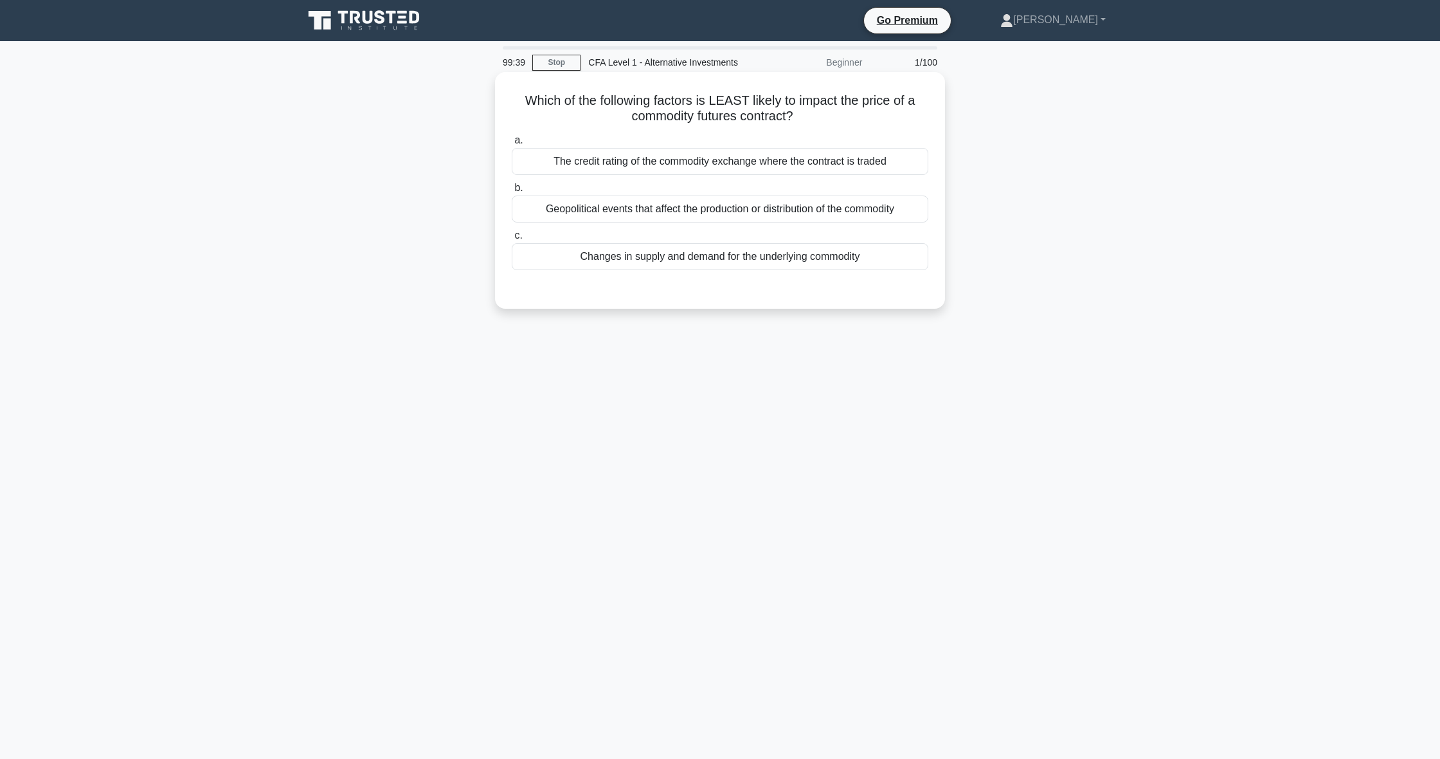
click at [638, 208] on div "Geopolitical events that affect the production or distribution of the commodity" at bounding box center [720, 208] width 417 height 27
click at [512, 192] on input "b. Geopolitical events that affect the production or distribution of the commod…" at bounding box center [512, 188] width 0 height 8
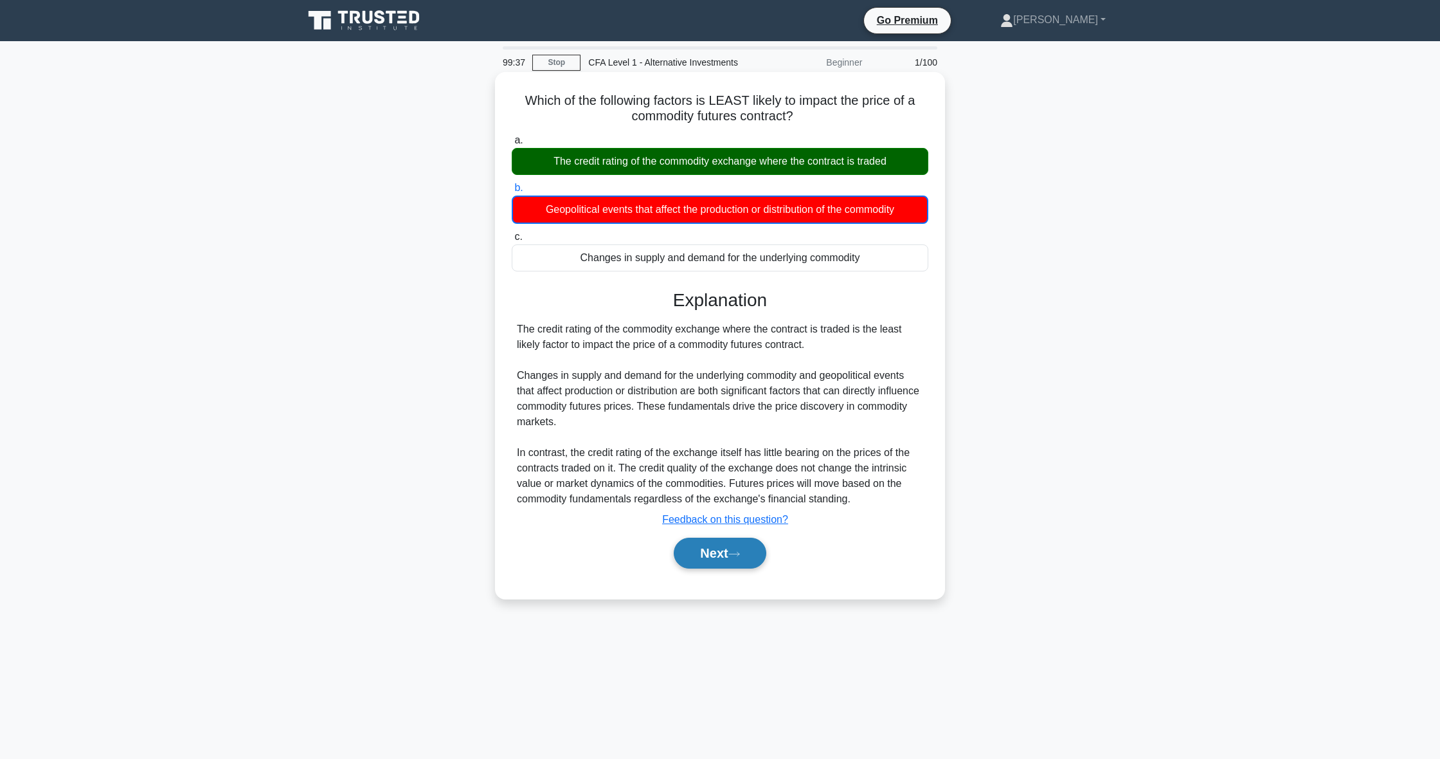
click at [757, 550] on button "Next" at bounding box center [720, 552] width 92 height 31
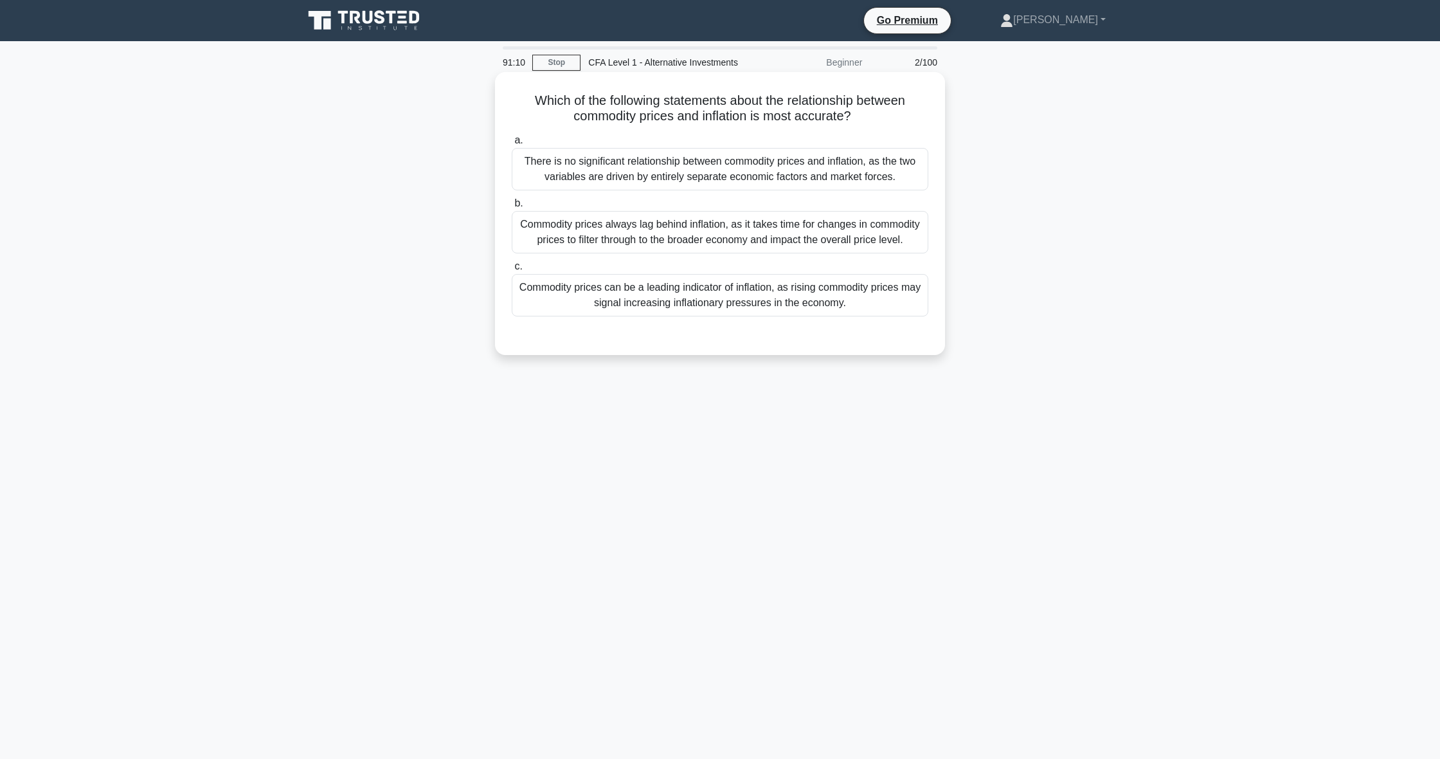
click at [608, 312] on div "Commodity prices can be a leading indicator of inflation, as rising commodity p…" at bounding box center [720, 295] width 417 height 42
click at [512, 271] on input "c. Commodity prices can be a leading indicator of inflation, as rising commodit…" at bounding box center [512, 266] width 0 height 8
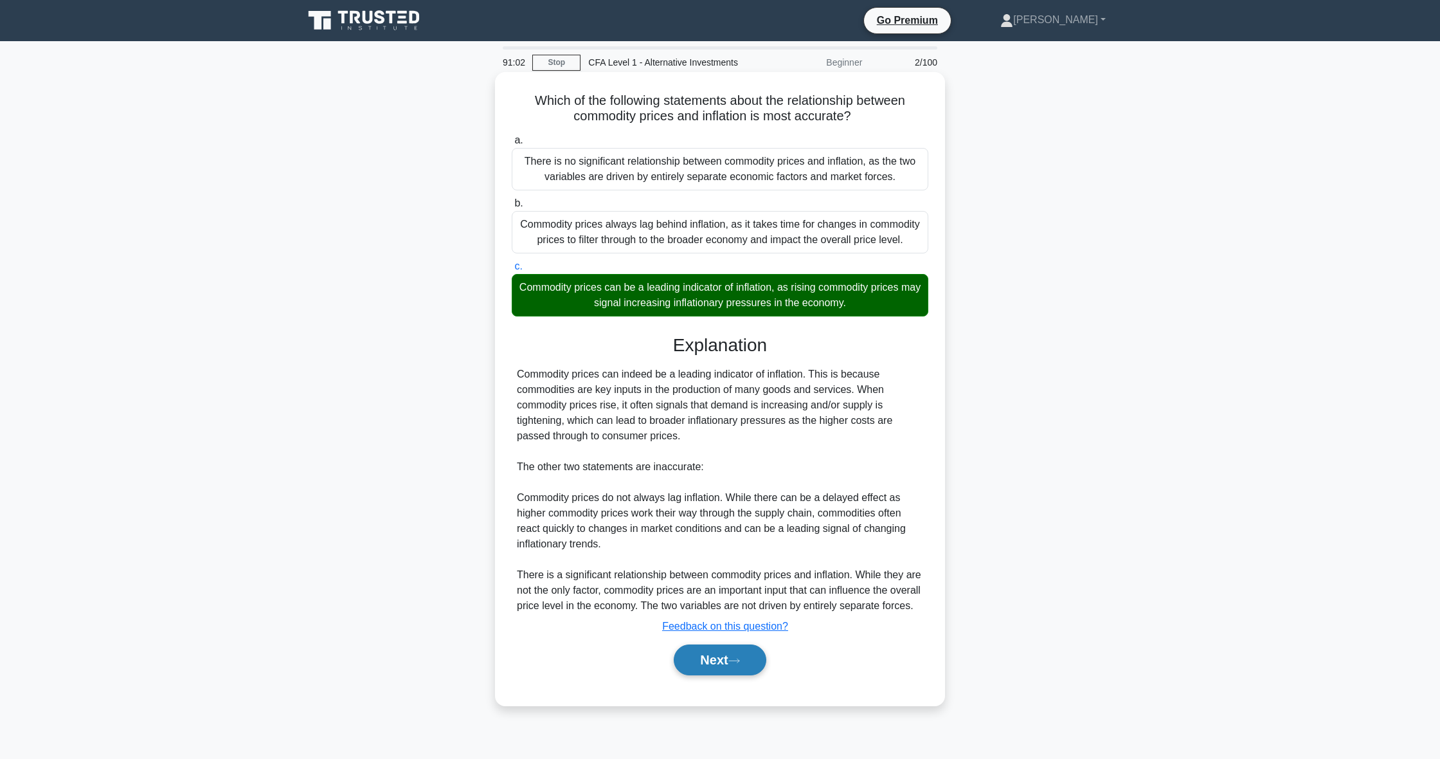
click at [749, 675] on button "Next" at bounding box center [720, 659] width 92 height 31
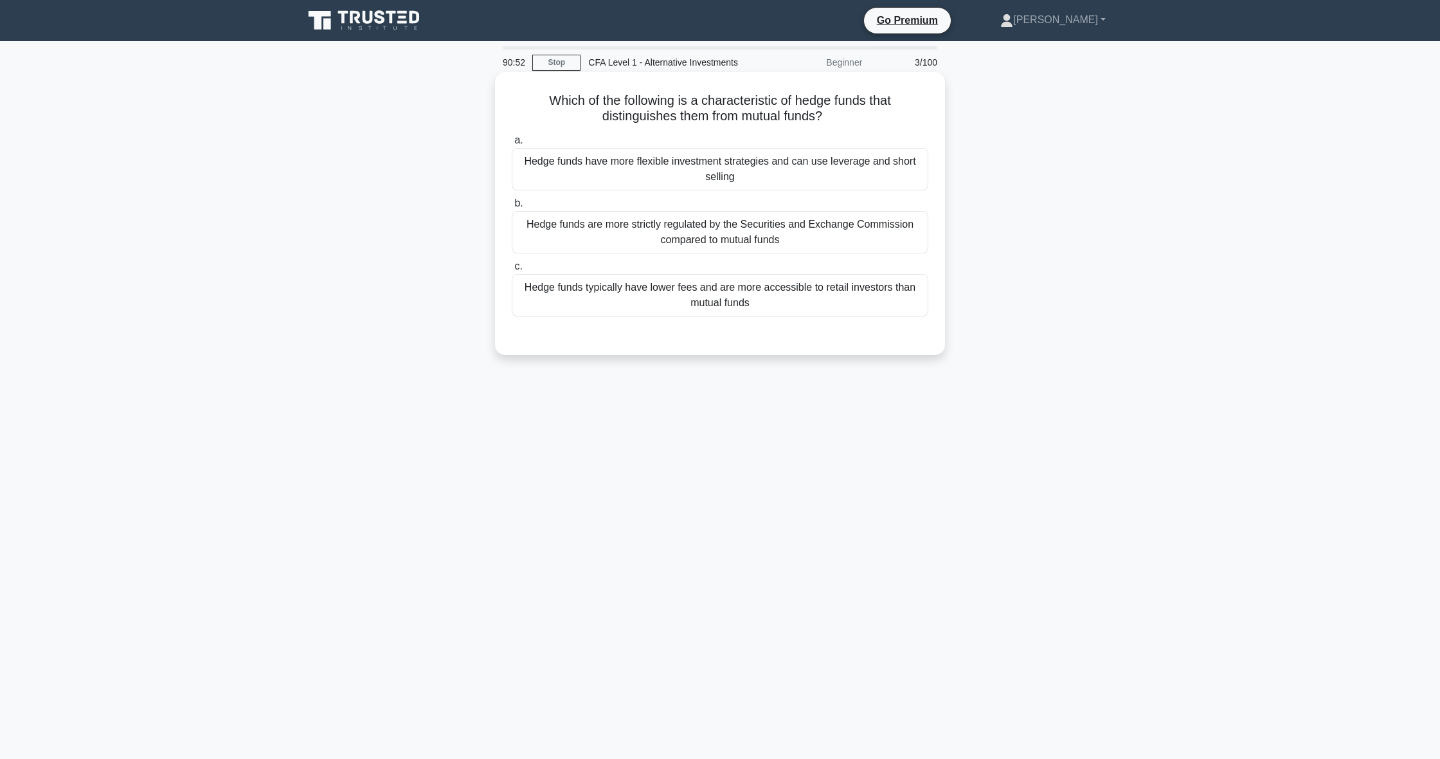
click at [690, 178] on div "Hedge funds have more flexible investment strategies and can use leverage and s…" at bounding box center [720, 169] width 417 height 42
click at [512, 145] on input "a. Hedge funds have more flexible investment strategies and can use leverage an…" at bounding box center [512, 140] width 0 height 8
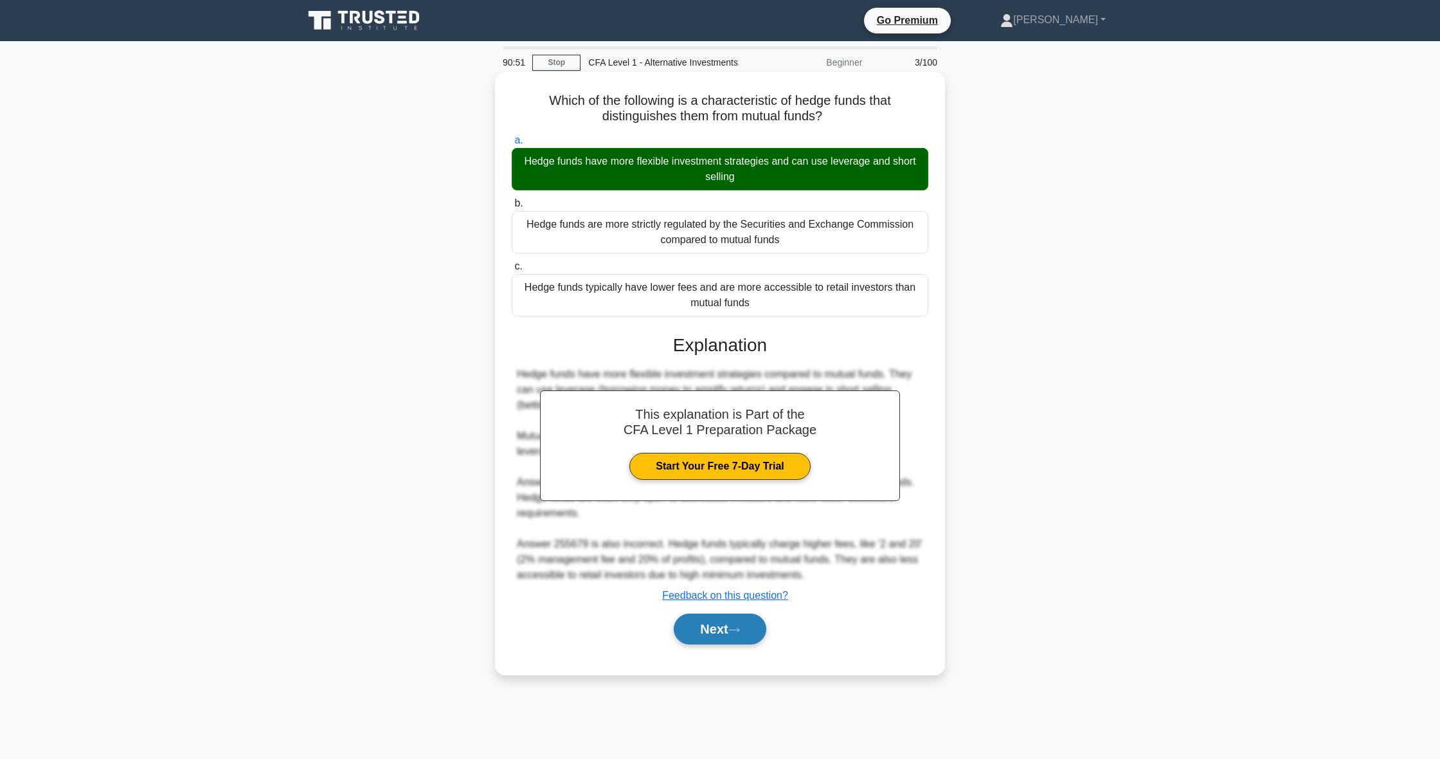
click at [701, 635] on button "Next" at bounding box center [720, 628] width 92 height 31
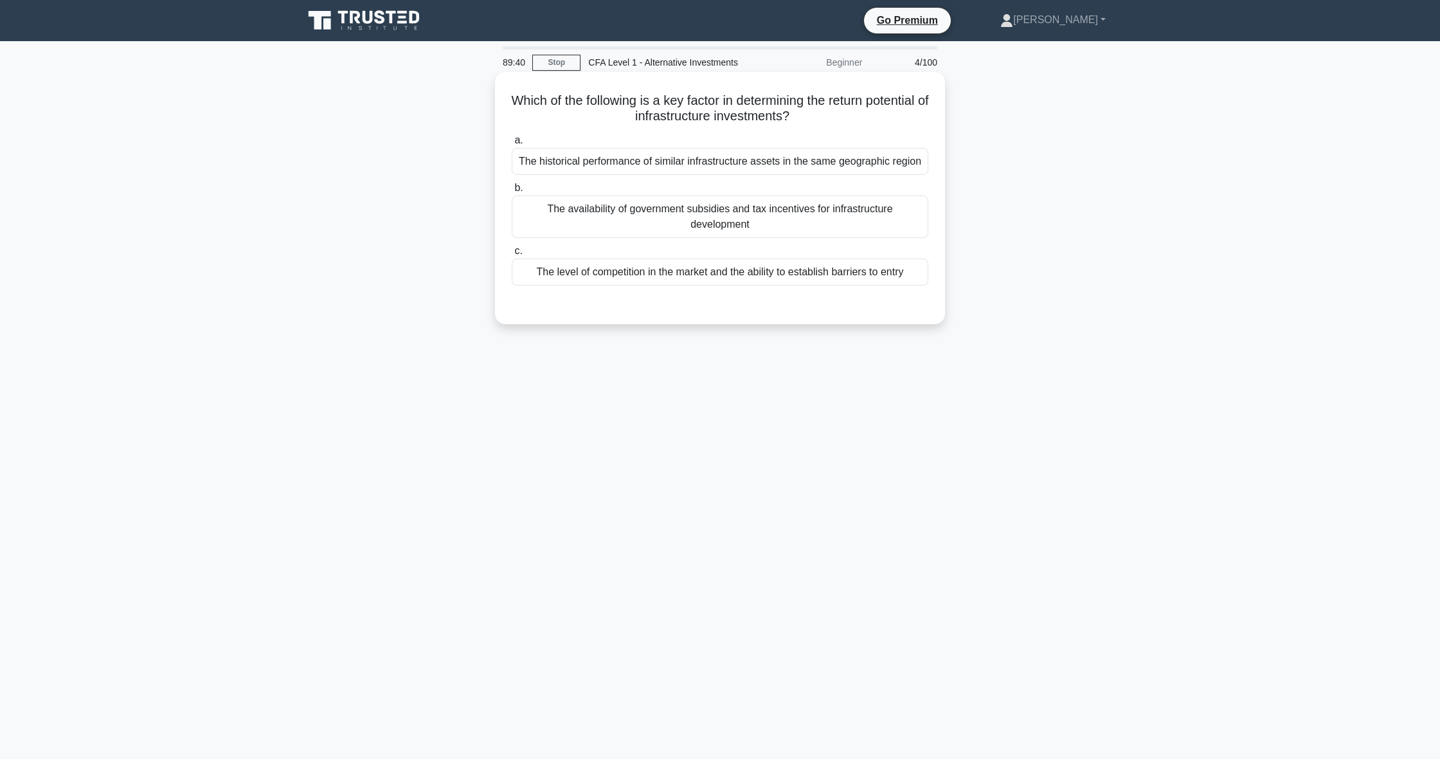
click at [773, 153] on div "The historical performance of similar infrastructure assets in the same geograp…" at bounding box center [720, 161] width 417 height 27
click at [512, 145] on input "a. The historical performance of similar infrastructure assets in the same geog…" at bounding box center [512, 140] width 0 height 8
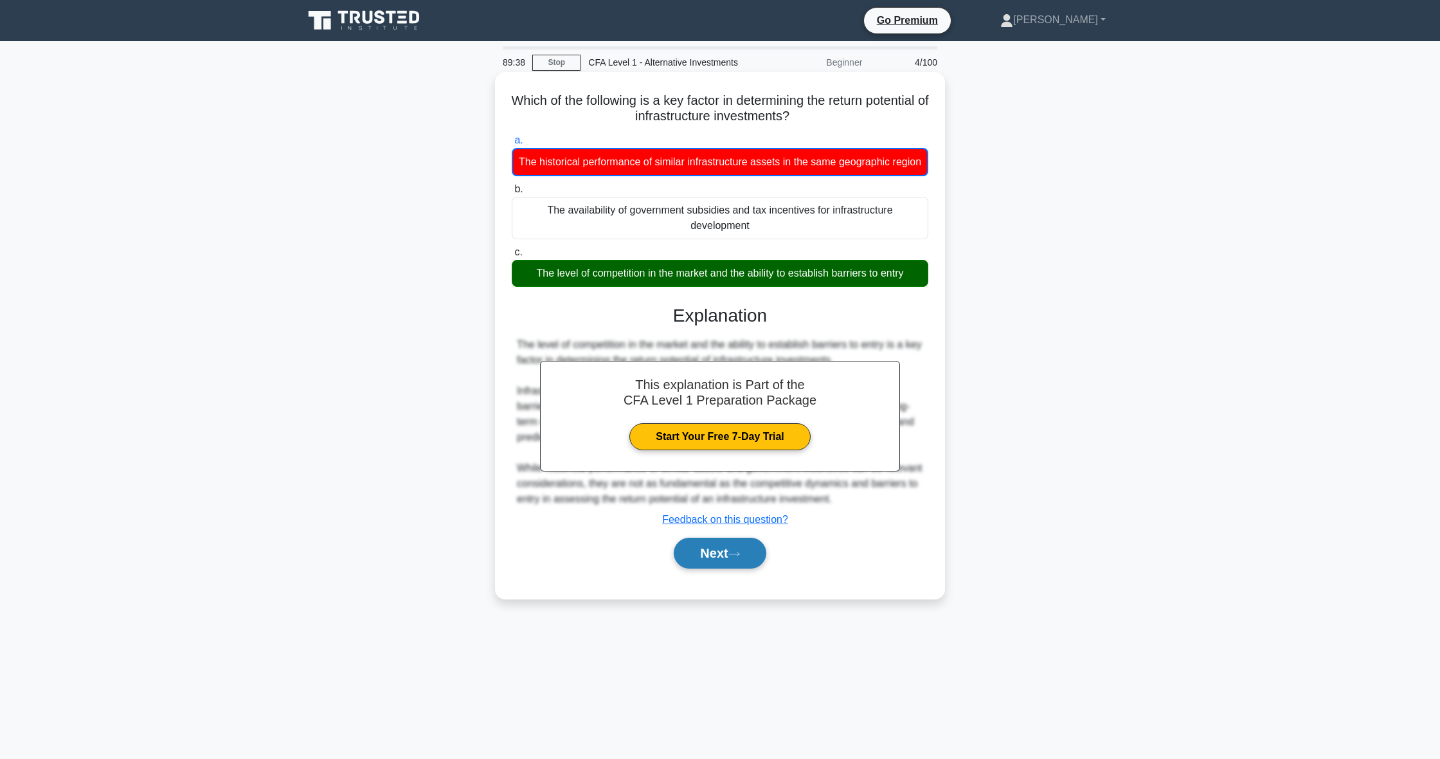
click at [707, 555] on button "Next" at bounding box center [720, 552] width 92 height 31
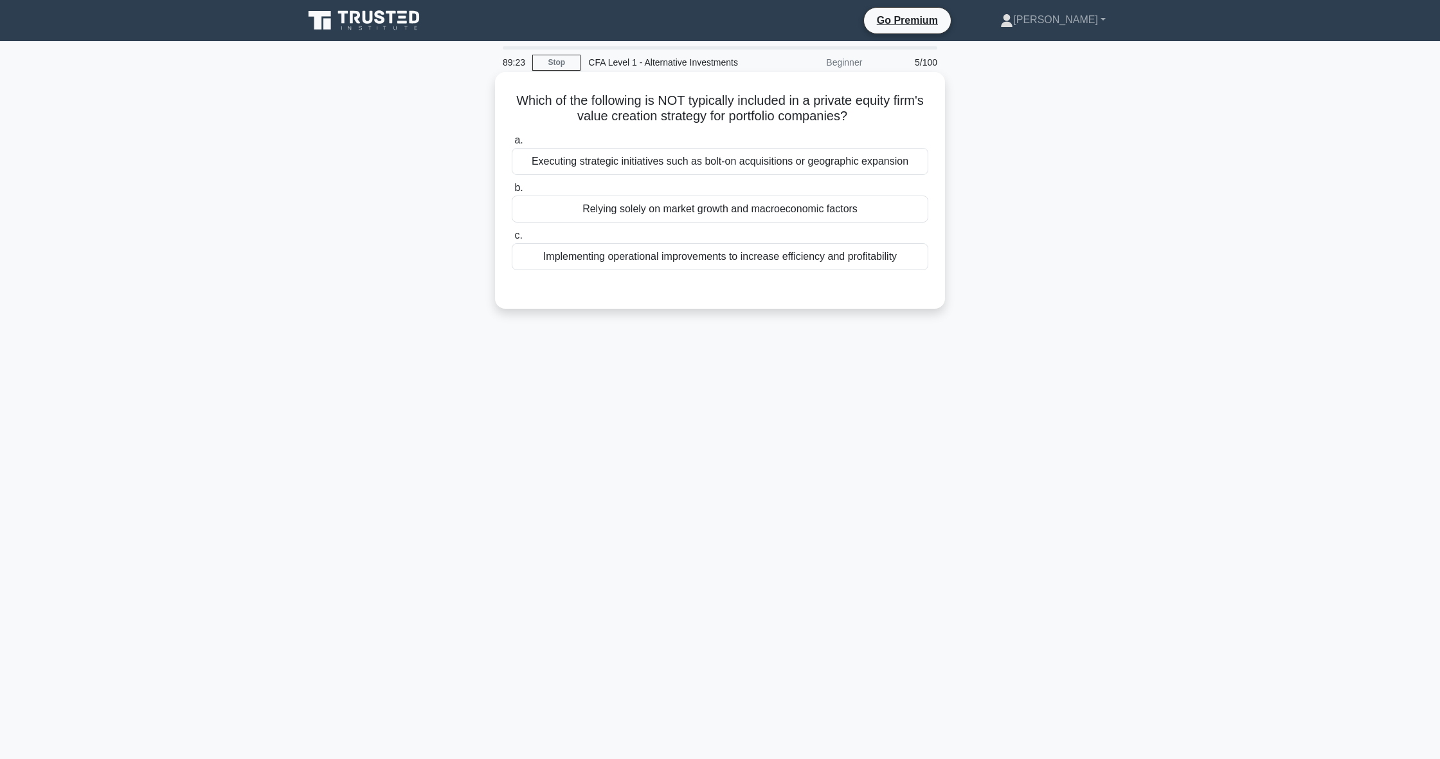
click at [714, 206] on div "Relying solely on market growth and macroeconomic factors" at bounding box center [720, 208] width 417 height 27
click at [512, 192] on input "b. Relying solely on market growth and macroeconomic factors" at bounding box center [512, 188] width 0 height 8
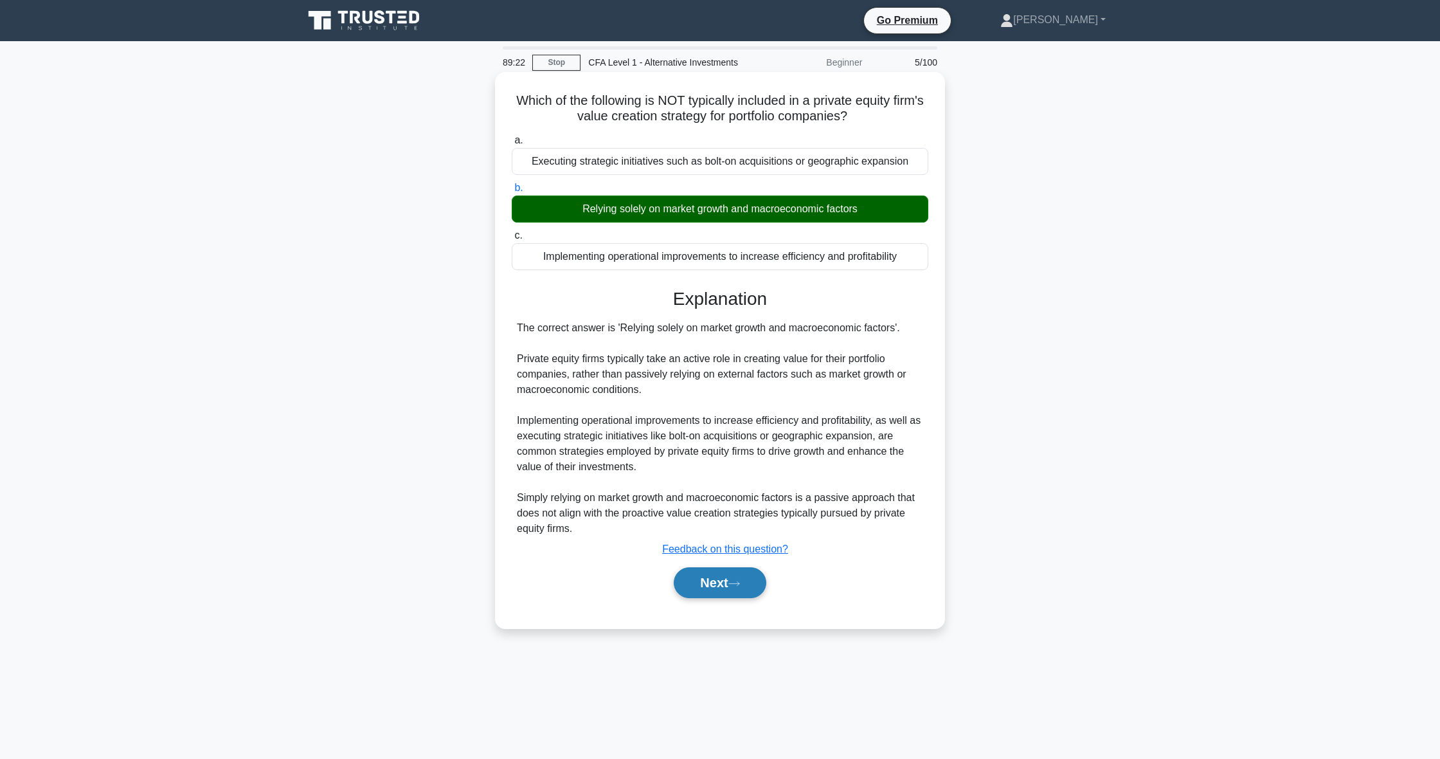
click at [698, 589] on button "Next" at bounding box center [720, 582] width 92 height 31
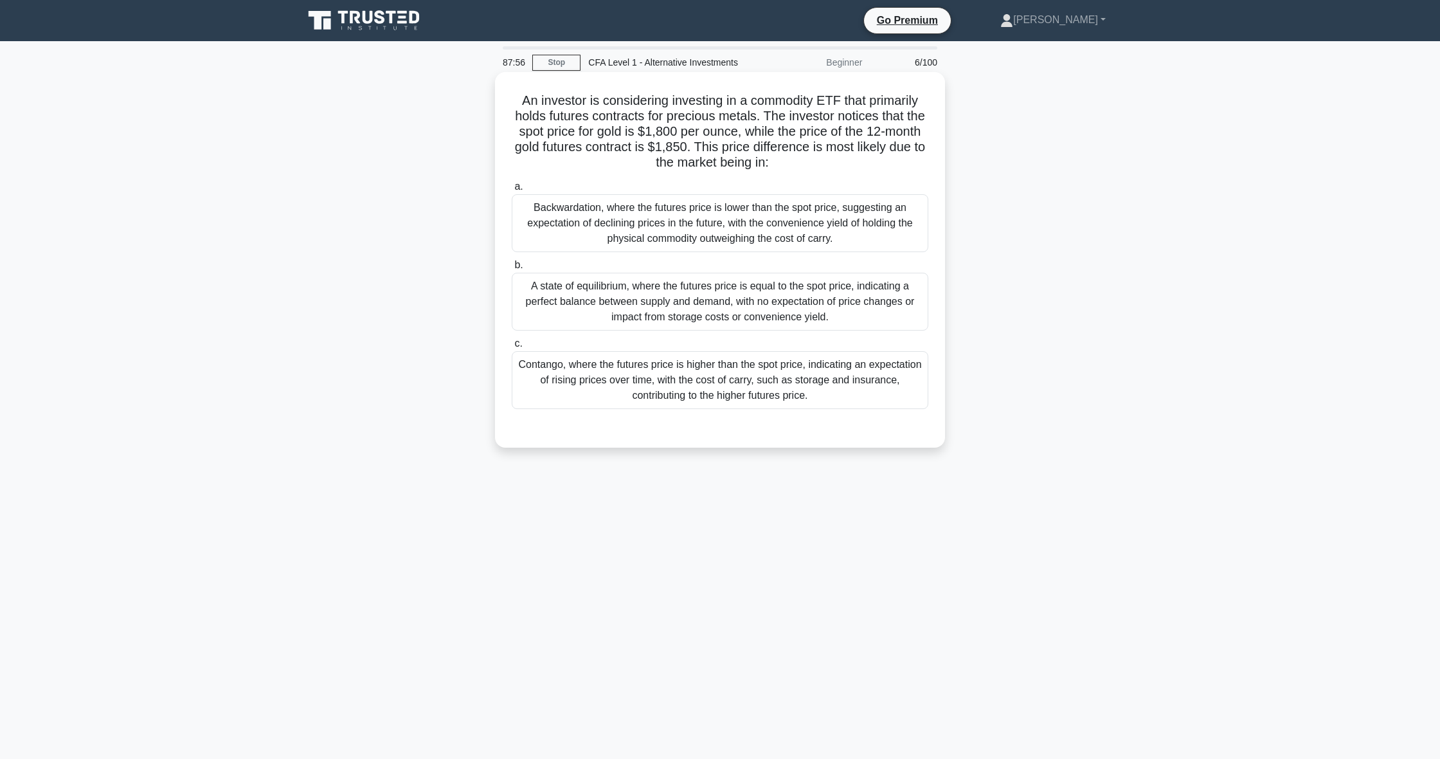
click at [657, 368] on div "Contango, where the futures price is higher than the spot price, indicating an …" at bounding box center [720, 380] width 417 height 58
click at [512, 348] on input "c. Contango, where the futures price is higher than the spot price, indicating …" at bounding box center [512, 343] width 0 height 8
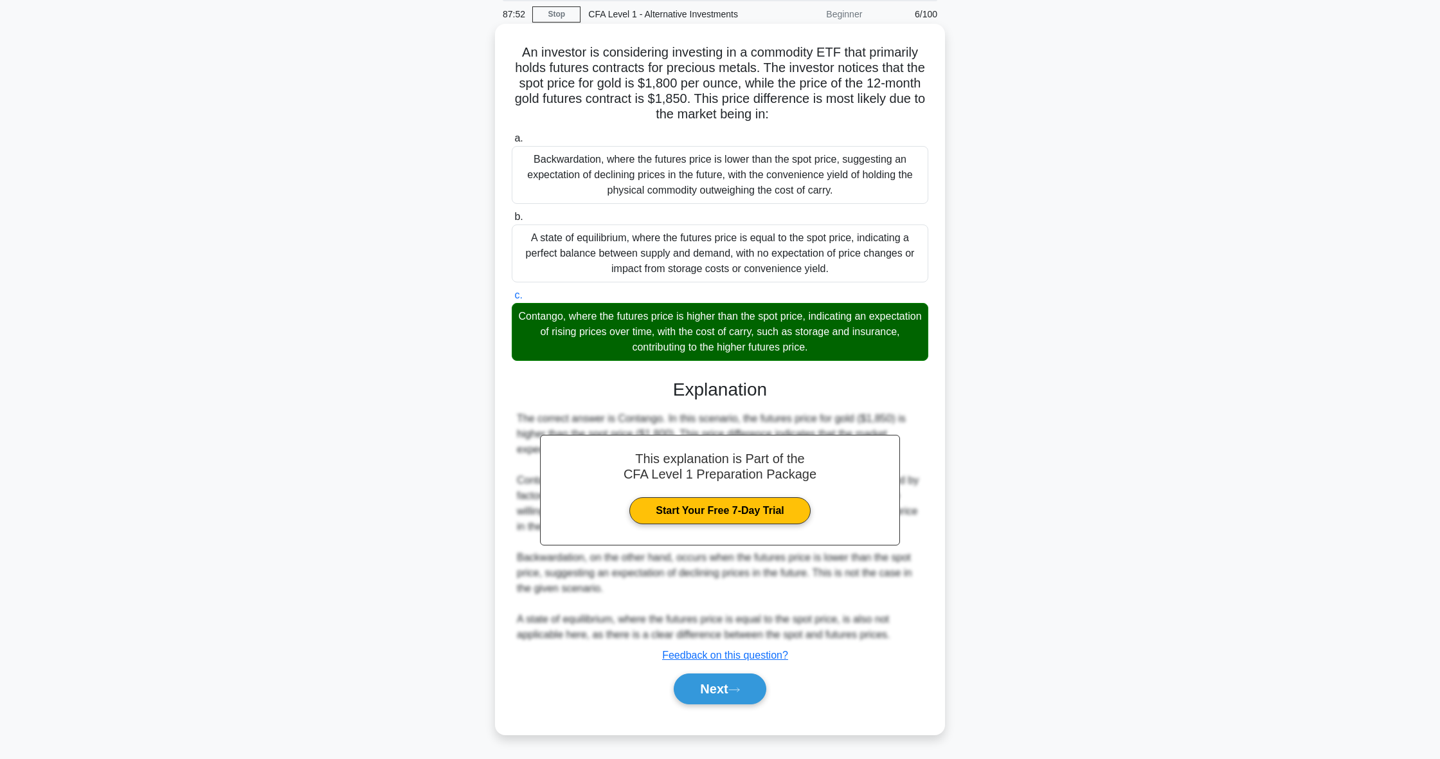
scroll to position [48, 0]
click at [725, 690] on button "Next" at bounding box center [720, 688] width 92 height 31
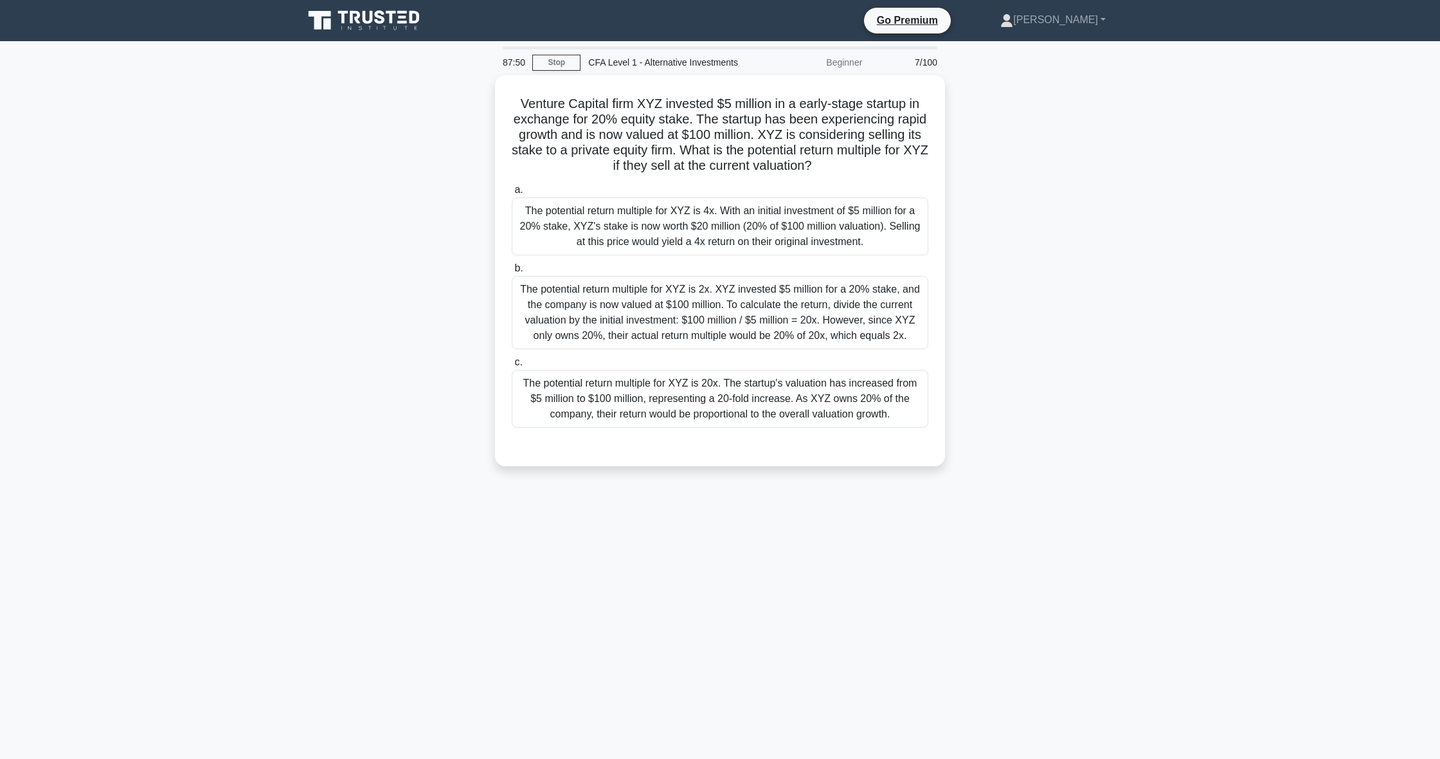
scroll to position [0, 0]
click at [870, 217] on div "The potential return multiple for XYZ is 4x. With an initial investment of $5 m…" at bounding box center [720, 223] width 417 height 58
click at [512, 191] on input "a. The potential return multiple for XYZ is 4x. With an initial investment of $…" at bounding box center [512, 187] width 0 height 8
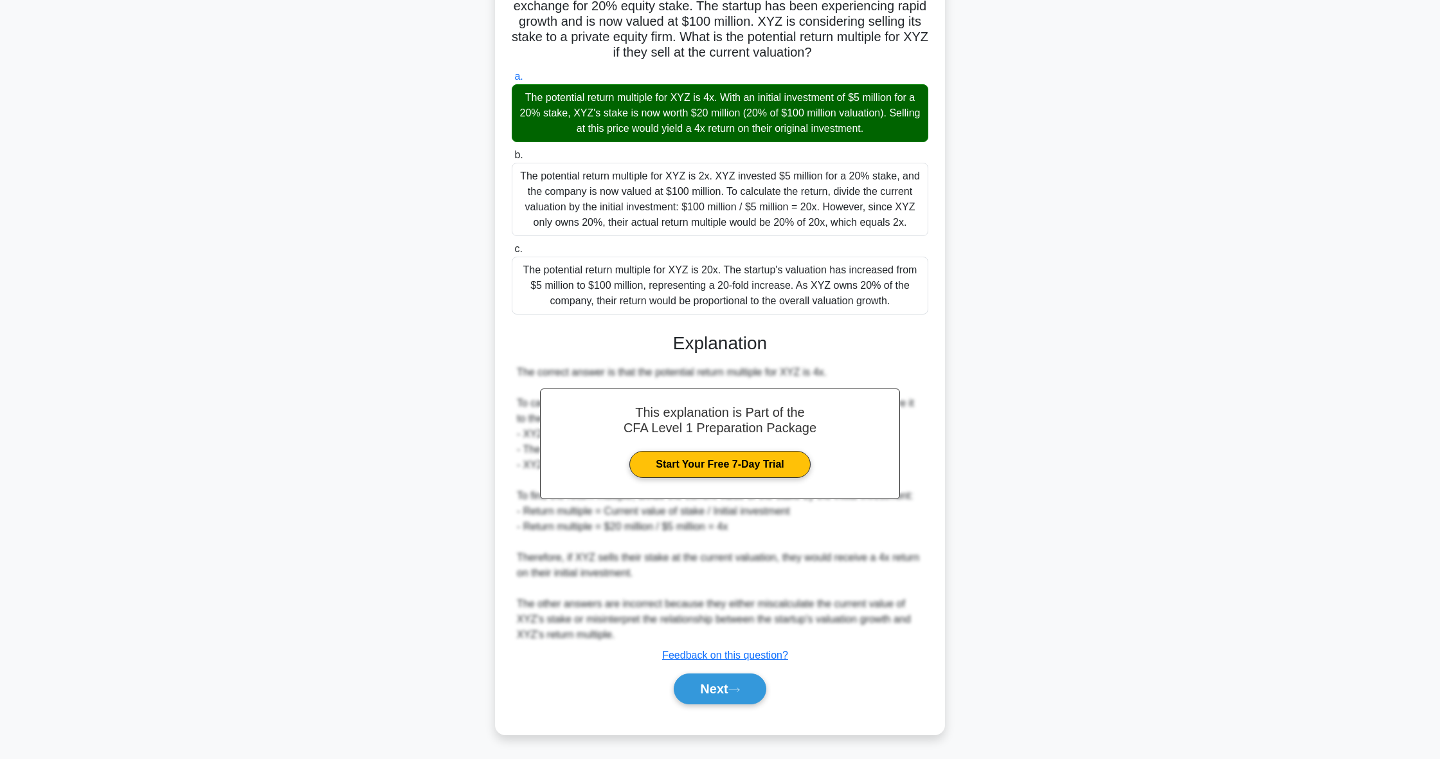
scroll to position [110, 0]
click at [757, 693] on button "Next" at bounding box center [720, 688] width 92 height 31
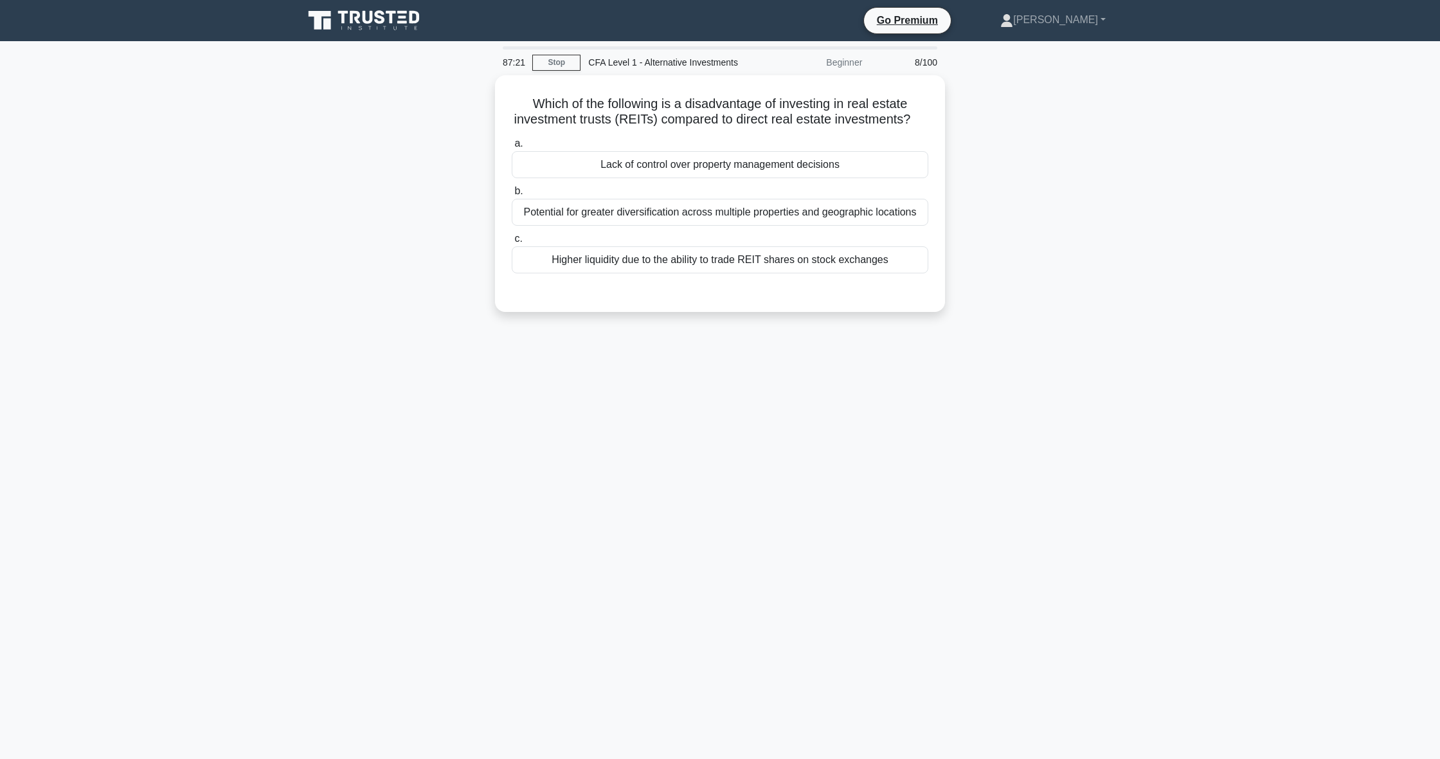
scroll to position [0, 0]
click at [604, 161] on div "Lack of control over property management decisions" at bounding box center [720, 161] width 417 height 27
click at [512, 145] on input "a. Lack of control over property management decisions" at bounding box center [512, 140] width 0 height 8
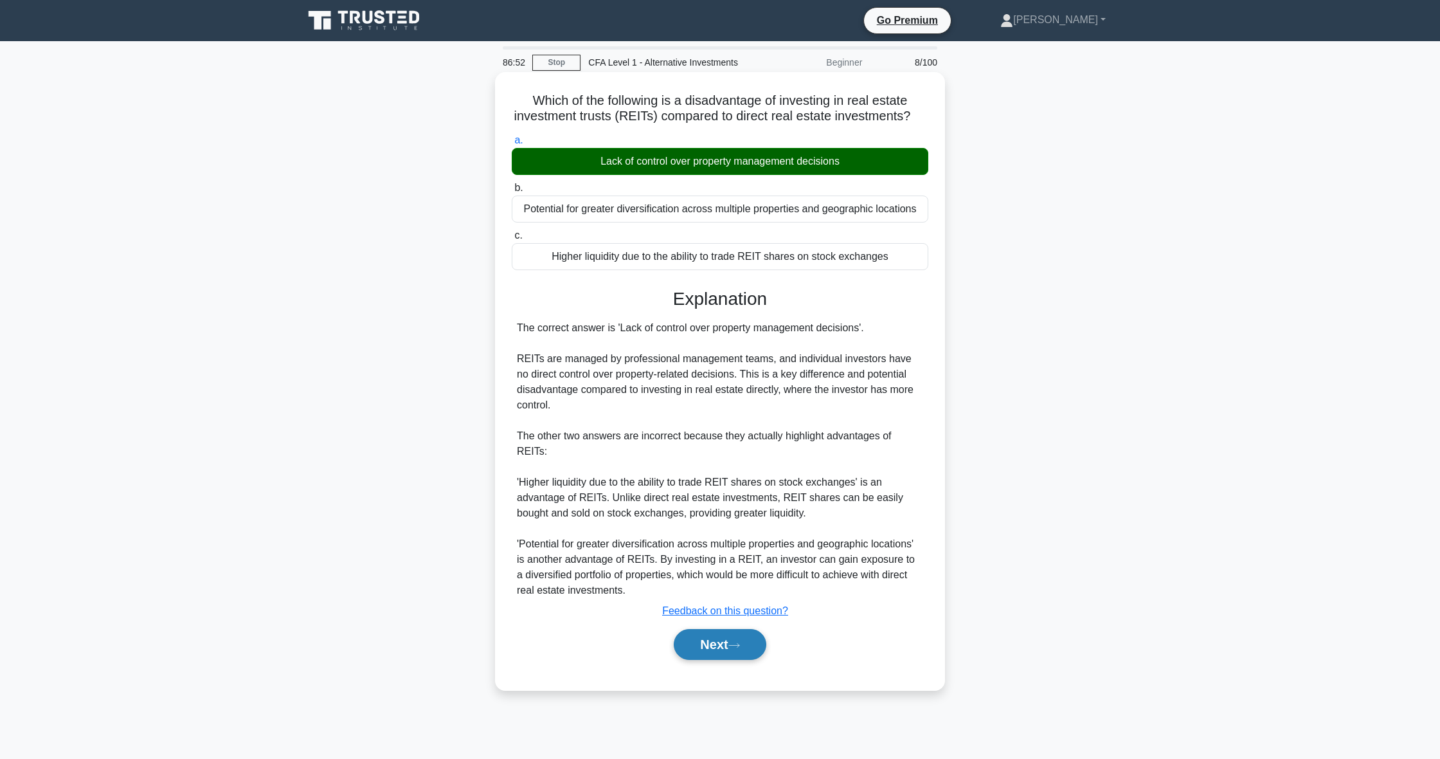
click at [739, 645] on icon at bounding box center [734, 645] width 10 height 4
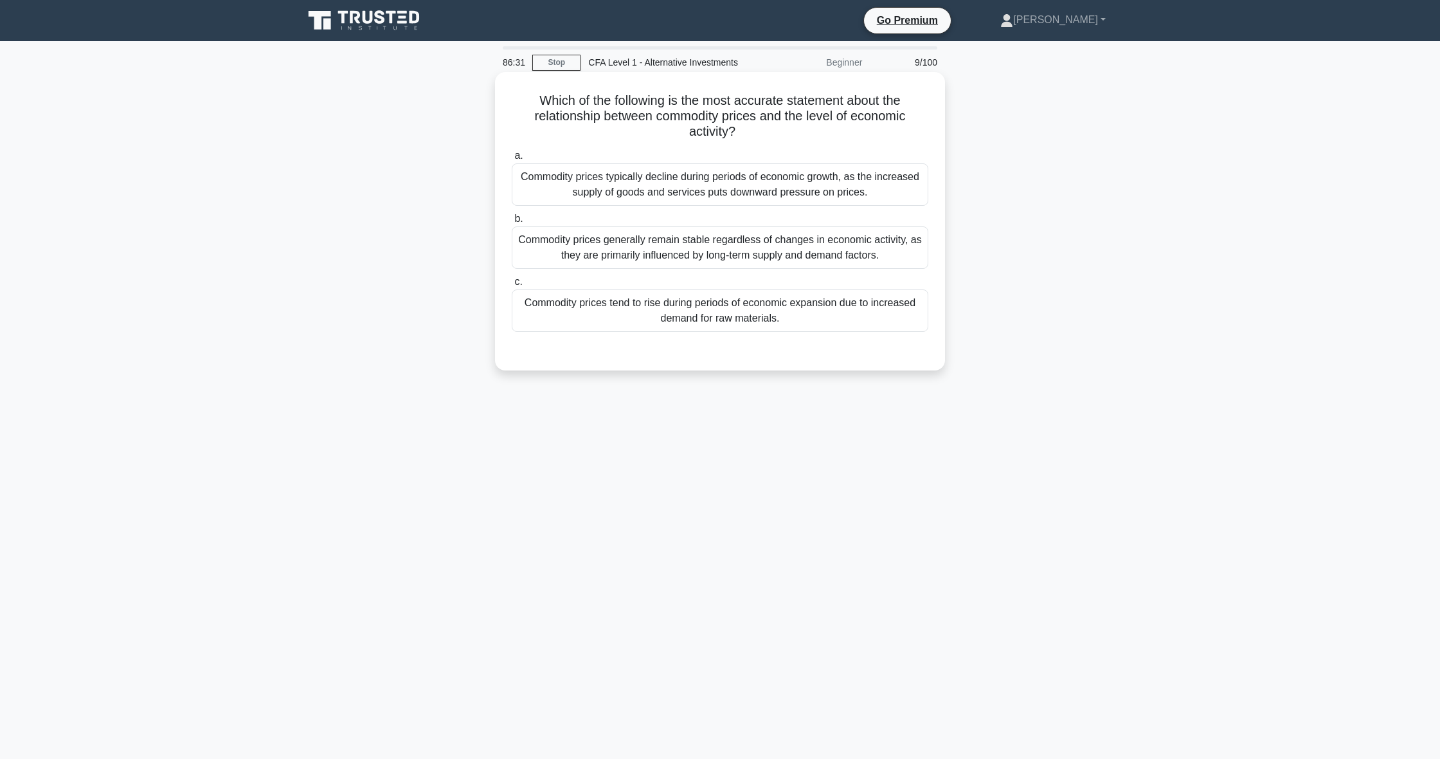
click at [715, 304] on div "Commodity prices tend to rise during periods of economic expansion due to incre…" at bounding box center [720, 310] width 417 height 42
click at [512, 286] on input "c. Commodity prices tend to rise during periods of economic expansion due to in…" at bounding box center [512, 282] width 0 height 8
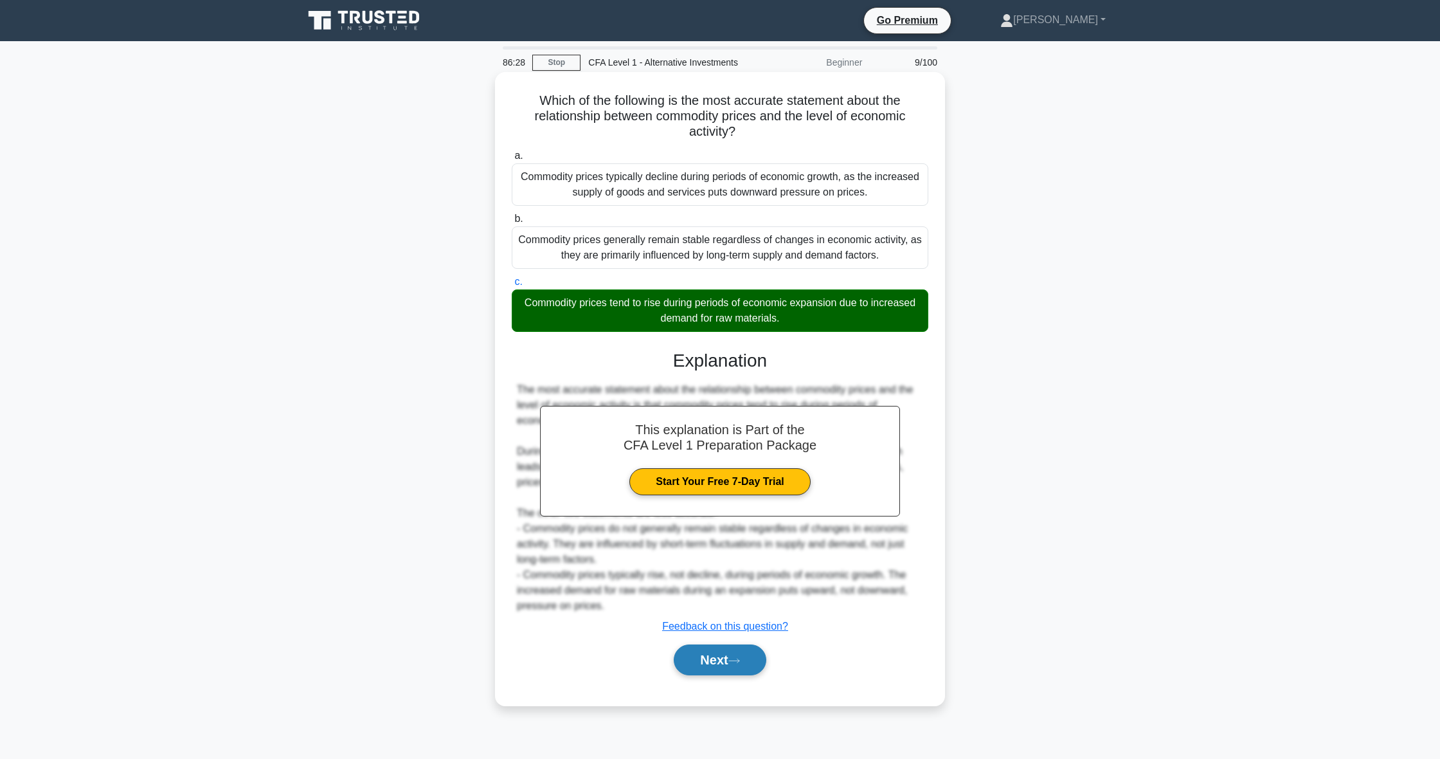
click at [705, 660] on button "Next" at bounding box center [720, 659] width 92 height 31
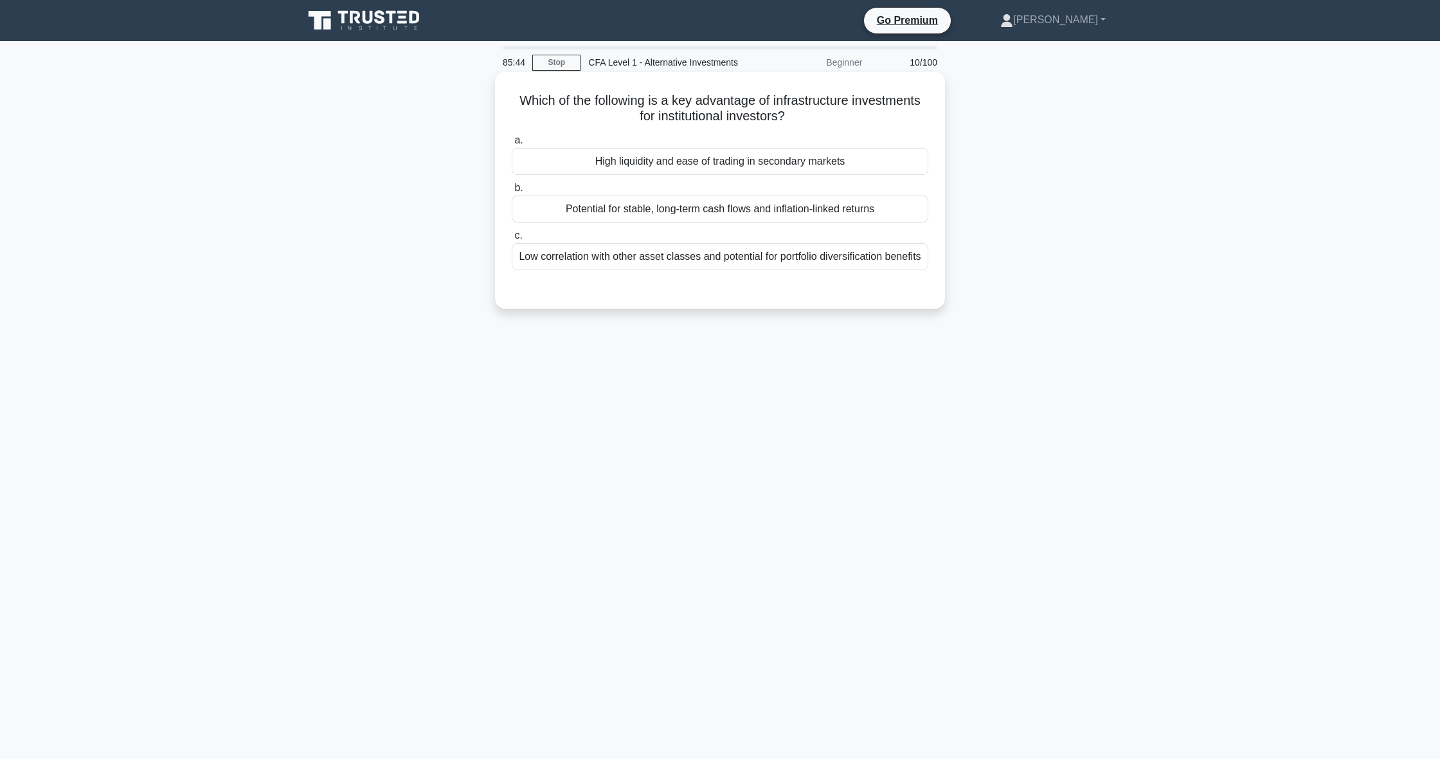
click at [725, 206] on div "Potential for stable, long-term cash flows and inflation-linked returns" at bounding box center [720, 208] width 417 height 27
click at [512, 192] on input "b. Potential for stable, long-term cash flows and inflation-linked returns" at bounding box center [512, 188] width 0 height 8
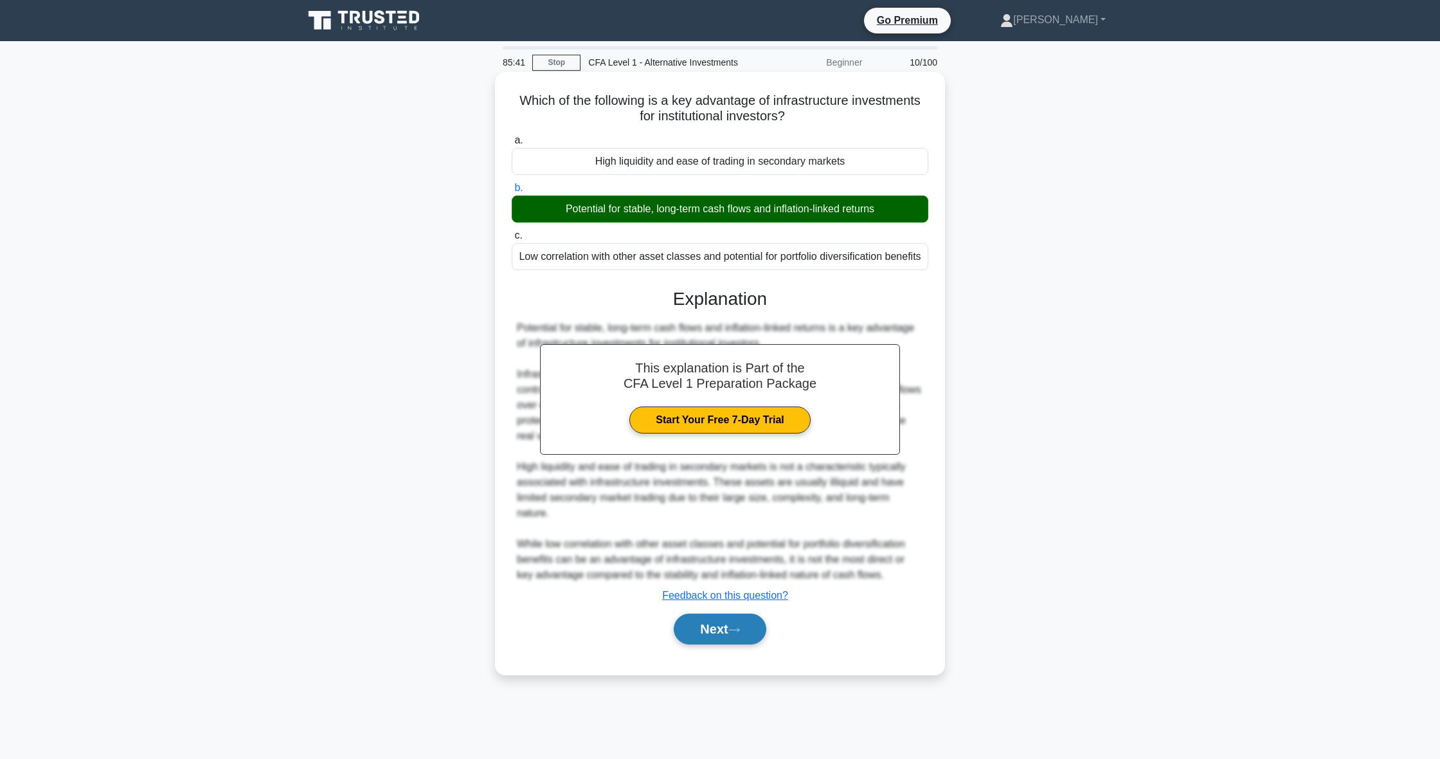
click at [755, 644] on button "Next" at bounding box center [720, 628] width 92 height 31
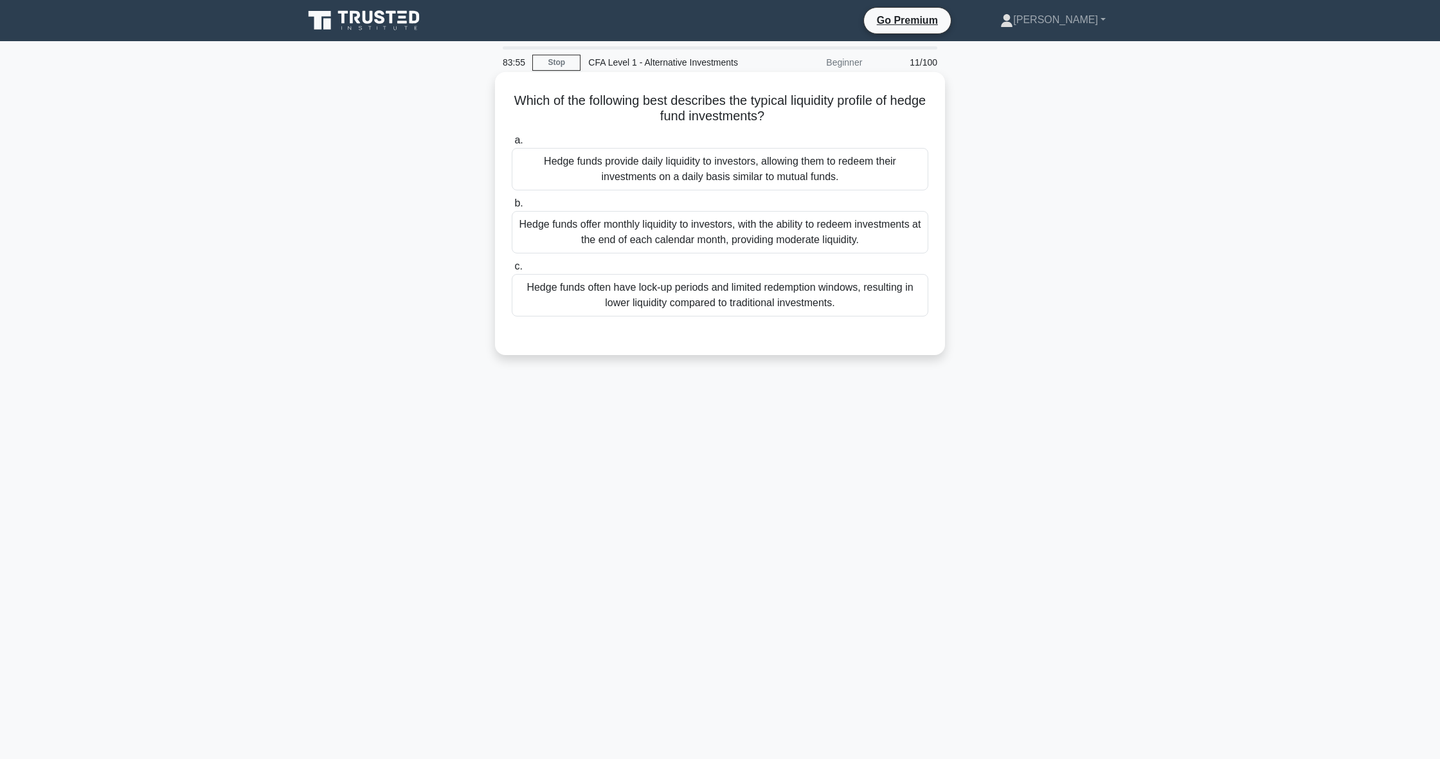
click at [618, 302] on div "Hedge funds often have lock-up periods and limited redemption windows, resultin…" at bounding box center [720, 295] width 417 height 42
click at [512, 271] on input "c. Hedge funds often have lock-up periods and limited redemption windows, resul…" at bounding box center [512, 266] width 0 height 8
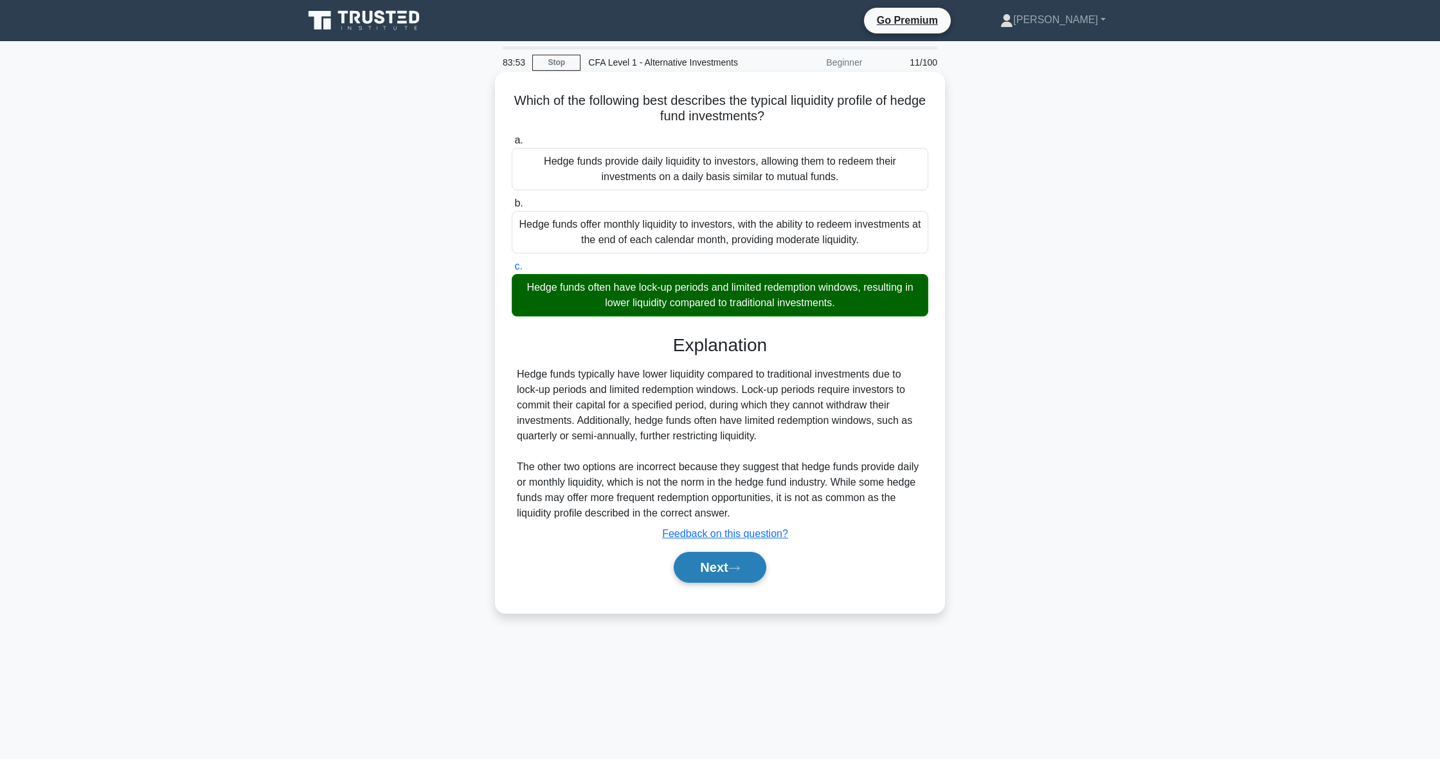
click at [742, 560] on button "Next" at bounding box center [720, 567] width 92 height 31
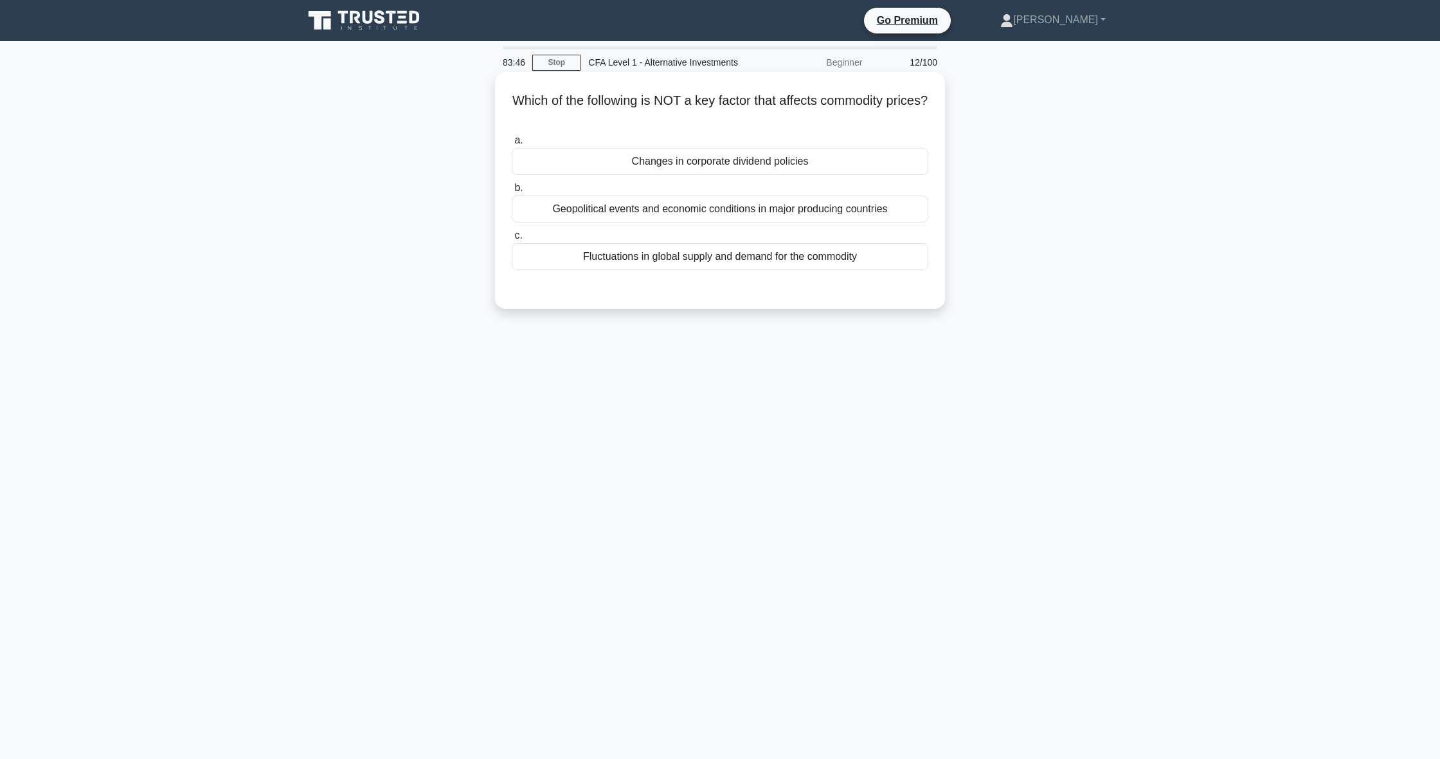
click at [607, 156] on div "Changes in corporate dividend policies" at bounding box center [720, 161] width 417 height 27
click at [512, 145] on input "a. Changes in corporate dividend policies" at bounding box center [512, 140] width 0 height 8
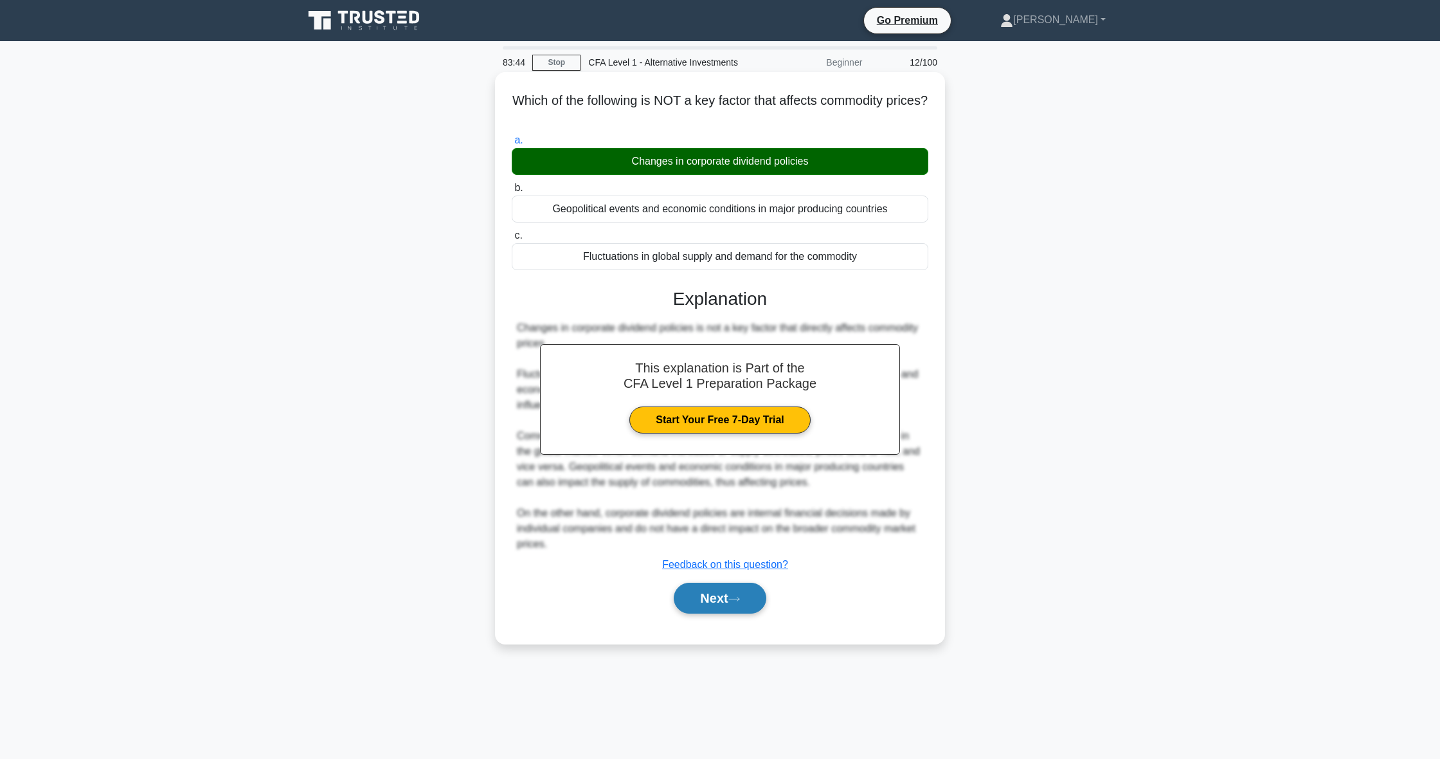
click at [699, 600] on button "Next" at bounding box center [720, 597] width 92 height 31
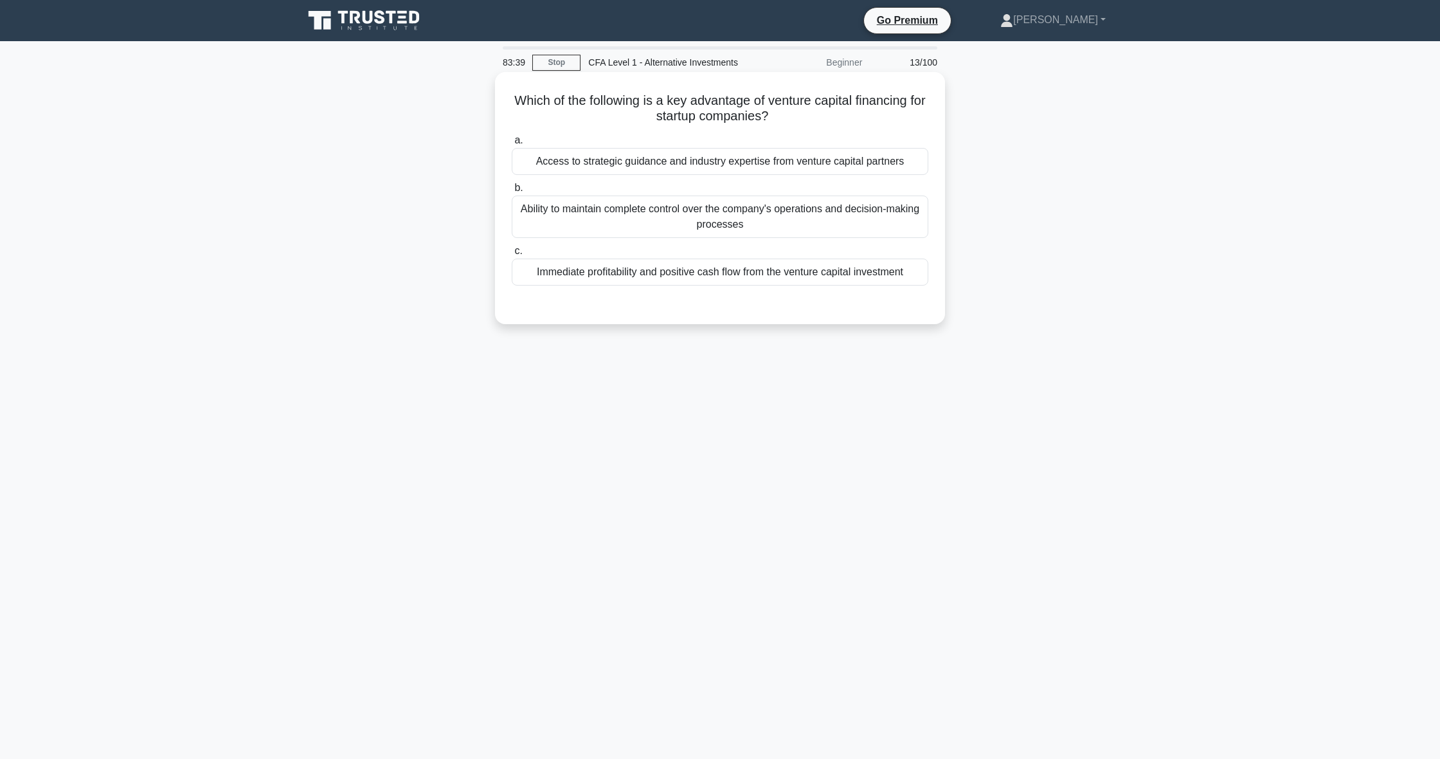
drag, startPoint x: 779, startPoint y: 116, endPoint x: 557, endPoint y: 83, distance: 223.7
click at [557, 83] on div "Which of the following is a key advantage of venture capital financing for star…" at bounding box center [720, 198] width 440 height 242
click at [530, 107] on h5 "Which of the following is a key advantage of venture capital financing for star…" at bounding box center [719, 109] width 419 height 32
click at [831, 159] on div "Access to strategic guidance and industry expertise from venture capital partne…" at bounding box center [720, 161] width 417 height 27
click at [512, 145] on input "a. Access to strategic guidance and industry expertise from venture capital par…" at bounding box center [512, 140] width 0 height 8
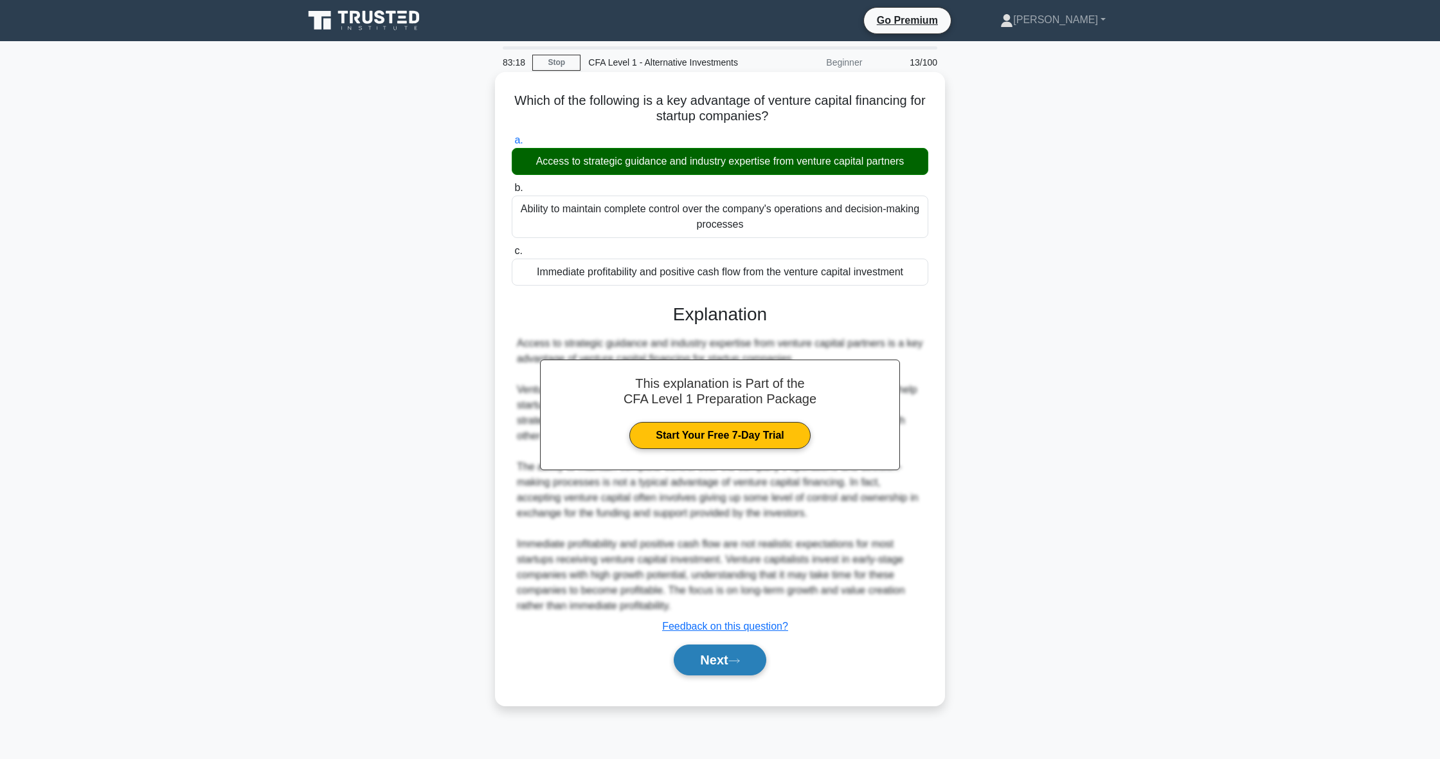
click at [713, 666] on button "Next" at bounding box center [720, 659] width 92 height 31
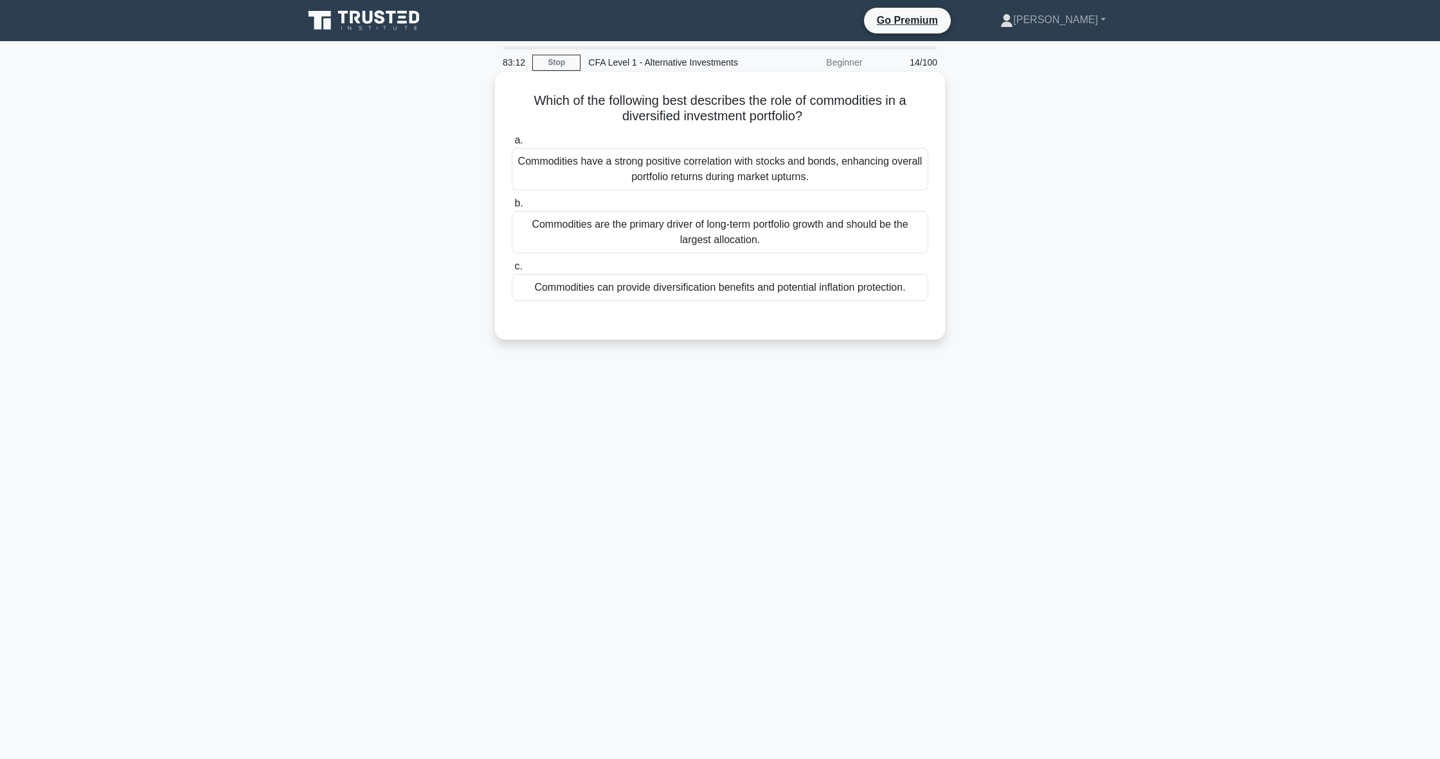
drag, startPoint x: 843, startPoint y: 117, endPoint x: 500, endPoint y: 102, distance: 343.6
click at [500, 102] on div "Which of the following best describes the role of commodities in a diversified …" at bounding box center [720, 205] width 450 height 267
drag, startPoint x: 803, startPoint y: 123, endPoint x: 482, endPoint y: 100, distance: 322.3
click at [482, 100] on div "Which of the following best describes the role of commodities in a diversified …" at bounding box center [720, 216] width 849 height 283
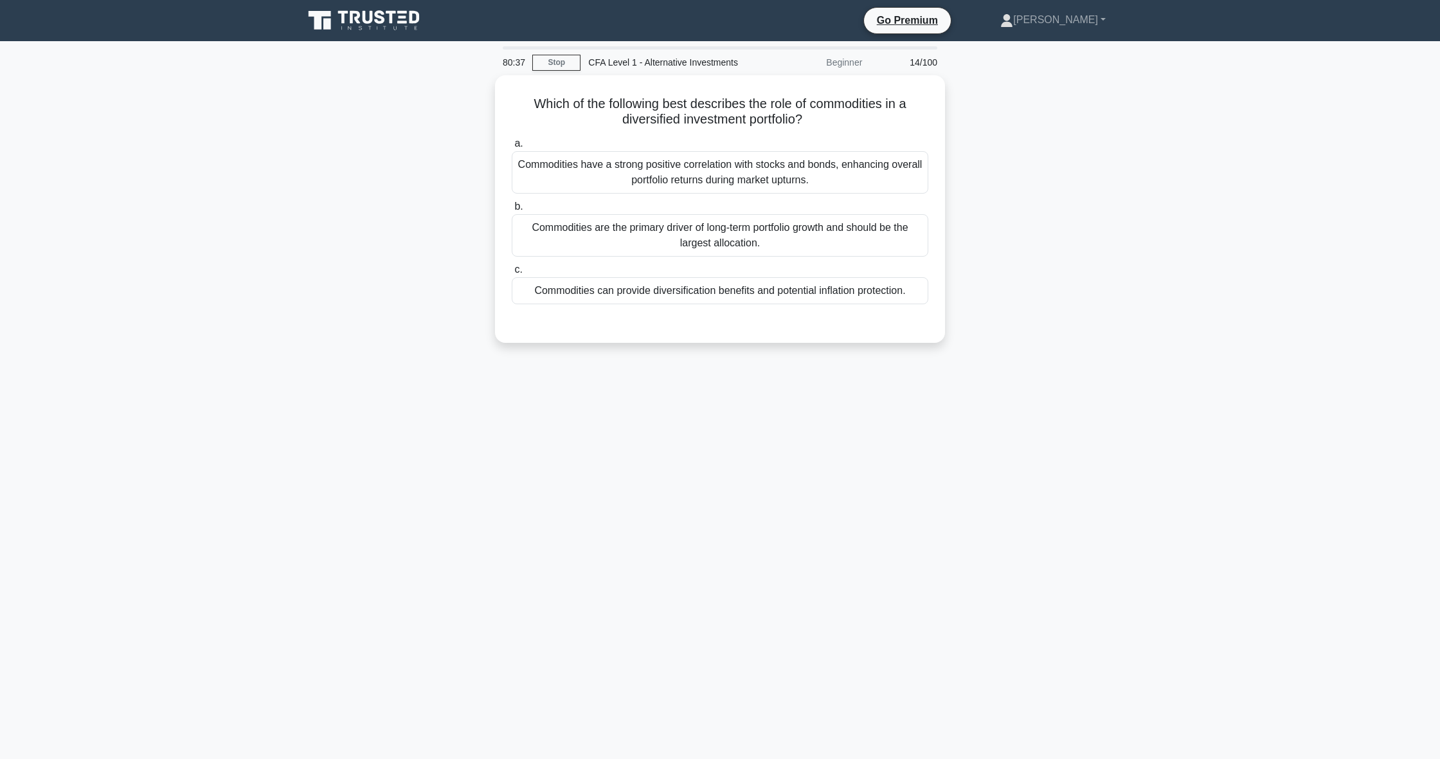
click at [1006, 138] on div "Which of the following best describes the role of commodities in a diversified …" at bounding box center [720, 216] width 849 height 283
click at [878, 283] on div "Commodities can provide diversification benefits and potential inflation protec…" at bounding box center [720, 287] width 417 height 27
click at [512, 271] on input "c. Commodities can provide diversification benefits and potential inflation pro…" at bounding box center [512, 266] width 0 height 8
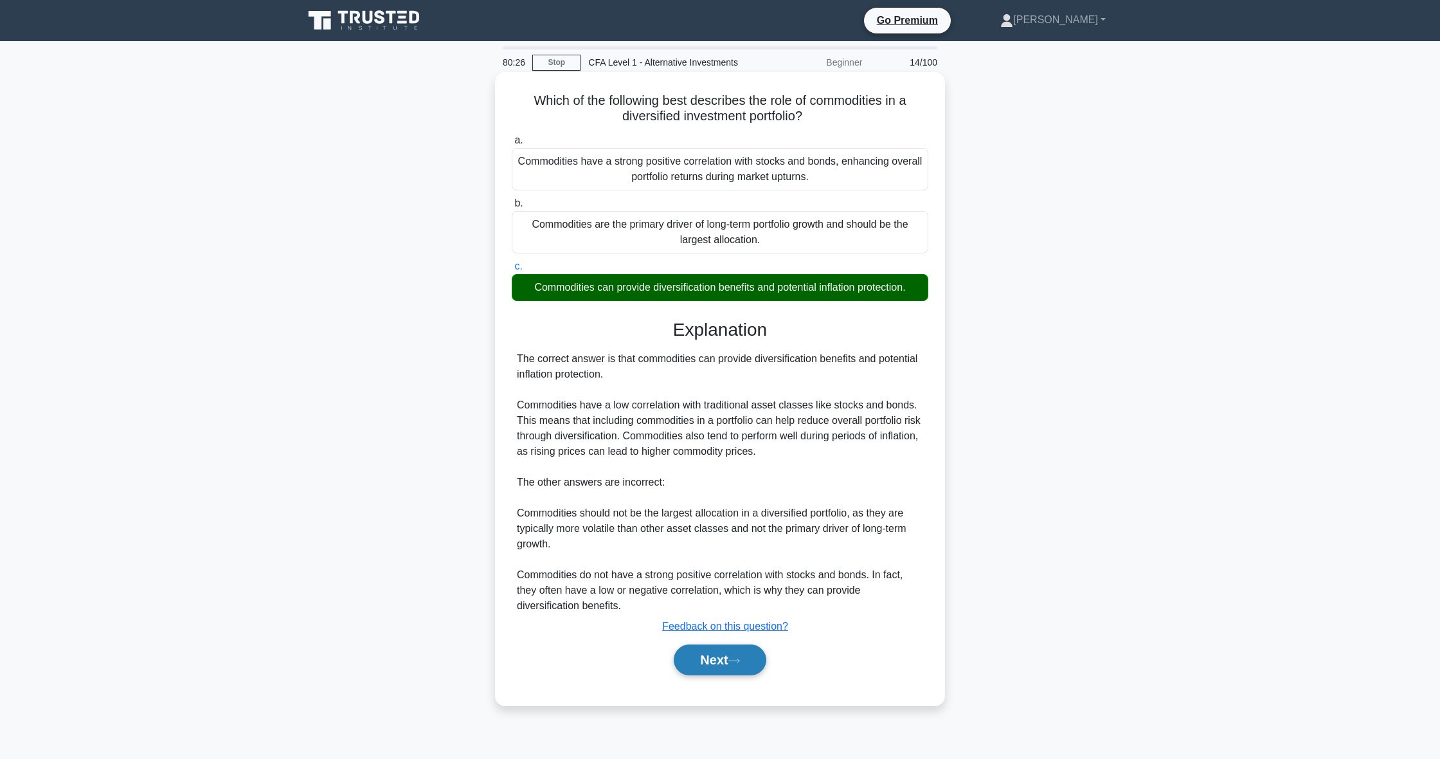
click at [690, 669] on button "Next" at bounding box center [720, 659] width 92 height 31
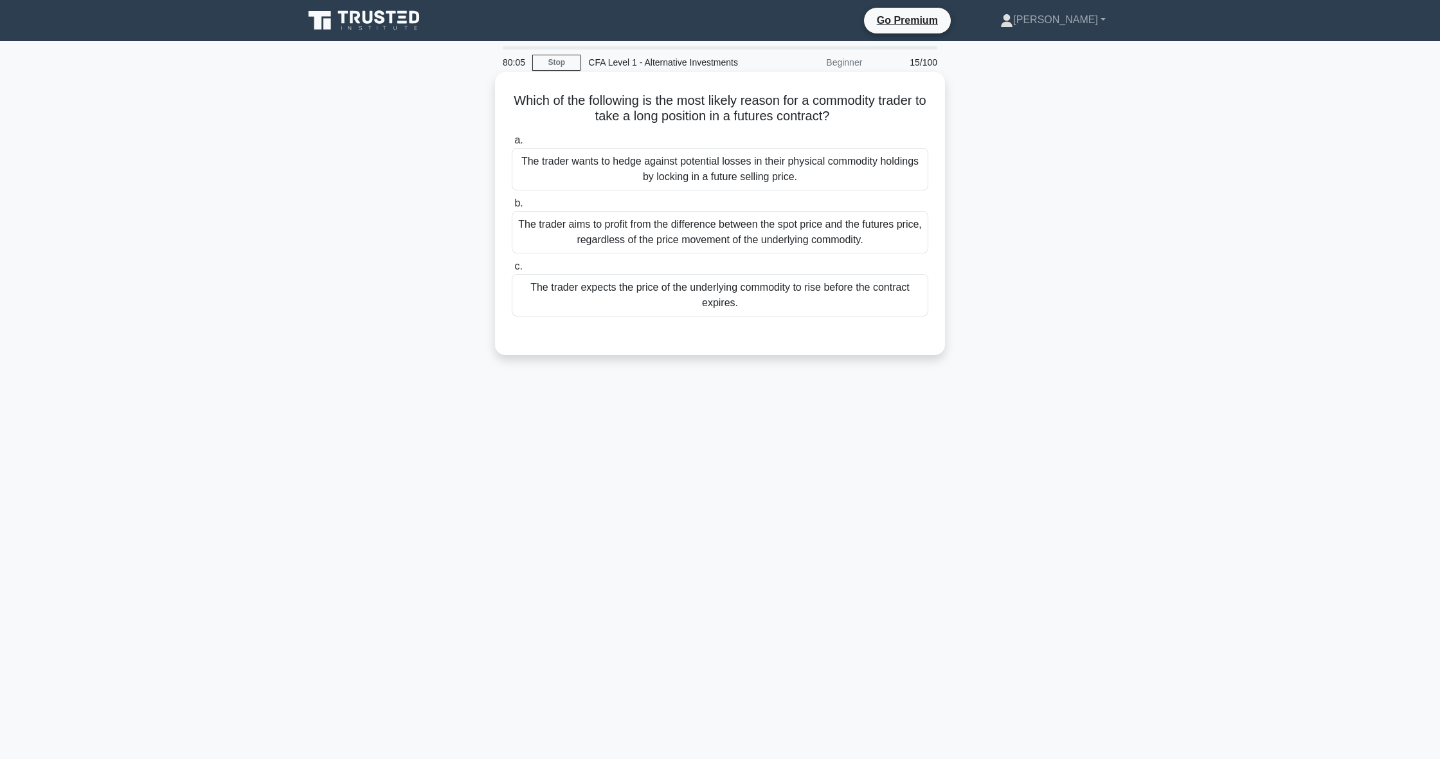
click at [833, 172] on div "The trader wants to hedge against potential losses in their physical commodity …" at bounding box center [720, 169] width 417 height 42
click at [512, 145] on input "a. The trader wants to hedge against potential losses in their physical commodi…" at bounding box center [512, 140] width 0 height 8
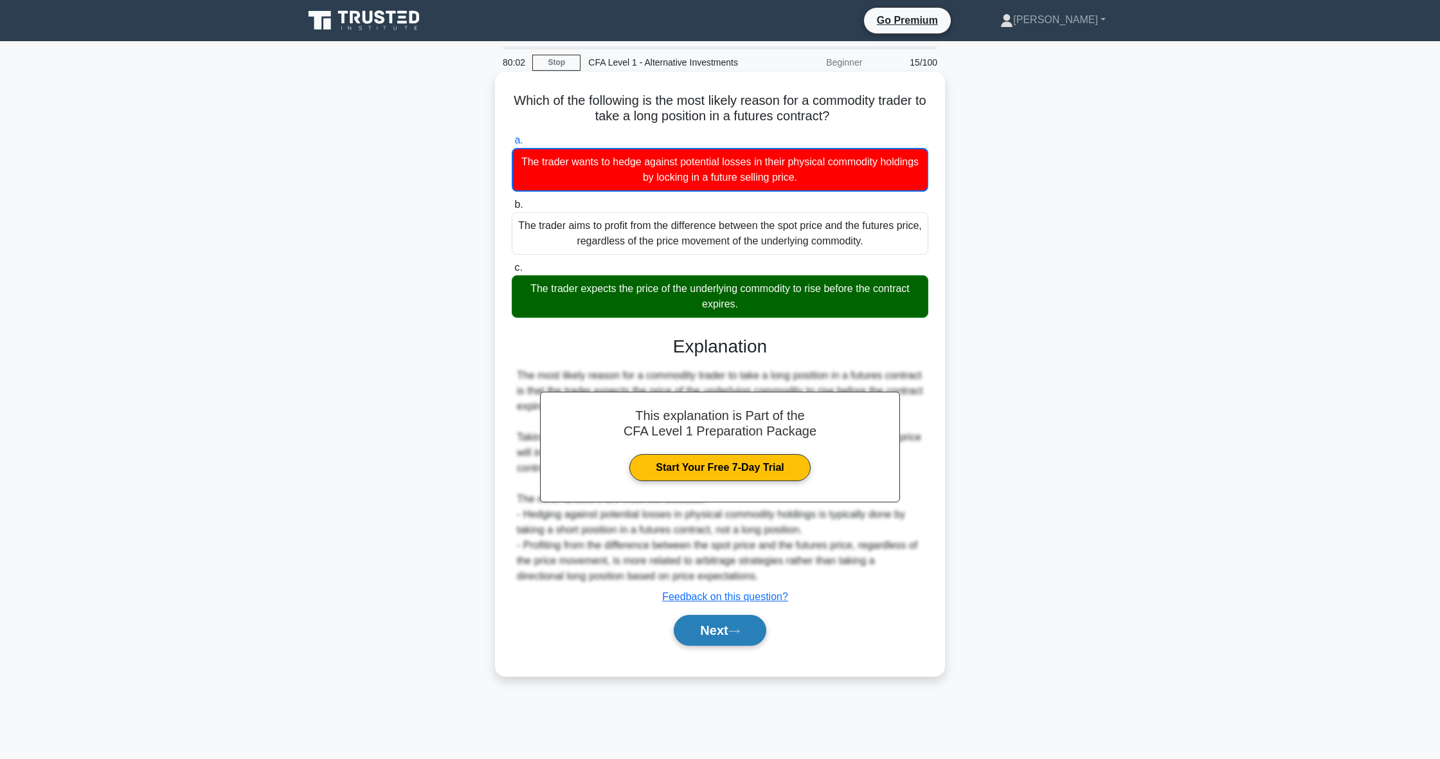
click at [753, 640] on button "Next" at bounding box center [720, 630] width 92 height 31
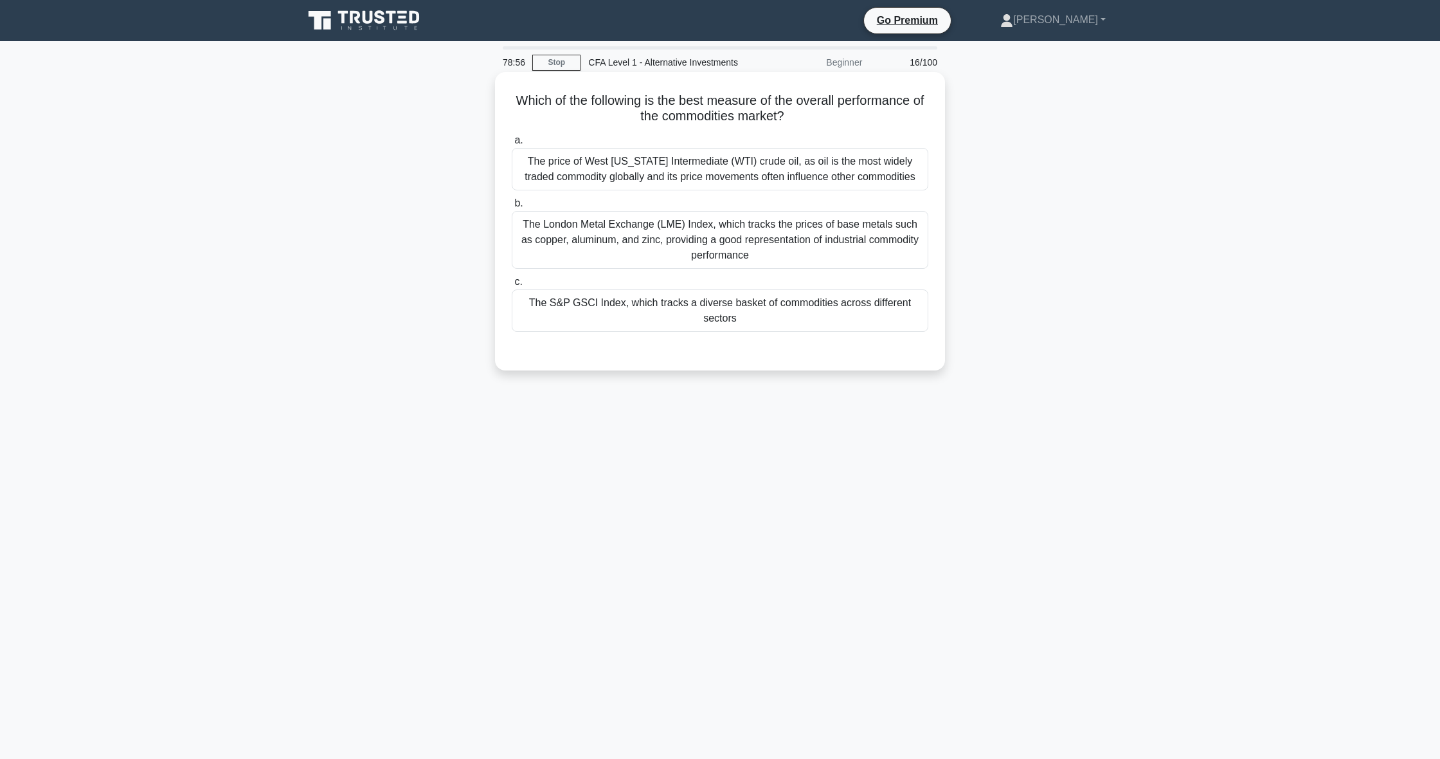
click at [672, 228] on div "The London Metal Exchange (LME) Index, which tracks the prices of base metals s…" at bounding box center [720, 240] width 417 height 58
click at [512, 208] on input "b. The London Metal Exchange (LME) Index, which tracks the prices of base metal…" at bounding box center [512, 203] width 0 height 8
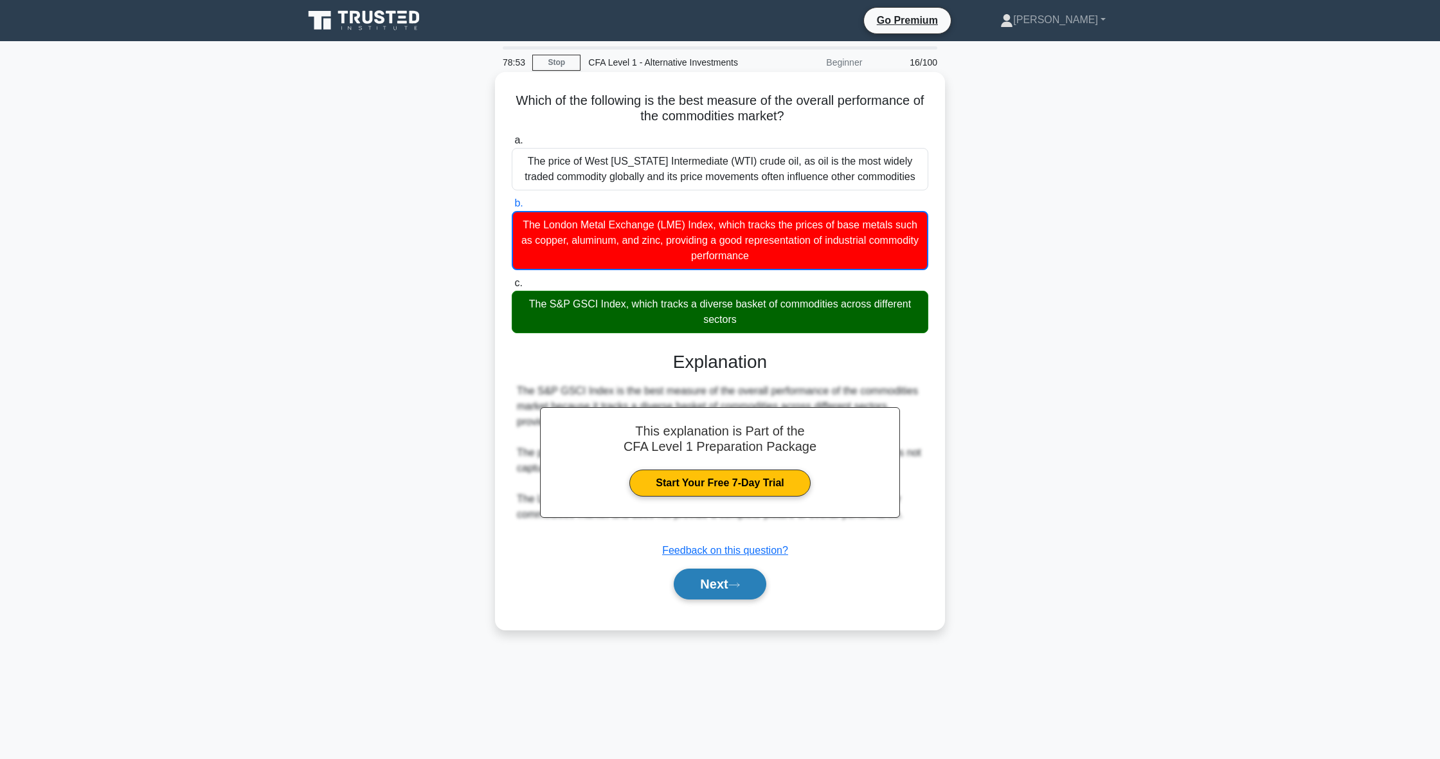
click at [692, 582] on button "Next" at bounding box center [720, 583] width 92 height 31
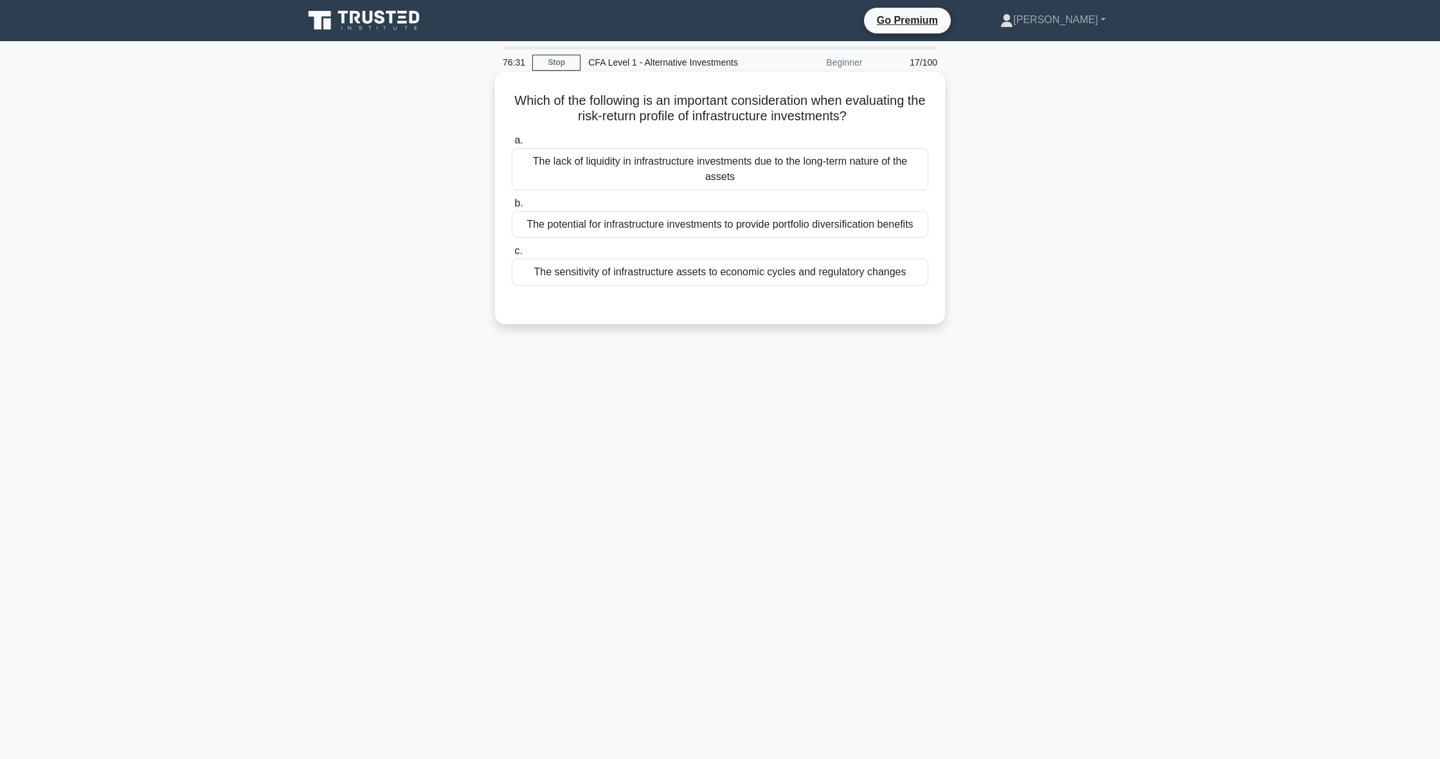
click at [565, 274] on div "The sensitivity of infrastructure assets to economic cycles and regulatory chan…" at bounding box center [720, 271] width 417 height 27
click at [512, 255] on input "c. The sensitivity of infrastructure assets to economic cycles and regulatory c…" at bounding box center [512, 251] width 0 height 8
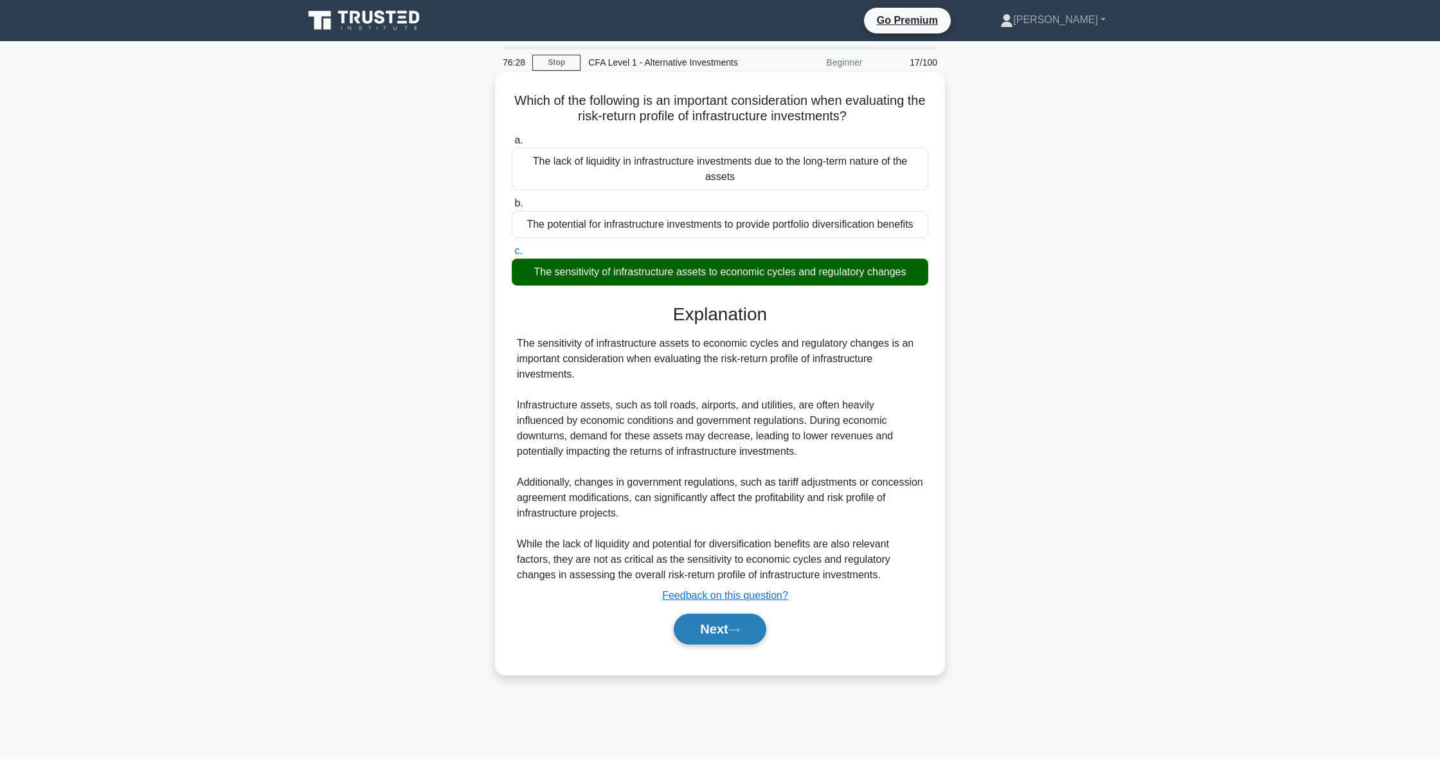
click at [688, 636] on button "Next" at bounding box center [720, 628] width 92 height 31
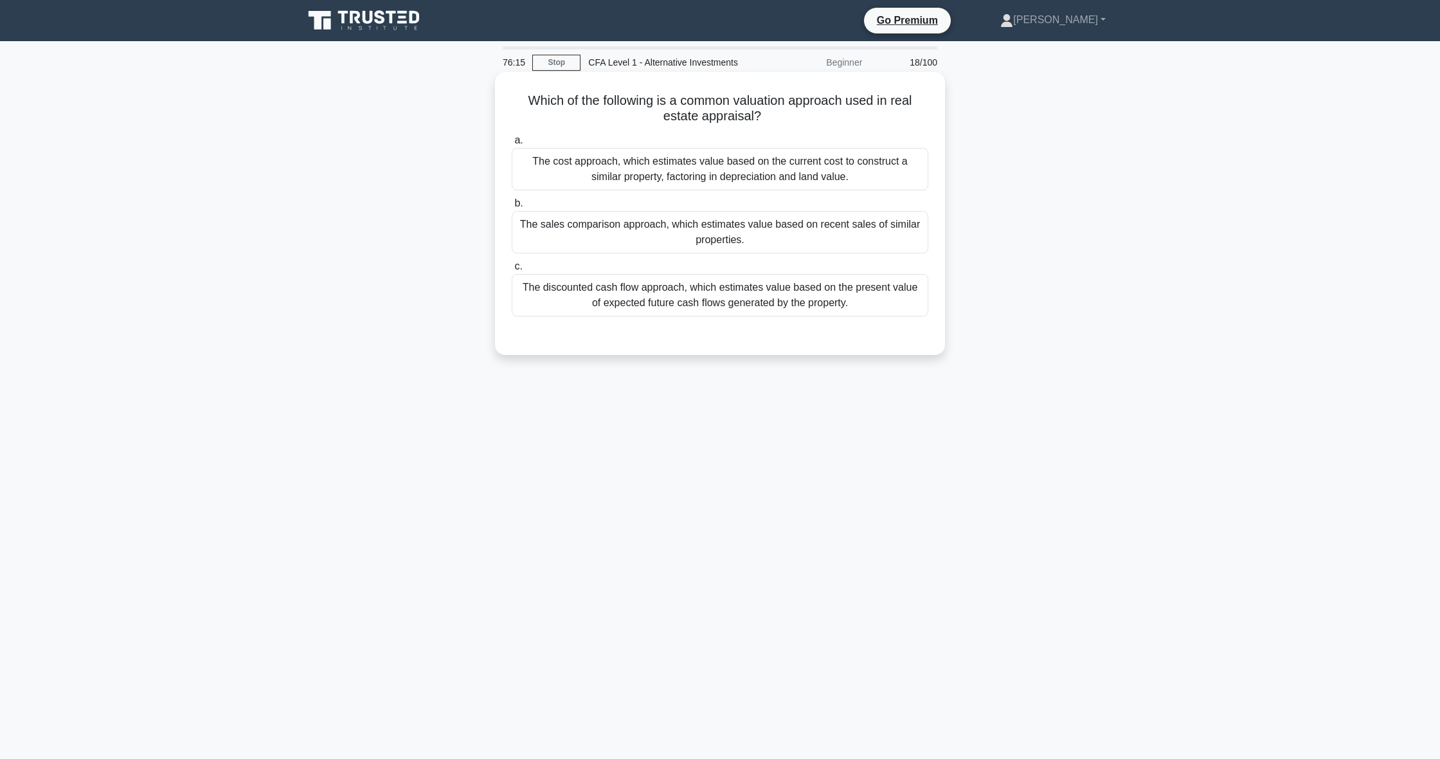
click at [764, 161] on div "The cost approach, which estimates value based on the current cost to construct…" at bounding box center [720, 169] width 417 height 42
click at [512, 145] on input "a. The cost approach, which estimates value based on the current cost to constr…" at bounding box center [512, 140] width 0 height 8
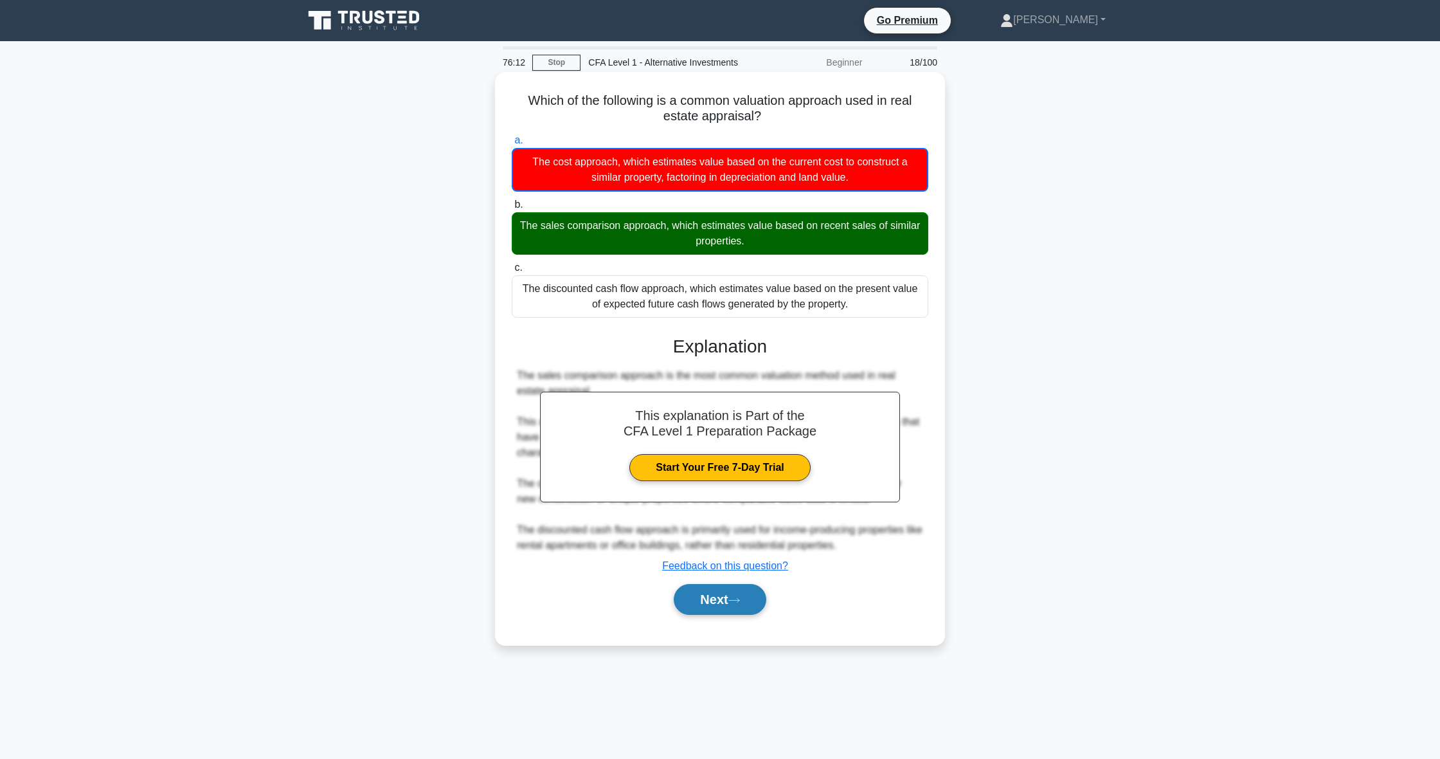
click at [728, 588] on button "Next" at bounding box center [720, 599] width 92 height 31
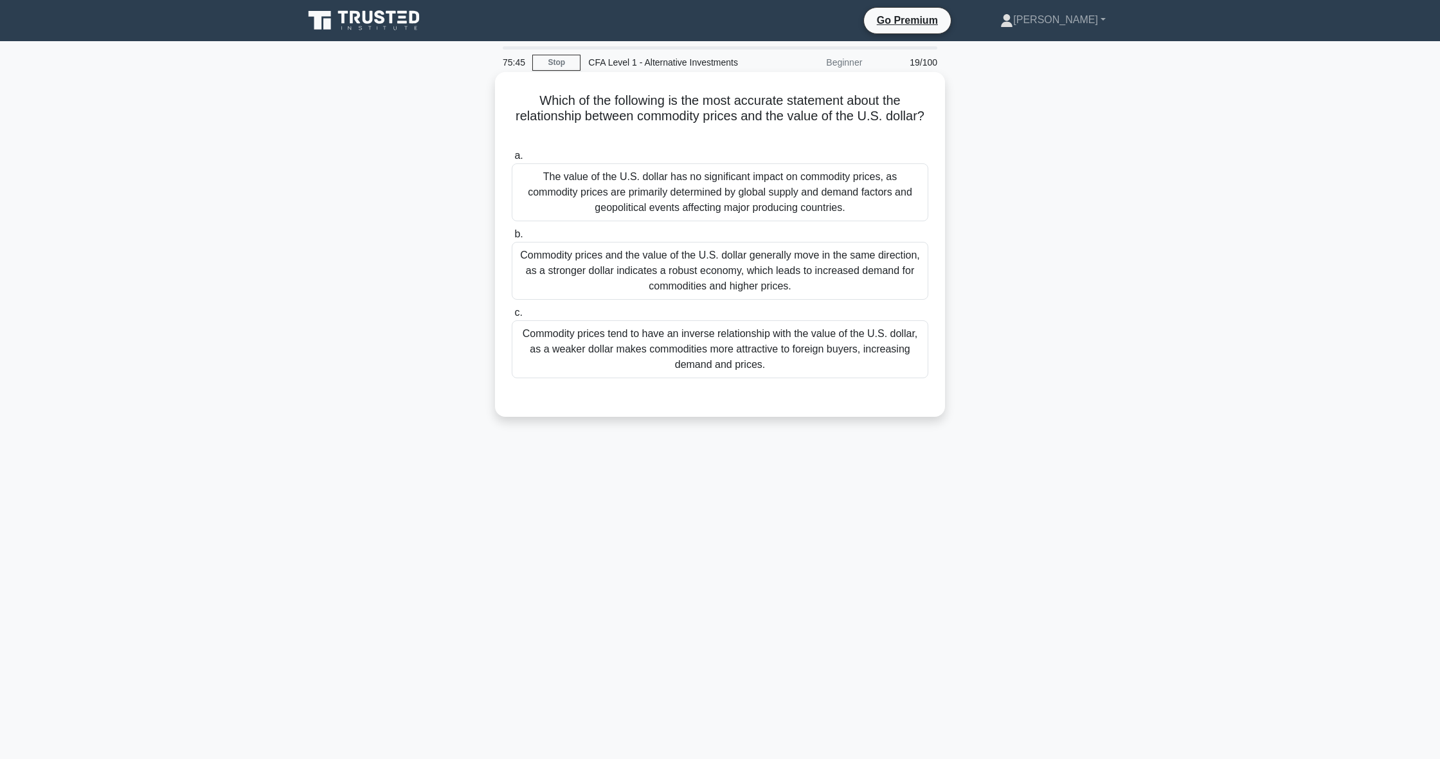
click at [561, 334] on div "Commodity prices tend to have an inverse relationship with the value of the U.S…" at bounding box center [720, 349] width 417 height 58
click at [512, 317] on input "c. Commodity prices tend to have an inverse relationship with the value of the …" at bounding box center [512, 313] width 0 height 8
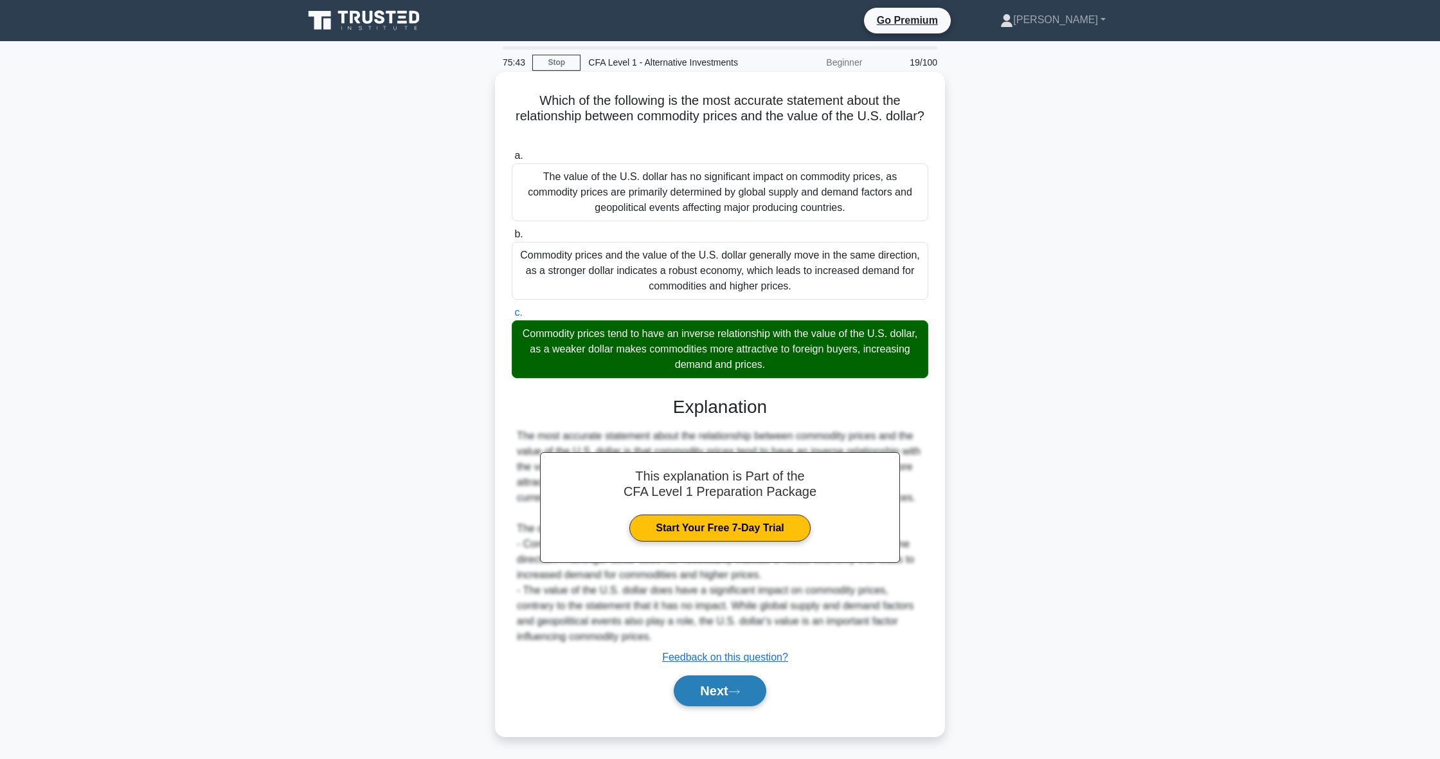
click at [714, 694] on button "Next" at bounding box center [720, 690] width 92 height 31
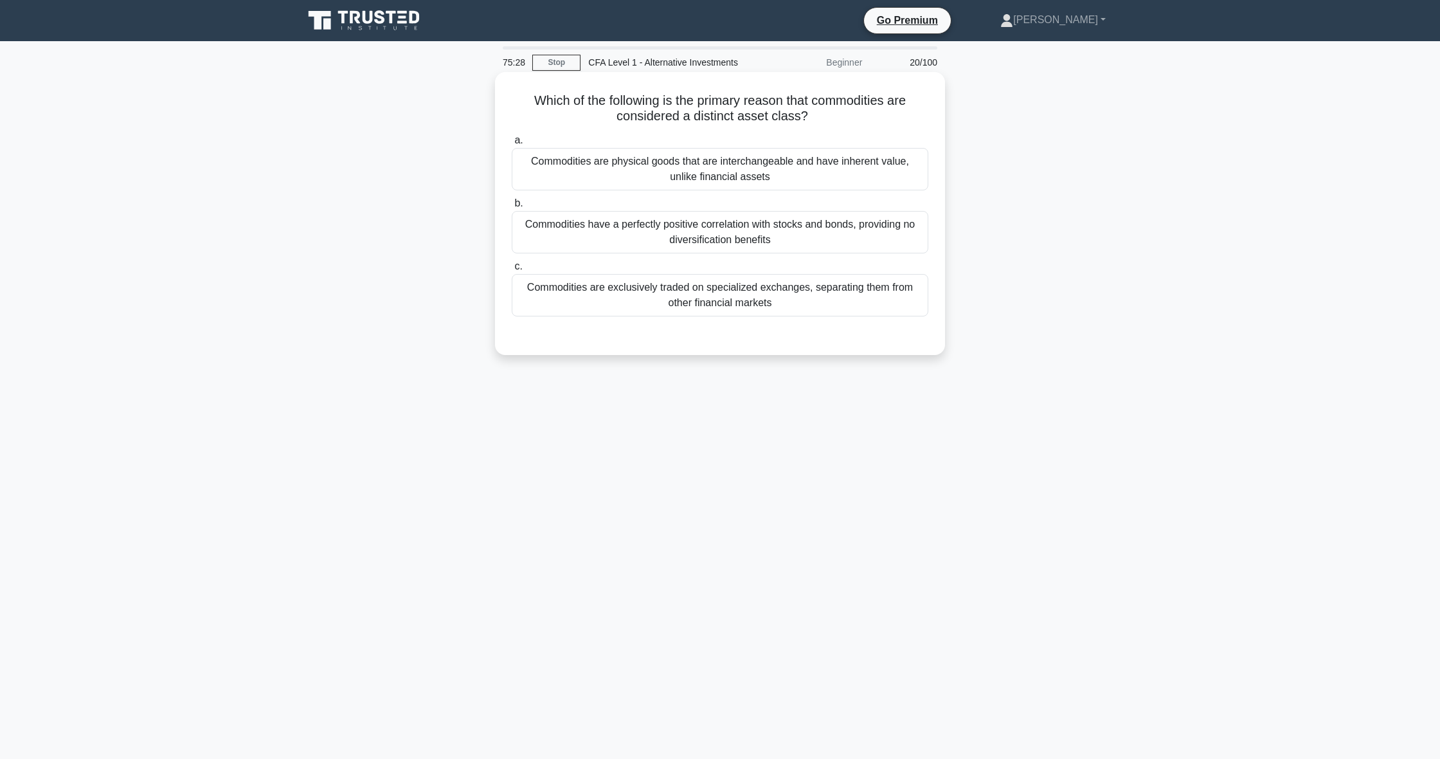
click at [732, 296] on div "Commodities are exclusively traded on specialized exchanges, separating them fr…" at bounding box center [720, 295] width 417 height 42
click at [512, 271] on input "c. Commodities are exclusively traded on specialized exchanges, separating them…" at bounding box center [512, 266] width 0 height 8
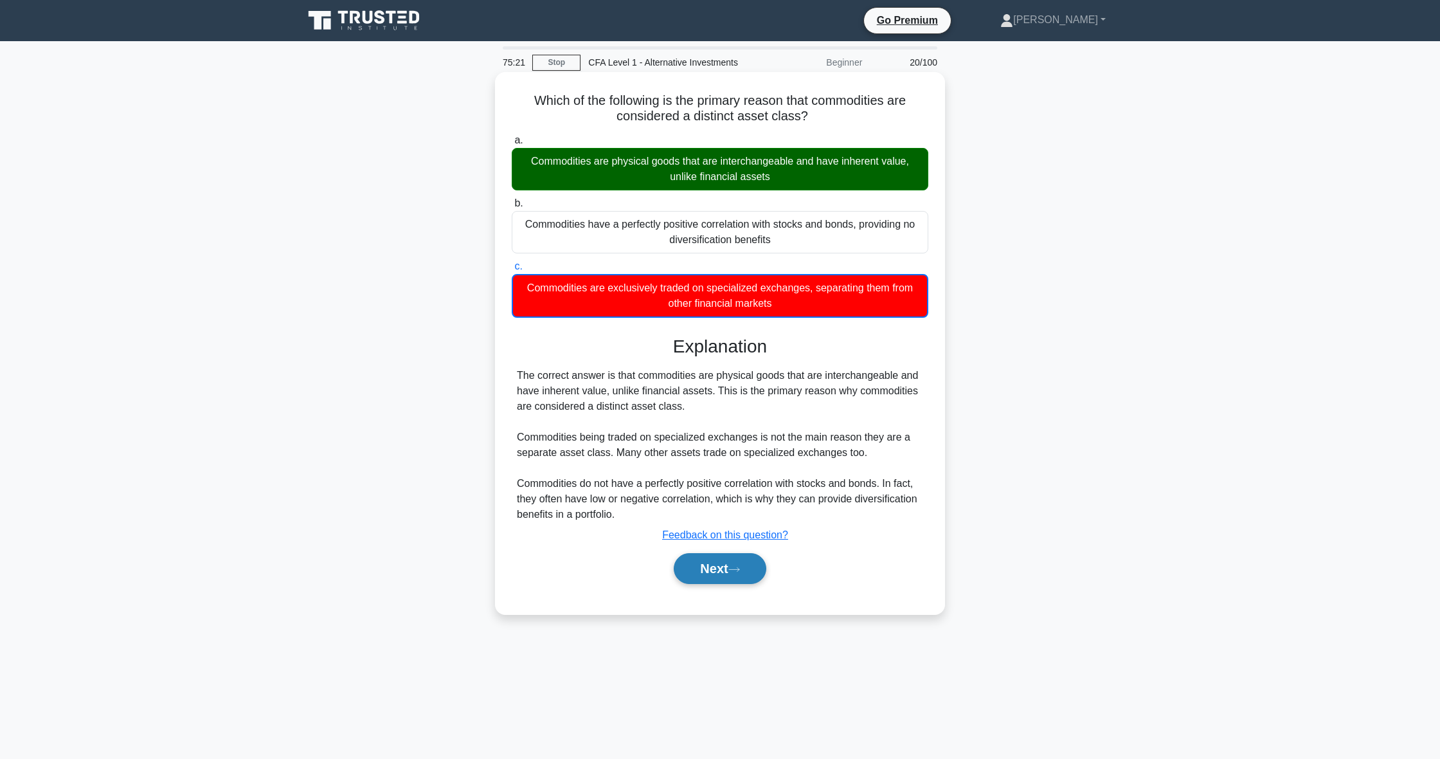
click at [753, 573] on button "Next" at bounding box center [720, 568] width 92 height 31
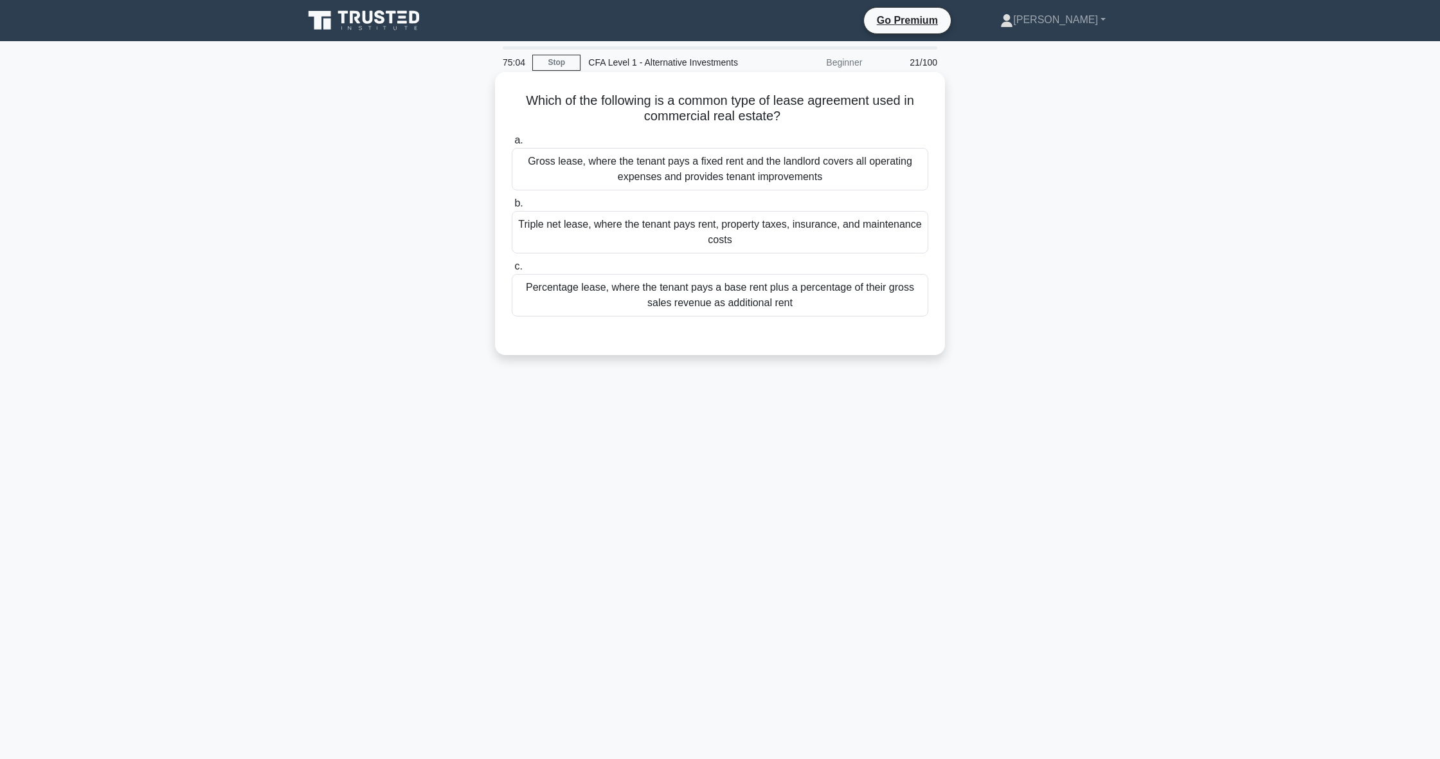
click at [840, 170] on div "Gross lease, where the tenant pays a fixed rent and the landlord covers all ope…" at bounding box center [720, 169] width 417 height 42
click at [512, 145] on input "[PERSON_NAME] lease, where the tenant pays a fixed rent and the landlord covers…" at bounding box center [512, 140] width 0 height 8
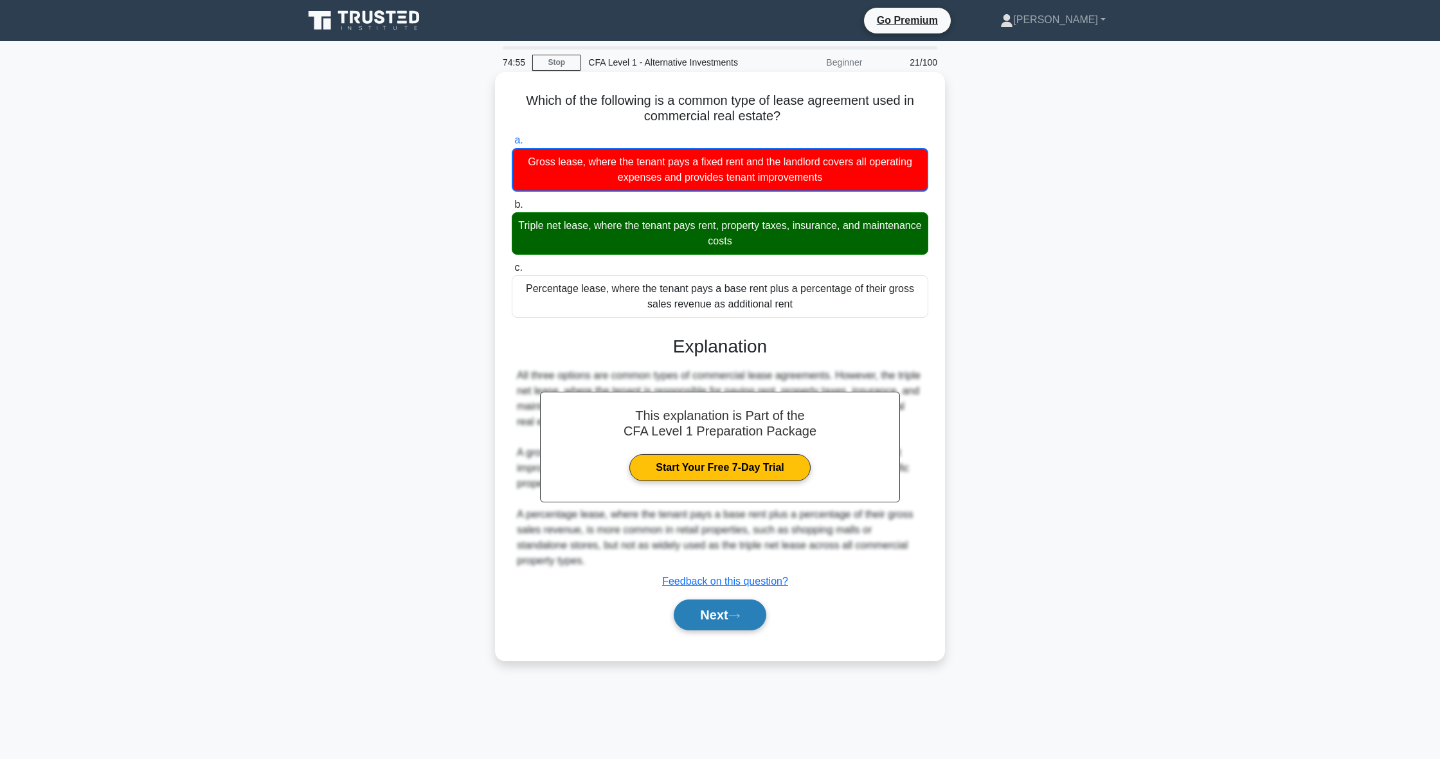
click at [706, 609] on button "Next" at bounding box center [720, 614] width 92 height 31
